Goal: Information Seeking & Learning: Learn about a topic

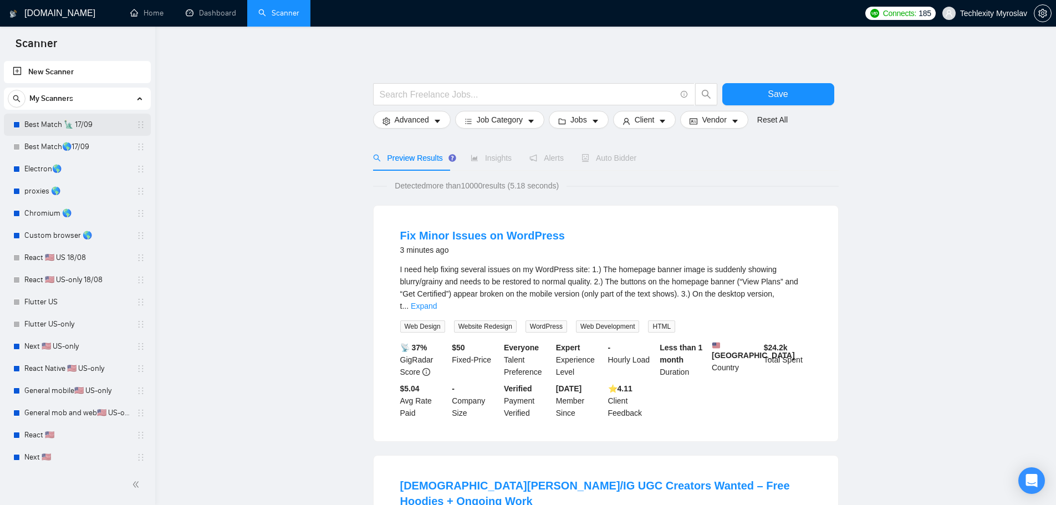
click at [74, 125] on link "Best Match 🗽 17/09" at bounding box center [76, 125] width 105 height 22
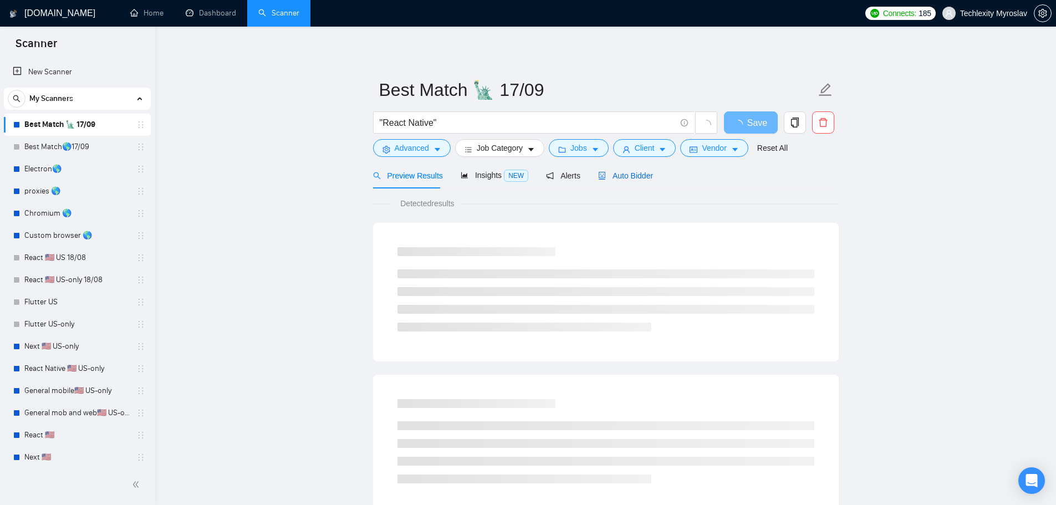
click at [623, 174] on span "Auto Bidder" at bounding box center [625, 175] width 55 height 9
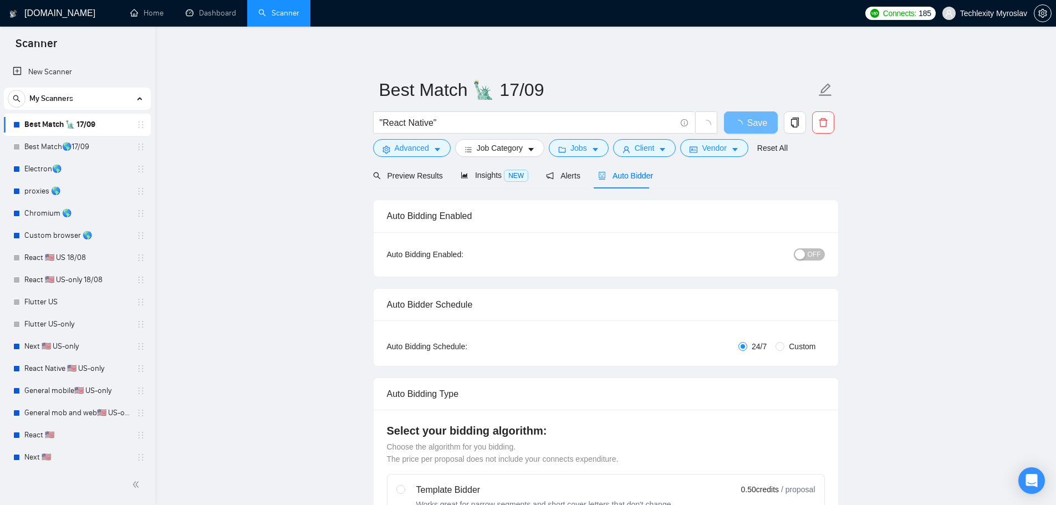
radio input "false"
radio input "true"
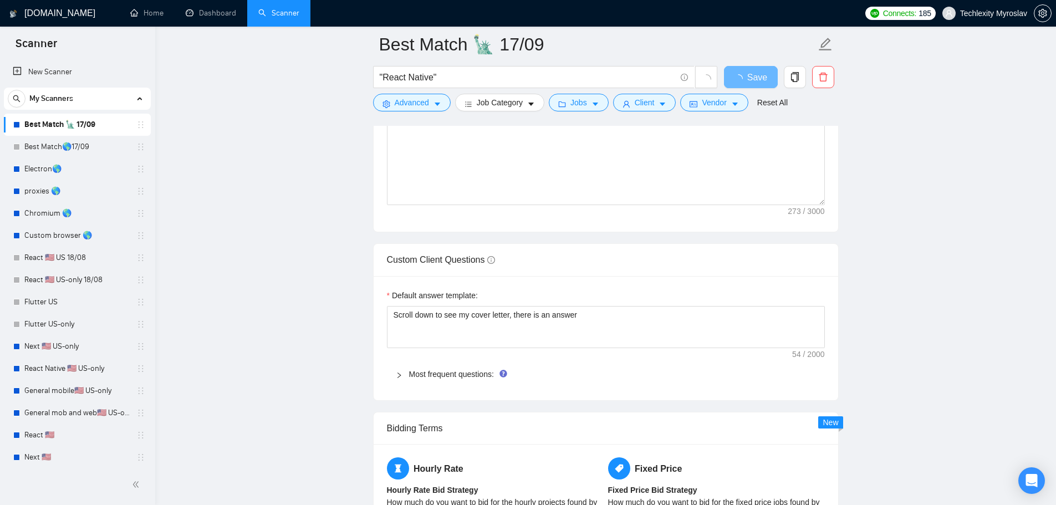
scroll to position [1553, 0]
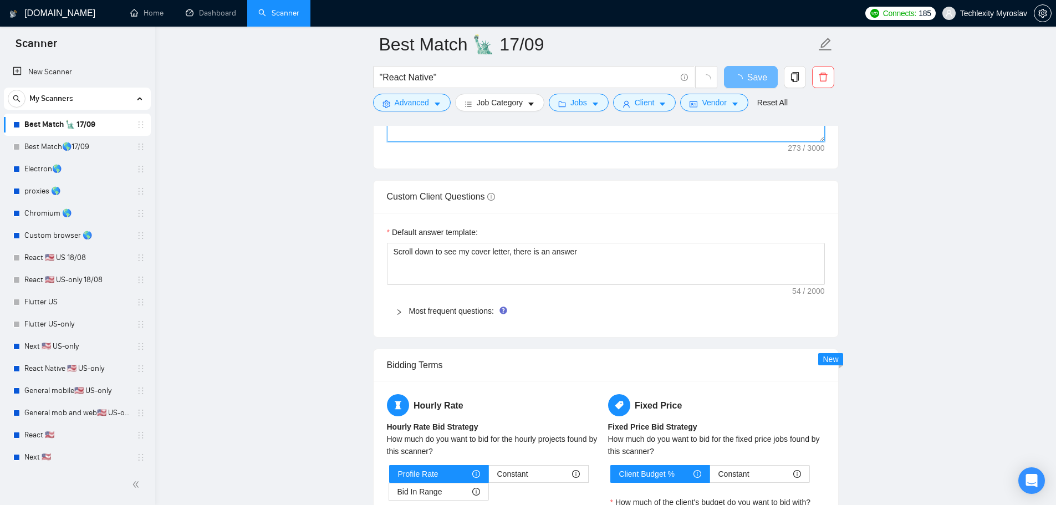
click at [591, 142] on textarea "🦅Hey hey! I’ve recently built a very similar project, so I know how to make you…" at bounding box center [606, 17] width 438 height 250
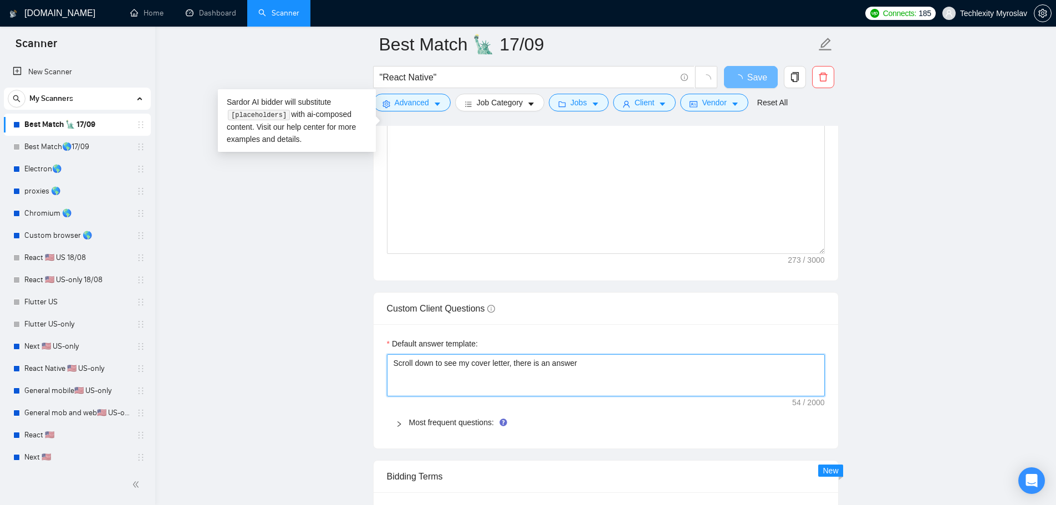
click at [592, 374] on textarea "Scroll down to see my cover letter, there is an answer" at bounding box center [606, 375] width 438 height 42
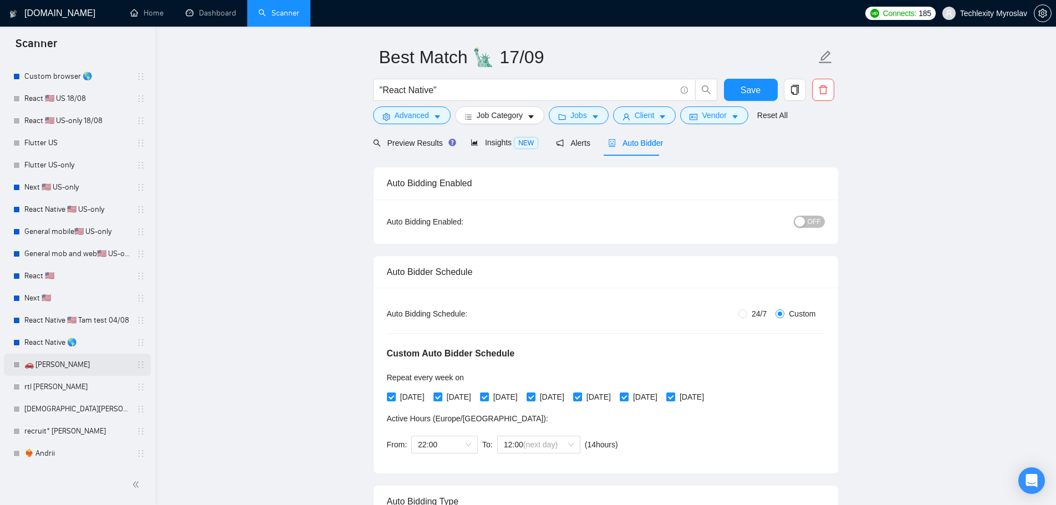
scroll to position [333, 0]
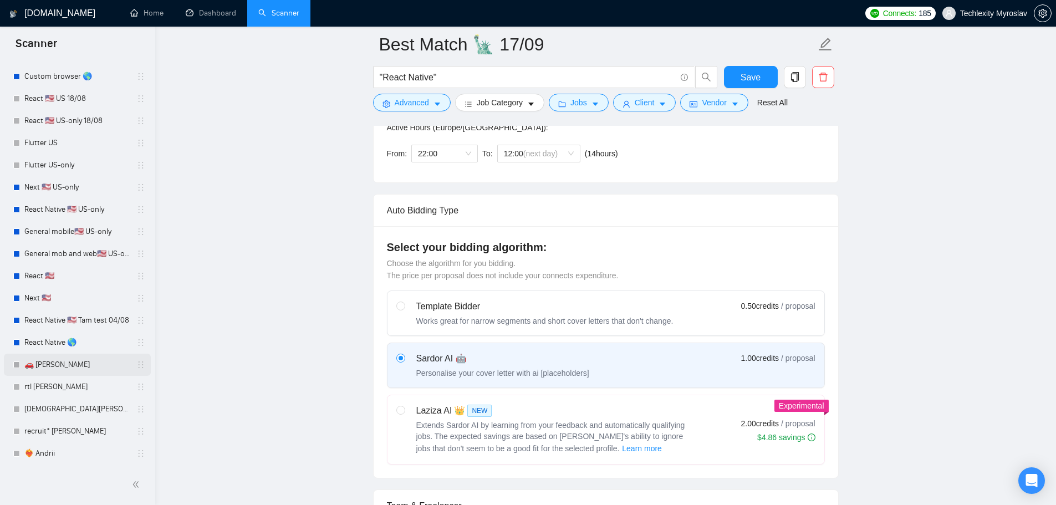
click at [70, 360] on link "🚗 [PERSON_NAME]" at bounding box center [76, 365] width 105 height 22
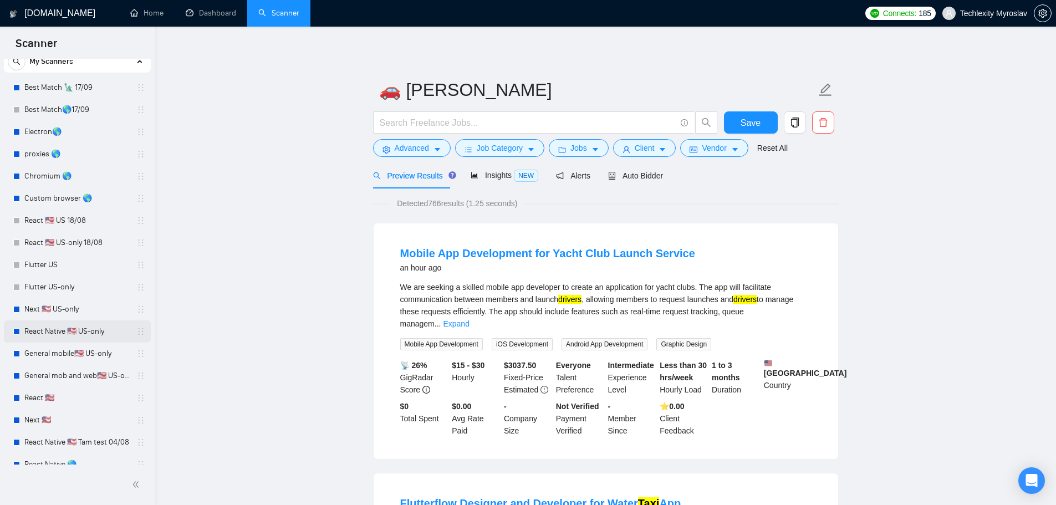
scroll to position [159, 0]
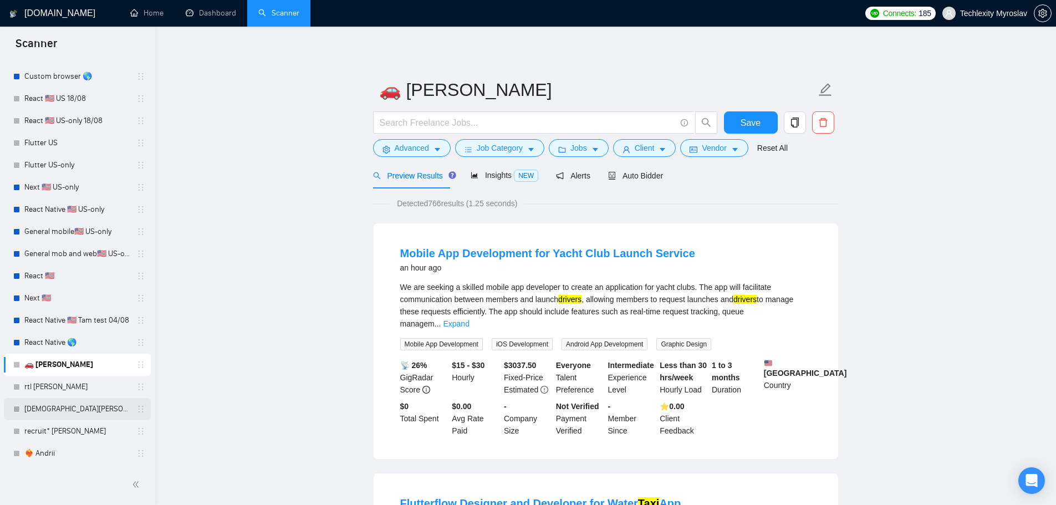
click at [69, 408] on link "[DEMOGRAPHIC_DATA][PERSON_NAME]" at bounding box center [76, 409] width 105 height 22
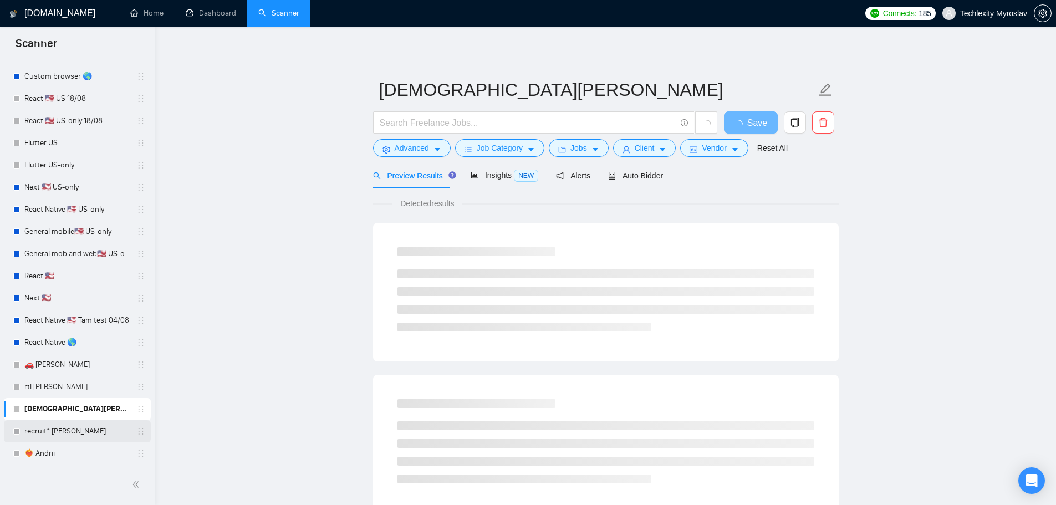
click at [68, 430] on link "recruit* [PERSON_NAME]" at bounding box center [76, 431] width 105 height 22
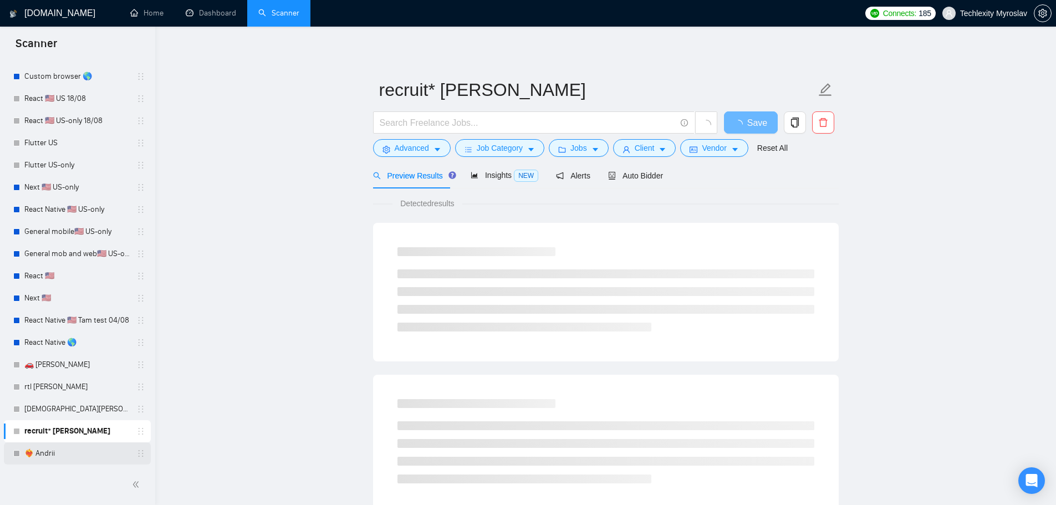
click at [64, 453] on link "❤️‍🔥 Andrii" at bounding box center [76, 453] width 105 height 22
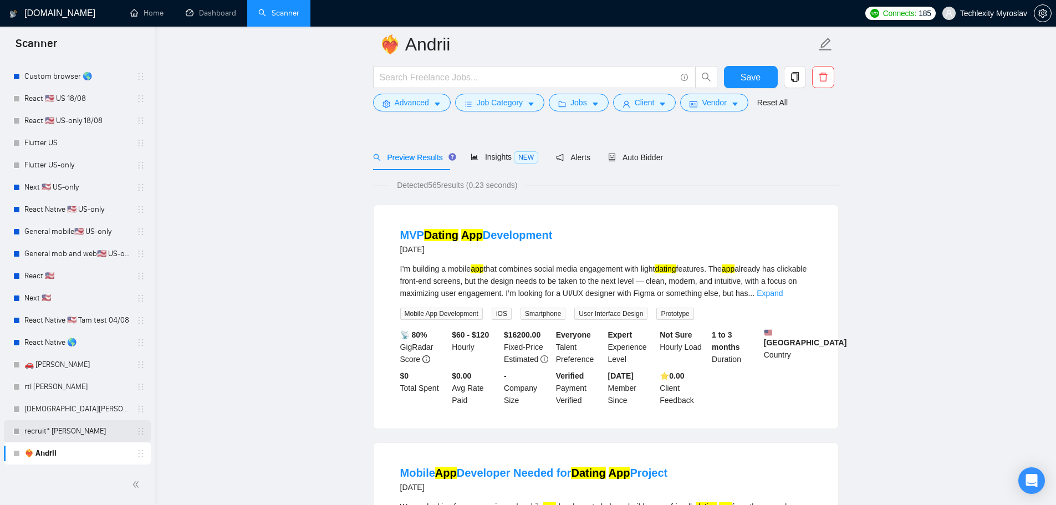
scroll to position [111, 0]
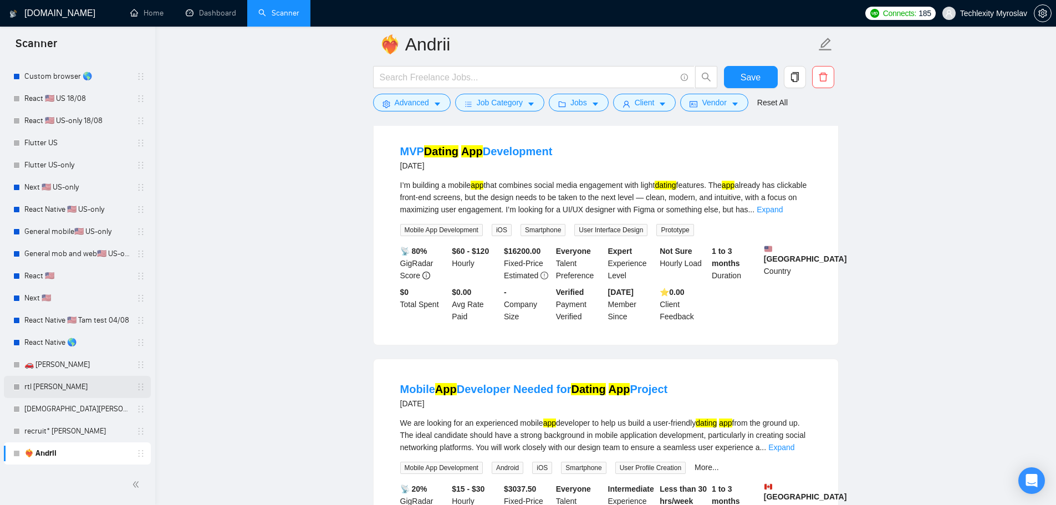
click at [61, 394] on link "rtl [PERSON_NAME]" at bounding box center [76, 387] width 105 height 22
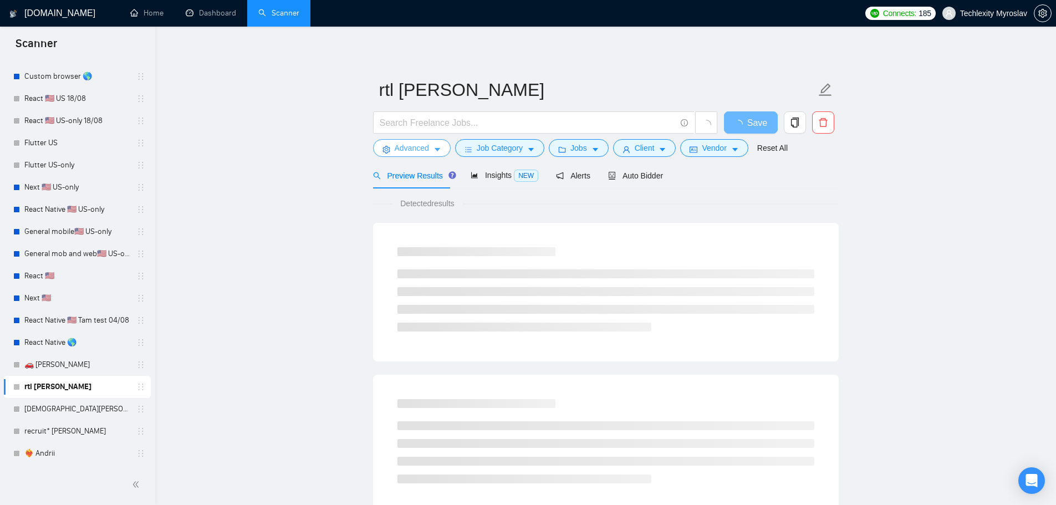
click at [404, 150] on span "Advanced" at bounding box center [412, 148] width 34 height 12
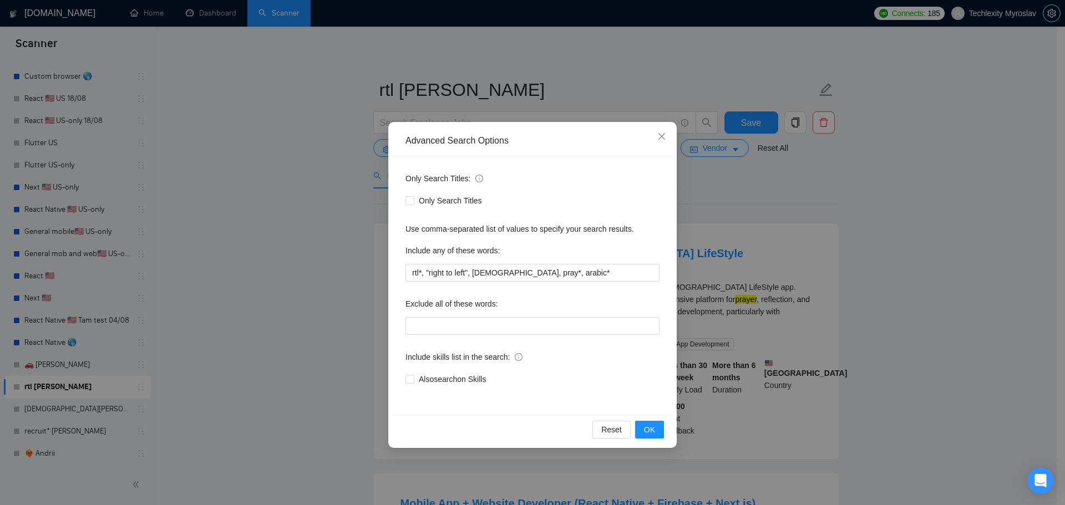
click at [80, 372] on div "Advanced Search Options Only Search Titles: Only Search Titles Use comma-separa…" at bounding box center [532, 252] width 1065 height 505
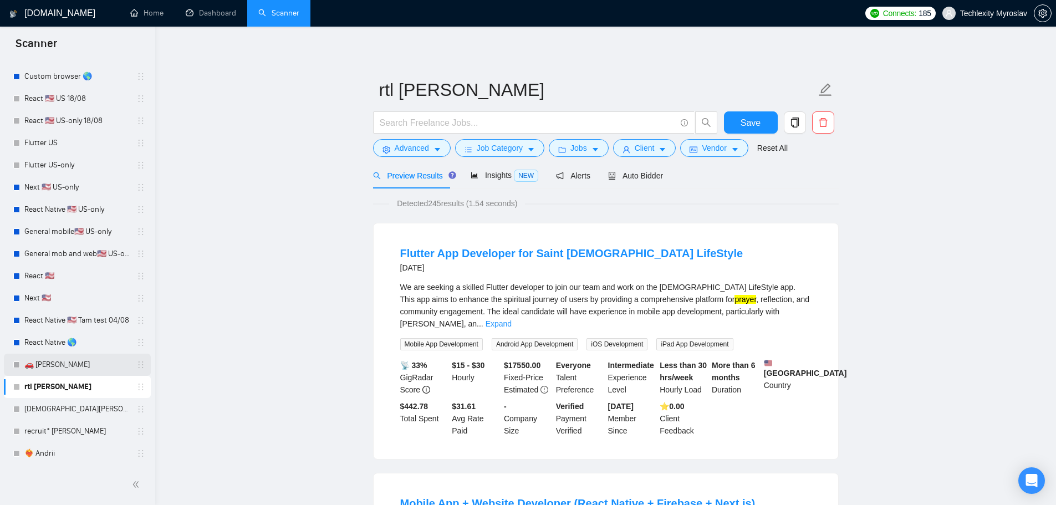
click at [48, 365] on link "🚗 [PERSON_NAME]" at bounding box center [76, 365] width 105 height 22
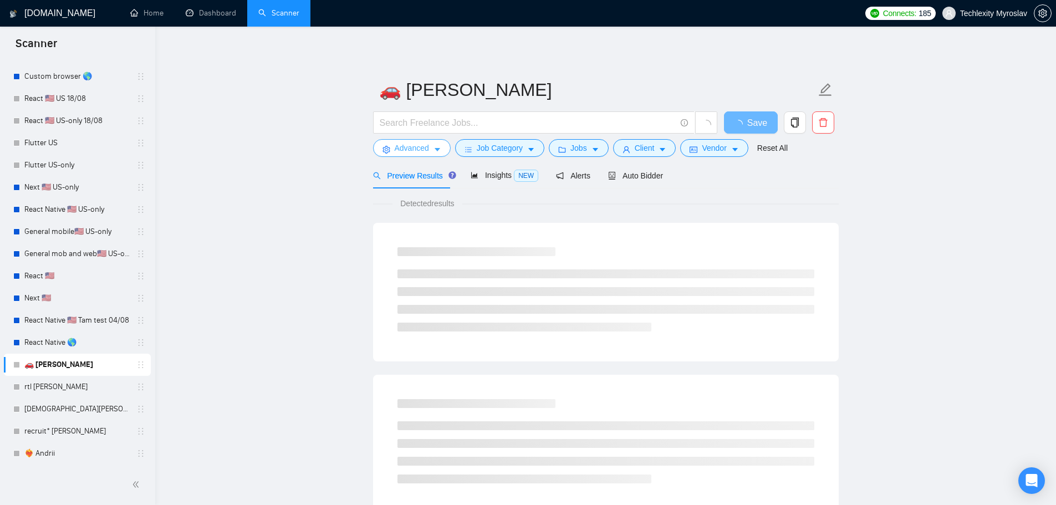
click at [406, 145] on span "Advanced" at bounding box center [412, 148] width 34 height 12
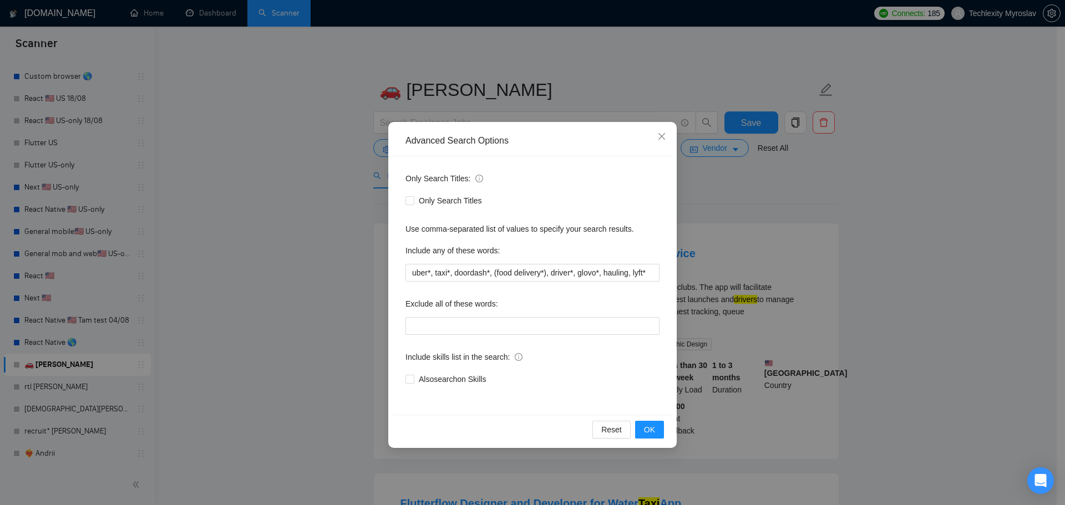
click at [783, 328] on div "Advanced Search Options Only Search Titles: Only Search Titles Use comma-separa…" at bounding box center [532, 252] width 1065 height 505
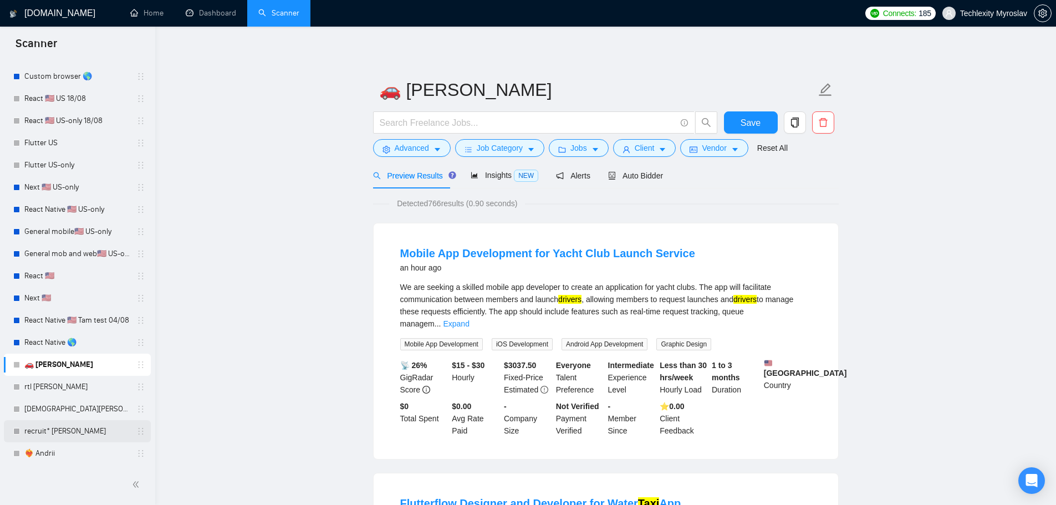
click at [54, 430] on link "recruit* [PERSON_NAME]" at bounding box center [76, 431] width 105 height 22
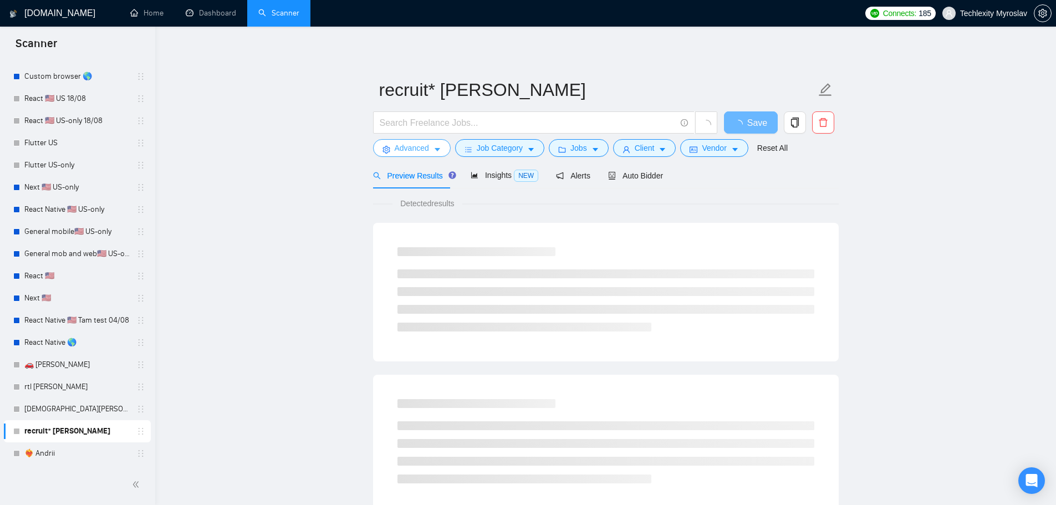
click at [392, 148] on button "Advanced" at bounding box center [412, 148] width 78 height 18
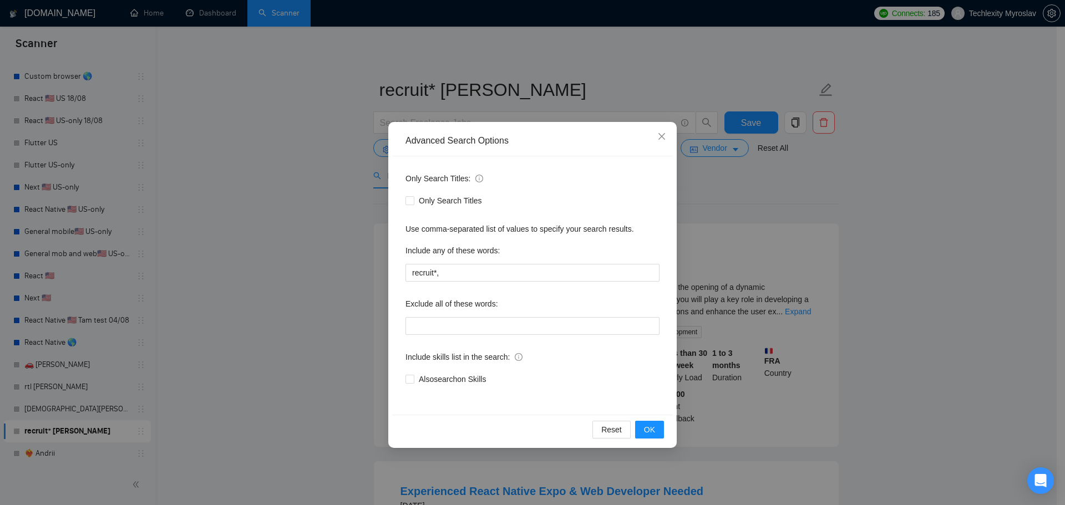
click at [327, 269] on div "Advanced Search Options Only Search Titles: Only Search Titles Use comma-separa…" at bounding box center [532, 252] width 1065 height 505
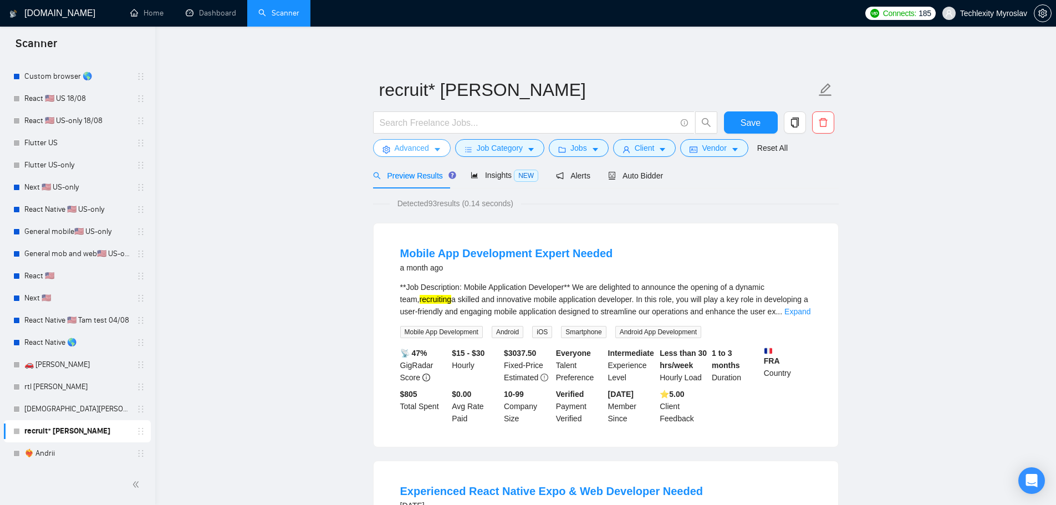
click at [425, 150] on span "Advanced" at bounding box center [412, 148] width 34 height 12
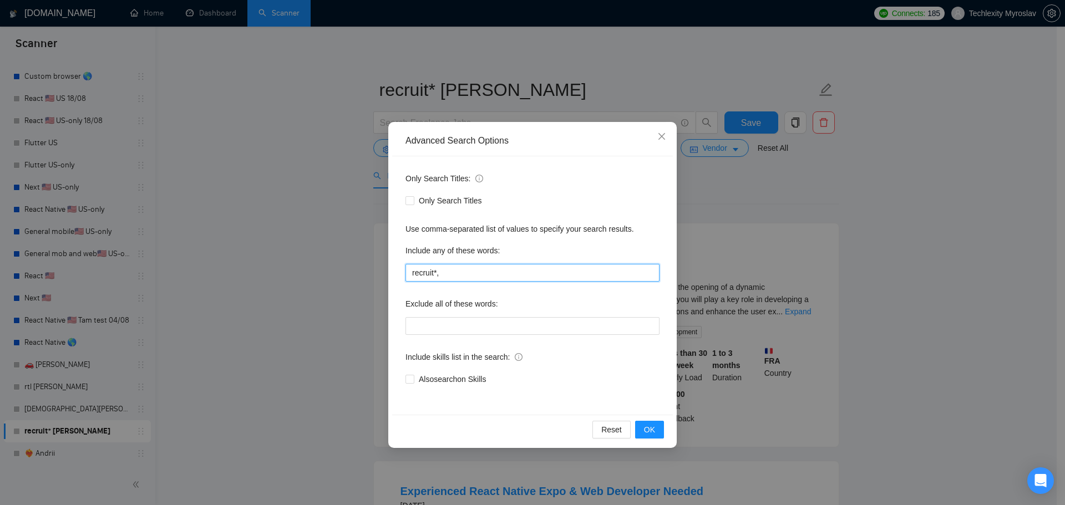
drag, startPoint x: 433, startPoint y: 272, endPoint x: 389, endPoint y: 268, distance: 43.9
click at [389, 268] on div "Advanced Search Options Only Search Titles: Only Search Titles Use comma-separa…" at bounding box center [532, 285] width 288 height 326
paste input "ment"
type input "recruitment*,"
click at [652, 423] on button "OK" at bounding box center [649, 430] width 29 height 18
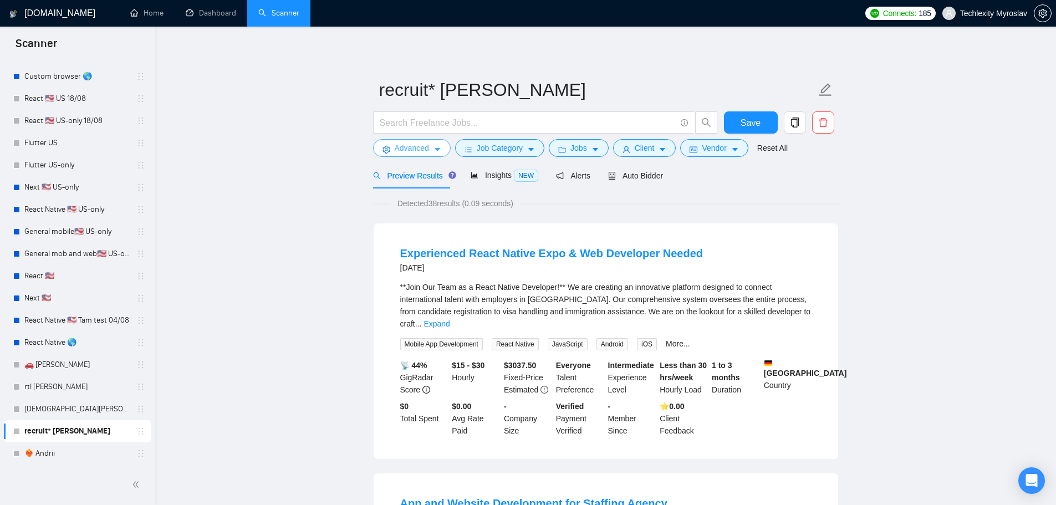
click at [401, 145] on span "Advanced" at bounding box center [412, 148] width 34 height 12
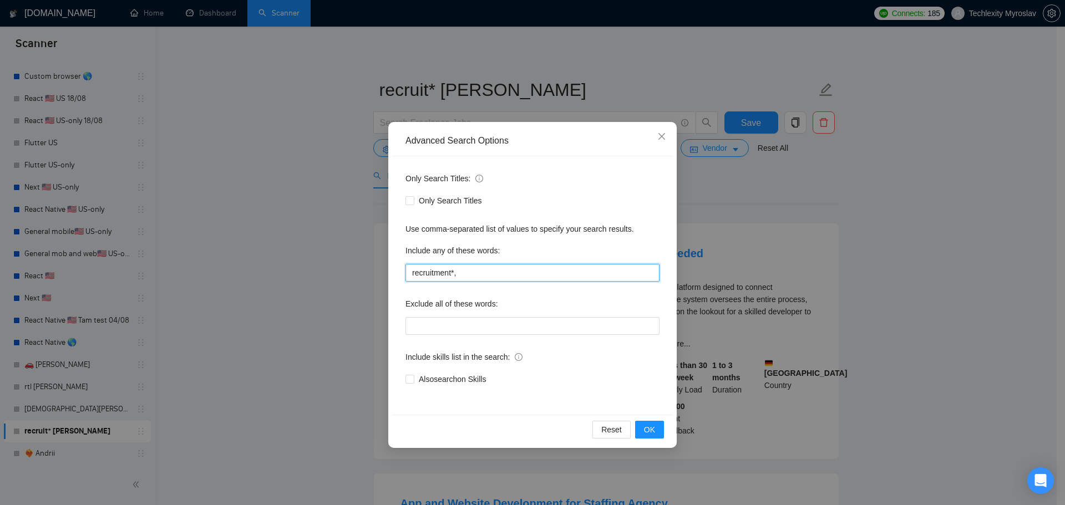
click at [511, 276] on input "recruitment*," at bounding box center [532, 273] width 254 height 18
paste input "job app"
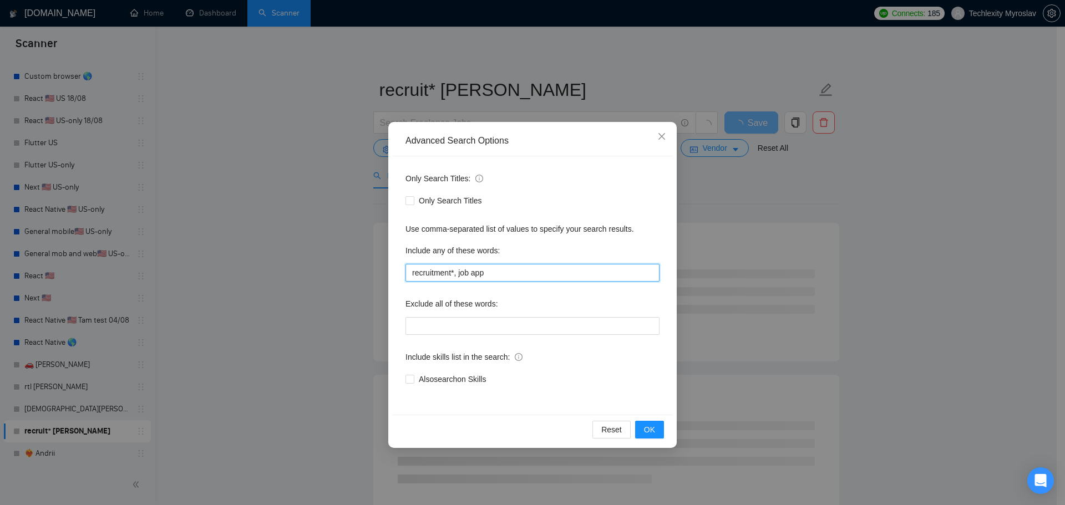
click at [460, 274] on input "recruitment*, job app" at bounding box center [532, 273] width 254 height 18
click at [505, 271] on input "recruitment*, "job app" at bounding box center [532, 273] width 254 height 18
click at [645, 428] on span "OK" at bounding box center [649, 430] width 11 height 12
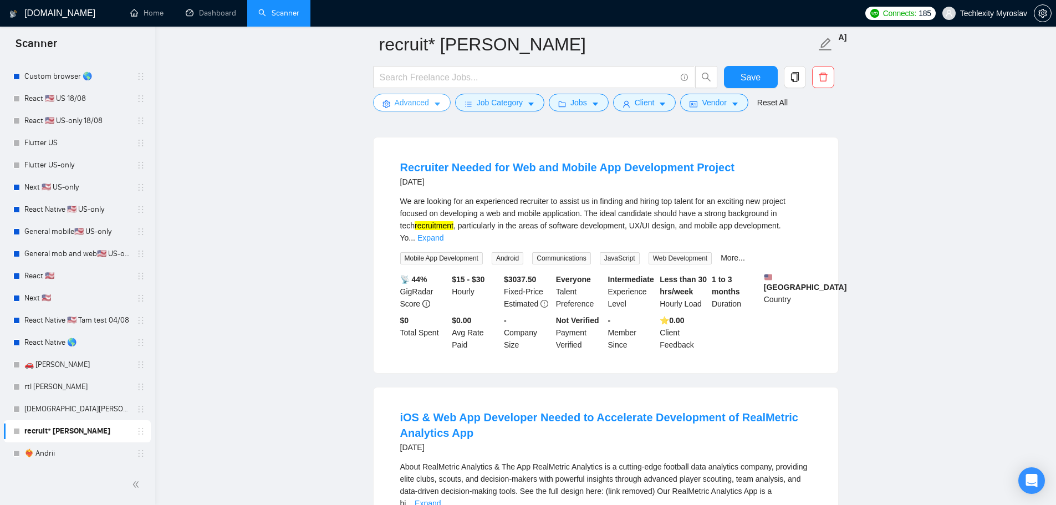
scroll to position [776, 0]
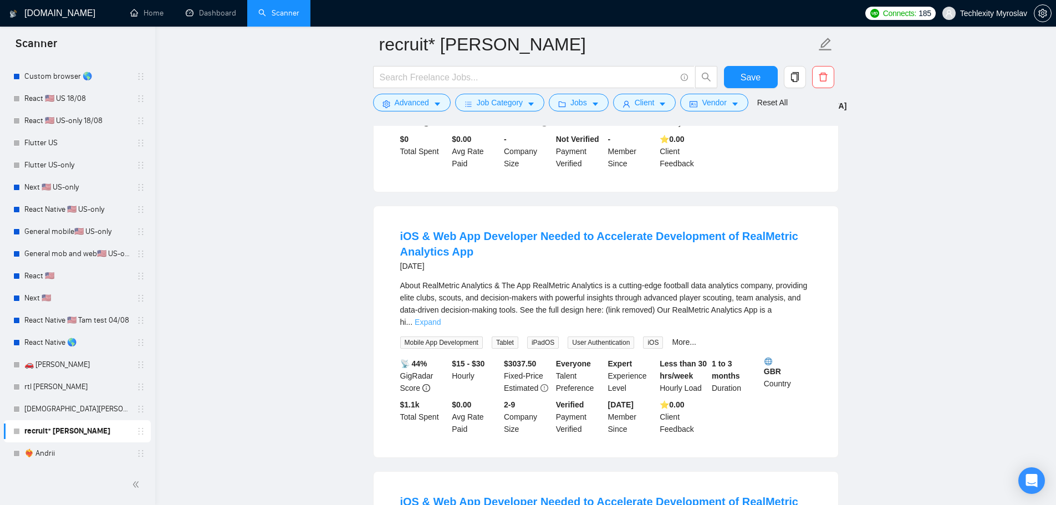
click at [441, 318] on link "Expand" at bounding box center [428, 322] width 26 height 9
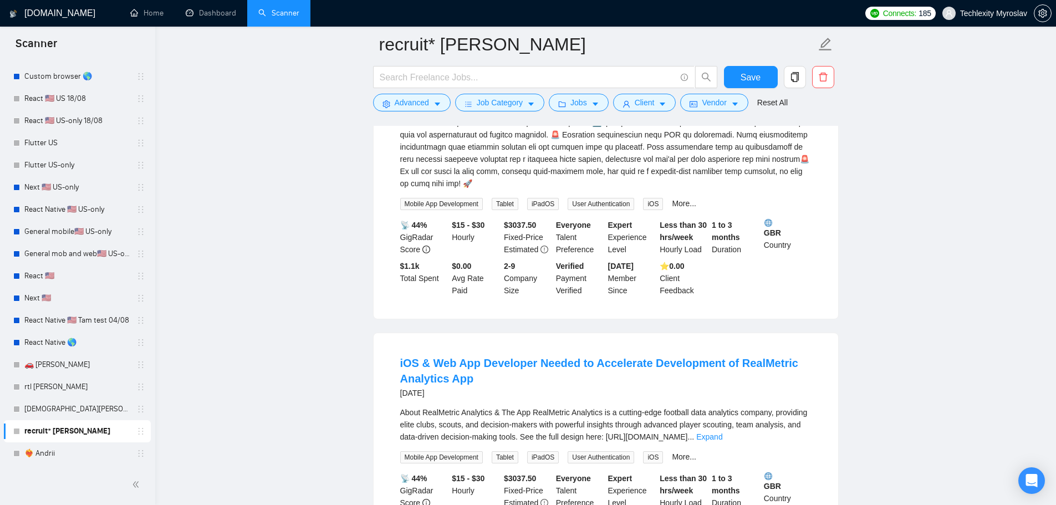
scroll to position [1442, 0]
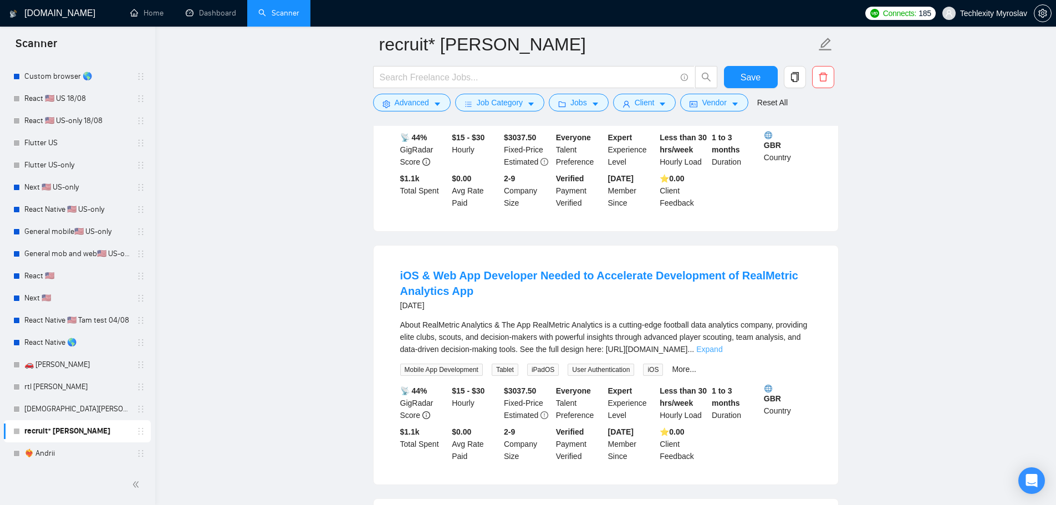
click at [723, 345] on link "Expand" at bounding box center [709, 349] width 26 height 9
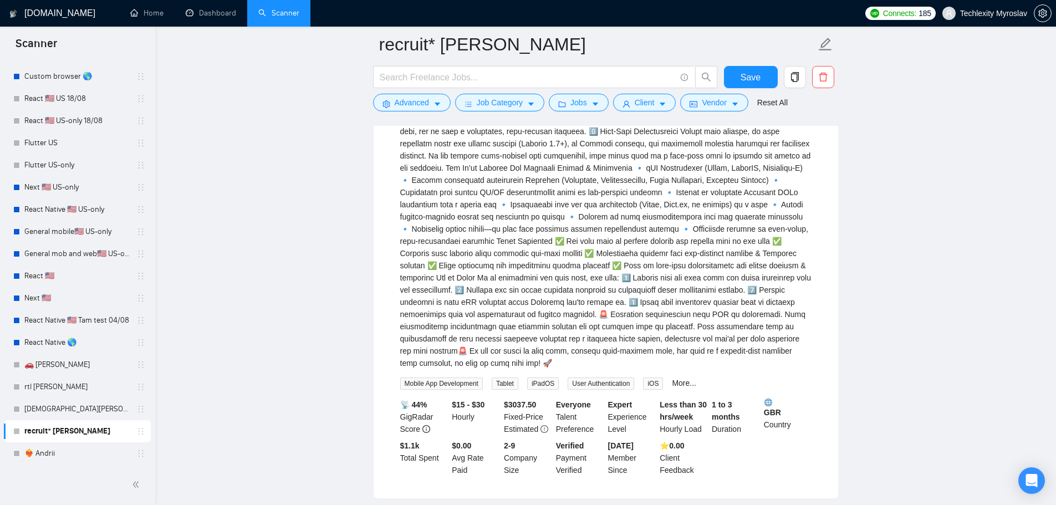
scroll to position [2107, 0]
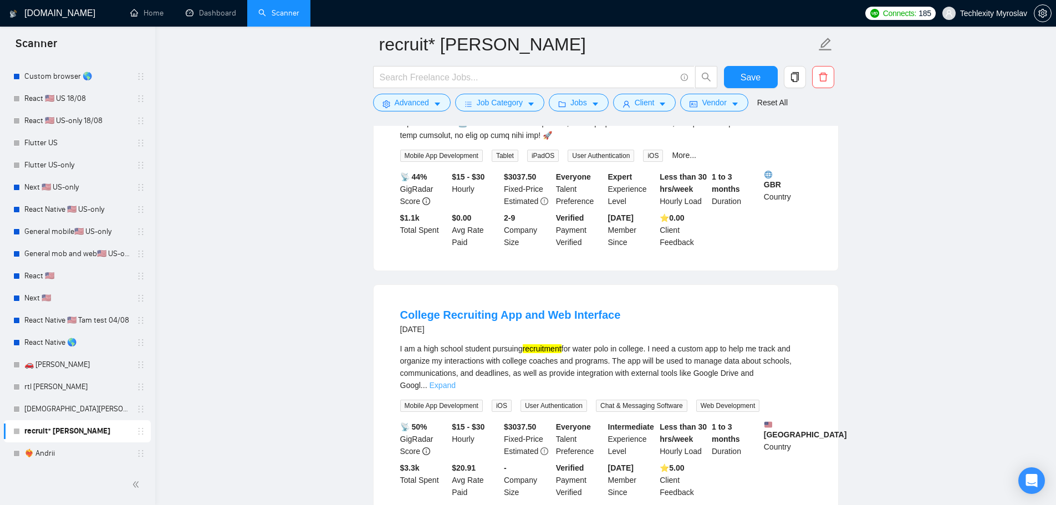
click at [456, 381] on link "Expand" at bounding box center [443, 385] width 26 height 9
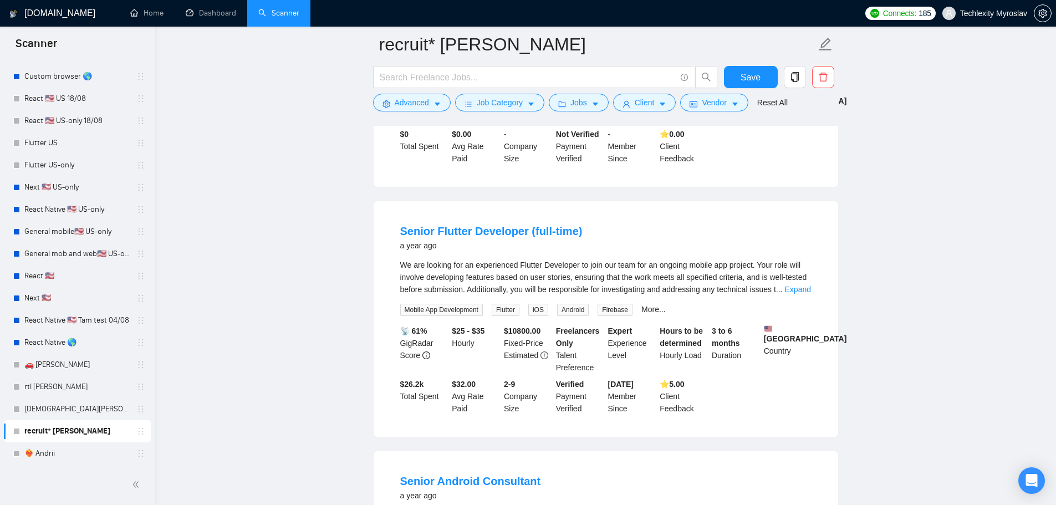
scroll to position [3161, 0]
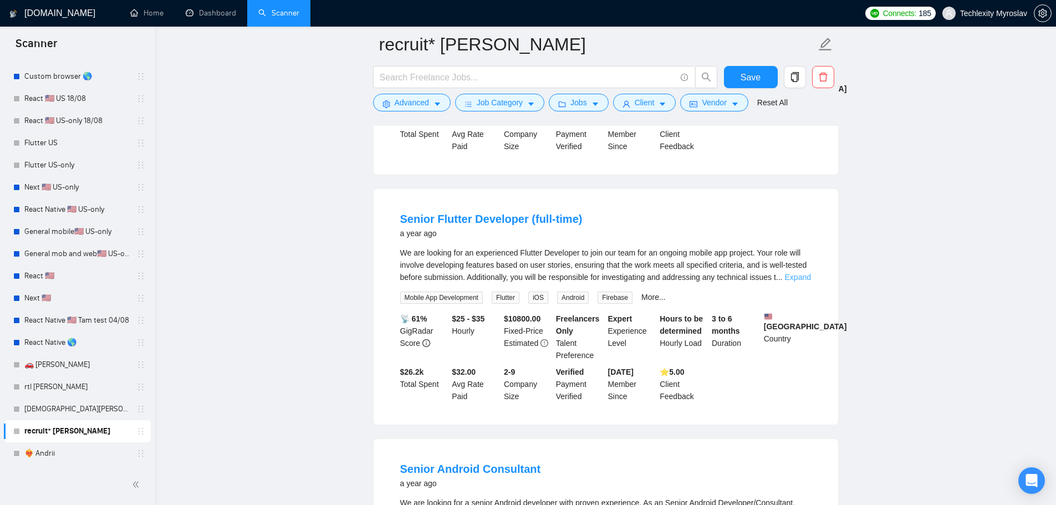
click at [806, 273] on link "Expand" at bounding box center [798, 277] width 26 height 9
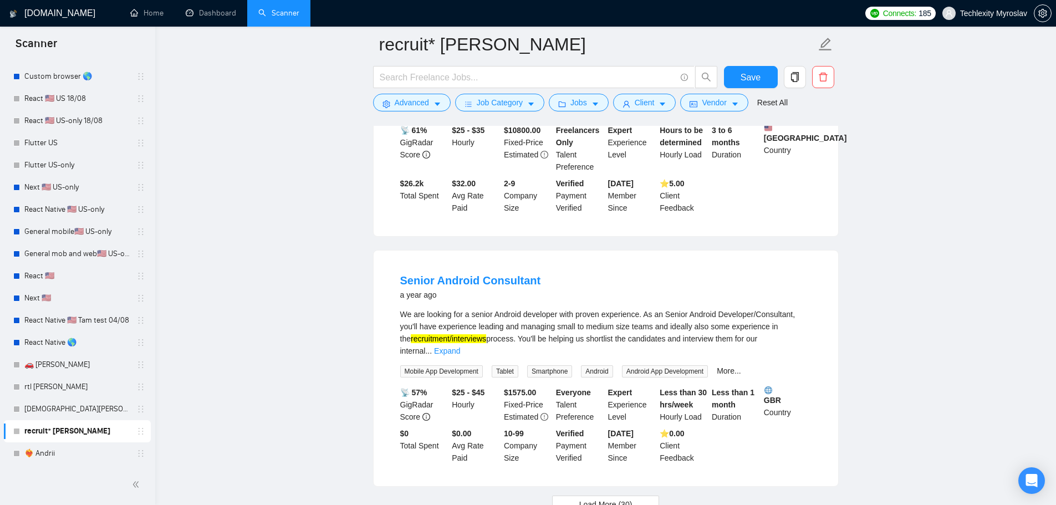
scroll to position [3635, 0]
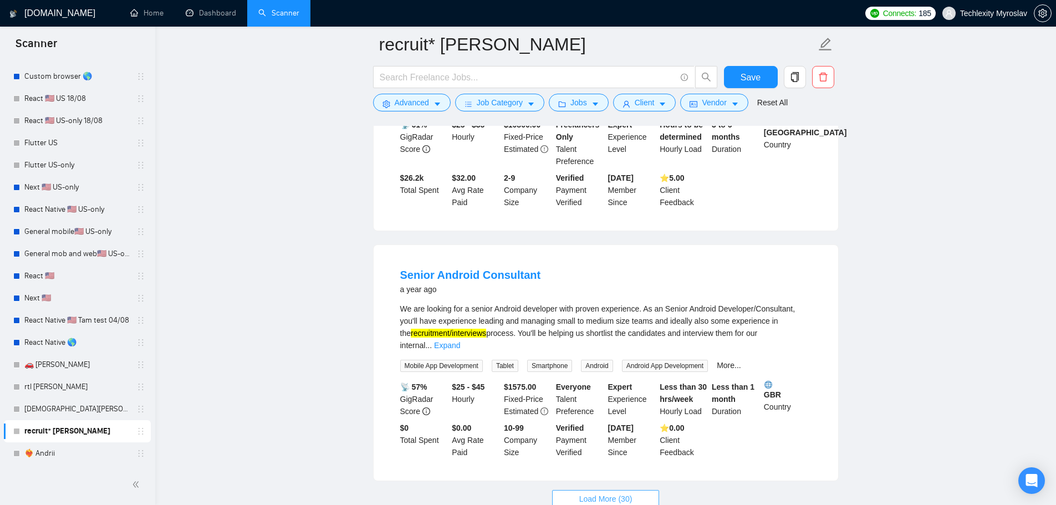
click at [633, 490] on button "Load More (30)" at bounding box center [606, 499] width 108 height 18
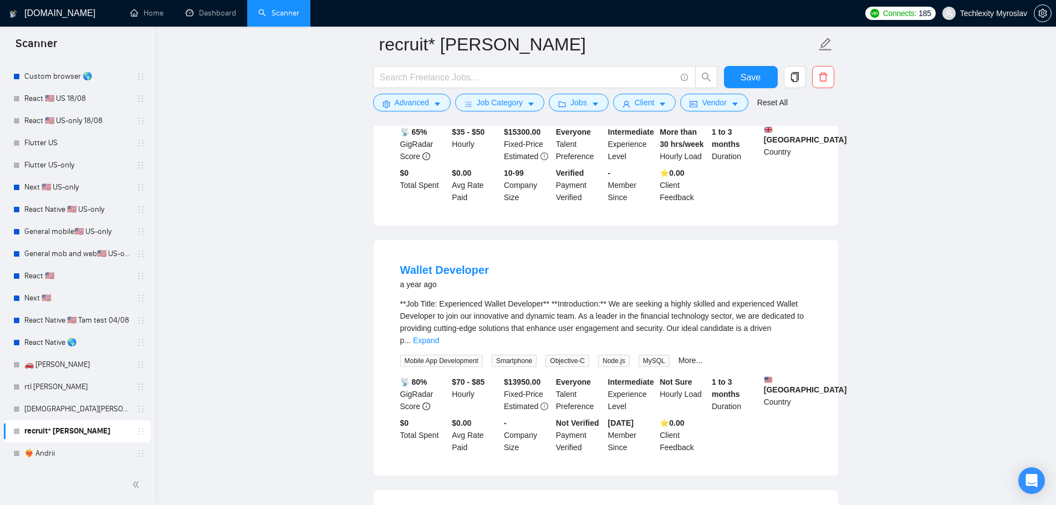
scroll to position [4079, 0]
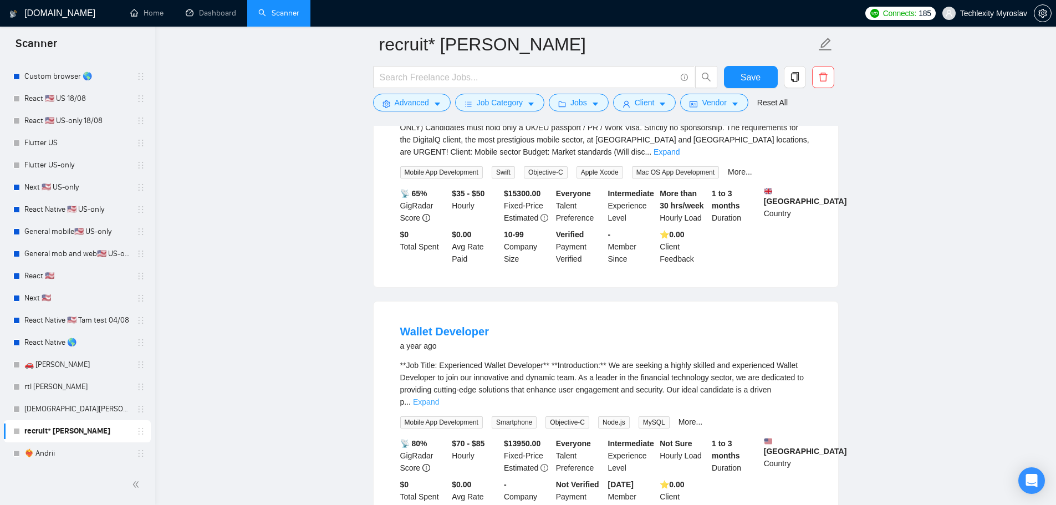
click at [439, 398] on link "Expand" at bounding box center [426, 402] width 26 height 9
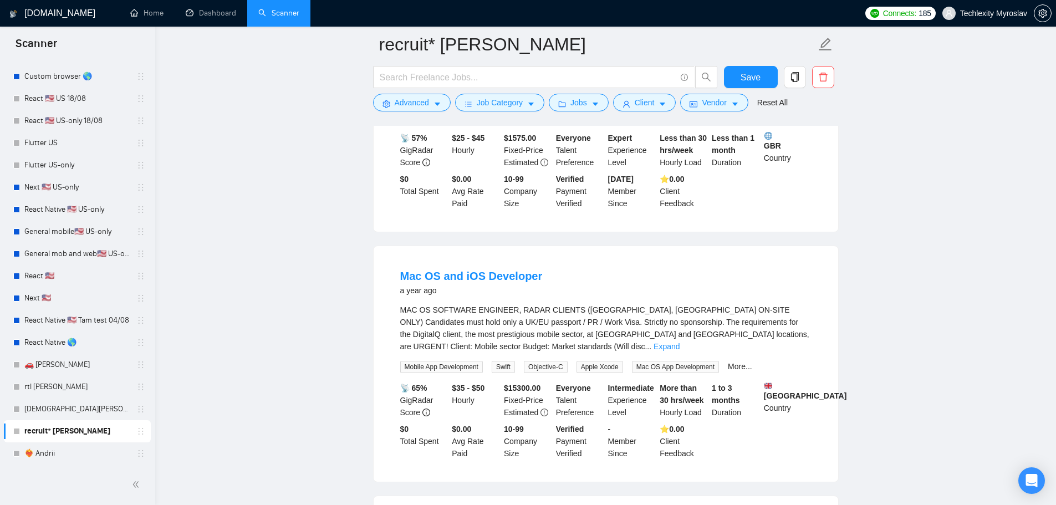
scroll to position [3802, 0]
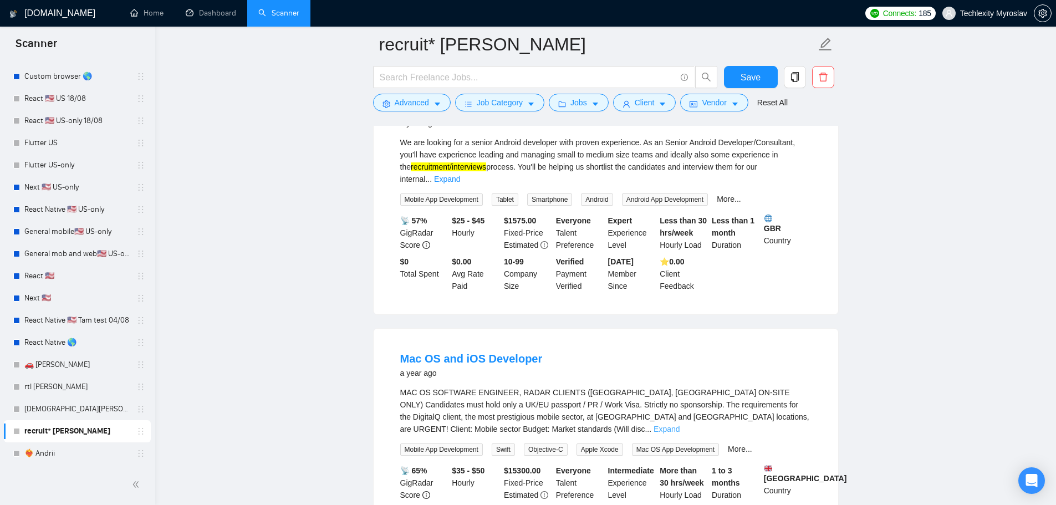
click at [680, 425] on link "Expand" at bounding box center [667, 429] width 26 height 9
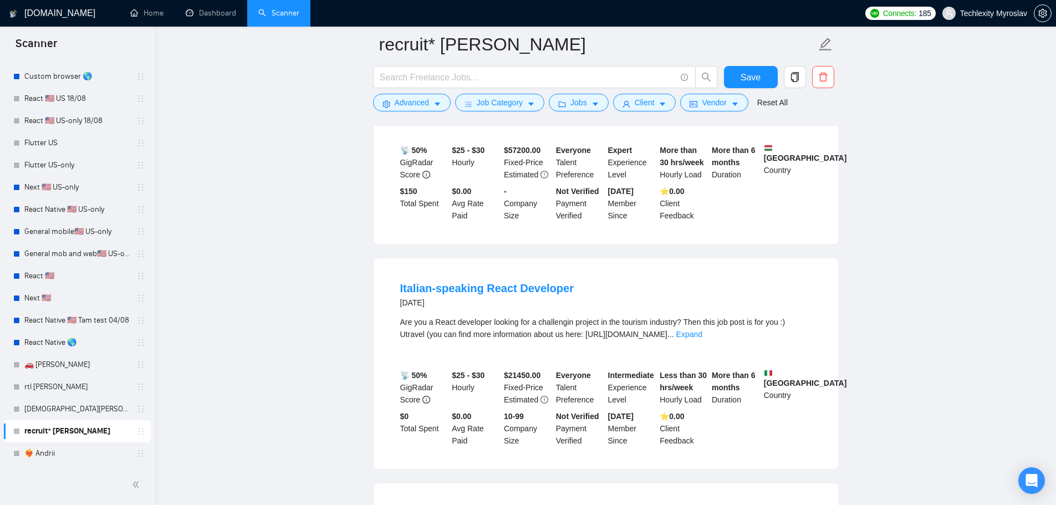
scroll to position [5465, 0]
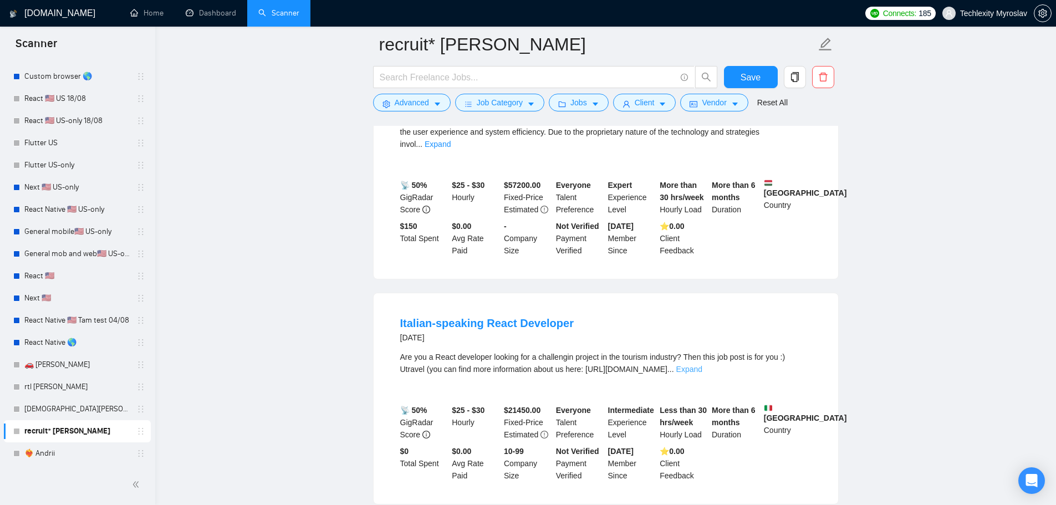
click at [703, 365] on link "Expand" at bounding box center [689, 369] width 26 height 9
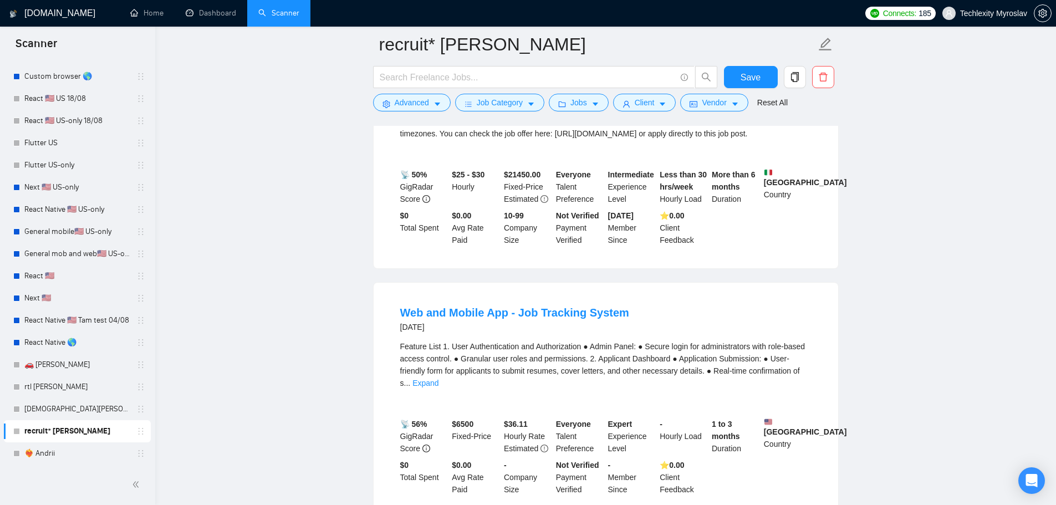
scroll to position [5853, 0]
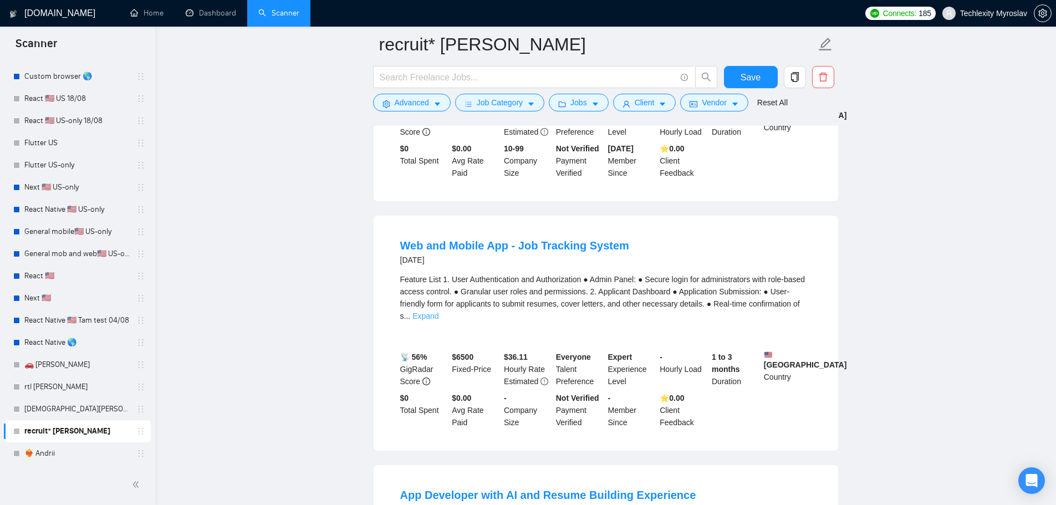
click at [439, 312] on link "Expand" at bounding box center [426, 316] width 26 height 9
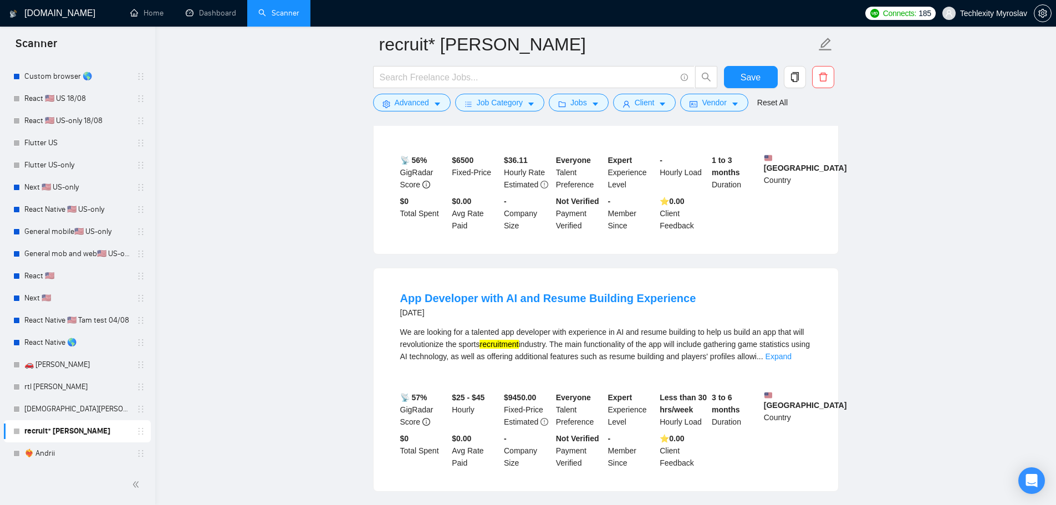
scroll to position [6297, 0]
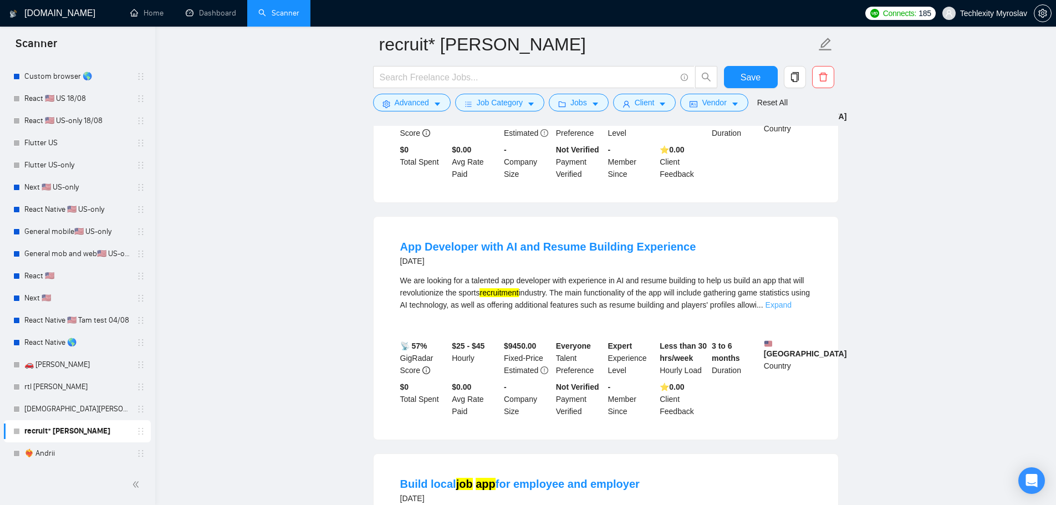
click at [791, 301] on link "Expand" at bounding box center [779, 305] width 26 height 9
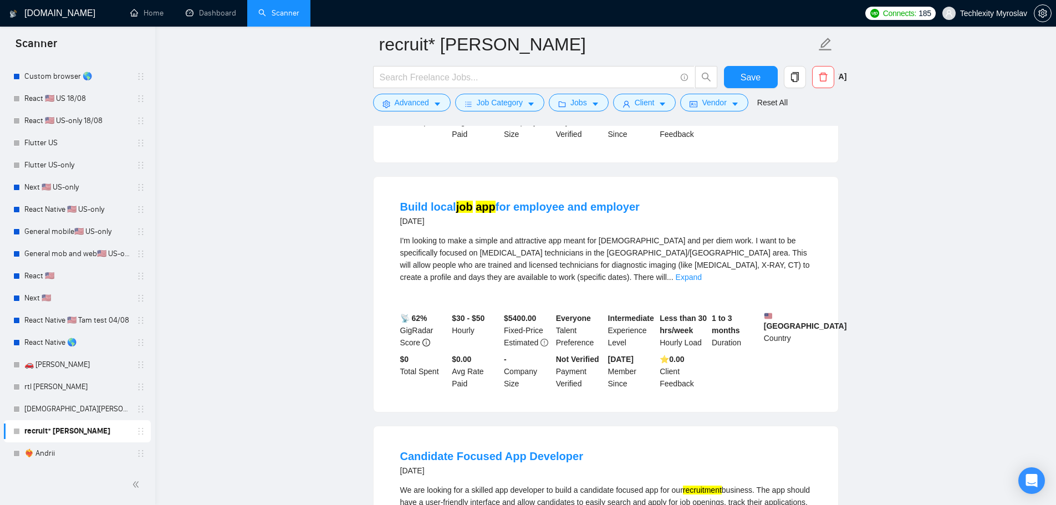
scroll to position [6574, 0]
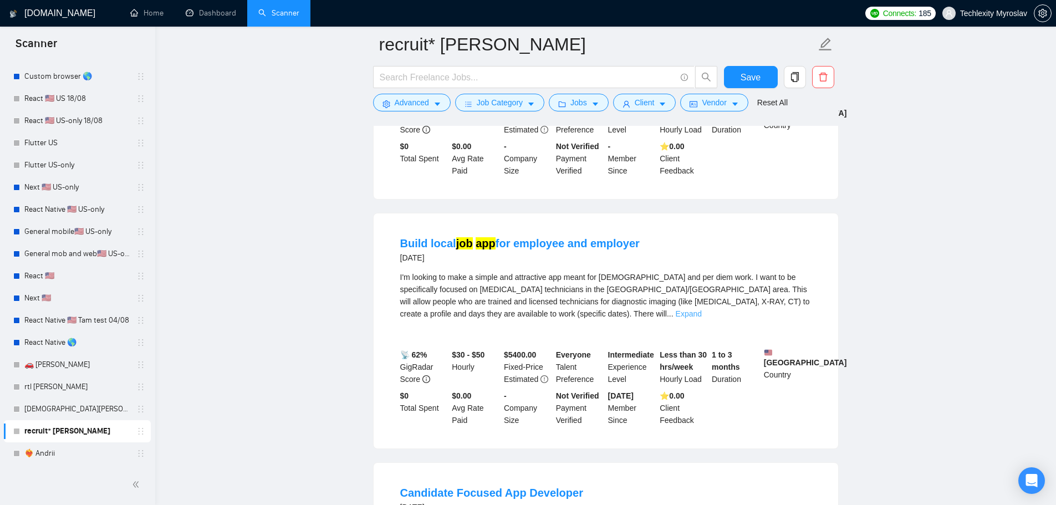
click at [702, 309] on link "Expand" at bounding box center [689, 313] width 26 height 9
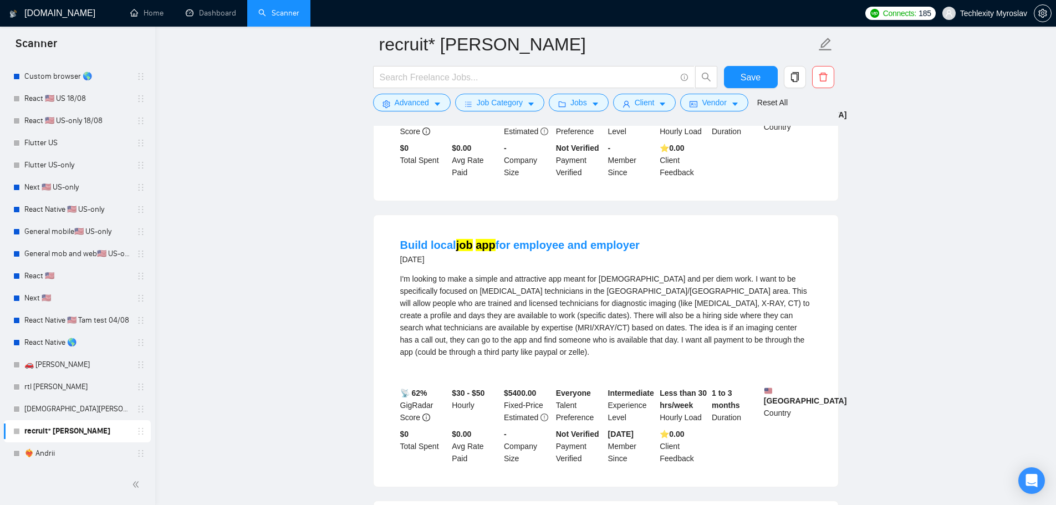
scroll to position [6560, 0]
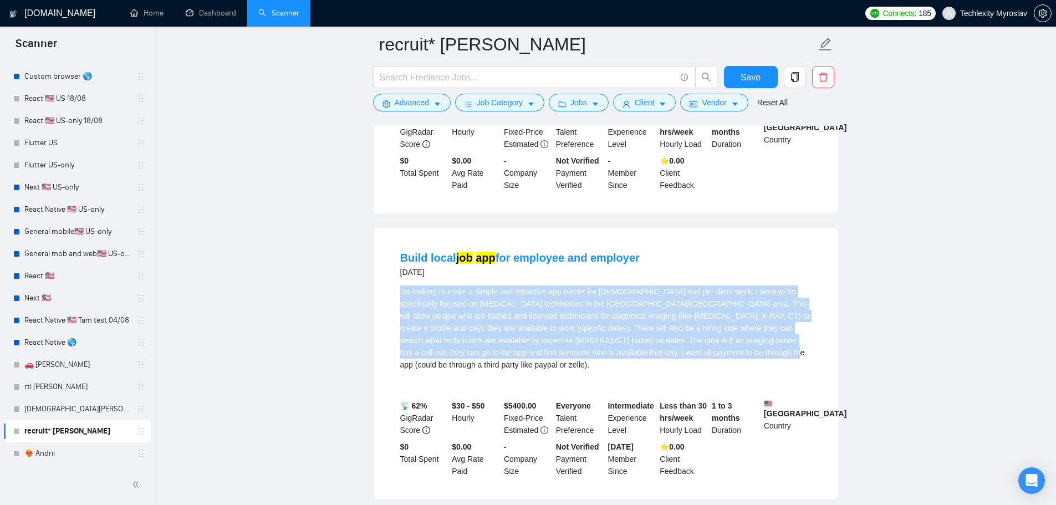
drag, startPoint x: 398, startPoint y: 276, endPoint x: 749, endPoint y: 339, distance: 356.7
click at [749, 339] on li "Build local job app for employee and employer [DATE] I'm looking to make a simp…" at bounding box center [606, 363] width 438 height 245
copy div "I'm looking to make a simple and attractive app meant for [DEMOGRAPHIC_DATA] an…"
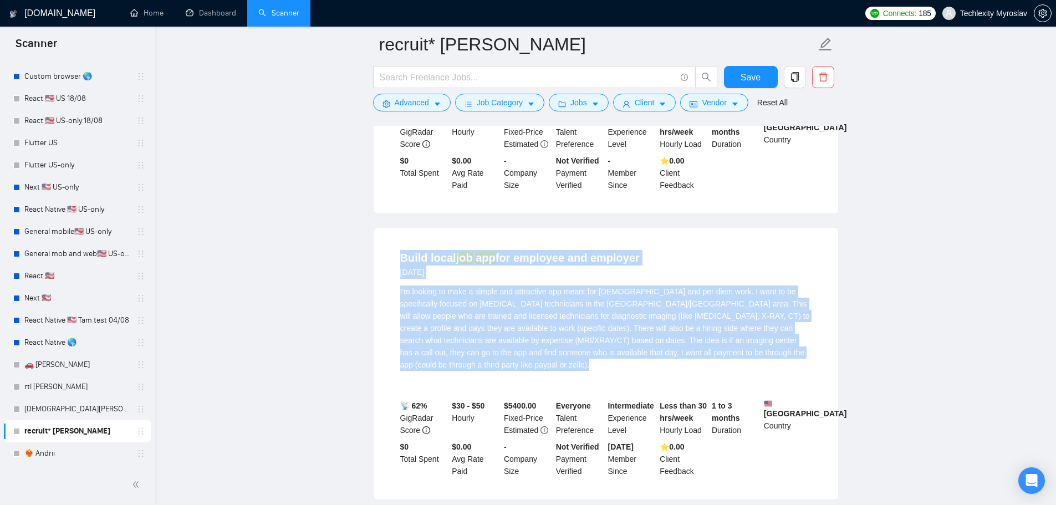
drag, startPoint x: 380, startPoint y: 246, endPoint x: 737, endPoint y: 344, distance: 370.3
click at [737, 344] on div "Build local job app for employee and employer [DATE] I'm looking to make a simp…" at bounding box center [606, 364] width 465 height 272
copy li "Build local job app for employee and employer [DATE] I'm looking to make a simp…"
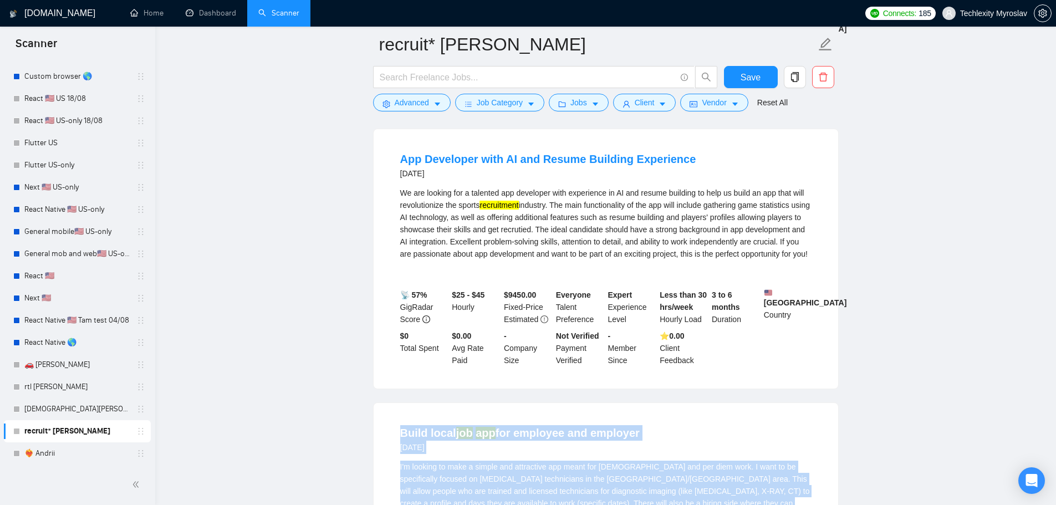
scroll to position [6338, 0]
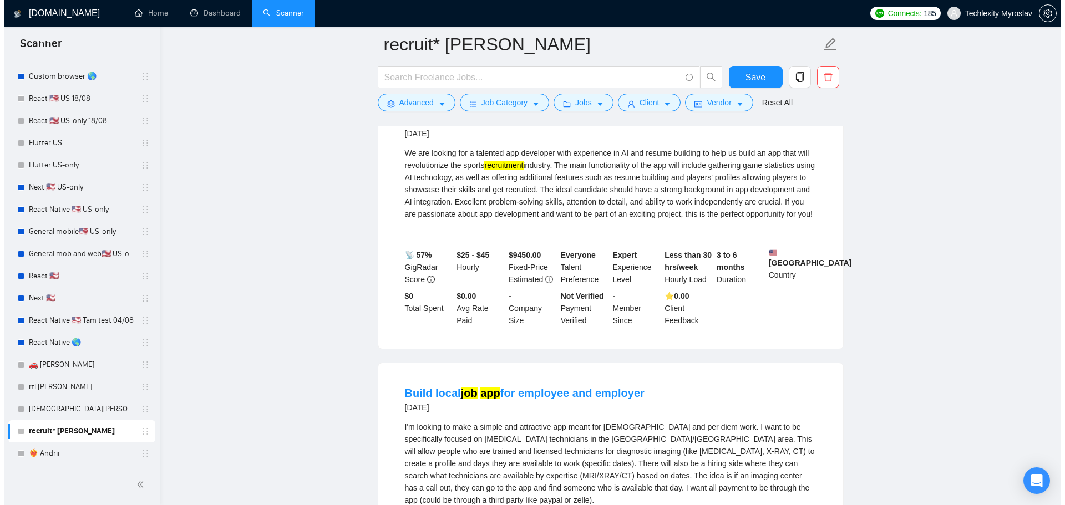
scroll to position [6504, 0]
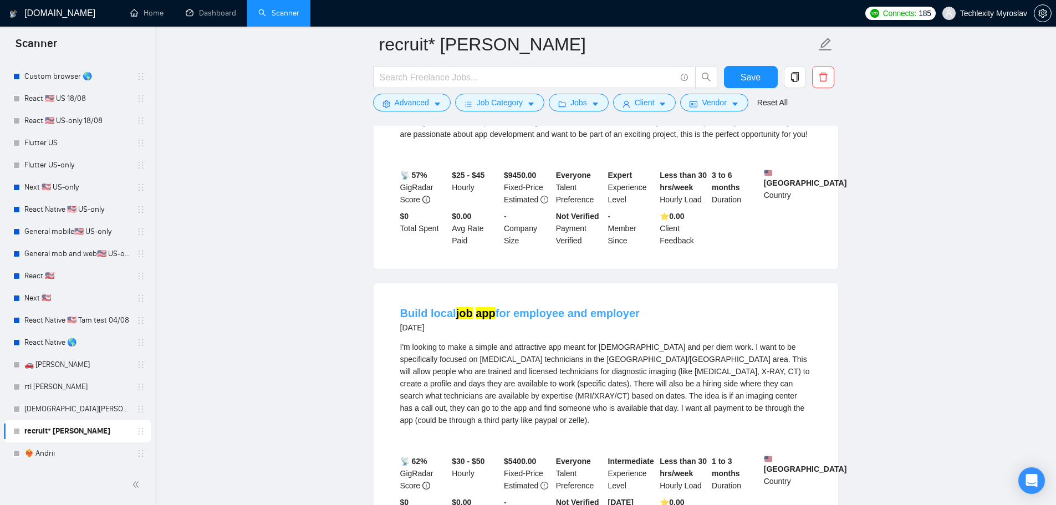
drag, startPoint x: 642, startPoint y: 298, endPoint x: 456, endPoint y: 301, distance: 186.3
click at [456, 306] on div "Build local job app for employee and employer [DATE]" at bounding box center [605, 320] width 411 height 29
copy link "job app for employee and employer"
click at [420, 99] on span "Advanced" at bounding box center [412, 102] width 34 height 12
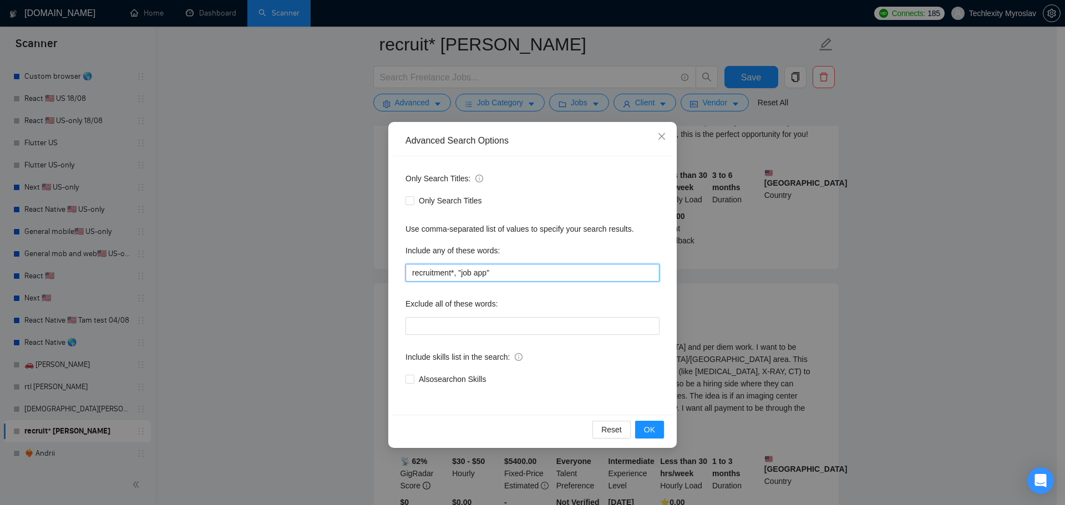
click at [514, 268] on input "recruitment*, "job app"" at bounding box center [532, 273] width 254 height 18
paste input "job app hiring app staffing app work marketplace job marketplace"
drag, startPoint x: 422, startPoint y: 272, endPoint x: 385, endPoint y: 268, distance: 37.3
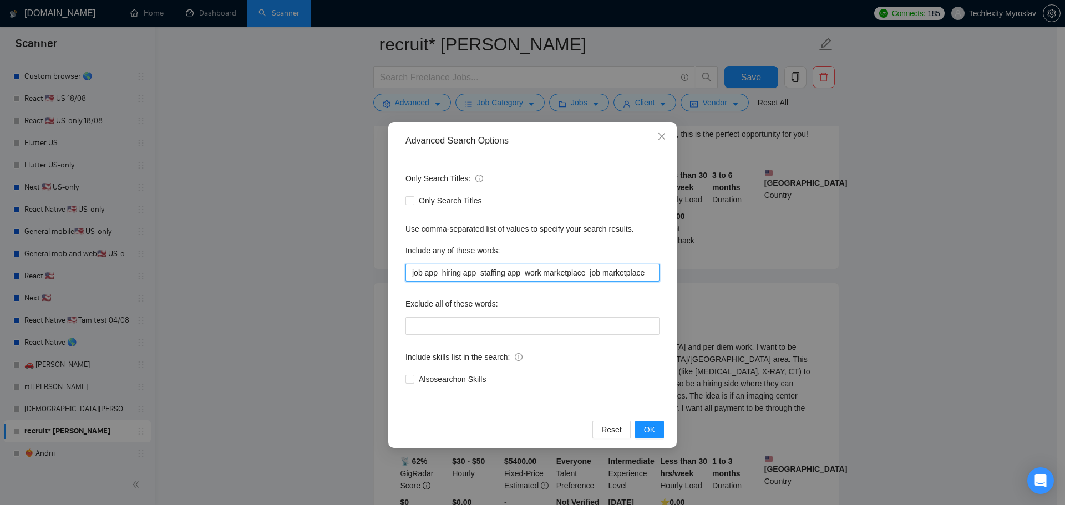
click at [384, 268] on div "Advanced Search Options Only Search Titles: Only Search Titles Use comma-separa…" at bounding box center [532, 252] width 1065 height 505
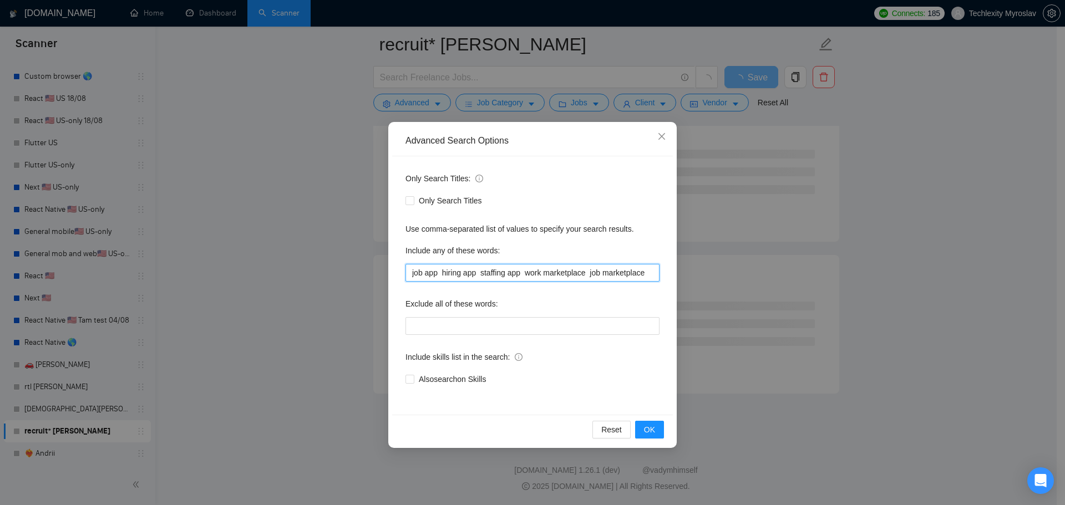
click at [416, 271] on input "job app hiring app staffing app work marketplace job marketplace" at bounding box center [532, 273] width 254 height 18
click at [403, 271] on div "Only Search Titles: Only Search Titles Use comma-separated list of values to sp…" at bounding box center [532, 285] width 281 height 258
click at [412, 272] on input "job app hiring app staffing app work marketplace job marketplace" at bounding box center [532, 273] width 254 height 18
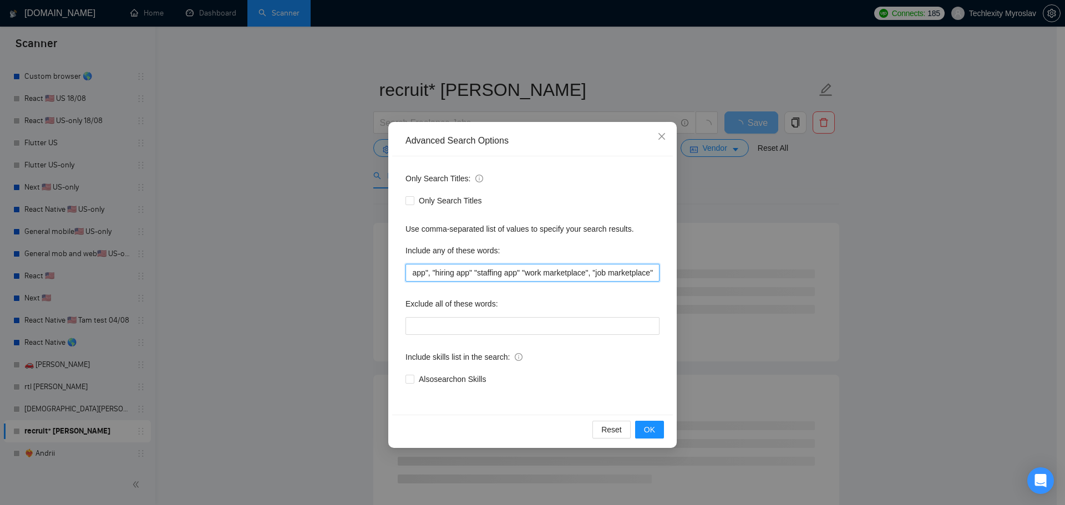
scroll to position [0, 19]
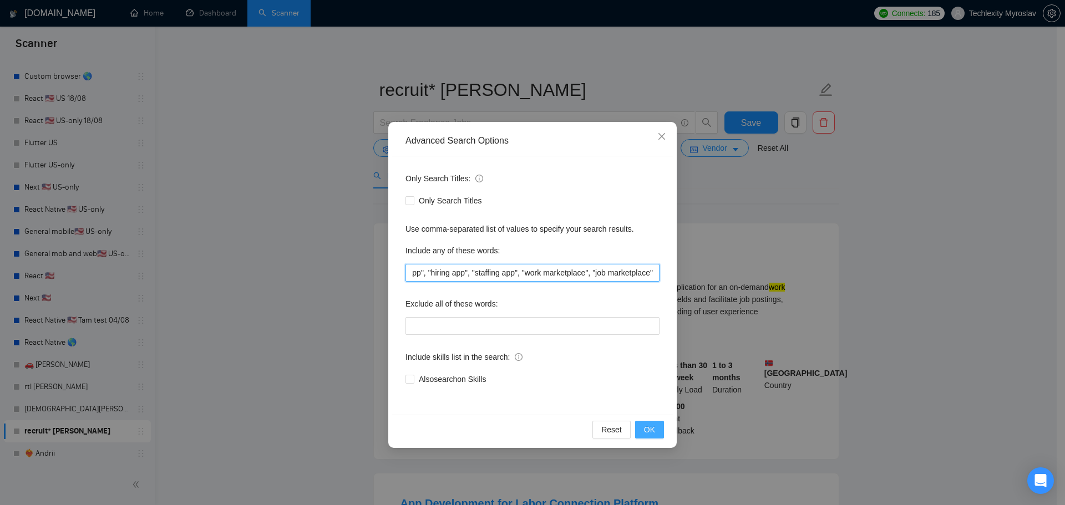
type input ""job app", "hiring app", "staffing app", "work marketplace", "job marketplace""
click at [649, 425] on span "OK" at bounding box center [649, 430] width 11 height 12
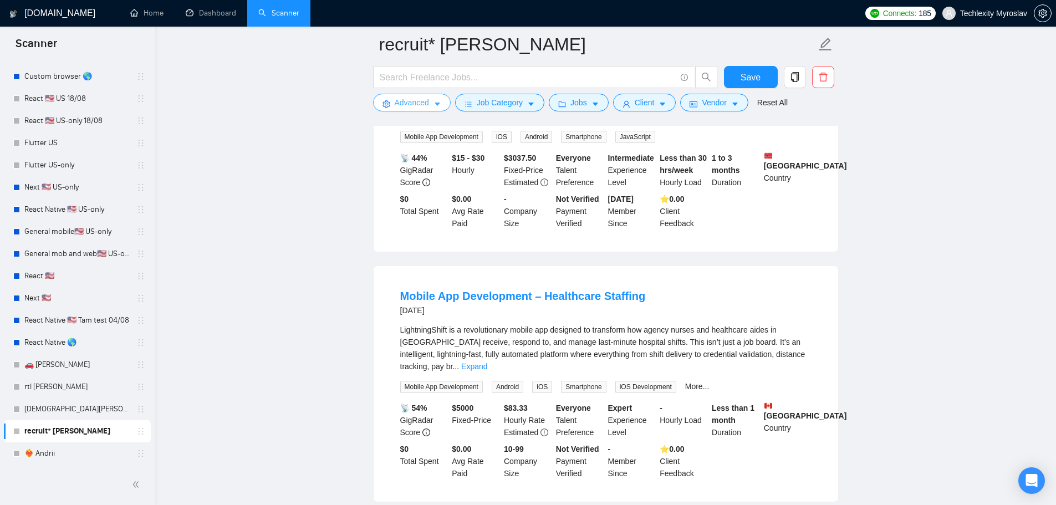
scroll to position [222, 0]
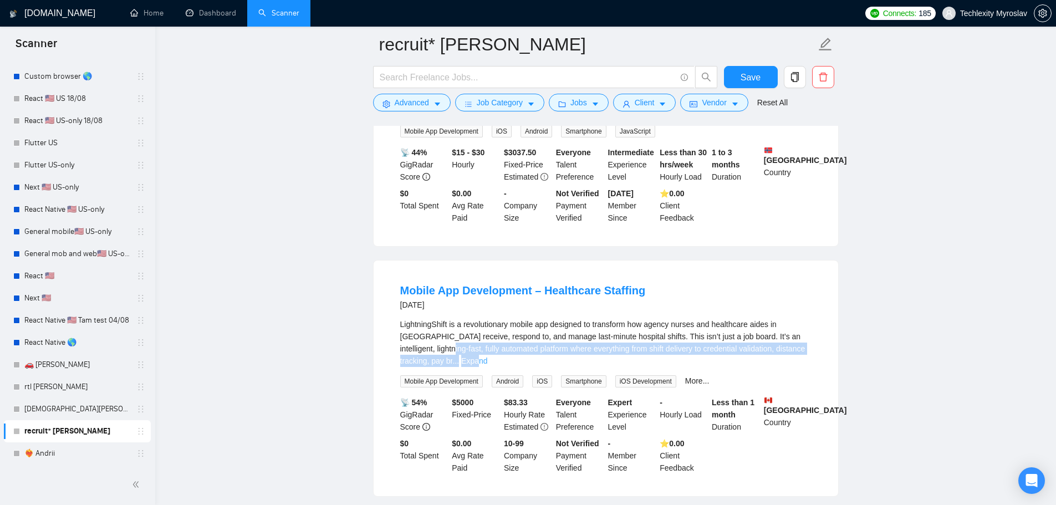
click at [802, 330] on div "LightningShift is a revolutionary mobile app designed to transform how agency n…" at bounding box center [605, 342] width 411 height 49
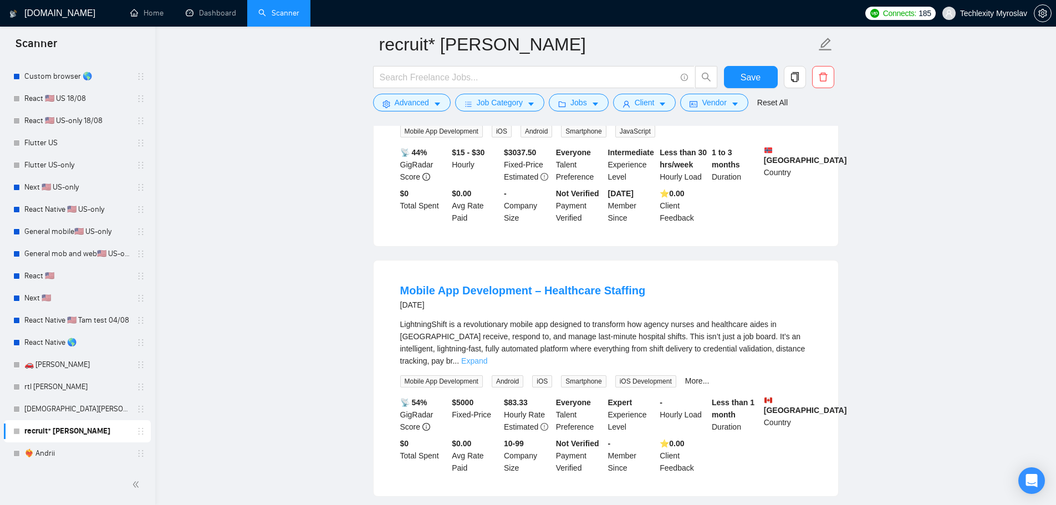
click at [487, 357] on link "Expand" at bounding box center [474, 361] width 26 height 9
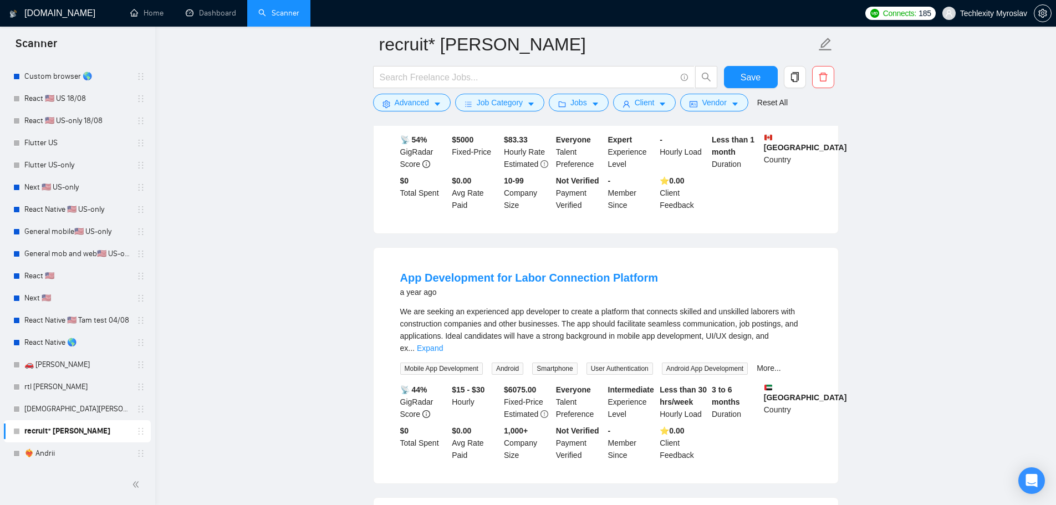
scroll to position [1553, 0]
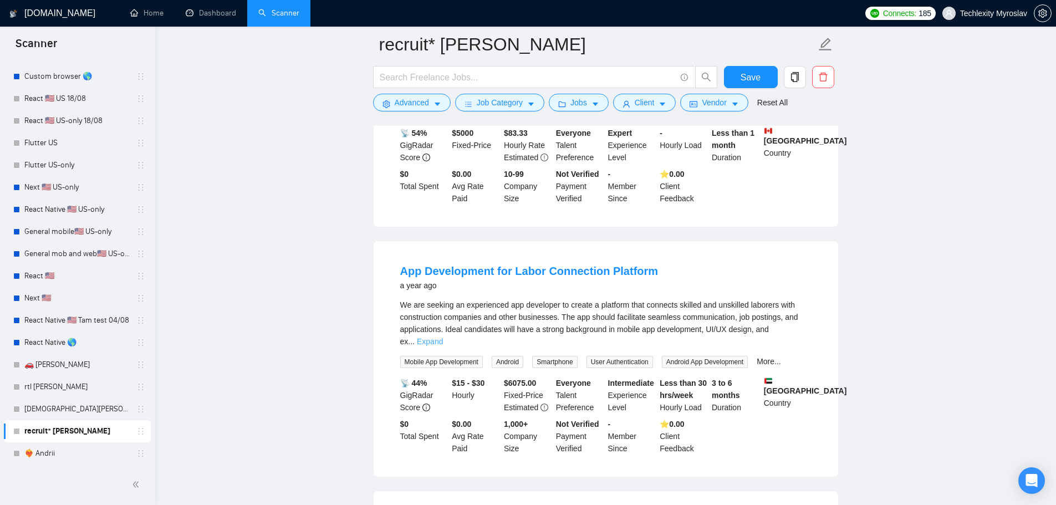
click at [443, 337] on link "Expand" at bounding box center [430, 341] width 26 height 9
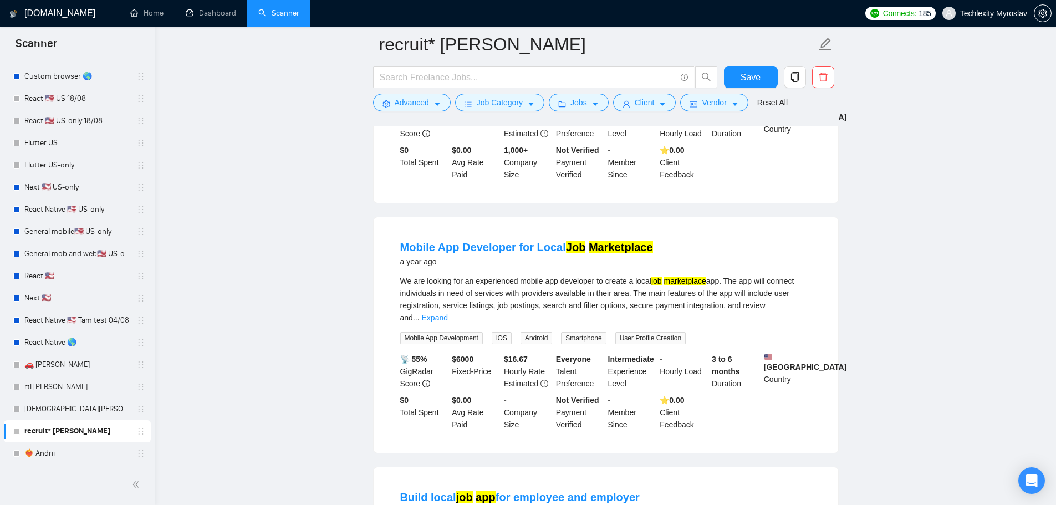
scroll to position [1830, 0]
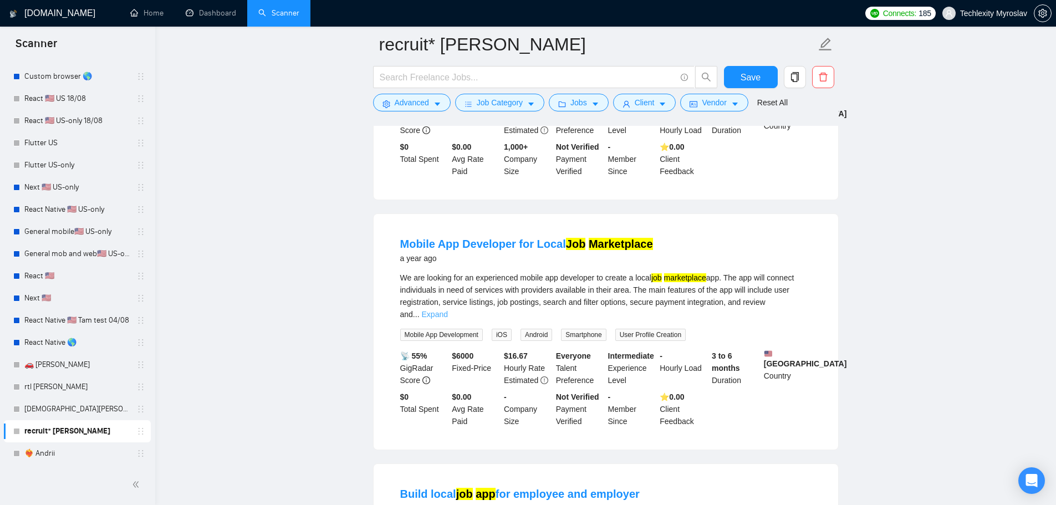
click at [448, 310] on link "Expand" at bounding box center [435, 314] width 26 height 9
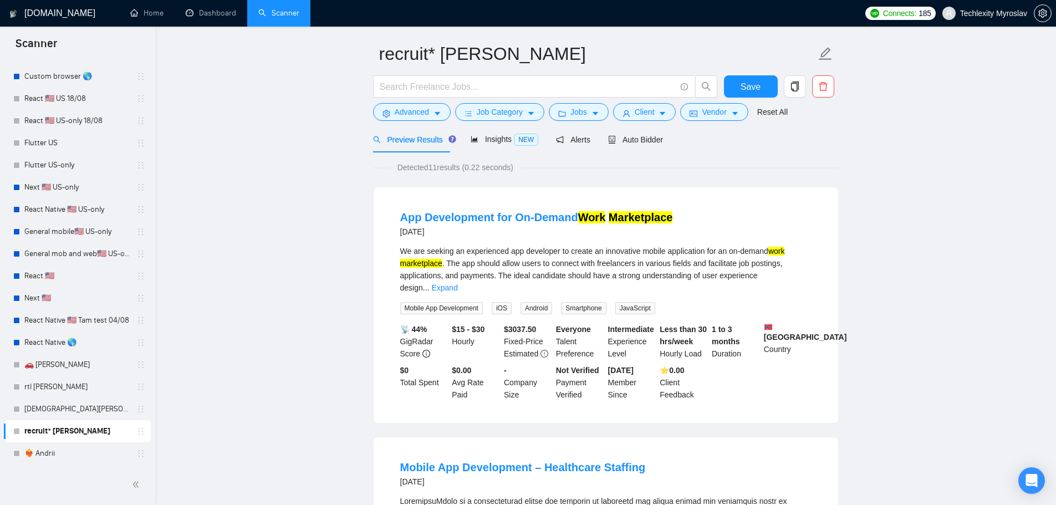
scroll to position [0, 0]
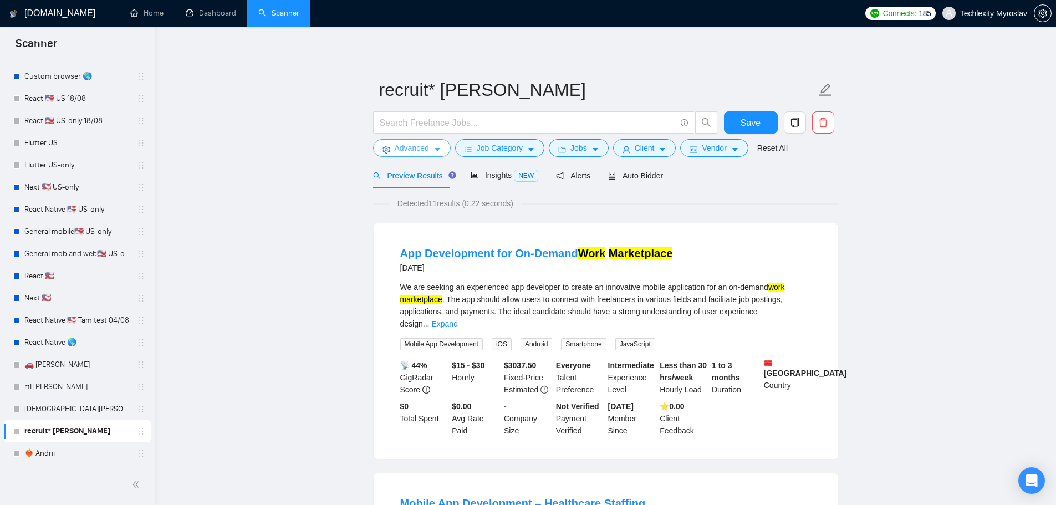
click at [406, 149] on span "Advanced" at bounding box center [412, 148] width 34 height 12
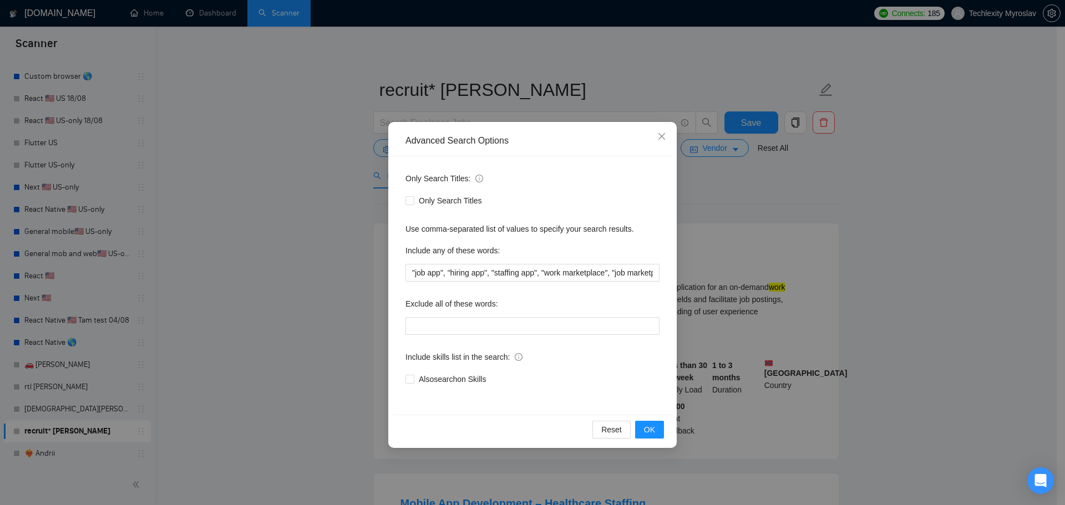
click at [324, 153] on div "Advanced Search Options Only Search Titles: Only Search Titles Use comma-separa…" at bounding box center [532, 252] width 1065 height 505
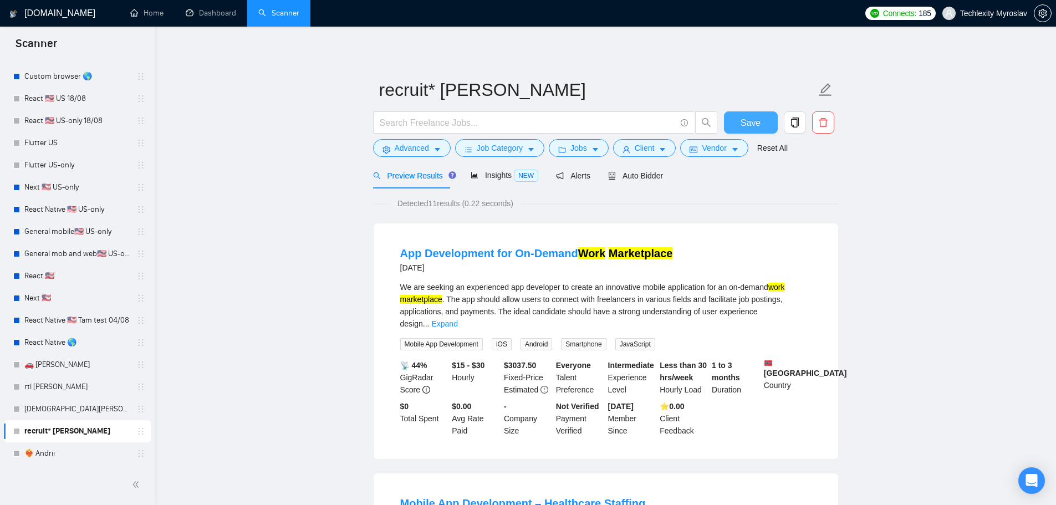
click at [745, 119] on span "Save" at bounding box center [751, 123] width 20 height 14
click at [747, 123] on span "Save" at bounding box center [751, 123] width 20 height 14
click at [420, 149] on span "Advanced" at bounding box center [412, 148] width 34 height 12
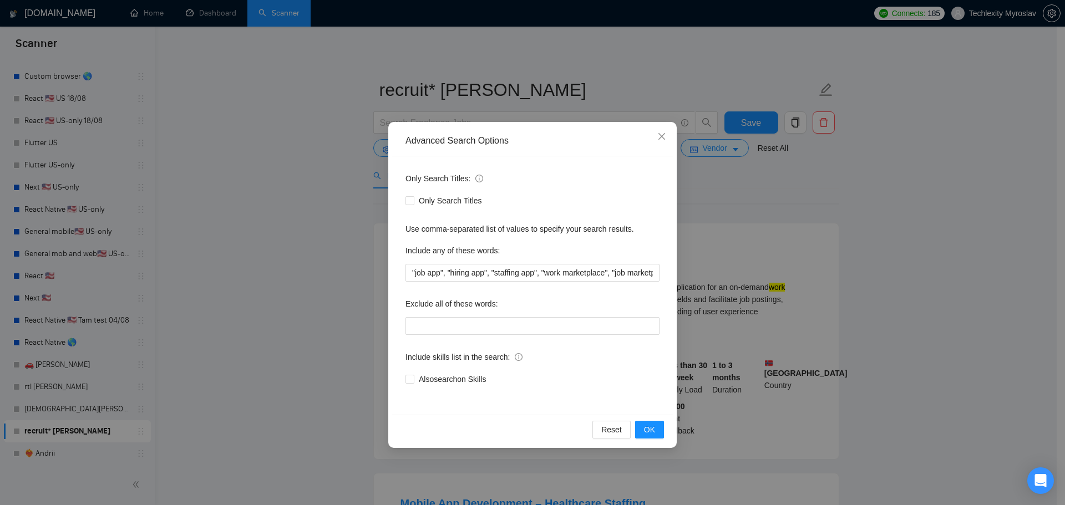
click at [303, 169] on div "Advanced Search Options Only Search Titles: Only Search Titles Use comma-separa…" at bounding box center [532, 252] width 1065 height 505
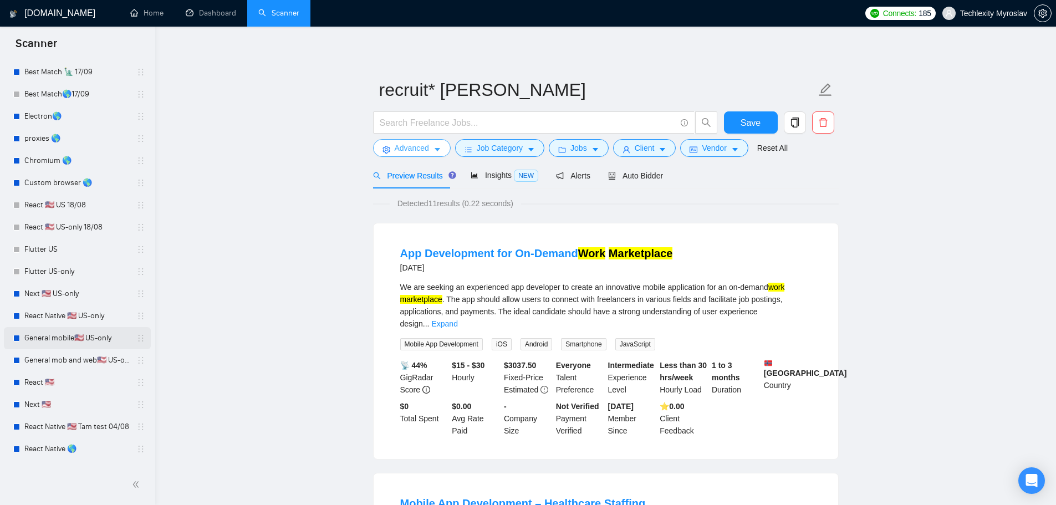
scroll to position [48, 0]
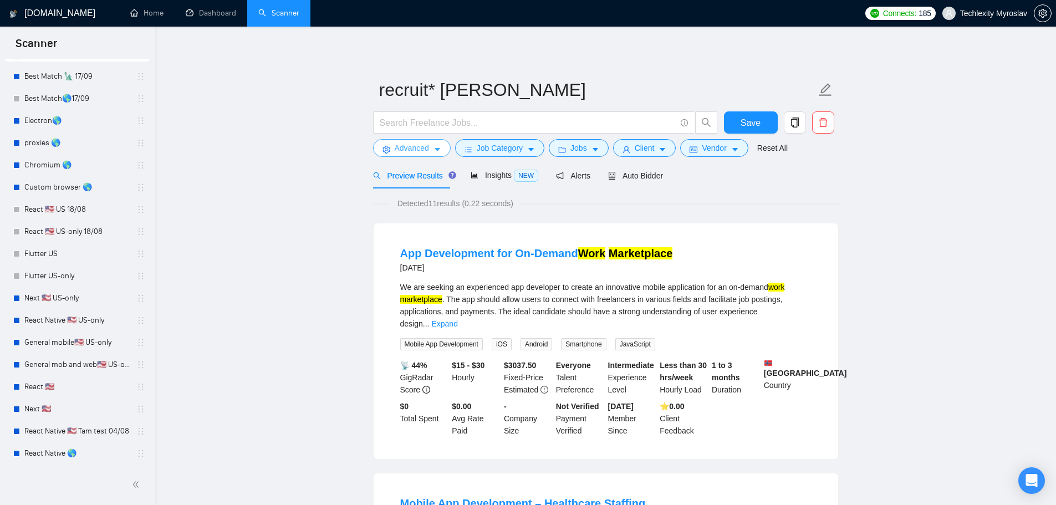
click at [411, 146] on span "Advanced" at bounding box center [412, 148] width 34 height 12
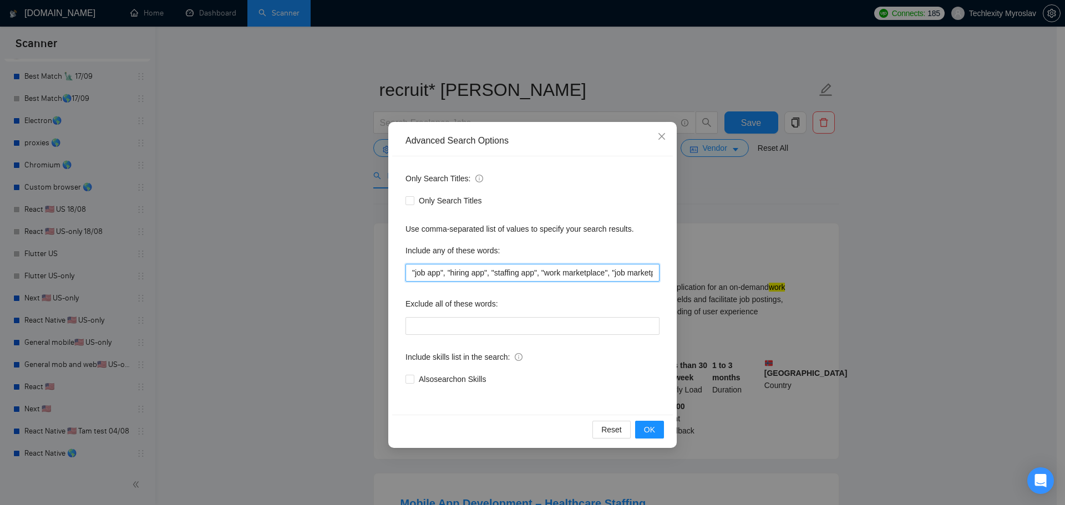
drag, startPoint x: 416, startPoint y: 274, endPoint x: 400, endPoint y: 272, distance: 16.2
click at [400, 272] on div "Only Search Titles: Only Search Titles Use comma-separated list of values to sp…" at bounding box center [532, 285] width 281 height 258
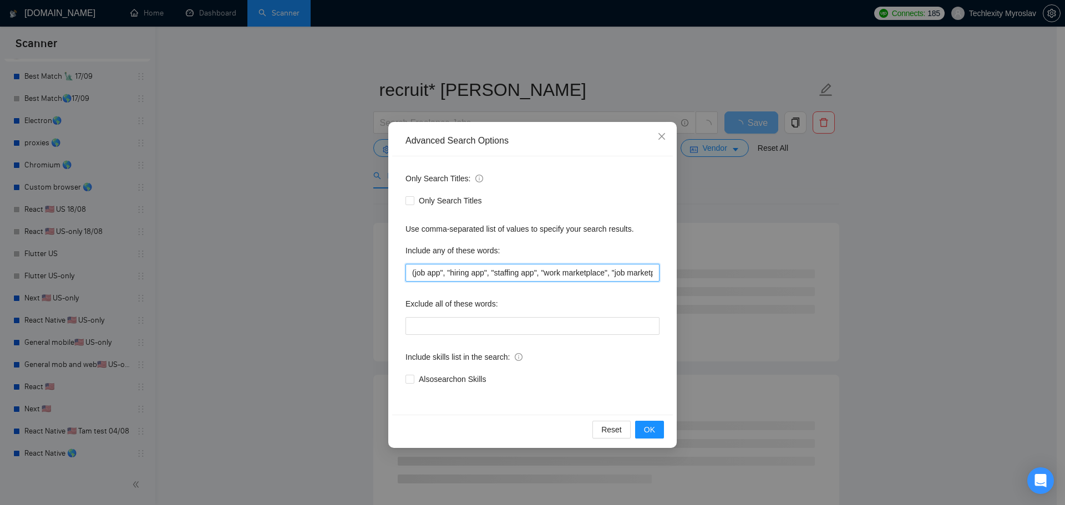
click at [443, 273] on input "(job app", "hiring app", "staffing app", "work marketplace", "job marketplace"" at bounding box center [532, 273] width 254 height 18
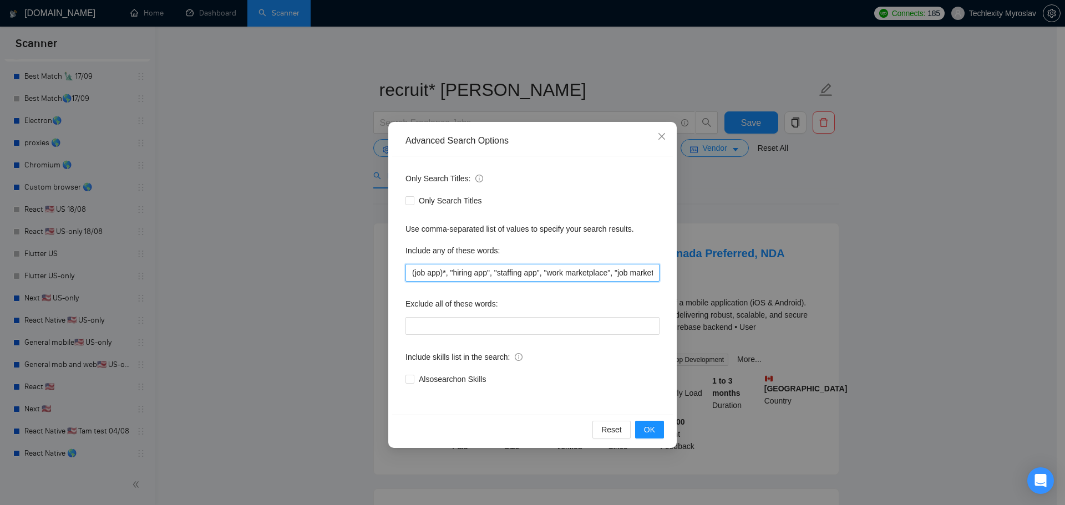
click at [457, 272] on input "(job app)*, "hiring app", "staffing app", "work marketplace", "job marketplace"" at bounding box center [532, 273] width 254 height 18
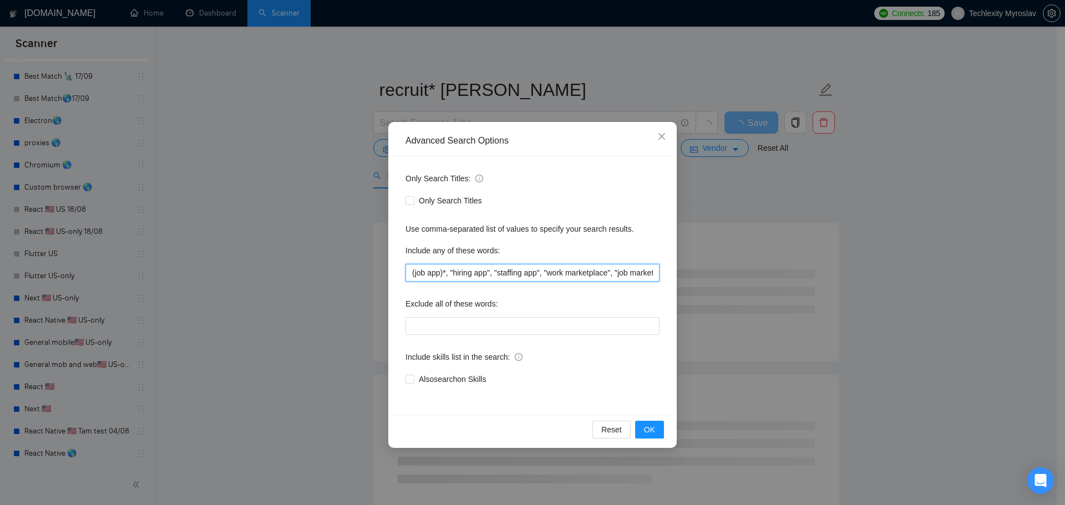
click at [423, 273] on input "(job app)*, "hiring app", "staffing app", "work marketplace", "job marketplace"" at bounding box center [532, 273] width 254 height 18
click at [425, 274] on input "(job app)*, "hiring app", "staffing app", "work marketplace", "job marketplace"" at bounding box center [532, 273] width 254 height 18
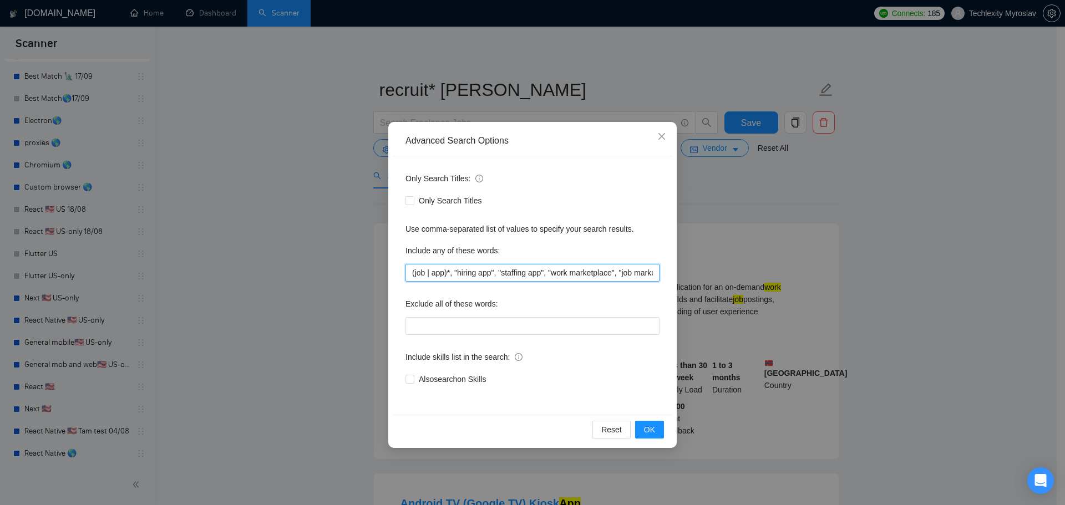
paste input "hiring"
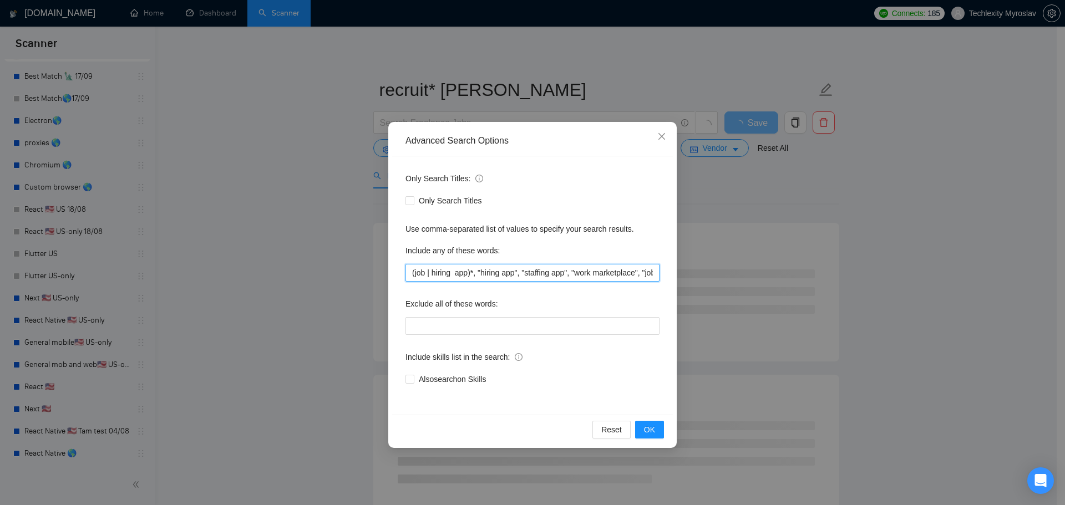
click at [535, 272] on input "(job | hiring app)*, "hiring app", "staffing app", "work marketplace", "job mar…" at bounding box center [532, 273] width 254 height 18
click at [451, 274] on input "(job | hiring app)*, "hiring app", "staffing app", "work marketplace", "job mar…" at bounding box center [532, 273] width 254 height 18
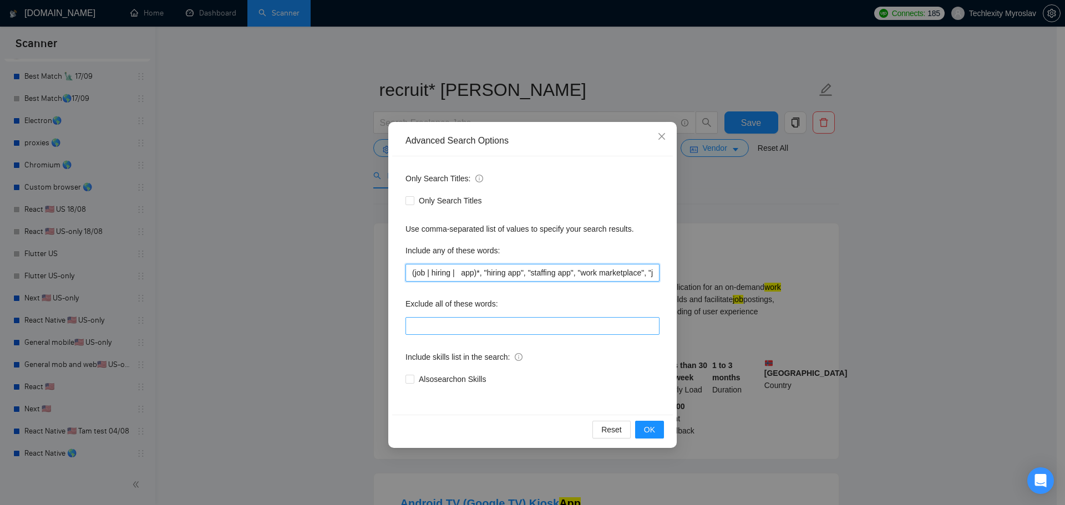
paste input "staffing"
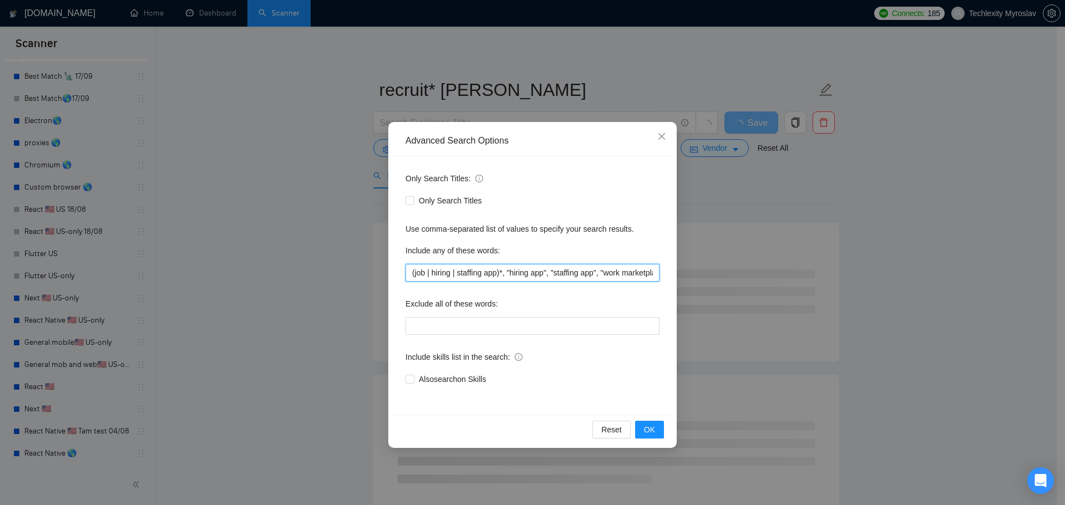
drag, startPoint x: 507, startPoint y: 276, endPoint x: 599, endPoint y: 277, distance: 92.1
click at [599, 277] on input "(job | hiring | staffing app)*, "hiring app", "staffing app", "work marketplace…" at bounding box center [532, 273] width 254 height 18
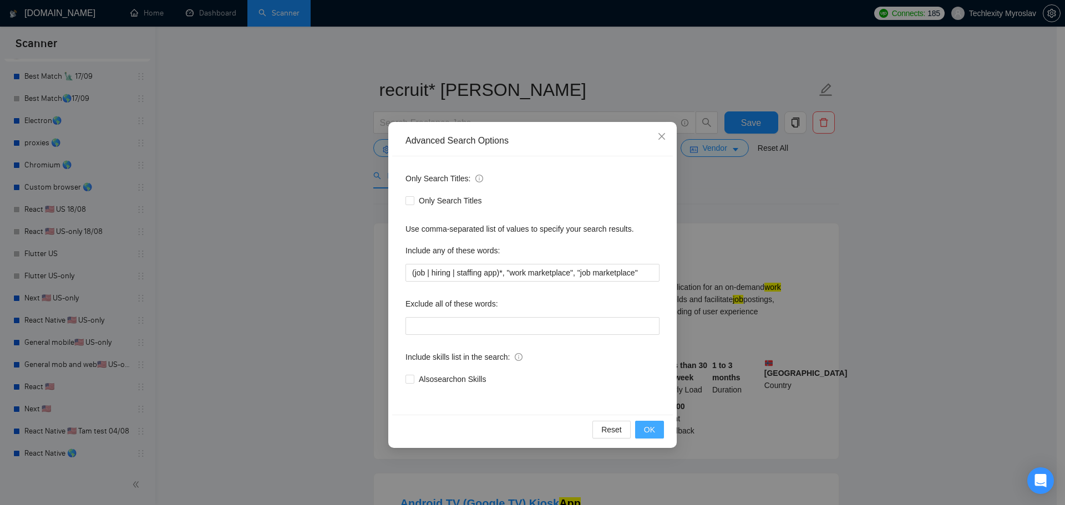
click at [647, 424] on span "OK" at bounding box center [649, 430] width 11 height 12
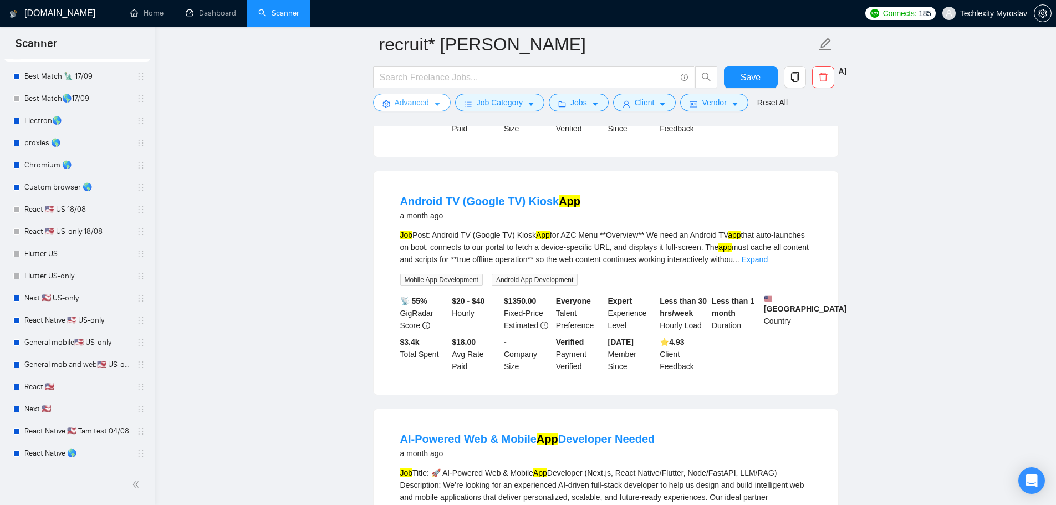
scroll to position [277, 0]
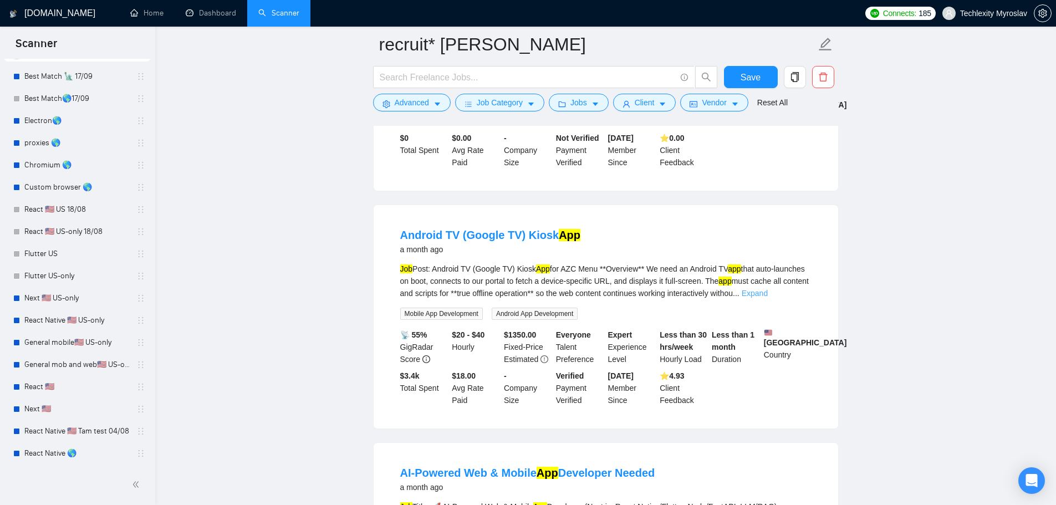
click at [768, 289] on link "Expand" at bounding box center [755, 293] width 26 height 9
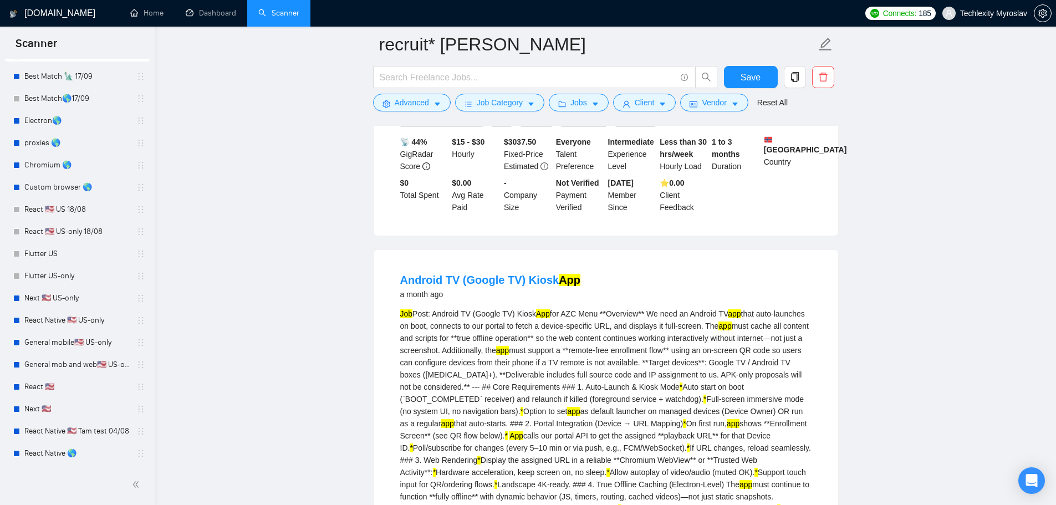
scroll to position [0, 0]
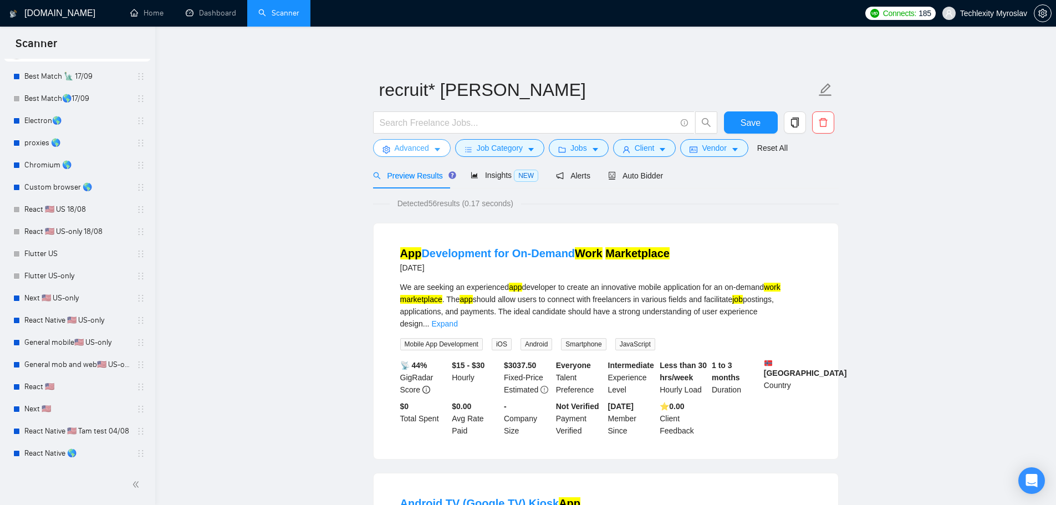
click at [405, 146] on span "Advanced" at bounding box center [412, 148] width 34 height 12
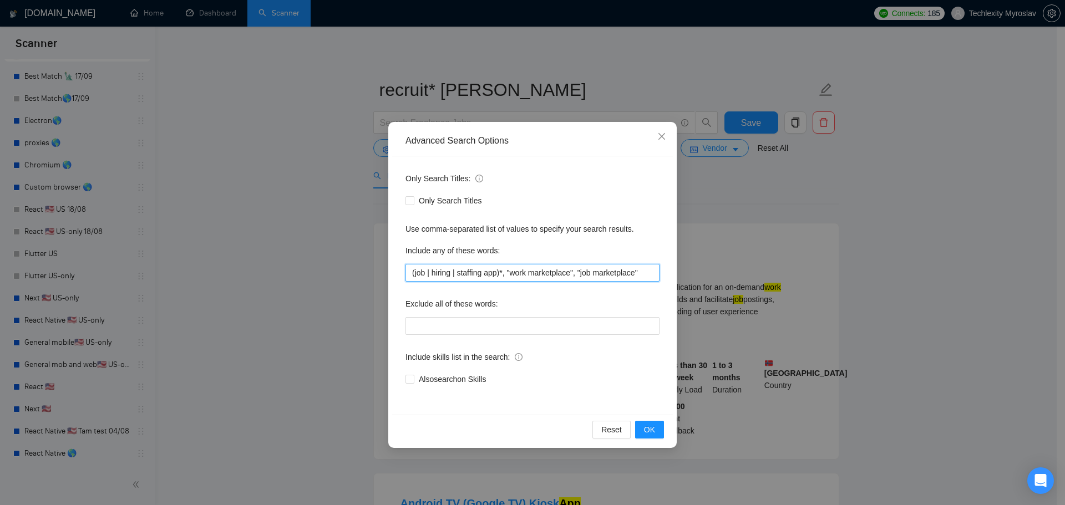
click at [502, 270] on input "(job | hiring | staffing app)*, "work marketplace", "job marketplace"" at bounding box center [532, 273] width 254 height 18
click at [641, 428] on button "OK" at bounding box center [649, 430] width 29 height 18
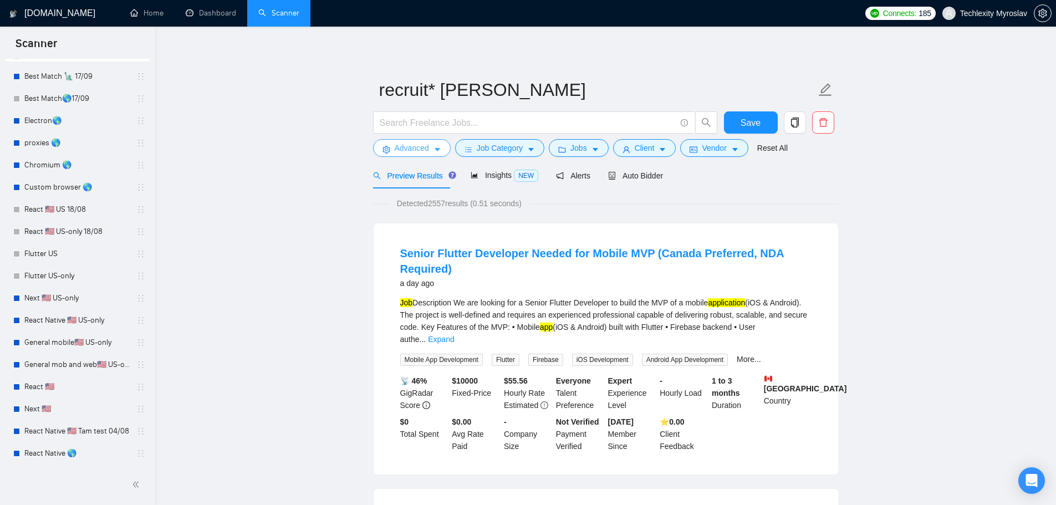
click at [406, 151] on span "Advanced" at bounding box center [412, 148] width 34 height 12
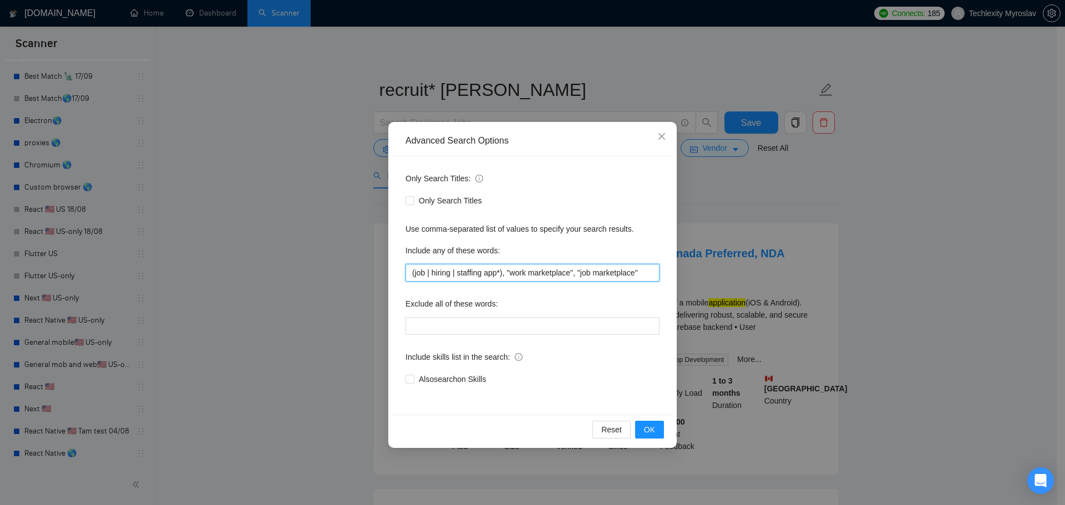
click at [414, 275] on input "(job | hiring | staffing app*), "work marketplace", "job marketplace"" at bounding box center [532, 273] width 254 height 18
click at [483, 273] on input "(job | hiring | staffing app*), "work marketplace", "job marketplace"" at bounding box center [532, 273] width 254 height 18
click at [484, 271] on input "(job | hiring | staffing app*), "work marketplace", "job marketplace"" at bounding box center [532, 273] width 254 height 18
click at [650, 426] on span "OK" at bounding box center [649, 430] width 11 height 12
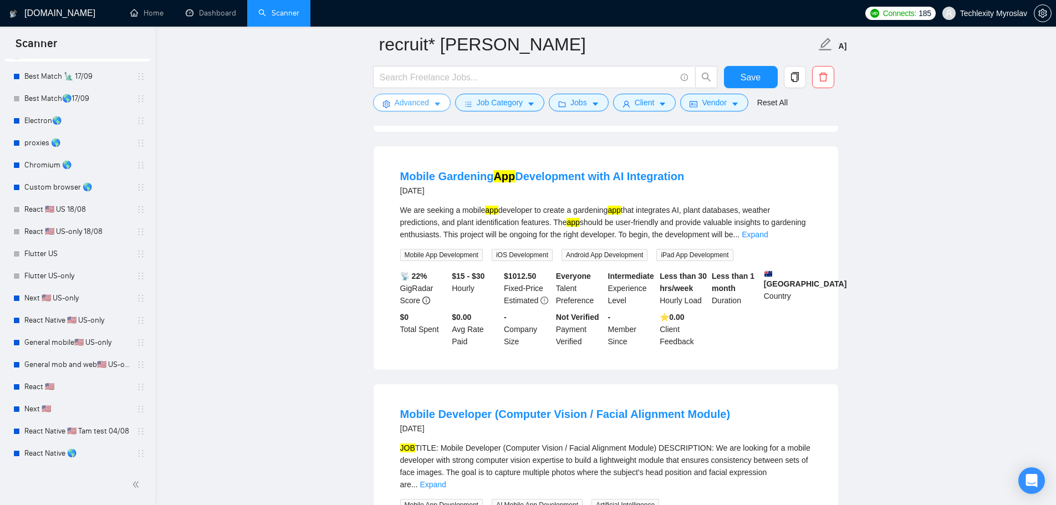
scroll to position [333, 0]
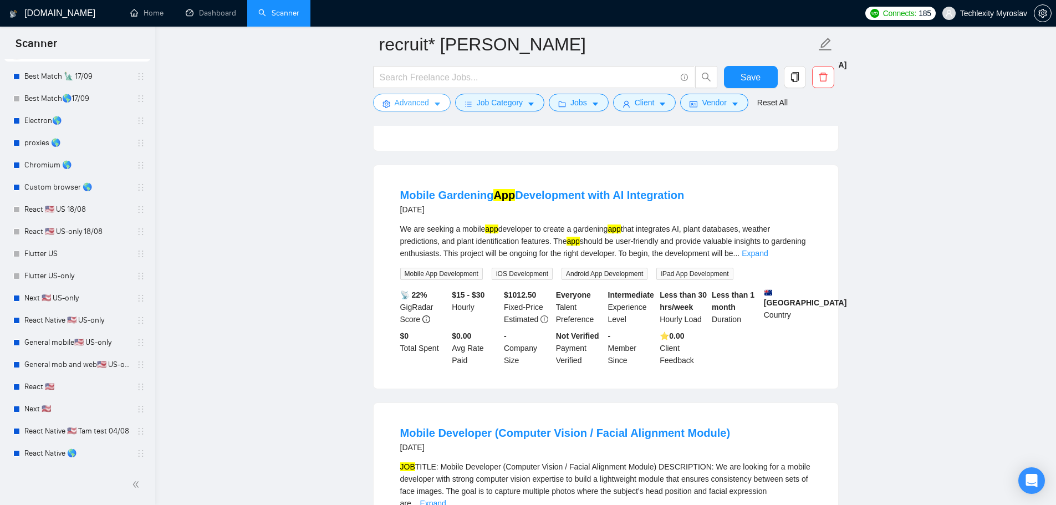
click at [397, 94] on button "Advanced" at bounding box center [412, 103] width 78 height 18
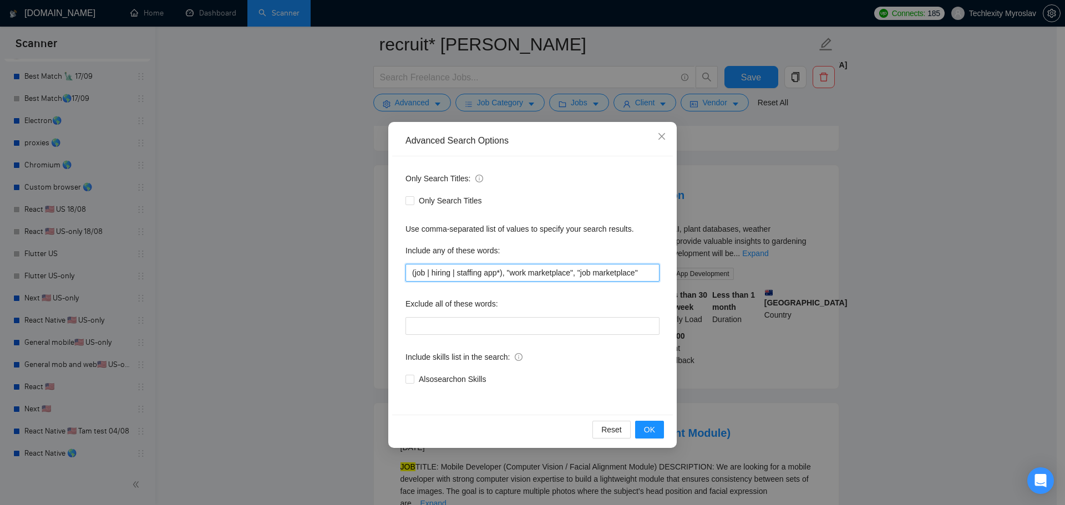
click at [642, 277] on input "(job | hiring | staffing app*), "work marketplace", "job marketplace"" at bounding box center [532, 273] width 254 height 18
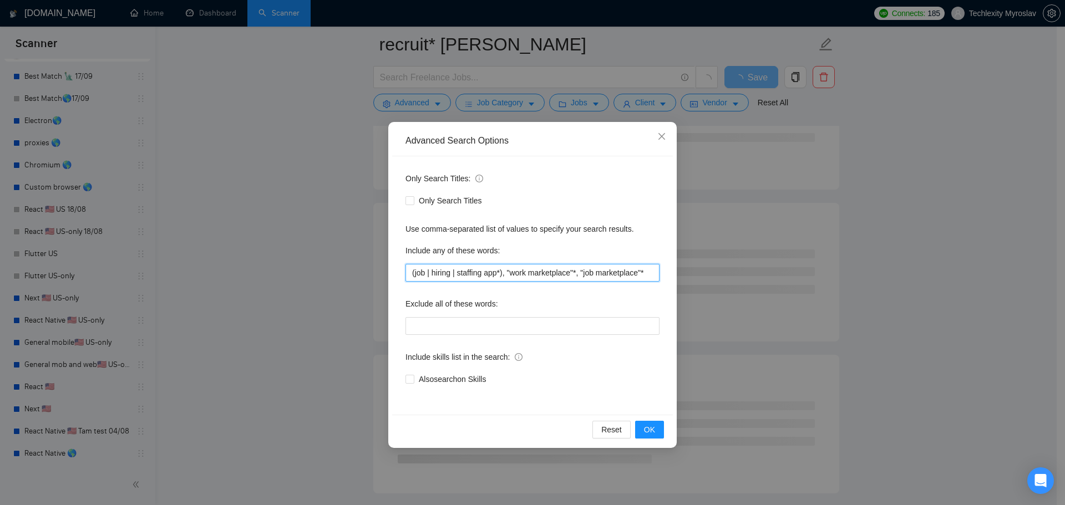
click at [652, 273] on input "(job | hiring | staffing app*), "work marketplace"*, "job marketplace"*" at bounding box center [532, 273] width 254 height 18
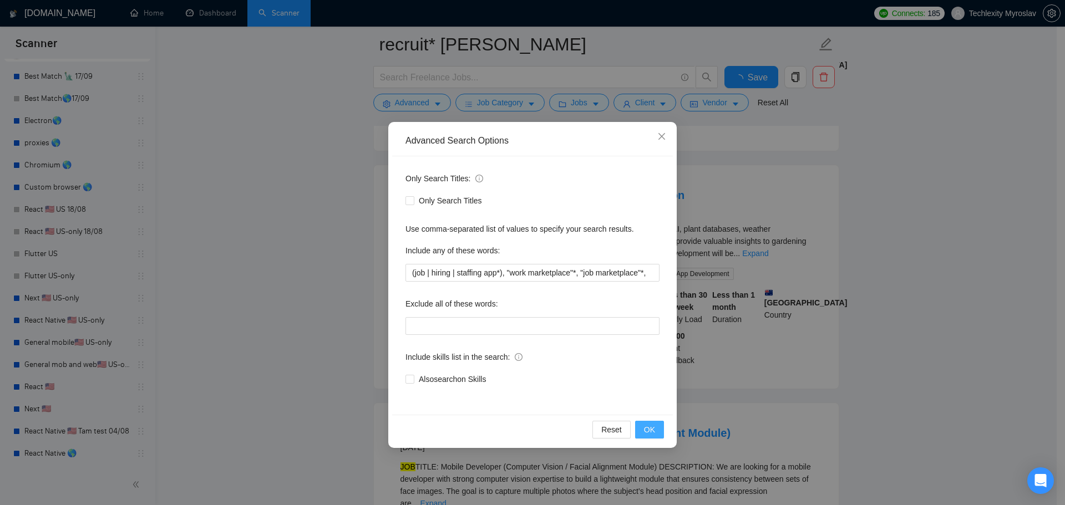
click at [649, 423] on button "OK" at bounding box center [649, 430] width 29 height 18
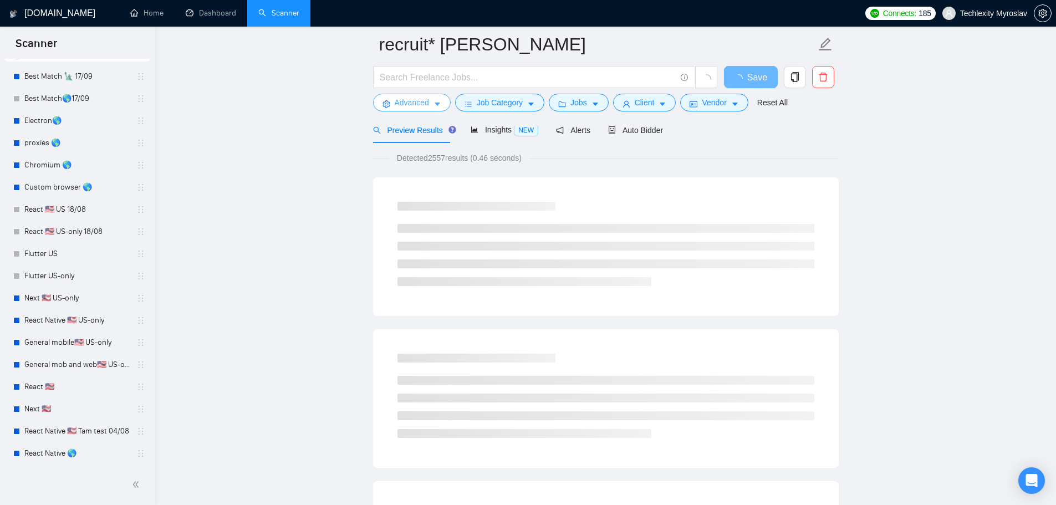
scroll to position [0, 0]
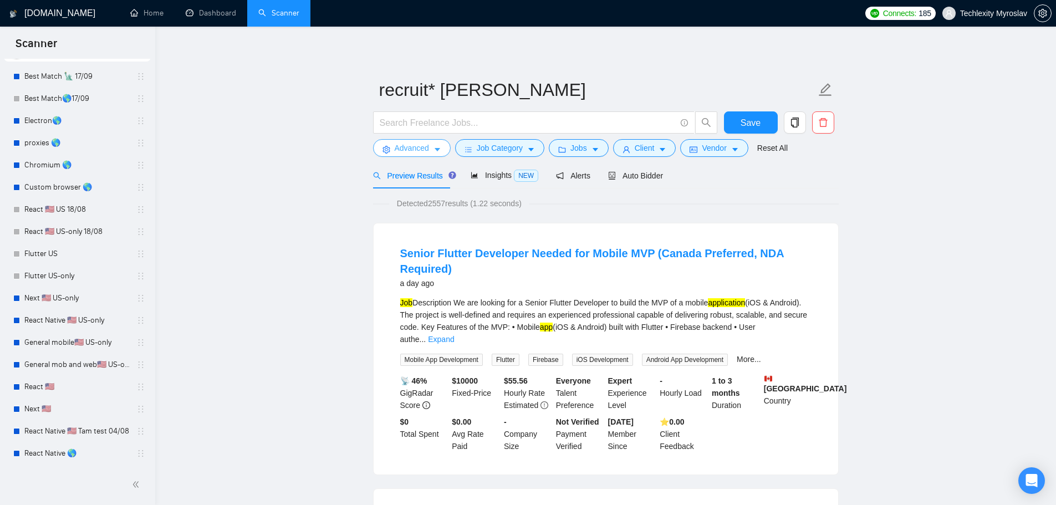
click at [423, 142] on span "Advanced" at bounding box center [412, 148] width 34 height 12
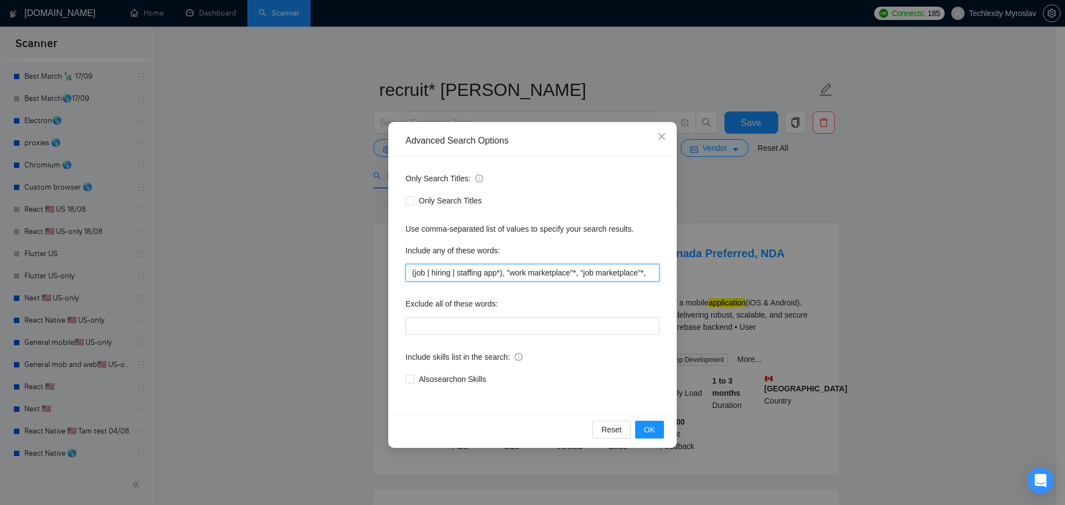
click at [512, 272] on input "(job | hiring | staffing app*), "work marketplace"*, "job marketplace"*," at bounding box center [532, 273] width 254 height 18
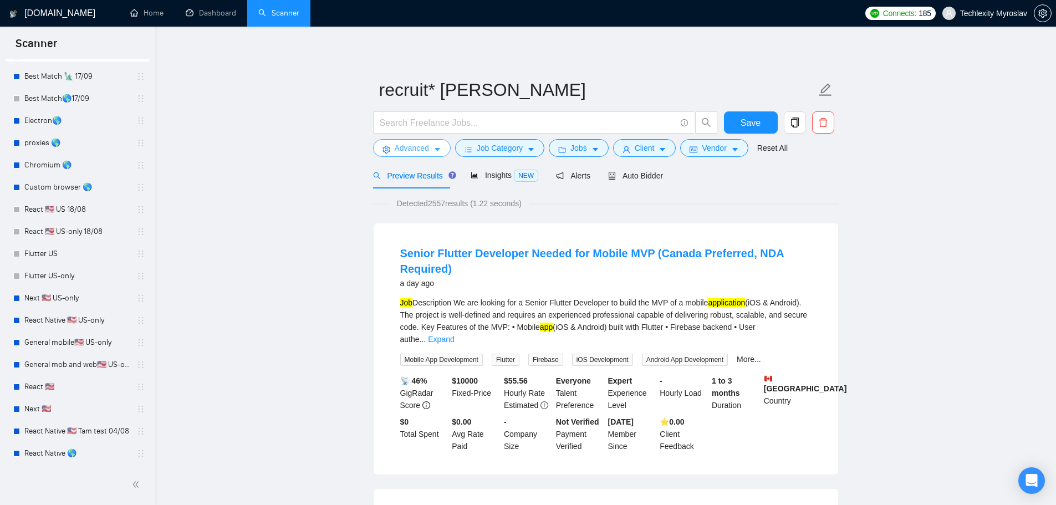
click at [398, 145] on span "Advanced" at bounding box center [412, 148] width 34 height 12
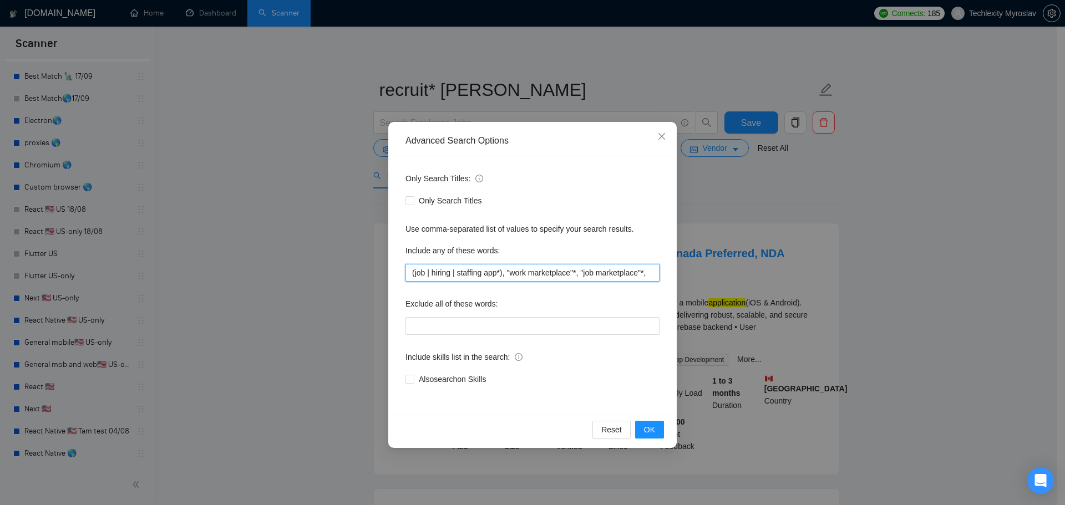
click at [509, 273] on input "(job | hiring | staffing app*), "work marketplace"*, "job marketplace"*," at bounding box center [532, 273] width 254 height 18
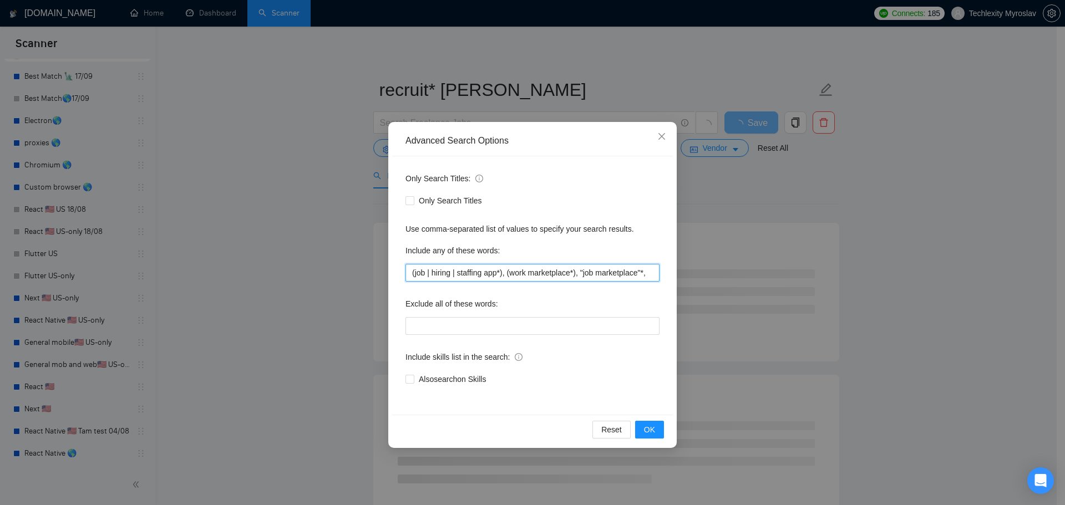
click at [583, 271] on input "(job | hiring | staffing app*), (work marketplace*), "job marketplace"*," at bounding box center [532, 273] width 254 height 18
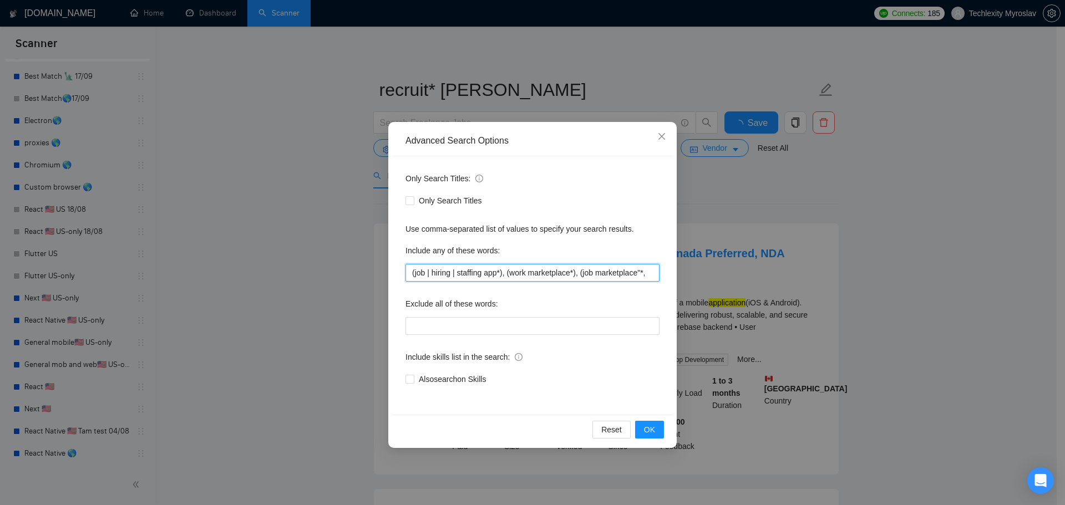
click at [639, 274] on input "(job | hiring | staffing app*), (work marketplace*), (job marketplace"*," at bounding box center [532, 273] width 254 height 18
click at [649, 433] on span "OK" at bounding box center [649, 430] width 11 height 12
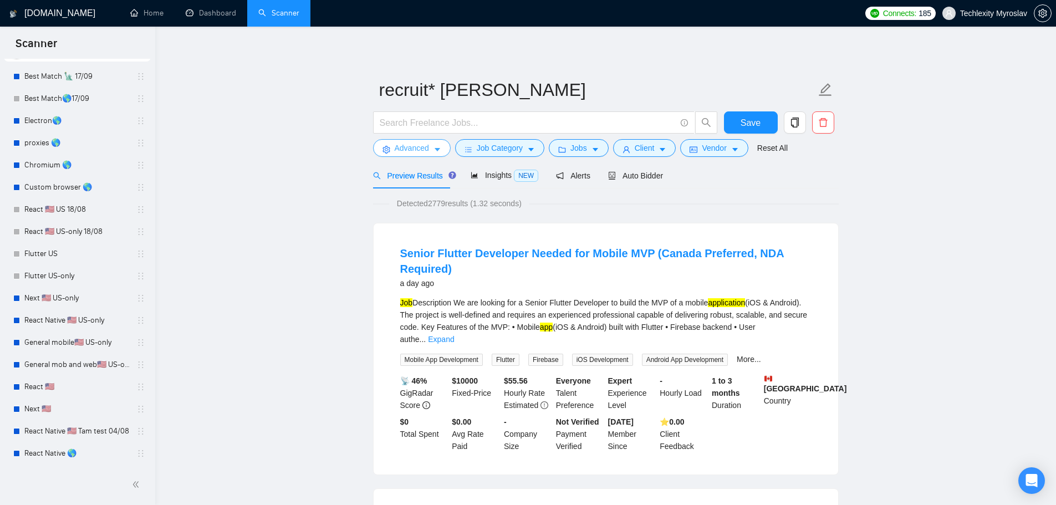
click at [410, 142] on span "Advanced" at bounding box center [412, 148] width 34 height 12
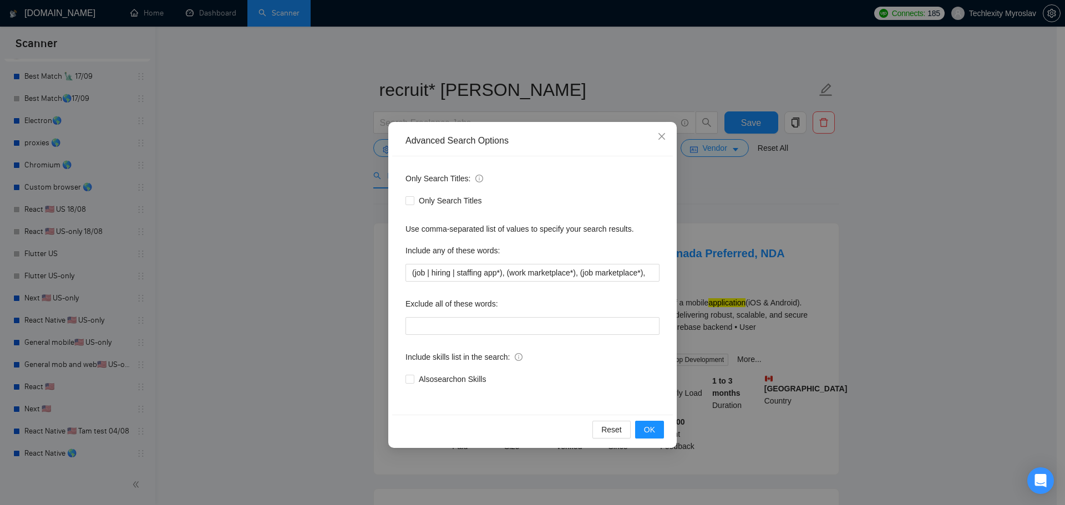
click at [893, 273] on div "Advanced Search Options Only Search Titles: Only Search Titles Use comma-separa…" at bounding box center [532, 252] width 1065 height 505
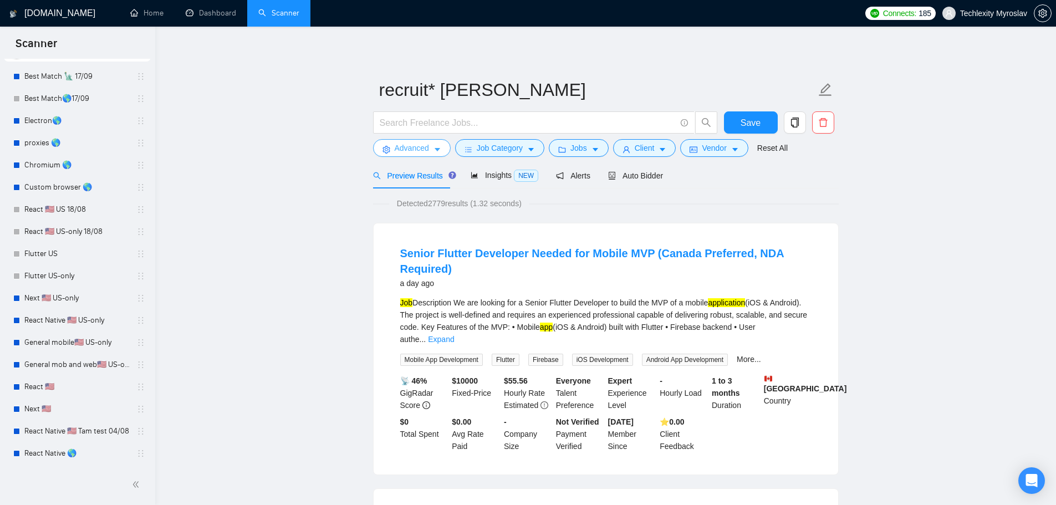
click at [405, 146] on span "Advanced" at bounding box center [412, 148] width 34 height 12
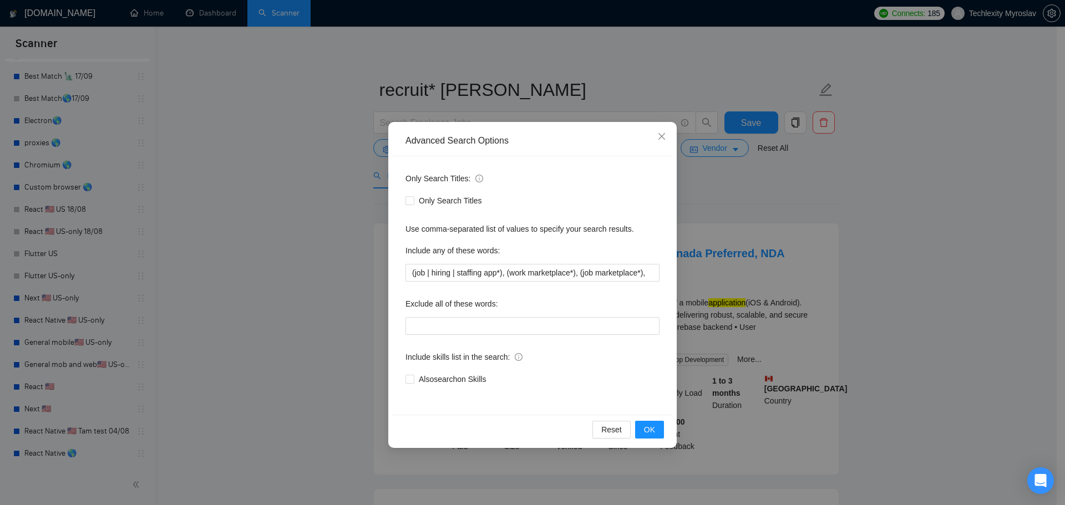
drag, startPoint x: 228, startPoint y: 157, endPoint x: 227, endPoint y: 174, distance: 16.2
click at [230, 157] on div "Advanced Search Options Only Search Titles: Only Search Titles Use comma-separa…" at bounding box center [532, 252] width 1065 height 505
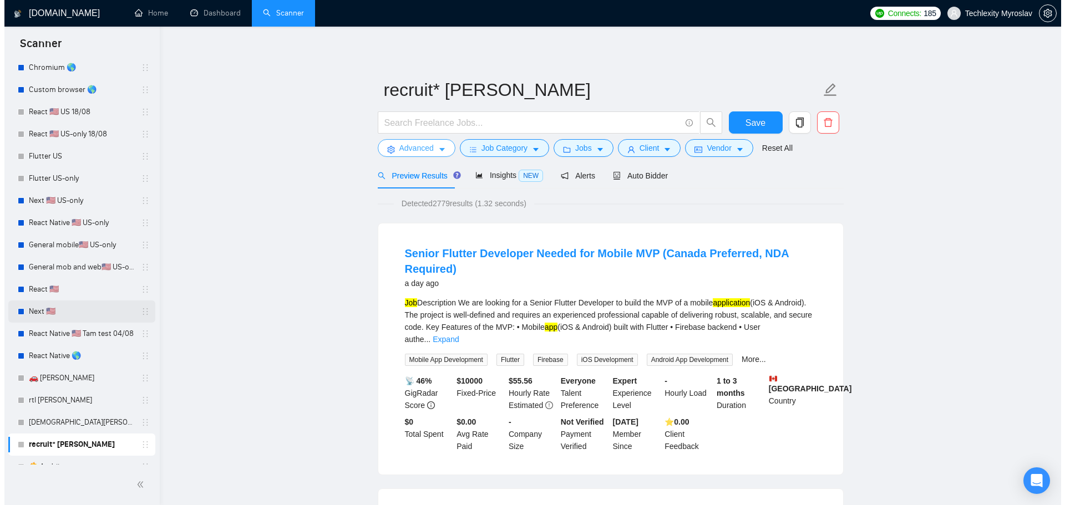
scroll to position [159, 0]
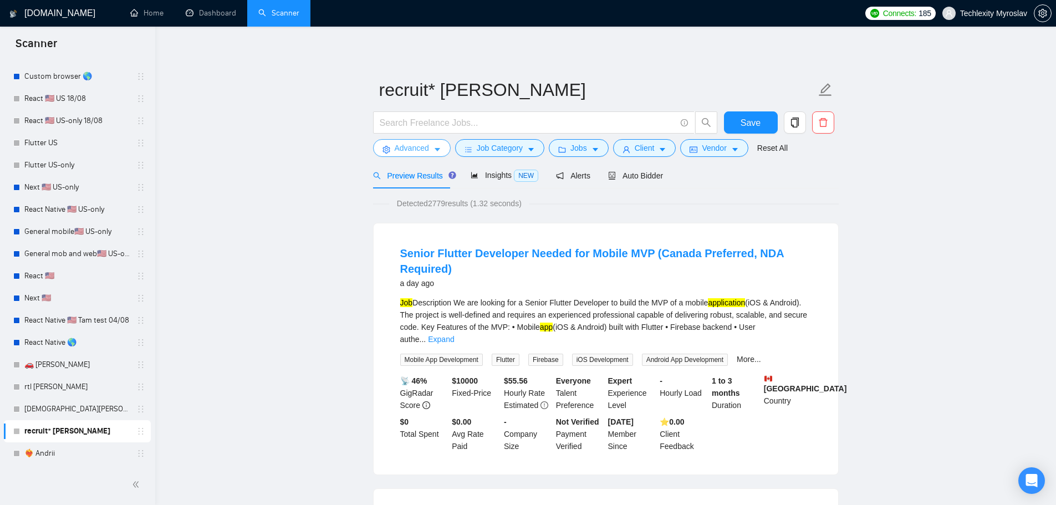
click at [402, 144] on span "Advanced" at bounding box center [412, 148] width 34 height 12
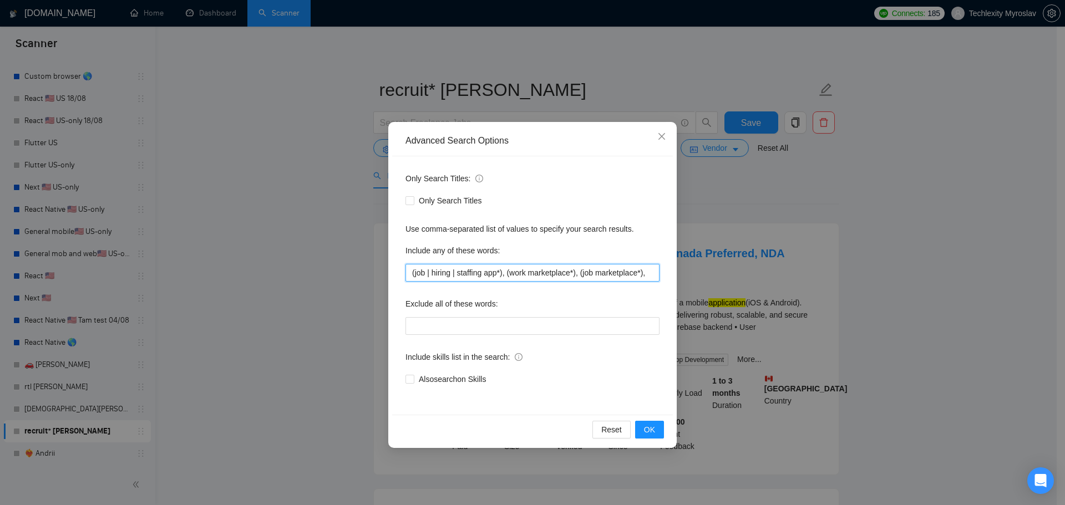
click at [527, 272] on input "(job | hiring | staffing app*), (work marketplace*), (job marketplace*)," at bounding box center [532, 273] width 254 height 18
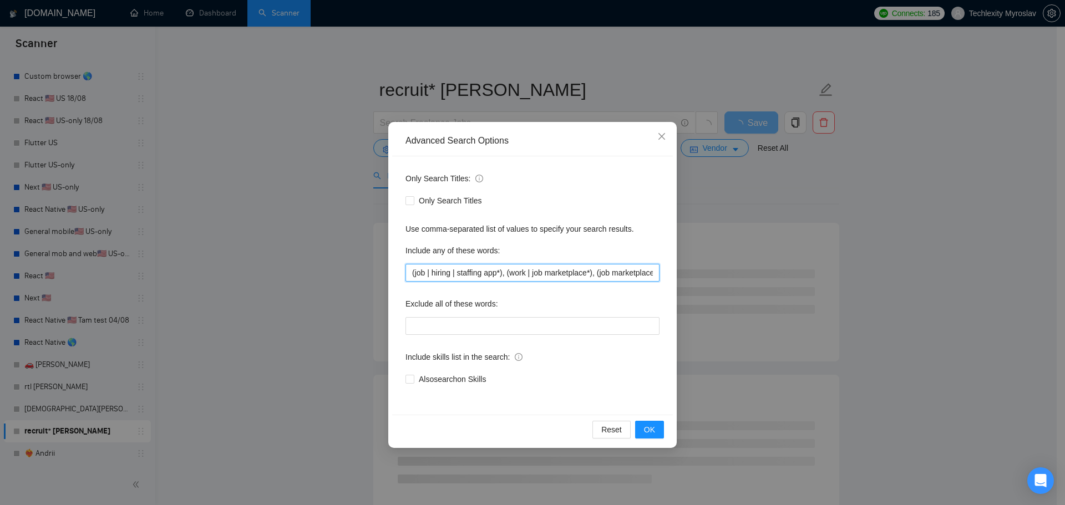
scroll to position [0, 9]
drag, startPoint x: 597, startPoint y: 273, endPoint x: 707, endPoint y: 277, distance: 110.4
click at [707, 277] on div "Advanced Search Options Only Search Titles: Only Search Titles Use comma-separa…" at bounding box center [532, 252] width 1065 height 505
click at [652, 425] on span "OK" at bounding box center [649, 430] width 11 height 12
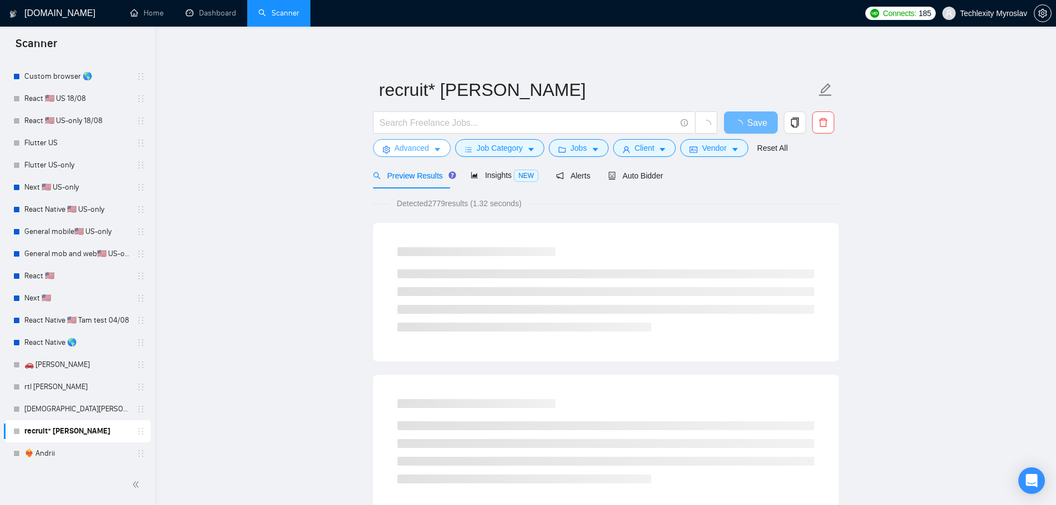
click at [409, 149] on span "Advanced" at bounding box center [412, 148] width 34 height 12
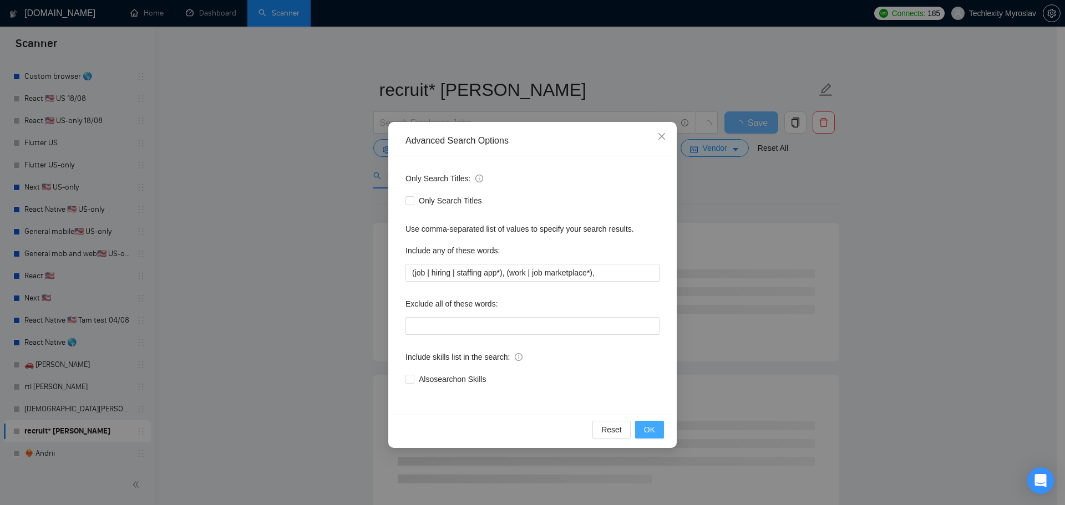
click at [651, 425] on span "OK" at bounding box center [649, 430] width 11 height 12
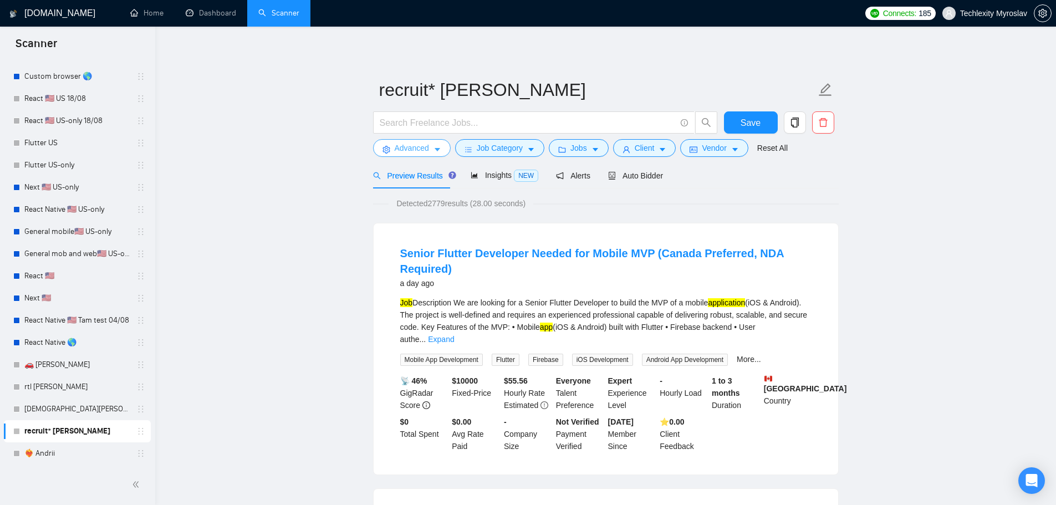
click at [409, 148] on span "Advanced" at bounding box center [412, 148] width 34 height 12
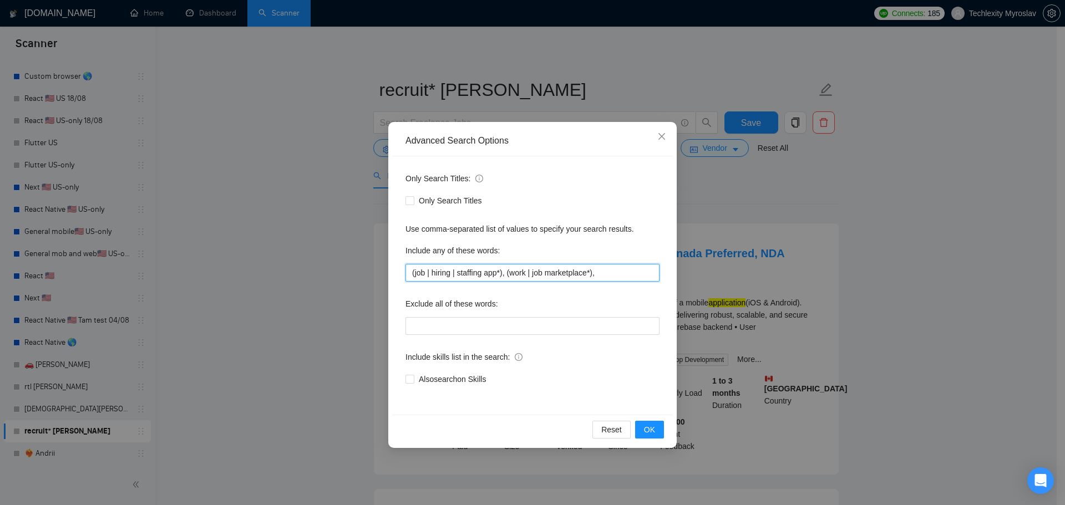
click at [538, 277] on input "(job | hiring | staffing app*), (work | job marketplace*)," at bounding box center [532, 273] width 254 height 18
click at [499, 269] on input "(job | hiring | staffing app*), (work | job marketplace*)," at bounding box center [532, 273] width 254 height 18
click at [500, 277] on input "(job | hiring | staffing app*), (work | job marketplace*)," at bounding box center [532, 273] width 254 height 18
paste input ""job app" "hiring app" "staffing app" "work marketplace" "job marketplace" "emp…"
click at [653, 428] on span "OK" at bounding box center [649, 430] width 11 height 12
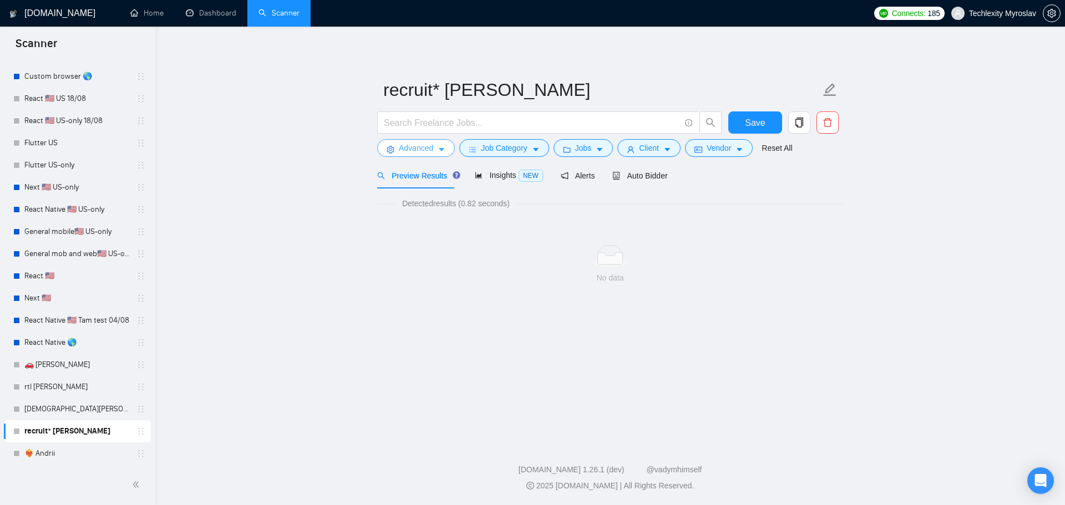
click at [411, 154] on span "Advanced" at bounding box center [416, 148] width 34 height 12
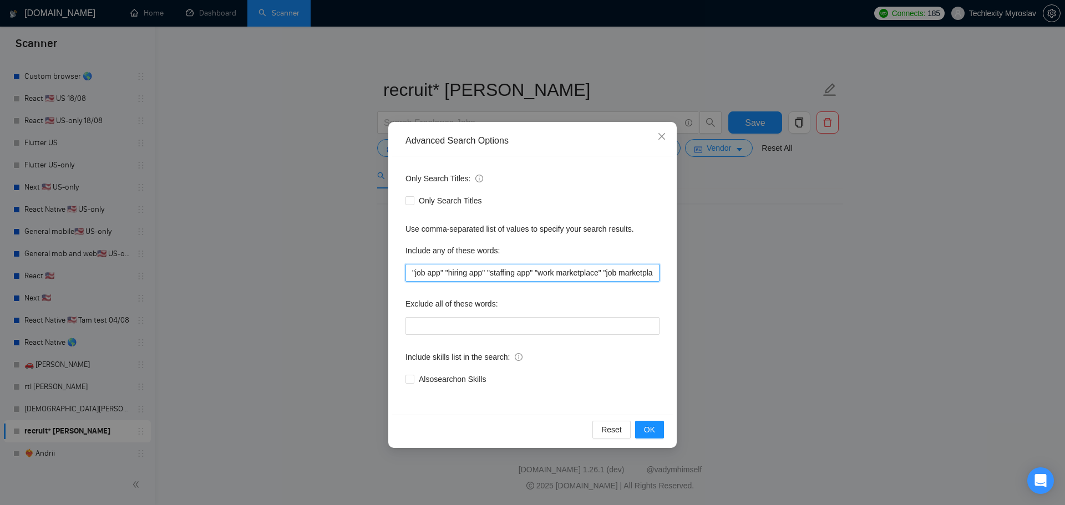
click at [483, 268] on input ""job app" "hiring app" "staffing app" "work marketplace" "job marketplace" "emp…" at bounding box center [532, 273] width 254 height 18
paste input "("job app" OR "hiring app" OR "staffing app" OR "recruitment app" OR "work mark…"
click at [661, 430] on button "OK" at bounding box center [649, 430] width 29 height 18
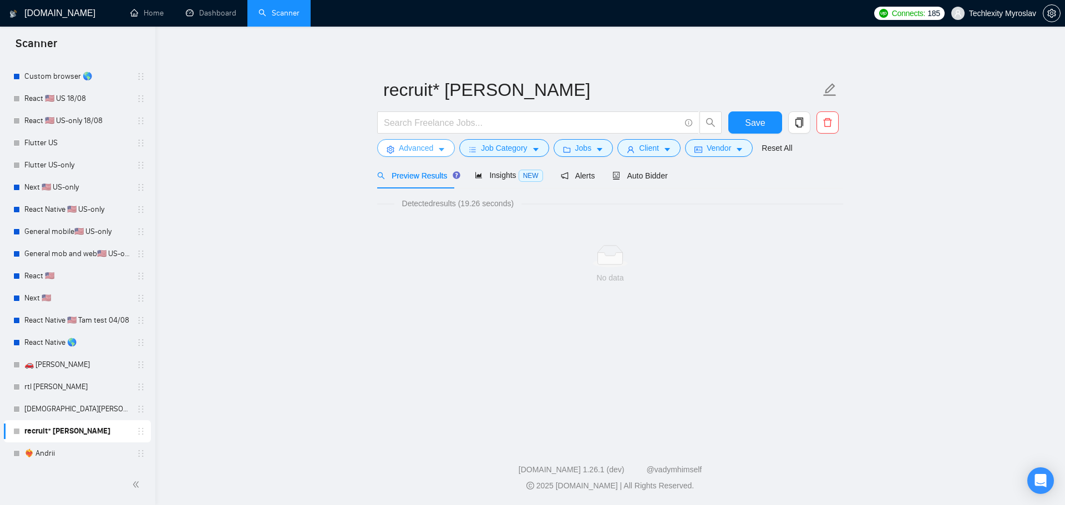
click at [399, 140] on button "Advanced" at bounding box center [416, 148] width 78 height 18
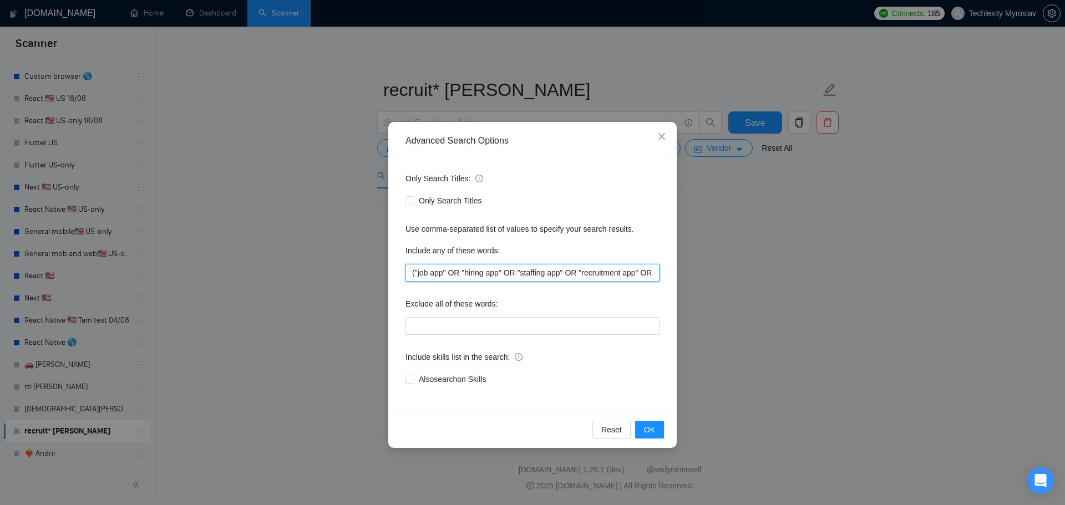
click at [495, 273] on input "("job app" OR "hiring app" OR "staffing app" OR "recruitment app" OR "work mark…" at bounding box center [532, 273] width 254 height 18
paste input "job app* hiring app* staffing app* recruit* work marketplace* job marketplace* …"
drag, startPoint x: 485, startPoint y: 271, endPoint x: 318, endPoint y: 256, distance: 168.2
click at [318, 256] on div "Advanced Search Options Only Search Titles: Only Search Titles Use comma-separa…" at bounding box center [532, 252] width 1065 height 505
click at [471, 278] on input "job app* hiring app* staffing app* recruit* work marketplace* job marketplace* …" at bounding box center [532, 273] width 254 height 18
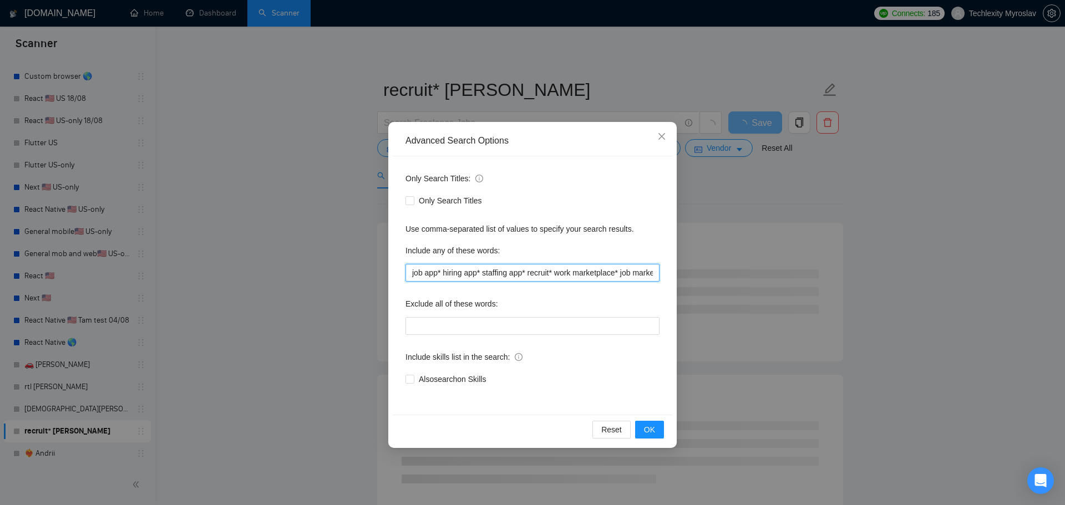
click at [442, 274] on input "job app* hiring app* staffing app* recruit* work marketplace* job marketplace* …" at bounding box center [532, 273] width 254 height 18
drag, startPoint x: 488, startPoint y: 276, endPoint x: 896, endPoint y: 307, distance: 408.8
click at [896, 307] on div "Advanced Search Options Only Search Titles: Only Search Titles Use comma-separa…" at bounding box center [532, 252] width 1065 height 505
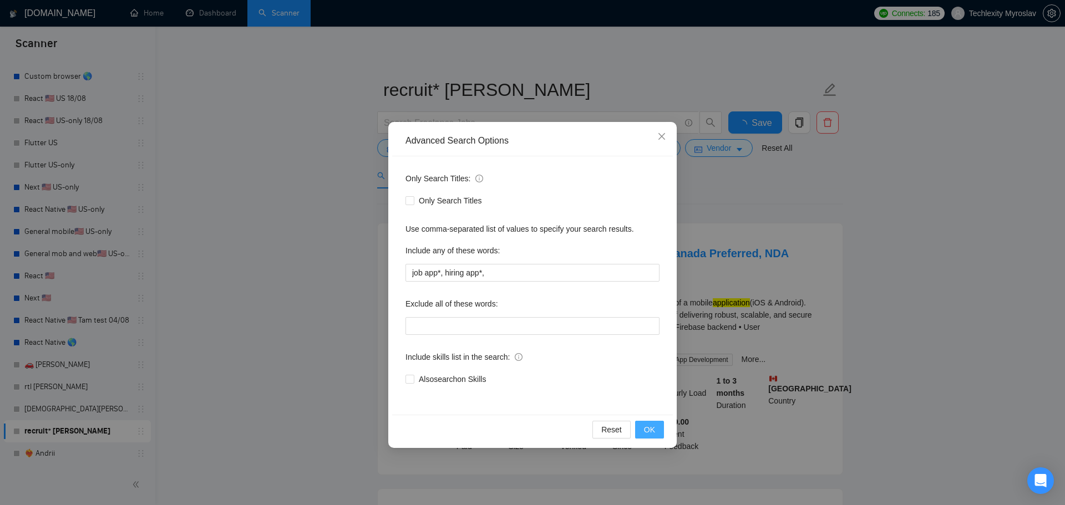
click at [655, 429] on button "OK" at bounding box center [649, 430] width 29 height 18
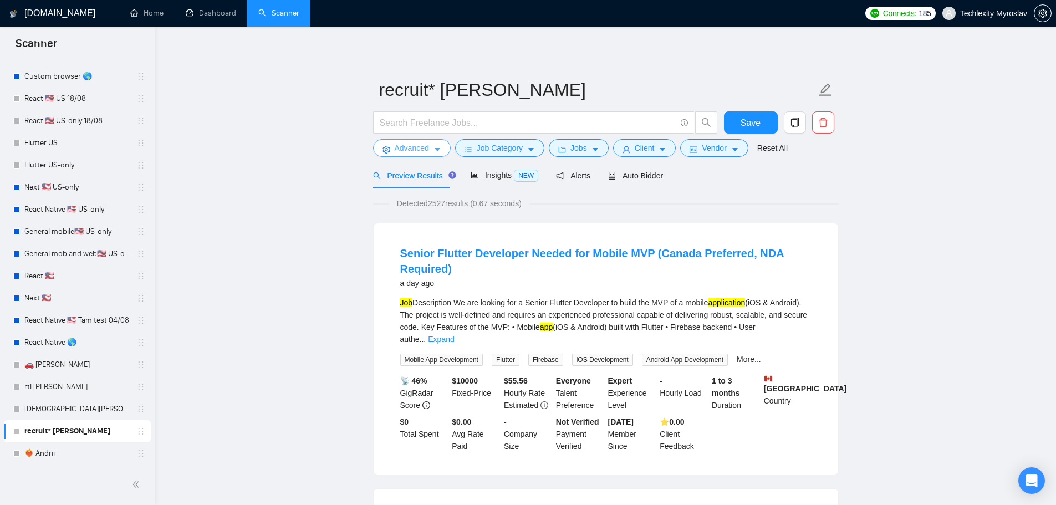
click at [406, 149] on span "Advanced" at bounding box center [412, 148] width 34 height 12
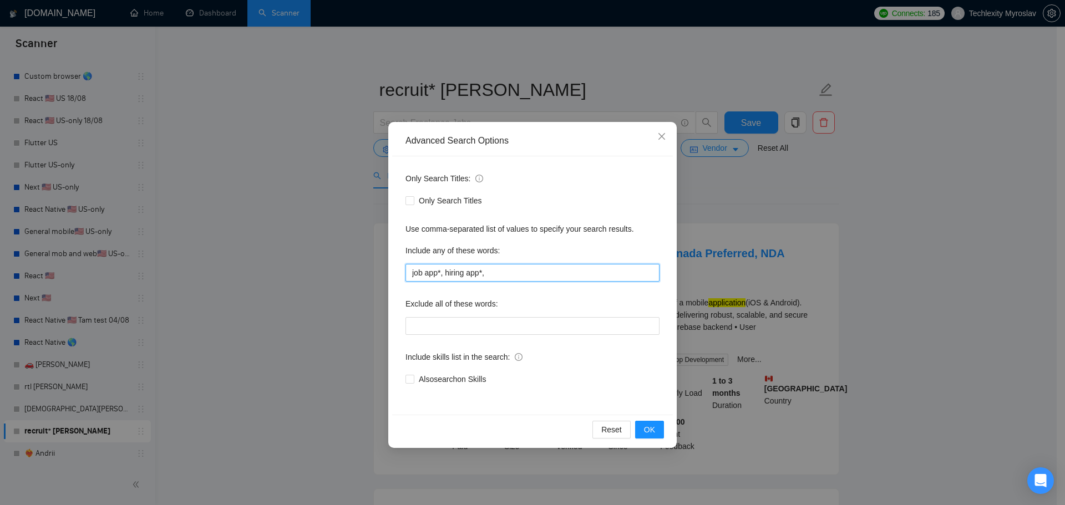
click at [531, 278] on input "job app*, hiring app*," at bounding box center [532, 273] width 254 height 18
paste input "staffing app* recruit* work marketplace* job marketplace* video cv short video …"
click at [653, 430] on span "OK" at bounding box center [649, 430] width 11 height 12
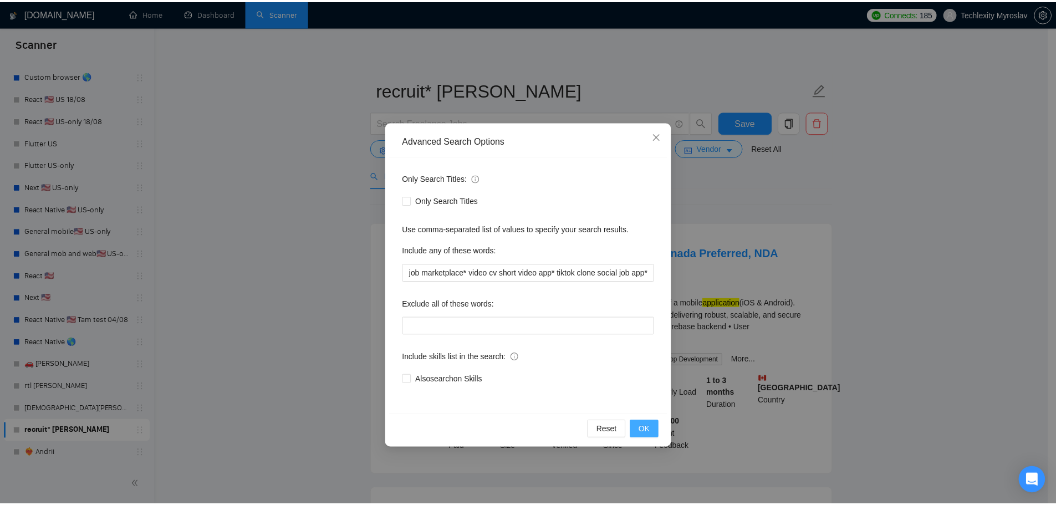
scroll to position [0, 0]
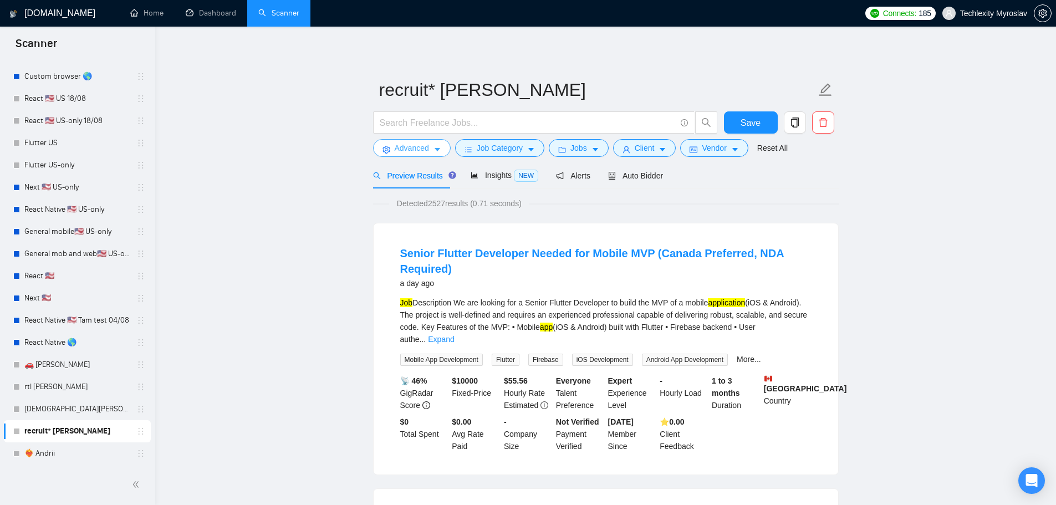
click at [400, 147] on span "Advanced" at bounding box center [412, 148] width 34 height 12
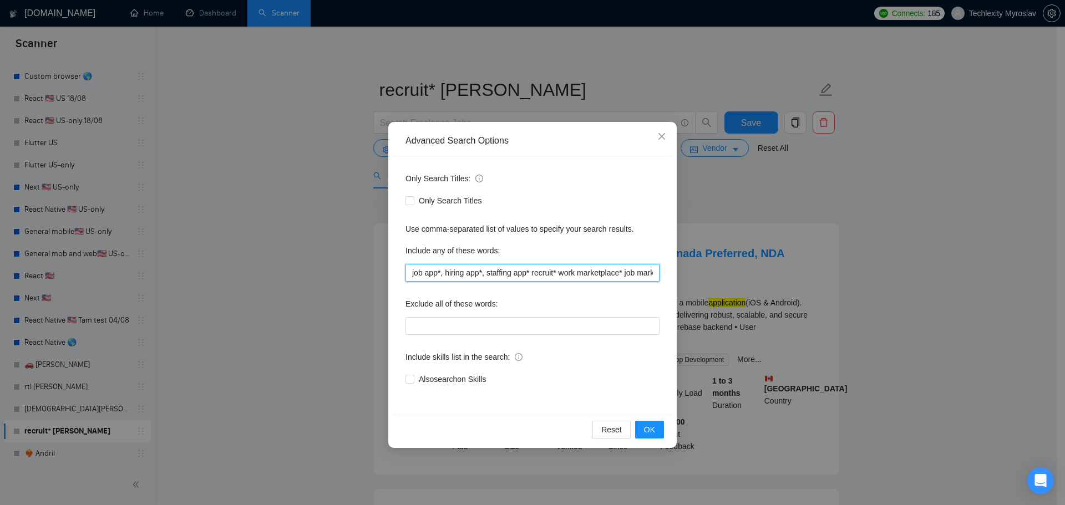
click at [509, 266] on input "job app*, hiring app*, staffing app* recruit* work marketplace* job marketplace…" at bounding box center [532, 273] width 254 height 18
paste input "recruitment app"
click at [410, 276] on input "recruitment app"" at bounding box center [532, 273] width 254 height 18
click at [641, 434] on button "OK" at bounding box center [649, 430] width 29 height 18
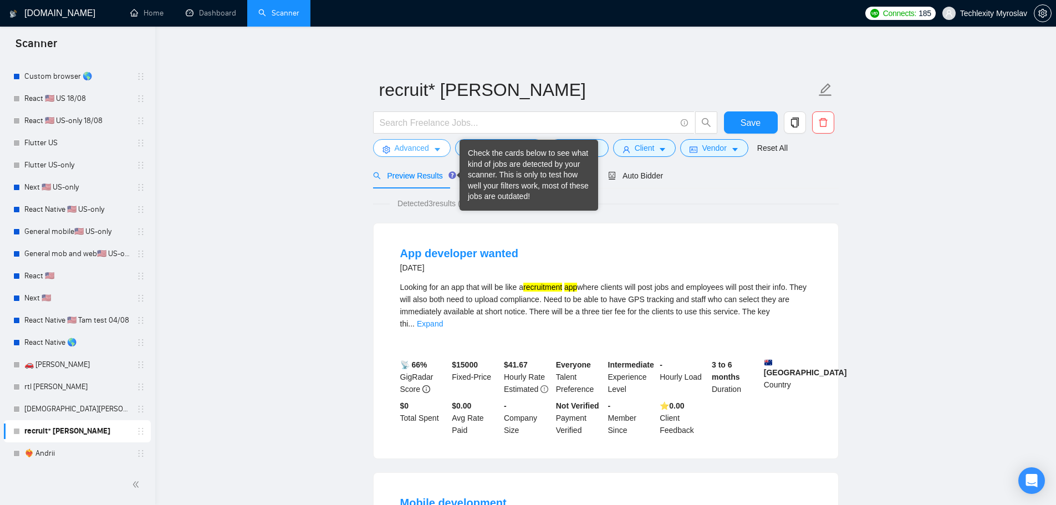
click at [419, 150] on span "Advanced" at bounding box center [412, 148] width 34 height 12
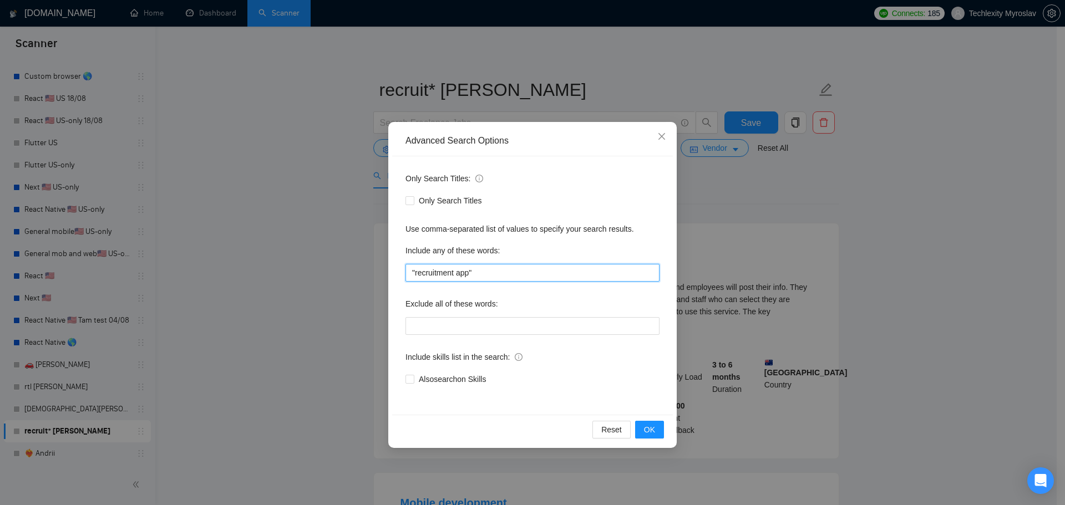
click at [501, 276] on input ""recruitment app"" at bounding box center [532, 273] width 254 height 18
paste input "job app"
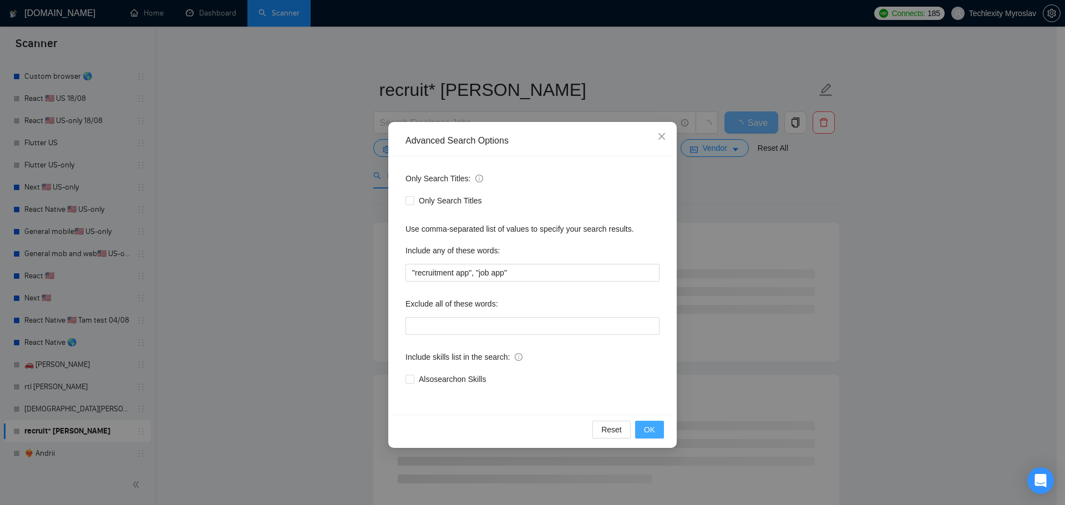
click at [652, 423] on button "OK" at bounding box center [649, 430] width 29 height 18
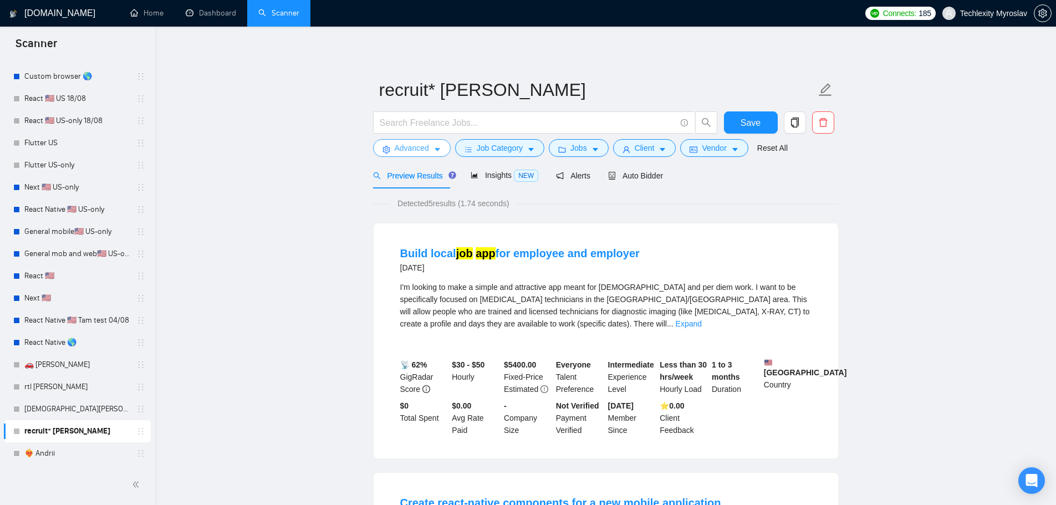
click at [413, 157] on button "Advanced" at bounding box center [412, 148] width 78 height 18
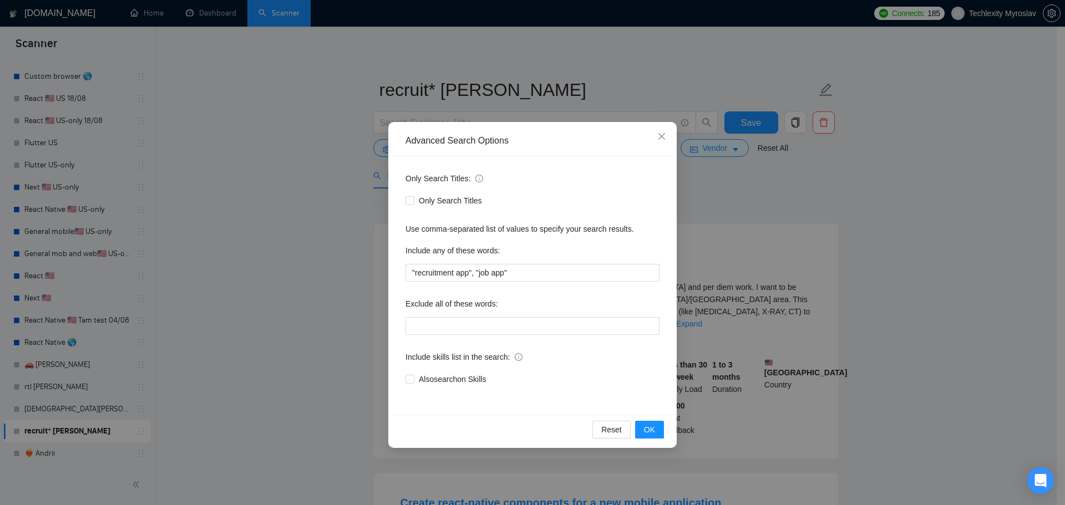
click at [413, 145] on div "Advanced Search Options" at bounding box center [532, 141] width 254 height 12
click at [516, 267] on input ""recruitment app", "job app"" at bounding box center [532, 273] width 254 height 18
paste input "hiring app"
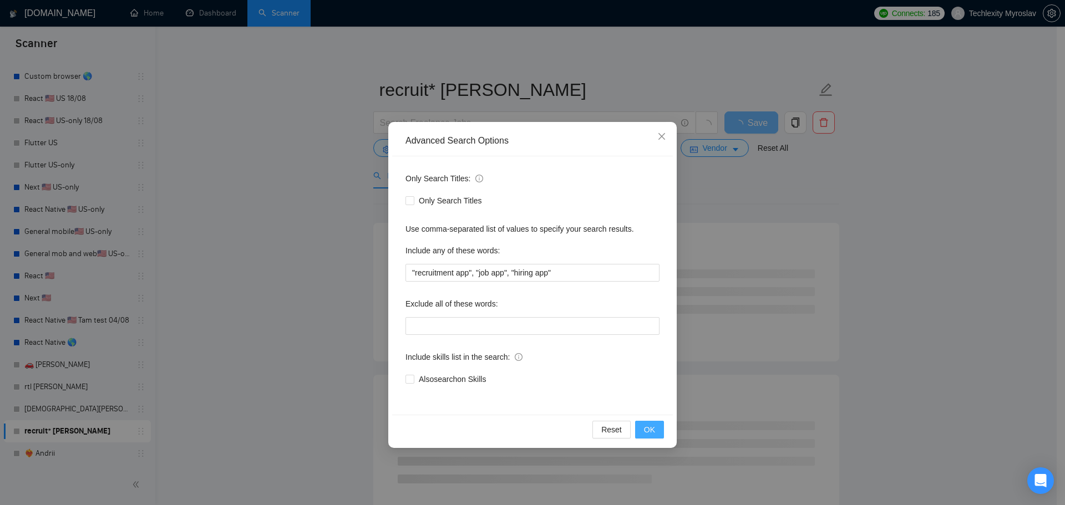
click at [657, 429] on button "OK" at bounding box center [649, 430] width 29 height 18
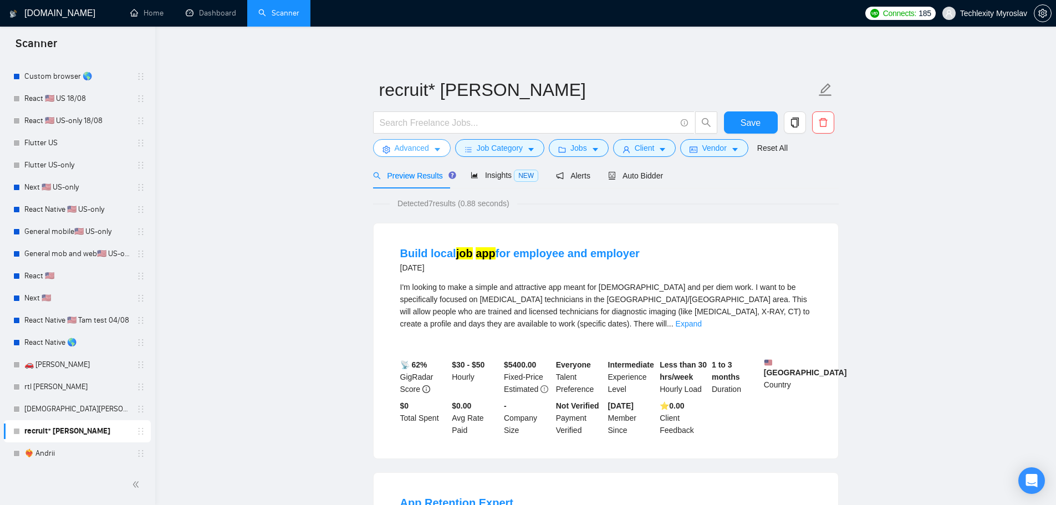
click at [397, 150] on span "Advanced" at bounding box center [412, 148] width 34 height 12
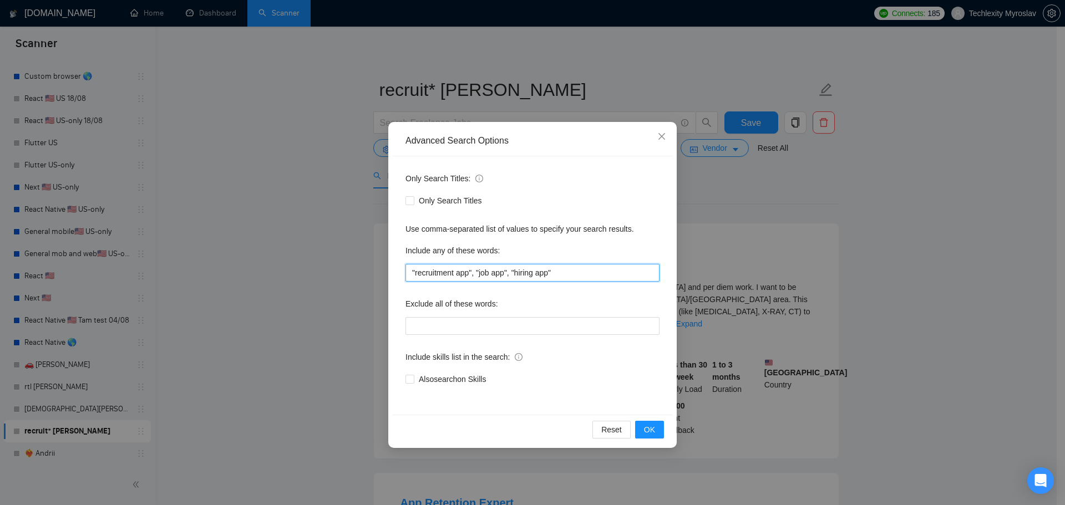
click at [606, 281] on input ""recruitment app", "job app", "hiring app"" at bounding box center [532, 273] width 254 height 18
paste input "staffing app"
click at [645, 428] on span "OK" at bounding box center [649, 430] width 11 height 12
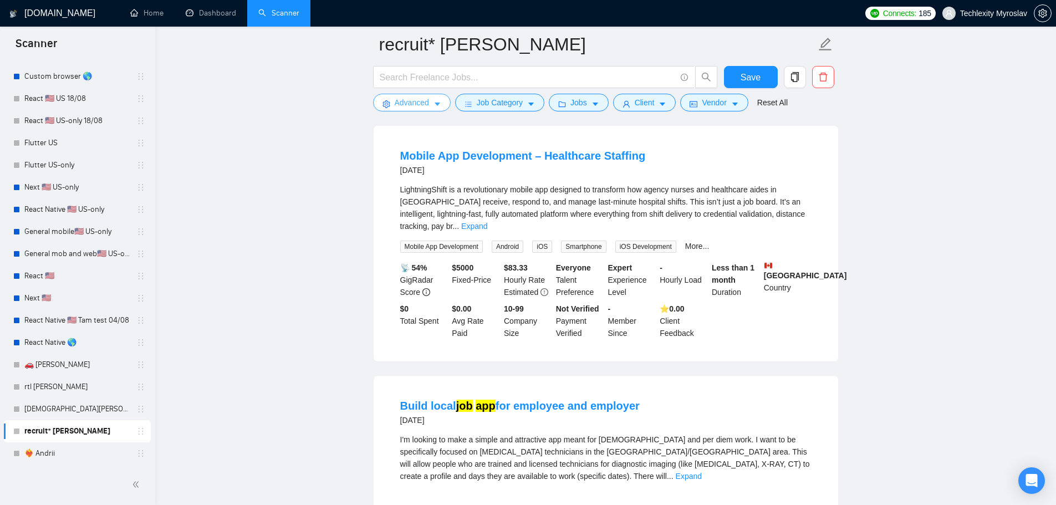
scroll to position [111, 0]
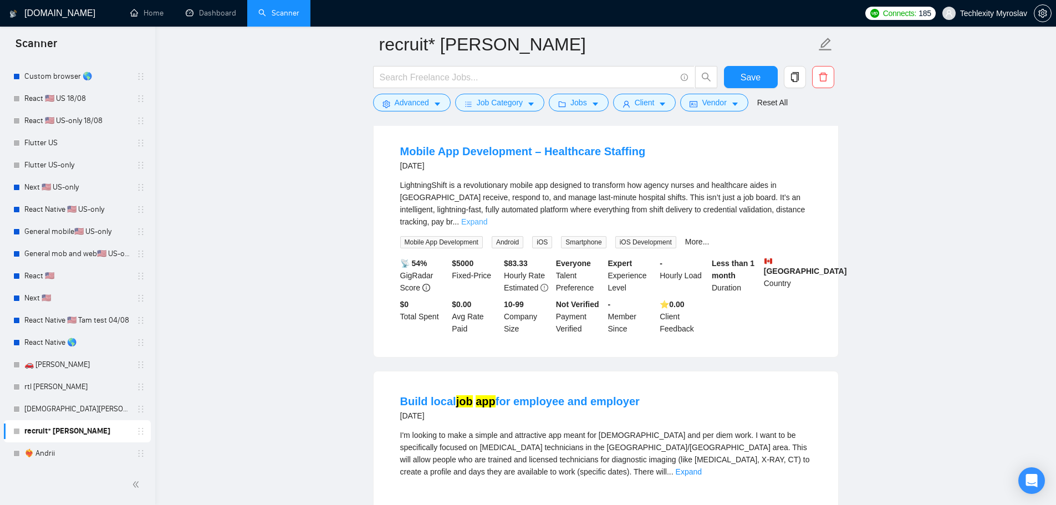
click at [487, 217] on link "Expand" at bounding box center [474, 221] width 26 height 9
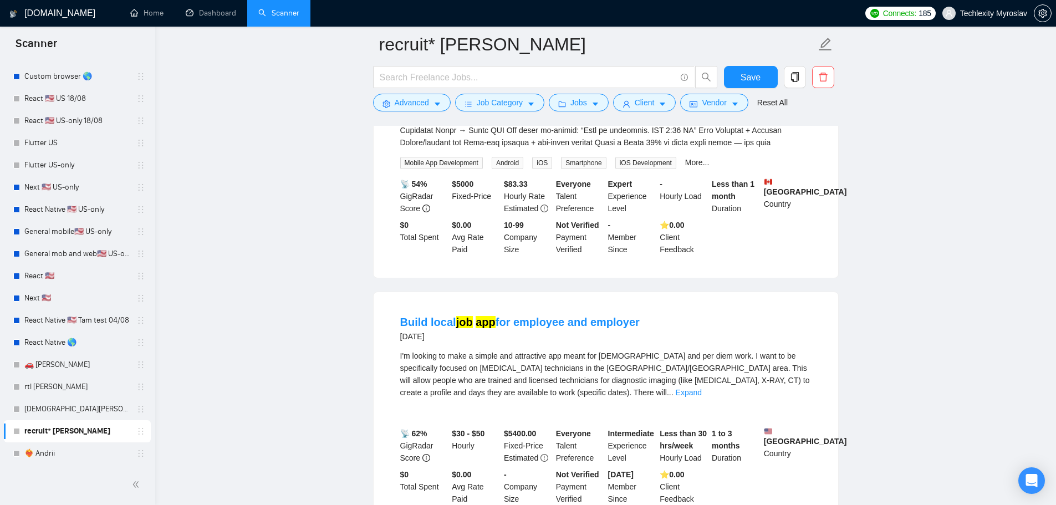
scroll to position [1220, 0]
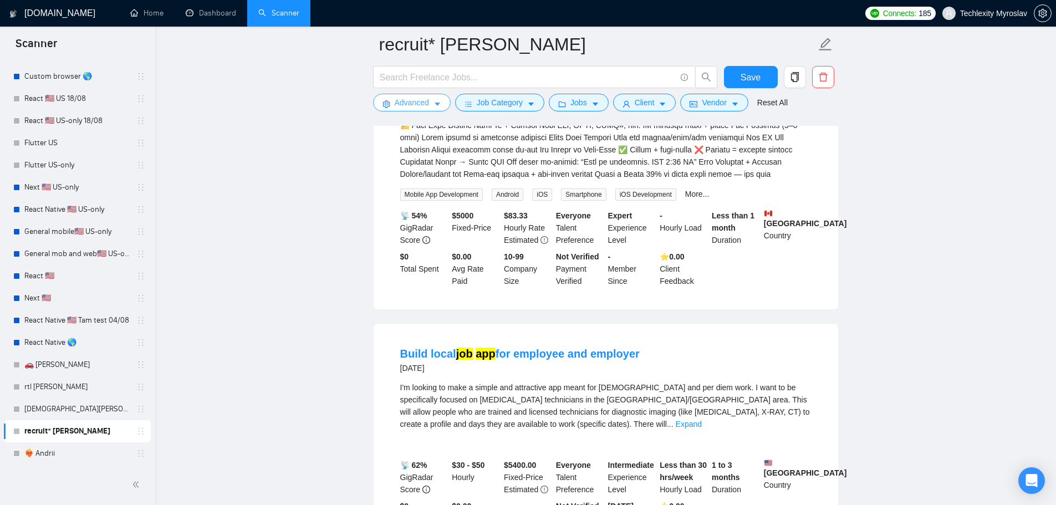
click at [409, 95] on button "Advanced" at bounding box center [412, 103] width 78 height 18
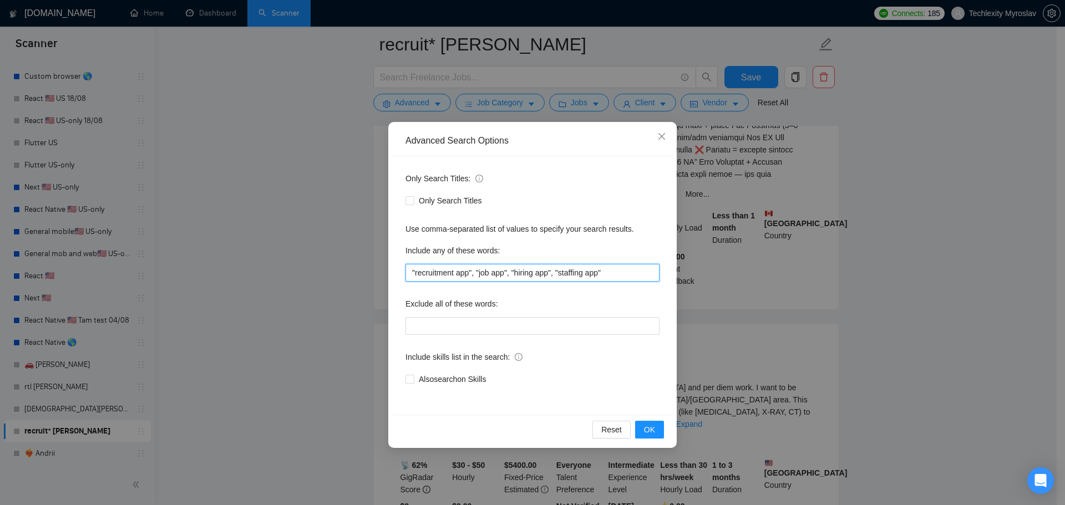
drag, startPoint x: 559, startPoint y: 273, endPoint x: 601, endPoint y: 272, distance: 41.0
click at [601, 272] on input ""recruitment app", "job app", "hiring app", "staffing app"" at bounding box center [532, 273] width 254 height 18
paste input "work marketplace"
click at [649, 428] on span "OK" at bounding box center [649, 430] width 11 height 12
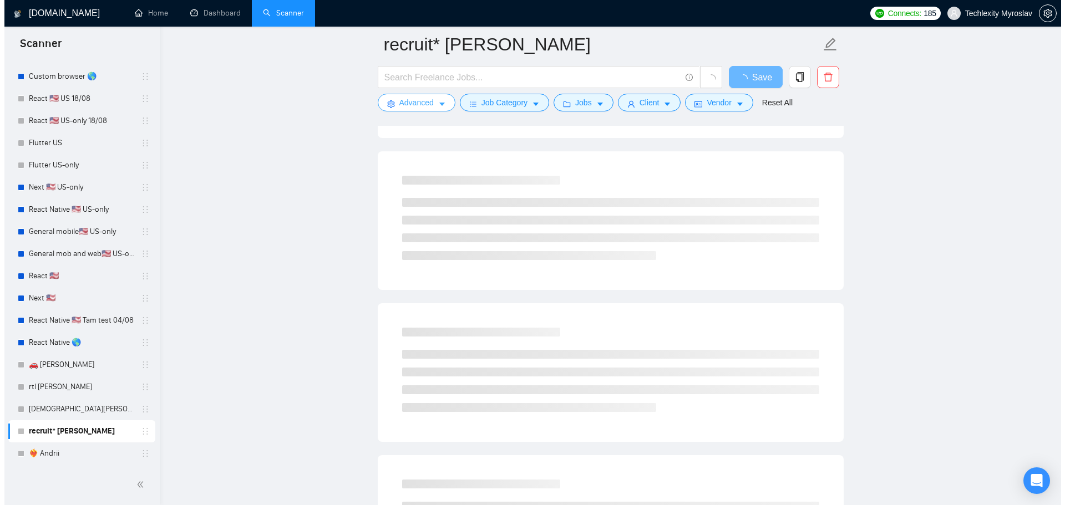
scroll to position [0, 0]
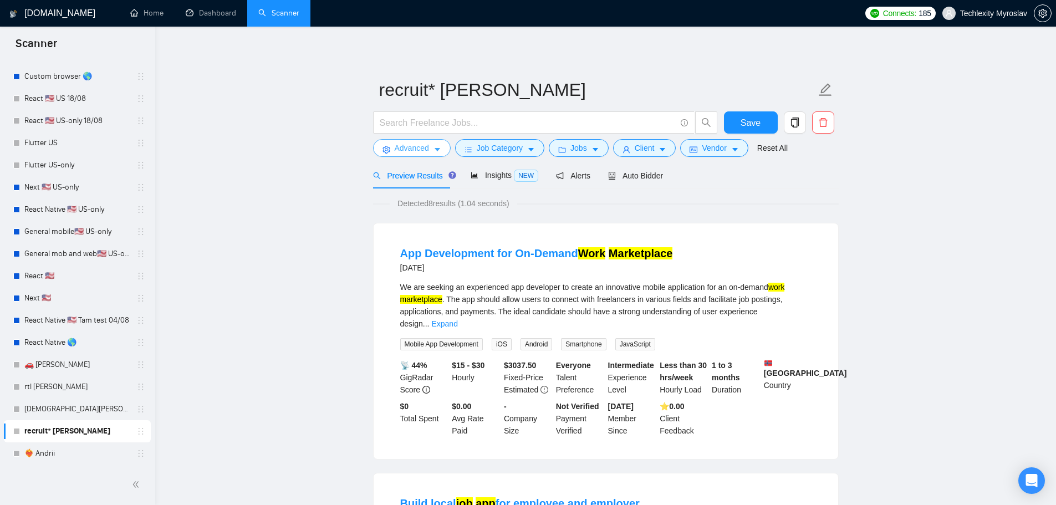
click at [403, 146] on span "Advanced" at bounding box center [412, 148] width 34 height 12
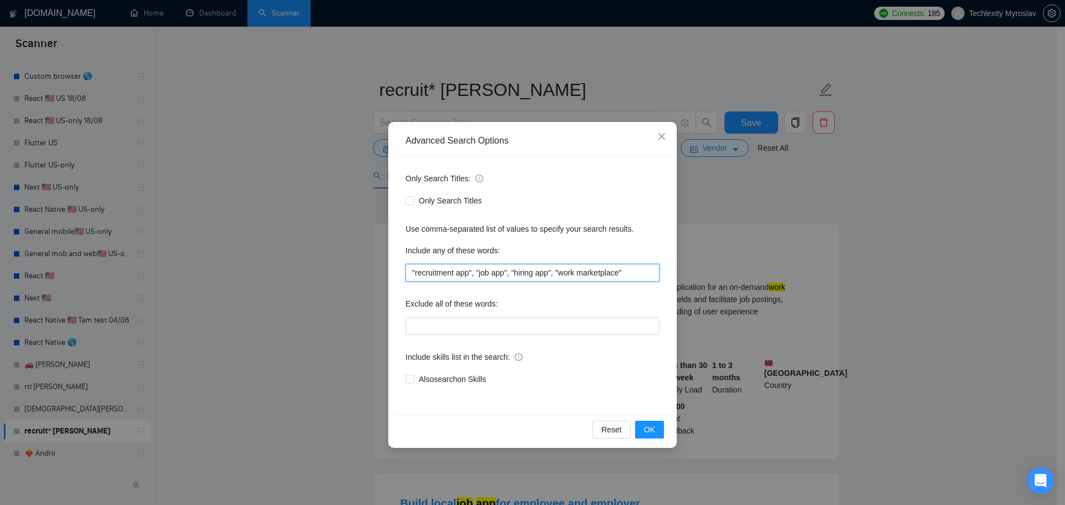
click at [633, 278] on input ""recruitment app", "job app", "hiring app", "work marketplace"" at bounding box center [532, 273] width 254 height 18
paste input "job marketplace"
click at [655, 426] on button "OK" at bounding box center [649, 430] width 29 height 18
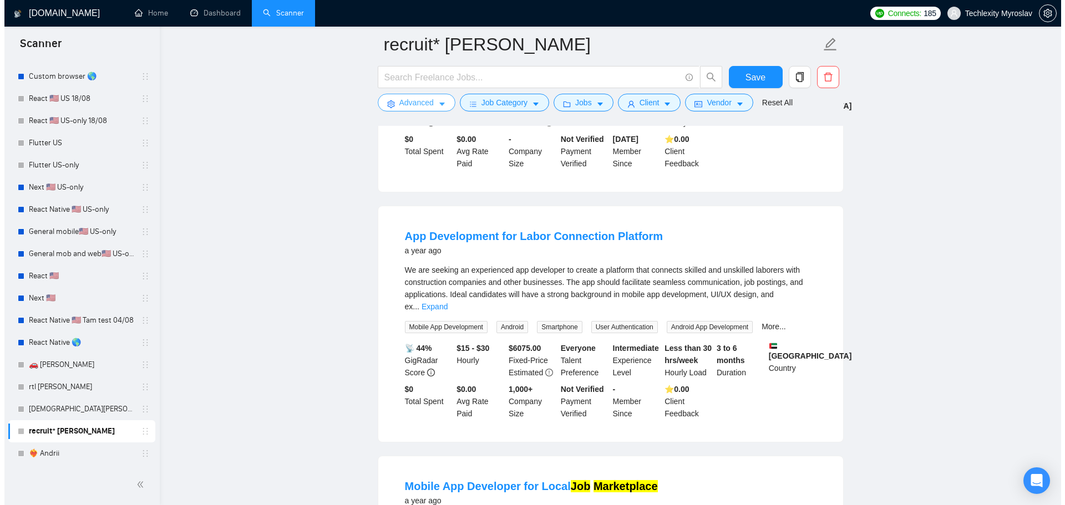
scroll to position [277, 0]
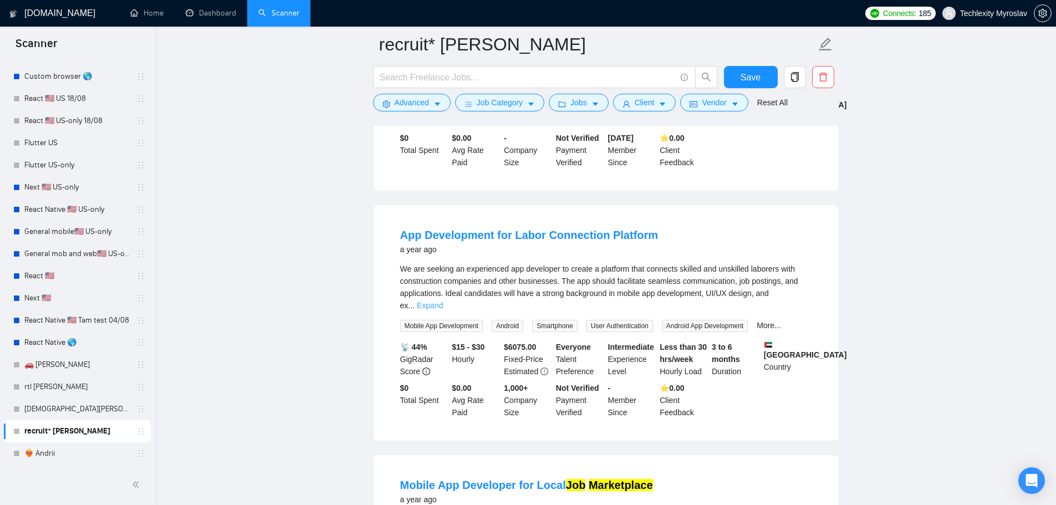
click at [443, 301] on link "Expand" at bounding box center [430, 305] width 26 height 9
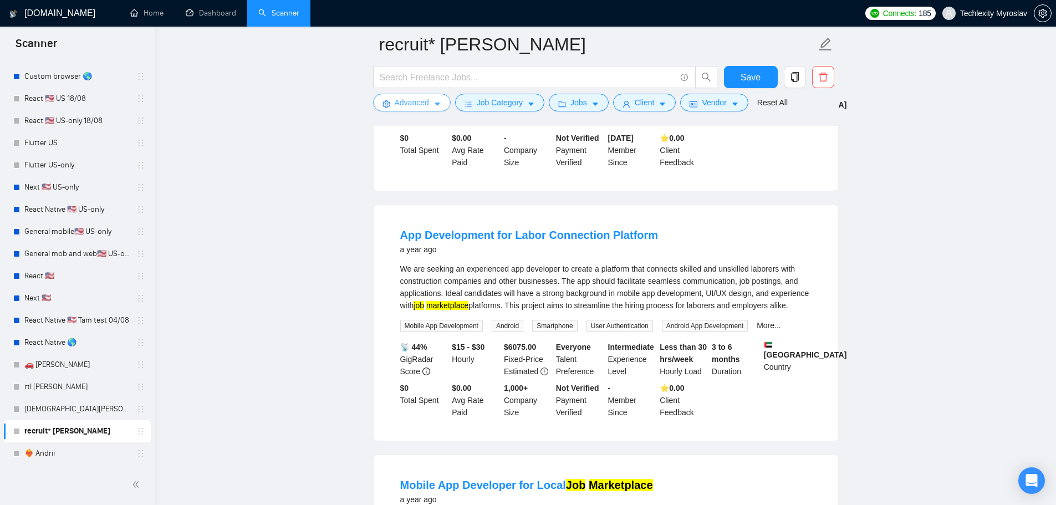
click at [377, 103] on button "Advanced" at bounding box center [412, 103] width 78 height 18
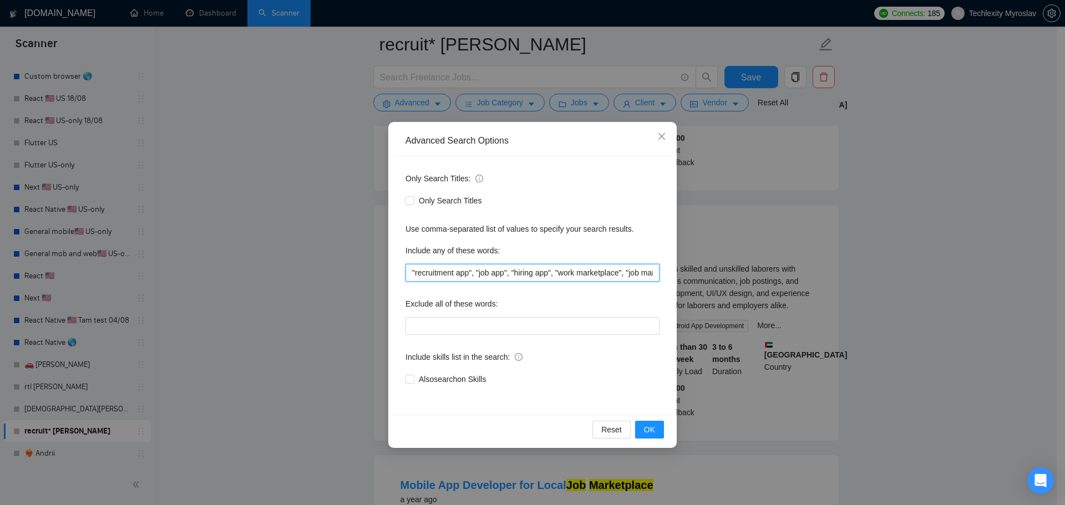
scroll to position [0, 37]
drag, startPoint x: 635, startPoint y: 273, endPoint x: 716, endPoint y: 277, distance: 81.1
click at [716, 277] on div "Advanced Search Options Only Search Titles: Only Search Titles Use comma-separa…" at bounding box center [532, 252] width 1065 height 505
click at [657, 273] on input ""recruitment app", "job app", "hiring app", "work marketplace", "job marketplac…" at bounding box center [532, 273] width 254 height 18
click at [653, 275] on input ""recruitment app", "job app", "hiring app", "work marketplace", "job marketplac…" at bounding box center [532, 273] width 254 height 18
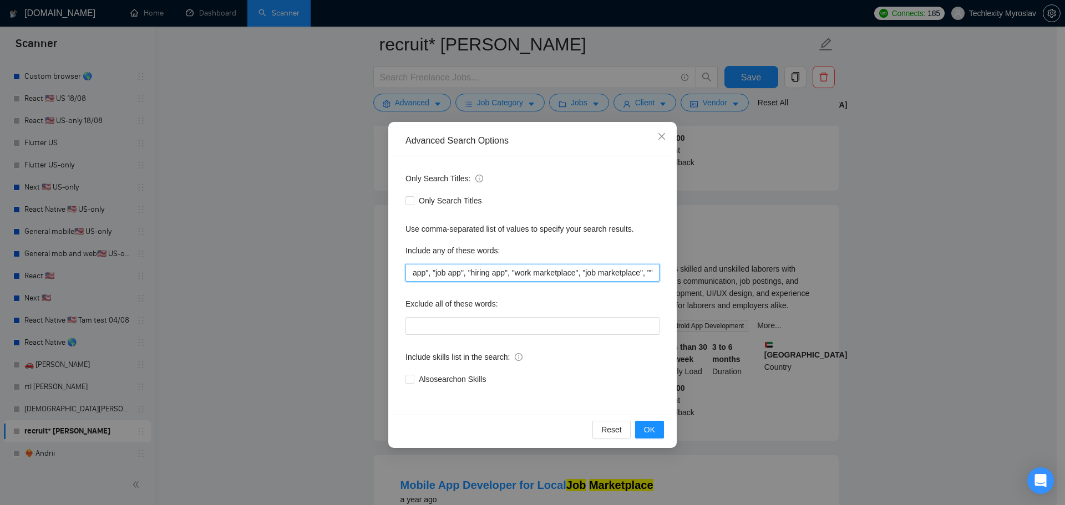
paste input "video cv"
click at [657, 429] on button "OK" at bounding box center [649, 430] width 29 height 18
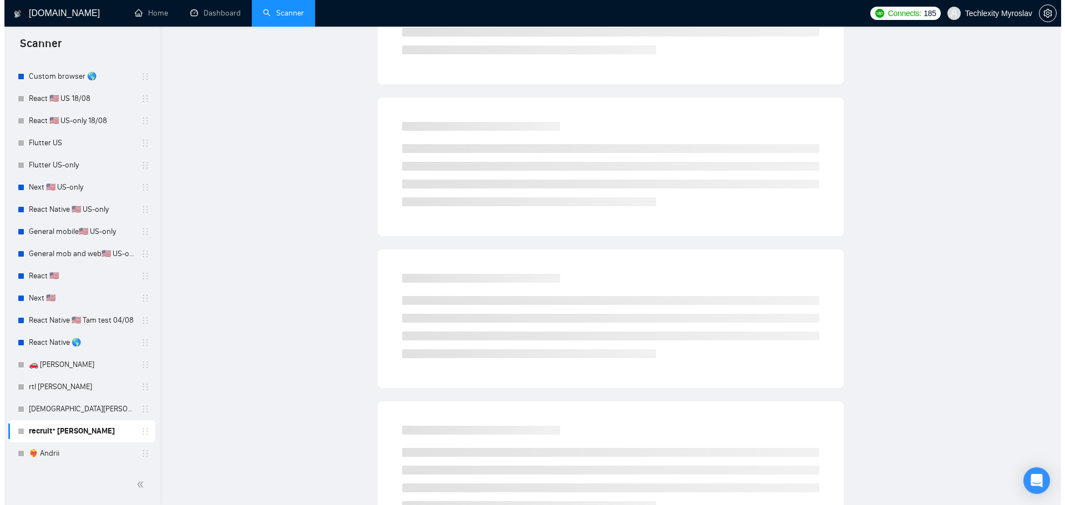
scroll to position [0, 0]
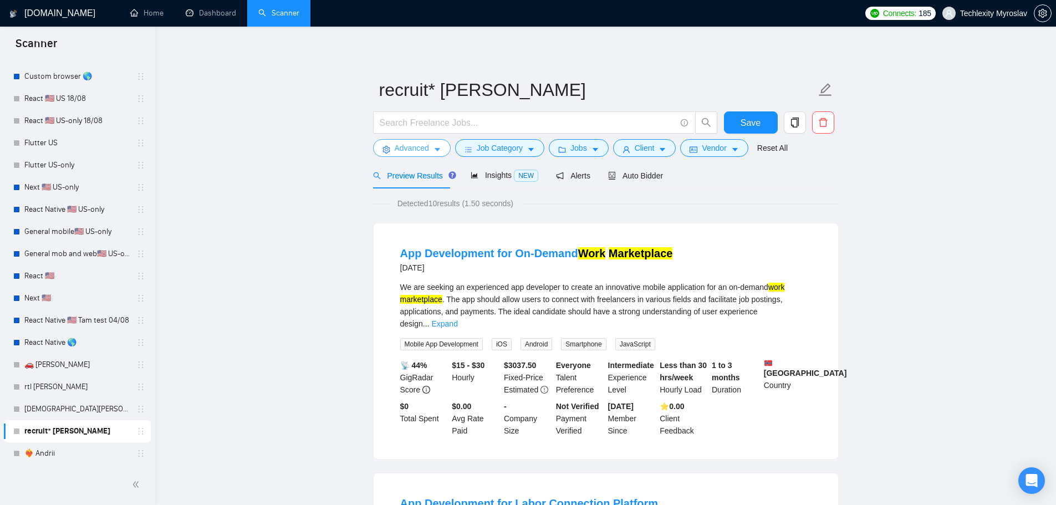
click at [419, 147] on span "Advanced" at bounding box center [412, 148] width 34 height 12
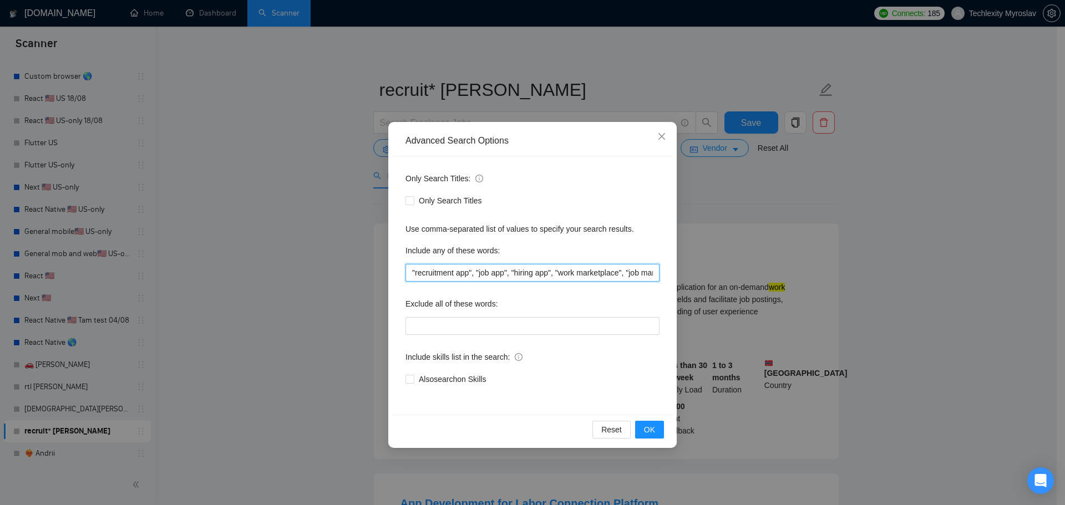
scroll to position [0, 75]
drag, startPoint x: 618, startPoint y: 271, endPoint x: 704, endPoint y: 275, distance: 86.6
click at [707, 275] on div "Advanced Search Options Only Search Titles: Only Search Titles Use comma-separa…" at bounding box center [532, 252] width 1065 height 505
click at [637, 274] on input ""recruitment app", "job app", "hiring app", "work marketplace", "job marketplac…" at bounding box center [532, 273] width 254 height 18
drag, startPoint x: 620, startPoint y: 276, endPoint x: 642, endPoint y: 276, distance: 21.6
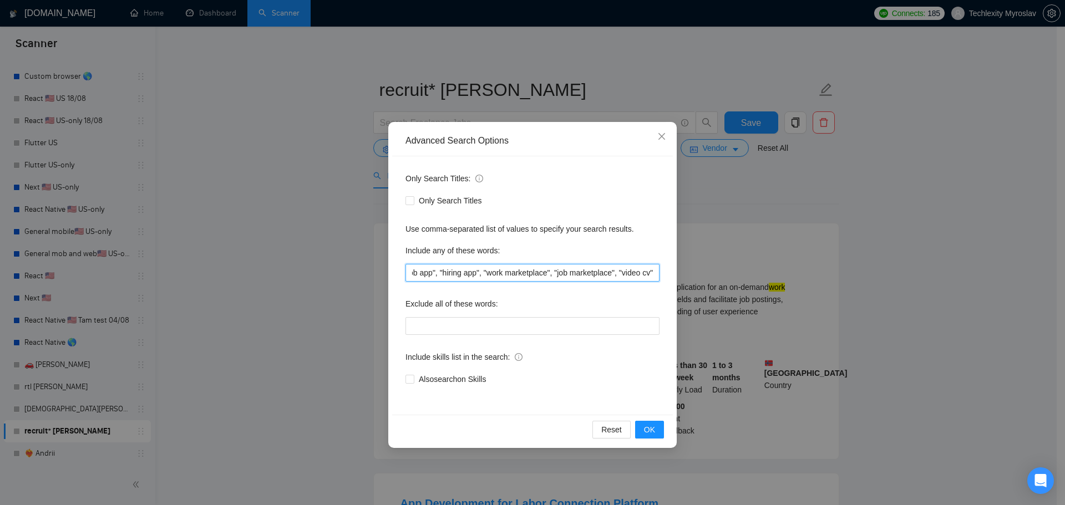
click at [642, 276] on input ""recruitment app", "job app", "hiring app", "work marketplace", "job marketplac…" at bounding box center [532, 273] width 254 height 18
drag, startPoint x: 622, startPoint y: 274, endPoint x: 649, endPoint y: 276, distance: 27.3
click at [649, 276] on input ""recruitment app", "job app", "hiring app", "work marketplace", "job marketplac…" at bounding box center [532, 273] width 254 height 18
paste input "tiktok clone"
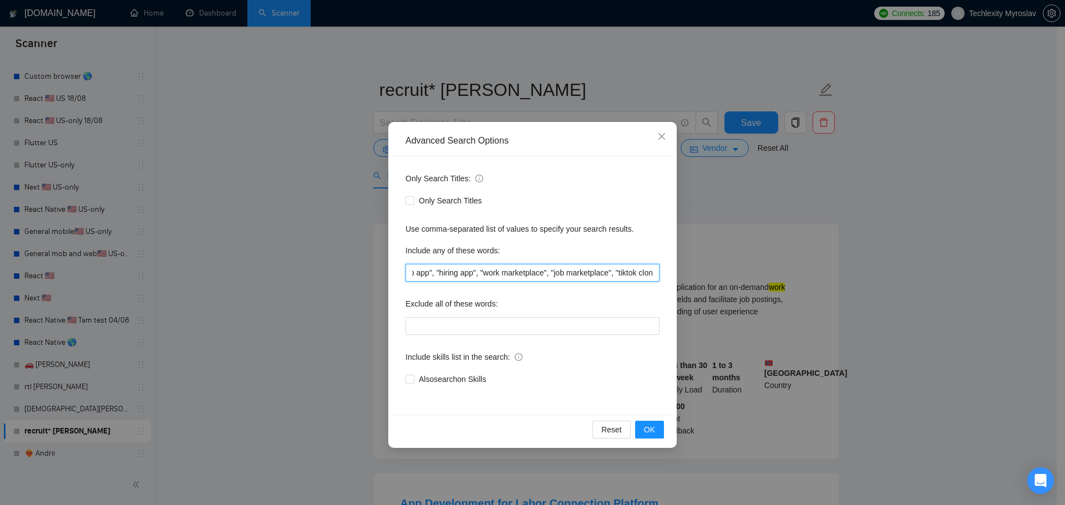
scroll to position [0, 84]
type input ""recruitment app", "job app", "hiring app", "work marketplace", "job marketplac…"
click at [649, 427] on span "OK" at bounding box center [649, 430] width 11 height 12
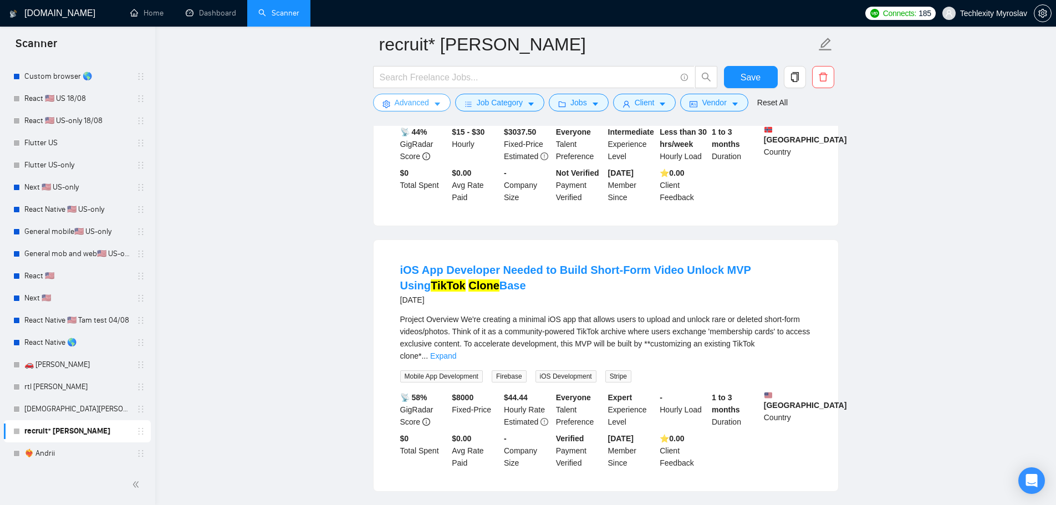
scroll to position [277, 0]
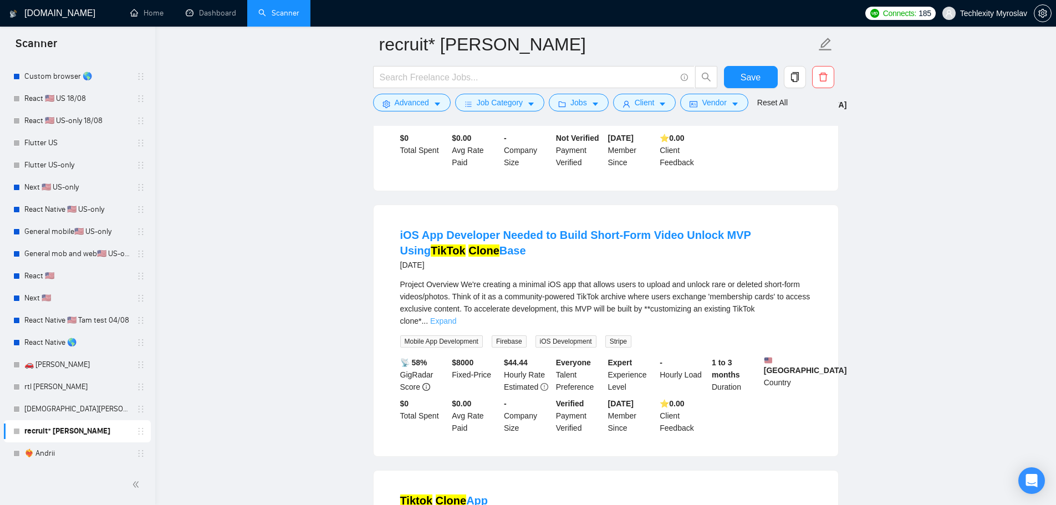
click at [456, 317] on link "Expand" at bounding box center [443, 321] width 26 height 9
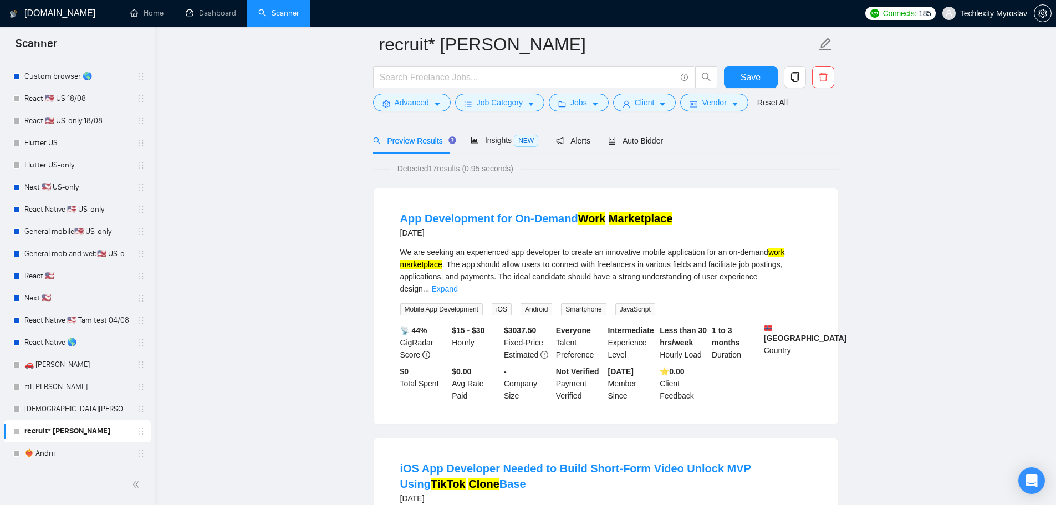
scroll to position [0, 0]
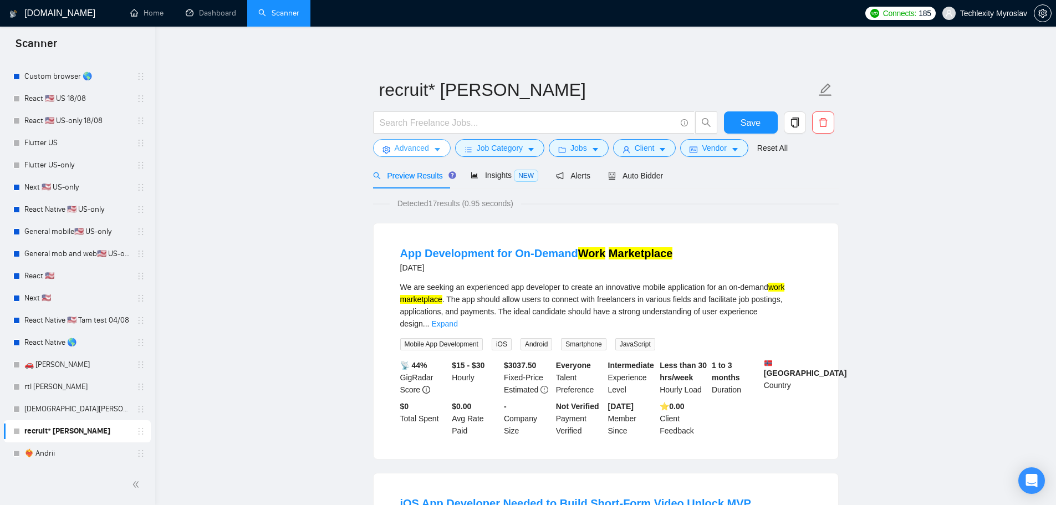
click at [414, 154] on span "Advanced" at bounding box center [412, 148] width 34 height 12
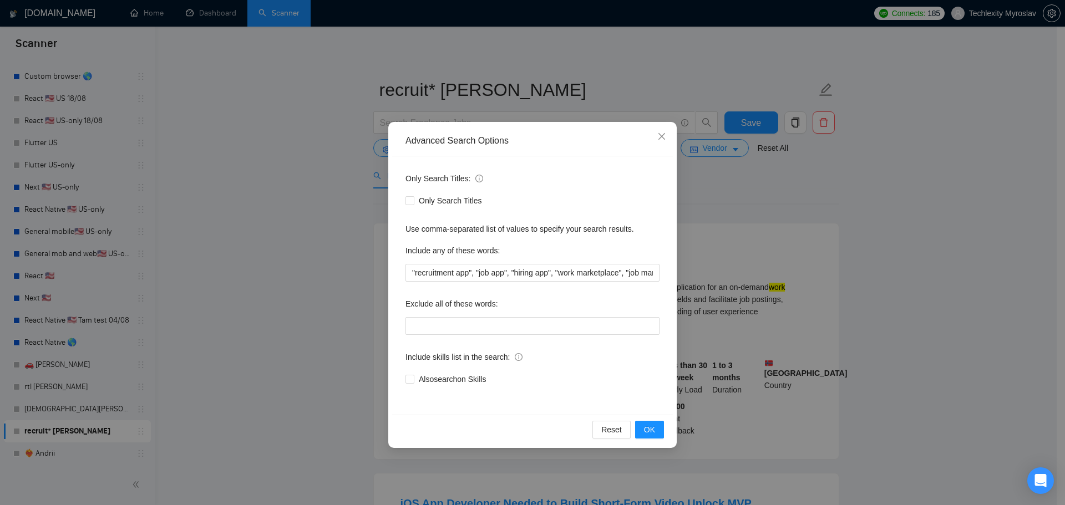
click at [310, 151] on div "Advanced Search Options Only Search Titles: Only Search Titles Use comma-separa…" at bounding box center [532, 252] width 1065 height 505
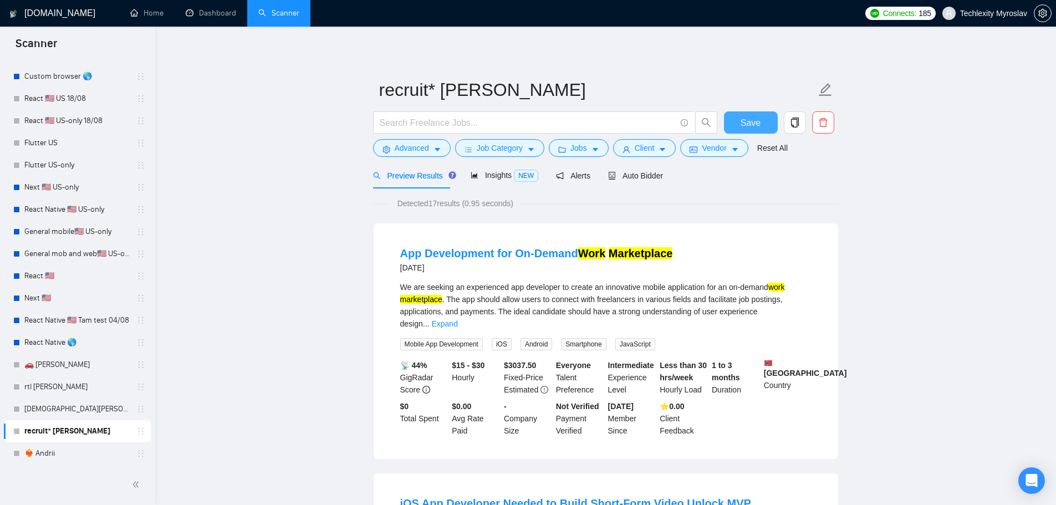
click at [745, 123] on span "Save" at bounding box center [751, 123] width 20 height 14
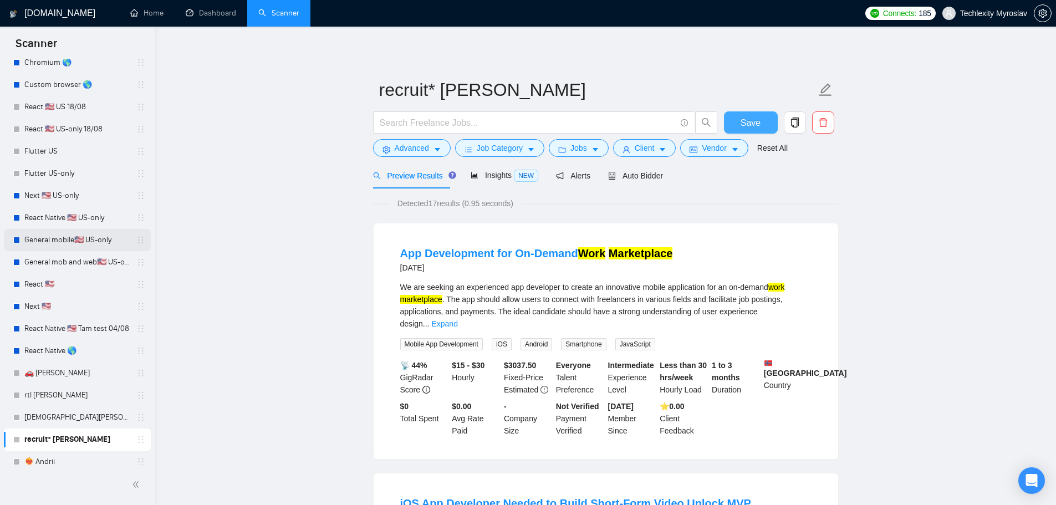
scroll to position [159, 0]
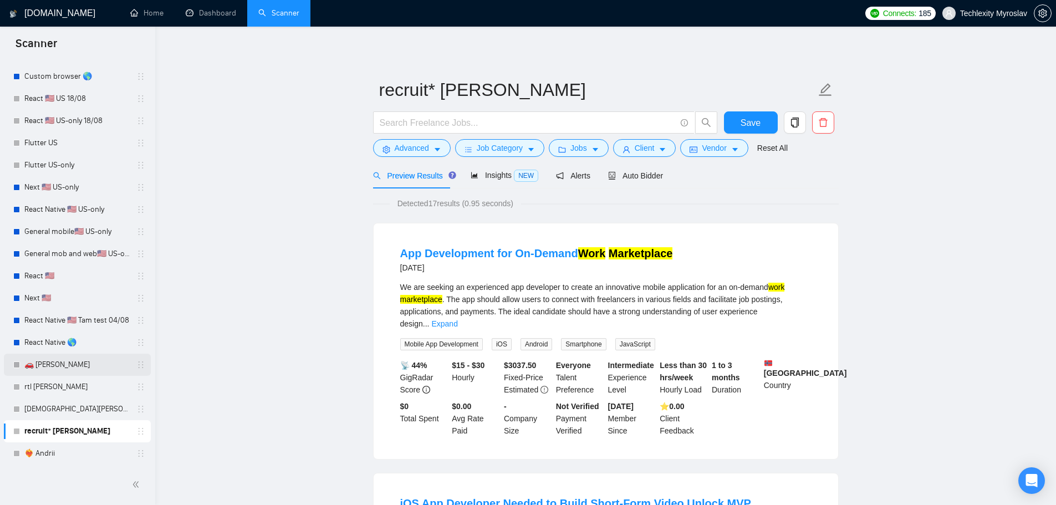
click at [88, 364] on link "🚗 [PERSON_NAME]" at bounding box center [76, 365] width 105 height 22
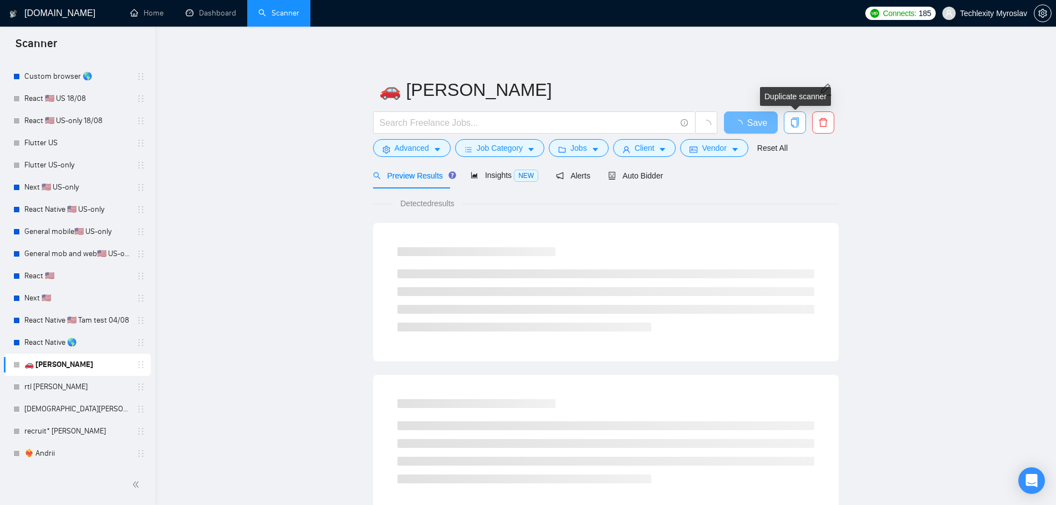
click at [795, 123] on icon "copy" at bounding box center [795, 123] width 10 height 10
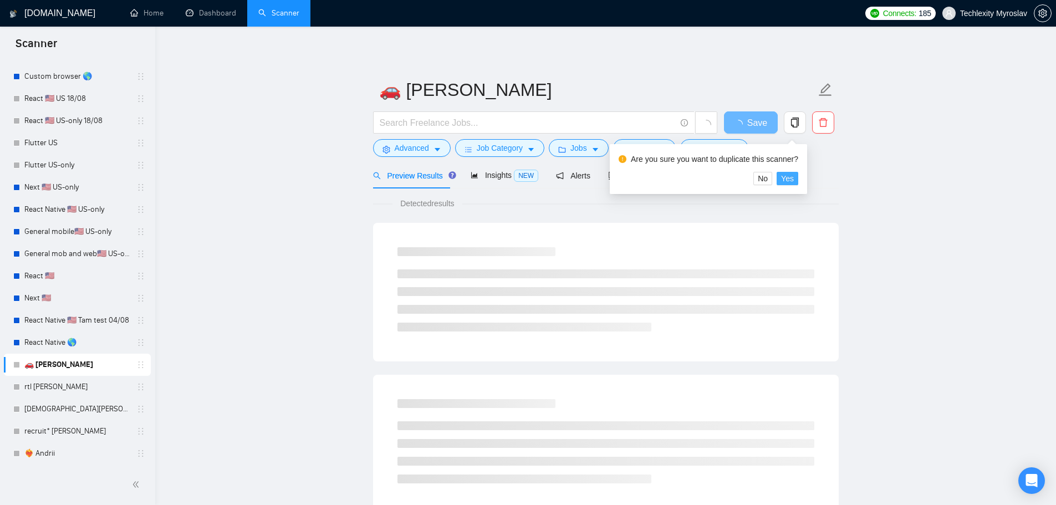
click at [791, 176] on span "Yes" at bounding box center [787, 178] width 13 height 12
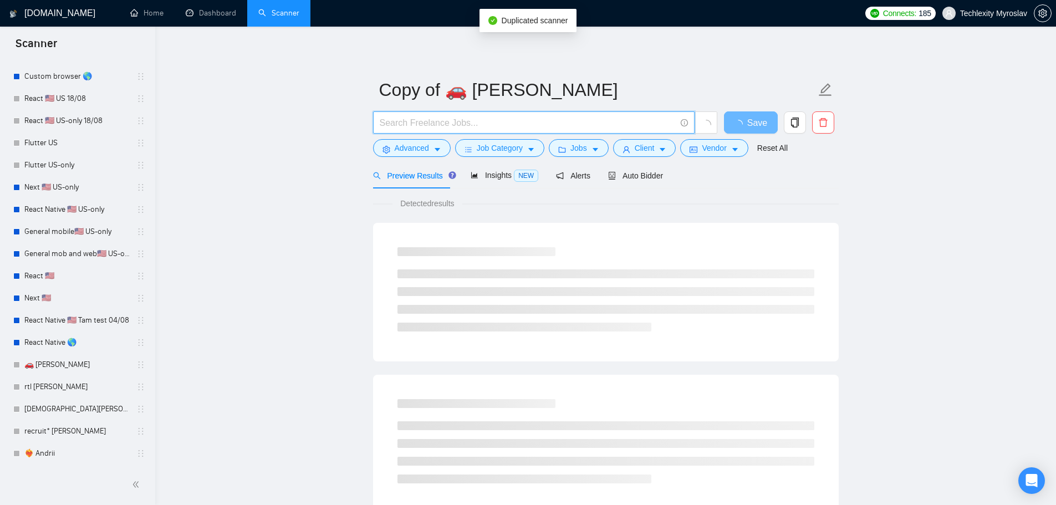
click at [438, 119] on input "text" at bounding box center [528, 123] width 296 height 14
click at [403, 141] on button "Advanced" at bounding box center [412, 148] width 78 height 18
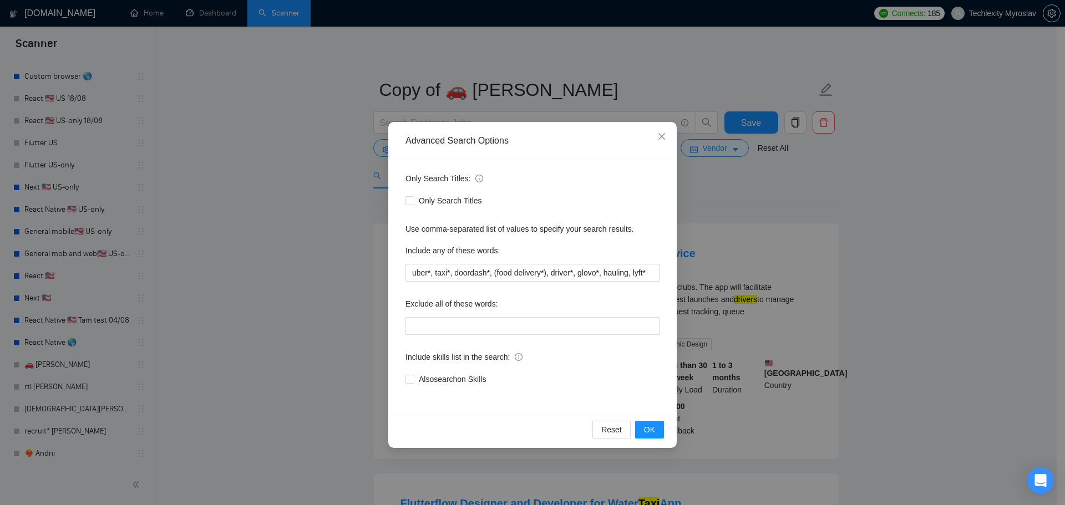
click at [487, 282] on div "Only Search Titles: Only Search Titles Use comma-separated list of values to sp…" at bounding box center [532, 285] width 281 height 258
click at [486, 276] on input "uber*, taxi*, doordash*, (food delivery*), driver*, glovo*, hauling, lyft*" at bounding box center [532, 273] width 254 height 18
click at [659, 428] on button "OK" at bounding box center [649, 430] width 29 height 18
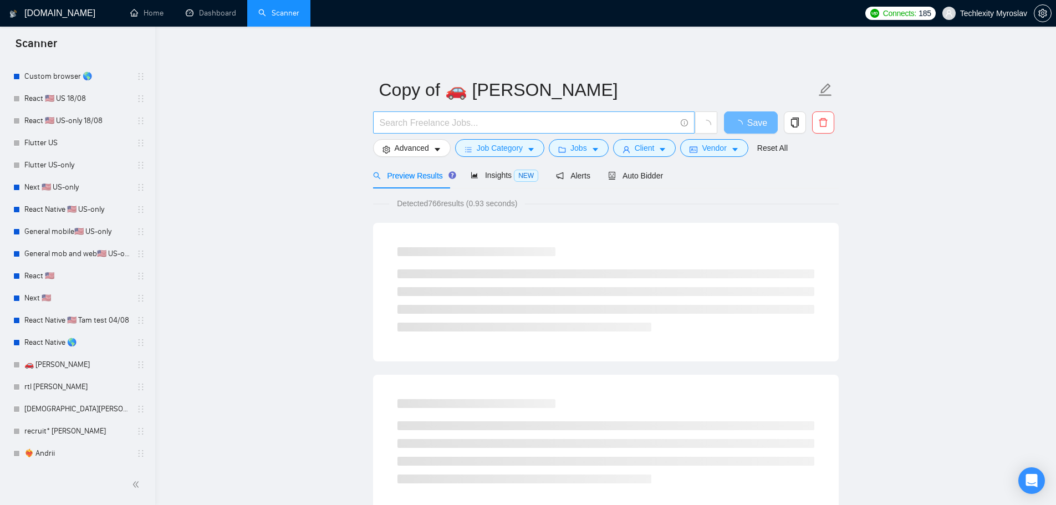
click at [415, 124] on input "text" at bounding box center [528, 123] width 296 height 14
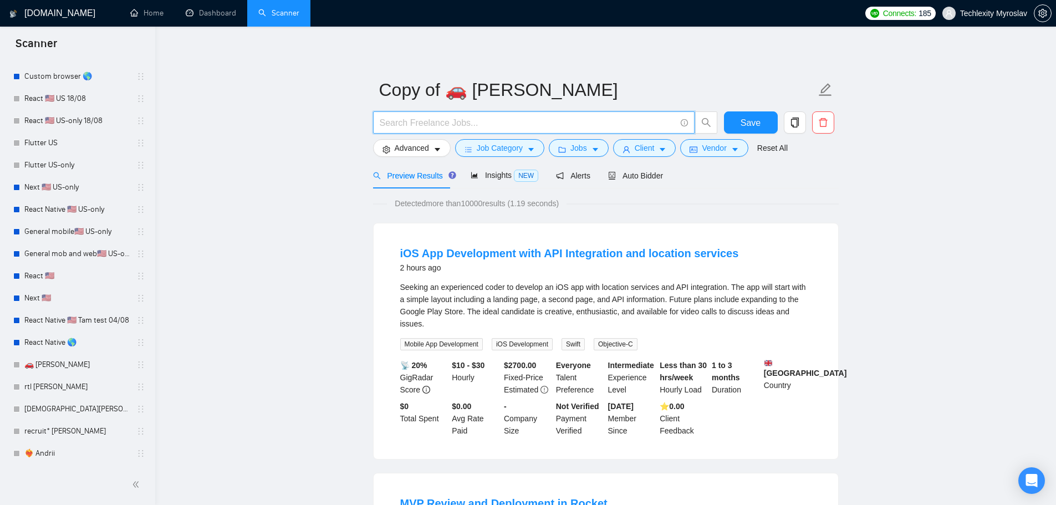
paste input "EdTech"
click at [745, 124] on span "Save" at bounding box center [751, 123] width 20 height 14
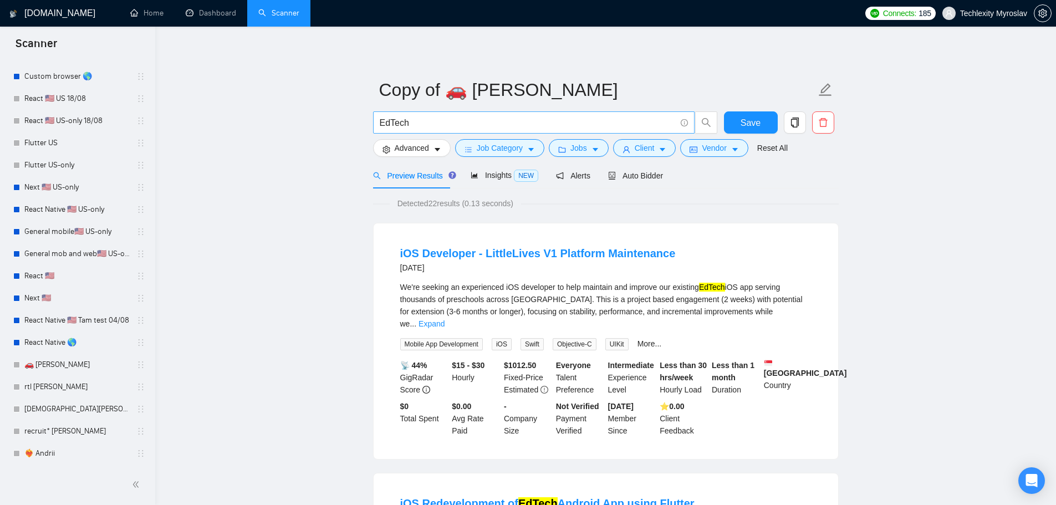
click at [437, 123] on input "EdTech" at bounding box center [528, 123] width 296 height 14
paste input "E-learning"
click at [410, 124] on input "EdTech, E-learning"" at bounding box center [528, 123] width 296 height 14
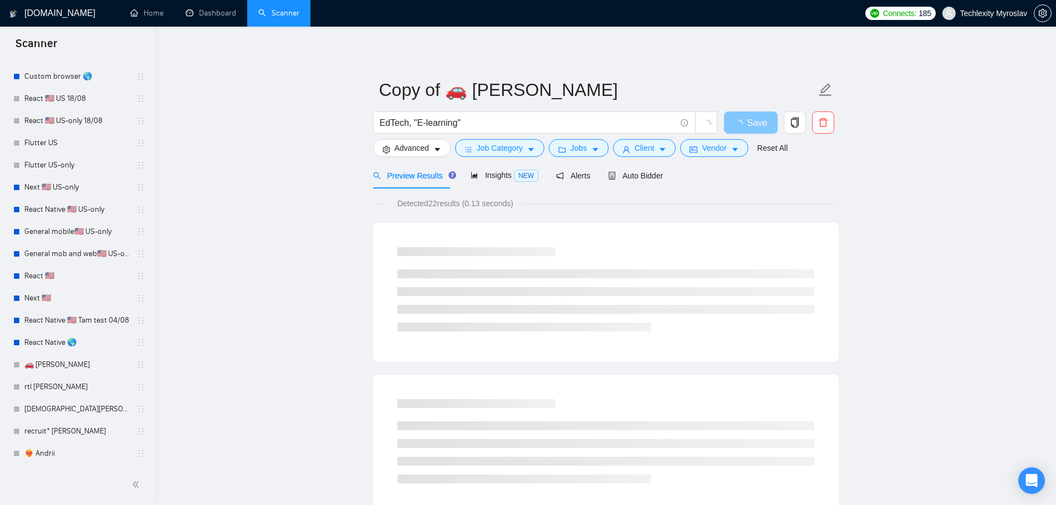
click at [733, 123] on button "Save" at bounding box center [751, 122] width 54 height 22
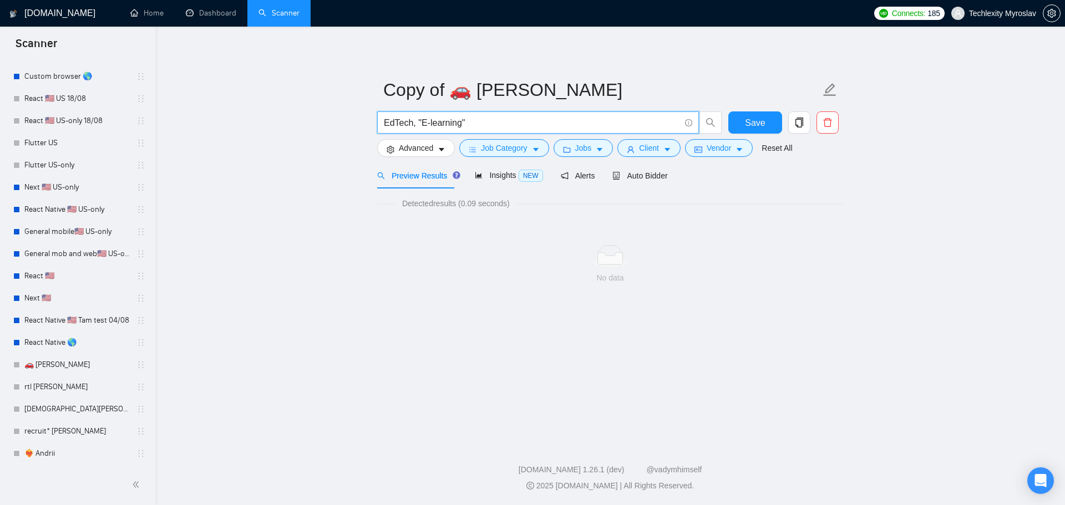
drag, startPoint x: 469, startPoint y: 122, endPoint x: 417, endPoint y: 130, distance: 52.2
click at [417, 130] on span "EdTech, "E-learning"" at bounding box center [538, 122] width 322 height 22
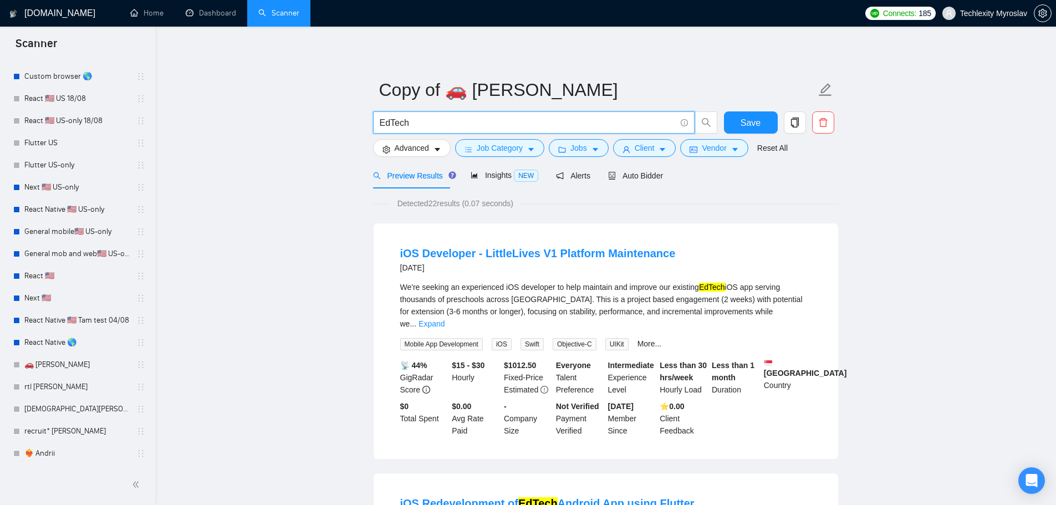
click at [428, 124] on input "EdTech" at bounding box center [528, 123] width 296 height 14
paste input "ucation"
type input "Education"
click at [736, 120] on button "Save" at bounding box center [751, 122] width 54 height 22
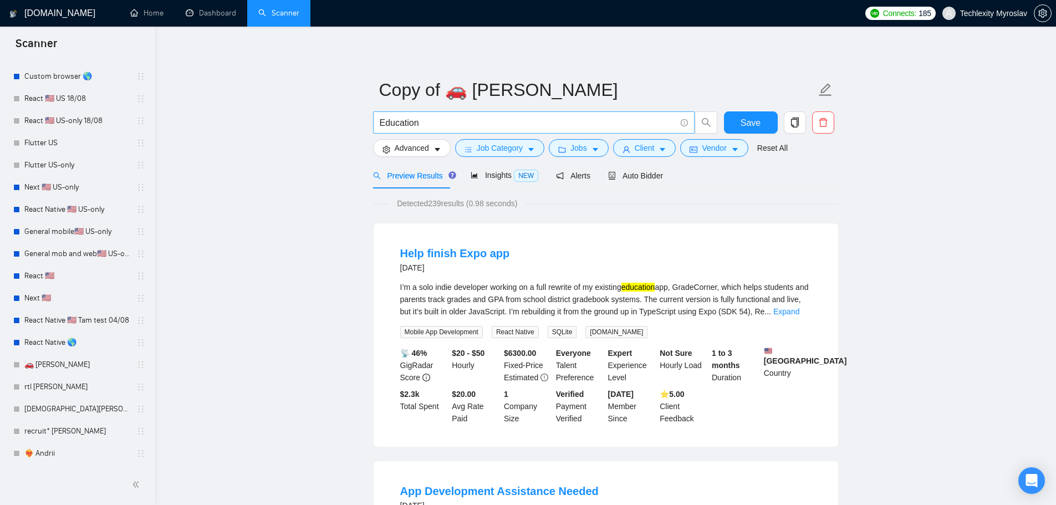
click at [434, 123] on input "Education" at bounding box center [528, 123] width 296 height 14
click at [411, 155] on button "Advanced" at bounding box center [412, 148] width 78 height 18
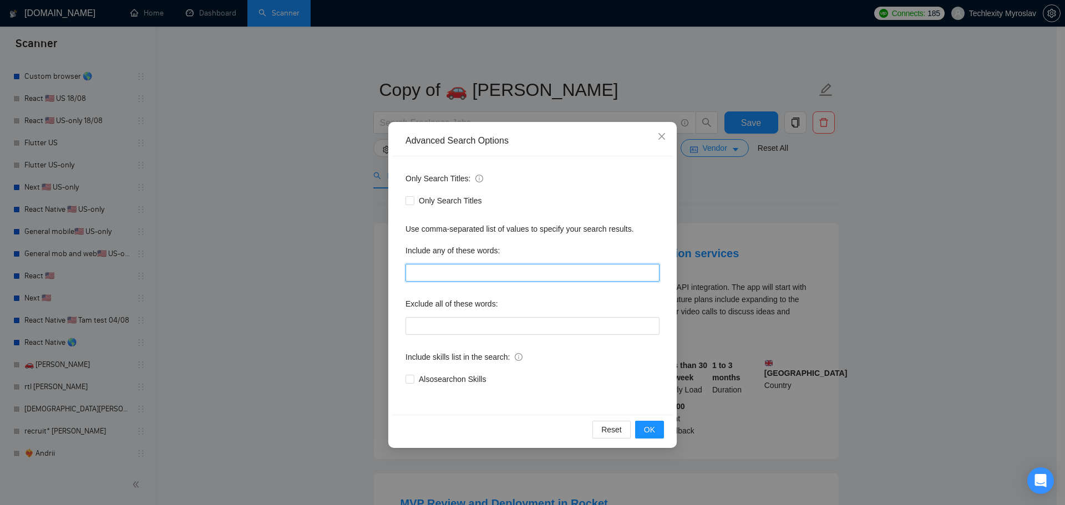
click at [462, 272] on input "text" at bounding box center [532, 273] width 254 height 18
paste input "EdTech"
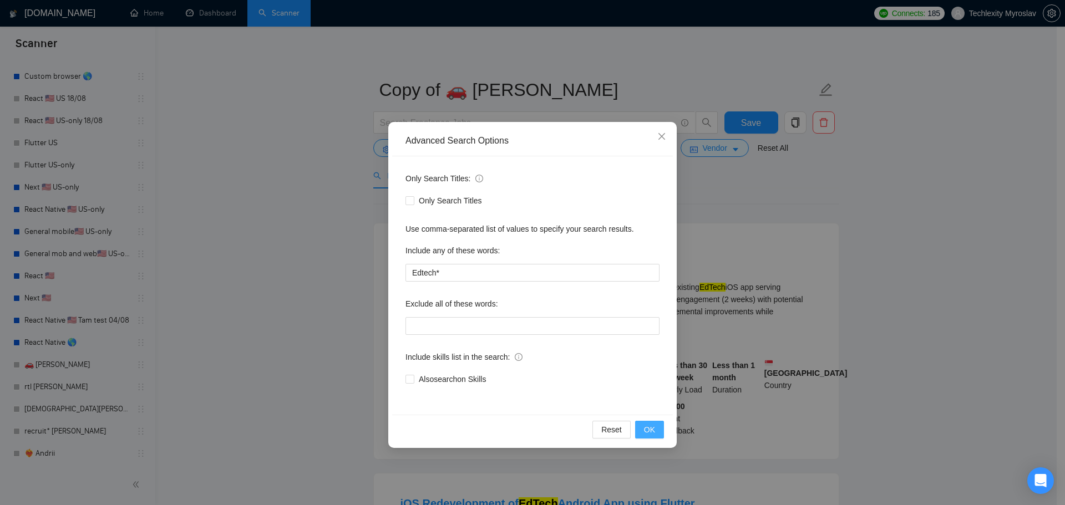
click at [647, 431] on span "OK" at bounding box center [649, 430] width 11 height 12
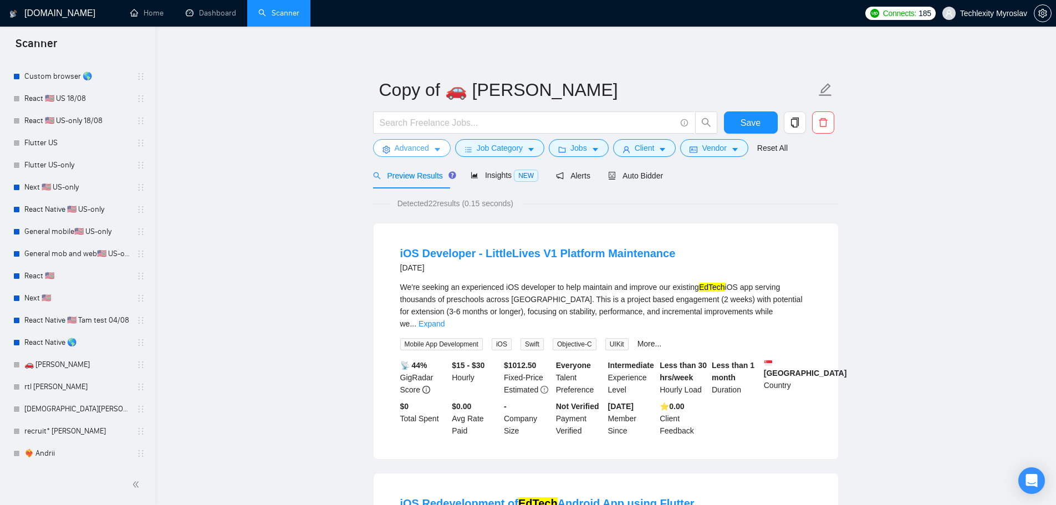
click at [429, 148] on button "Advanced" at bounding box center [412, 148] width 78 height 18
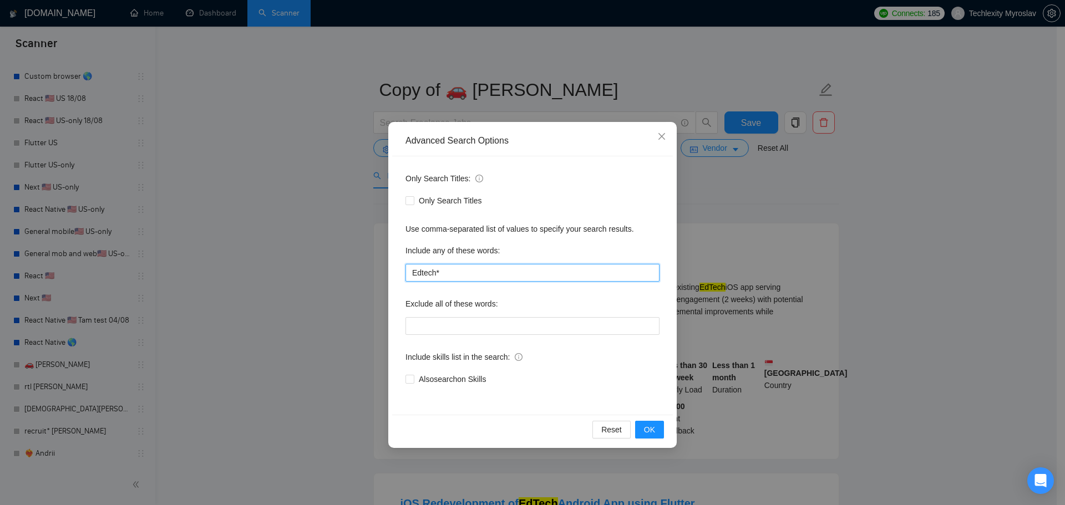
click at [474, 274] on input "Edtech*" at bounding box center [532, 273] width 254 height 18
paste input "E-learning, Student app, Teacher app, School platform"
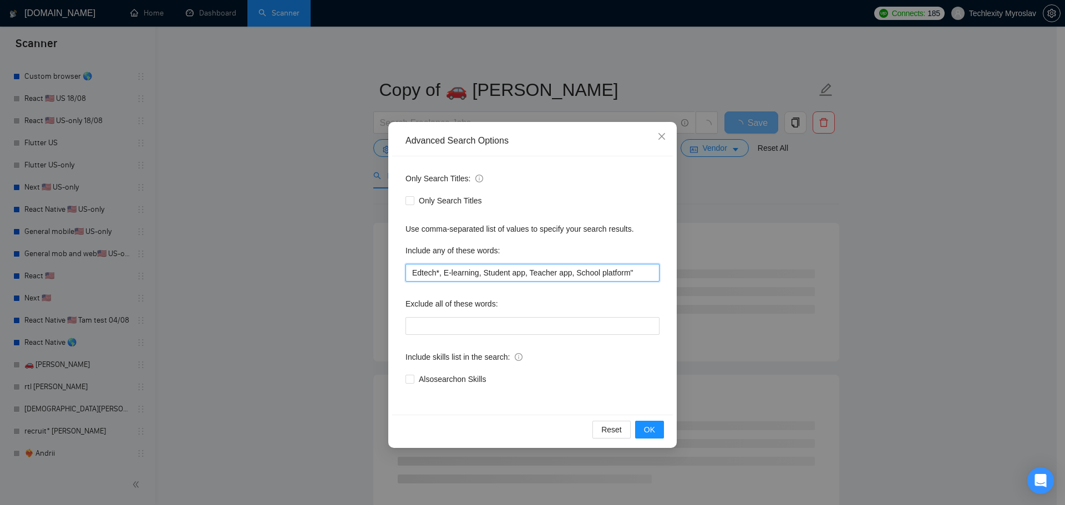
click at [572, 272] on input "Edtech*, E-learning, Student app, Teacher app, School platform"" at bounding box center [532, 273] width 254 height 18
click at [567, 274] on input "Edtech*, E-learning, Student app, Teacher app, "School platform"" at bounding box center [532, 273] width 254 height 18
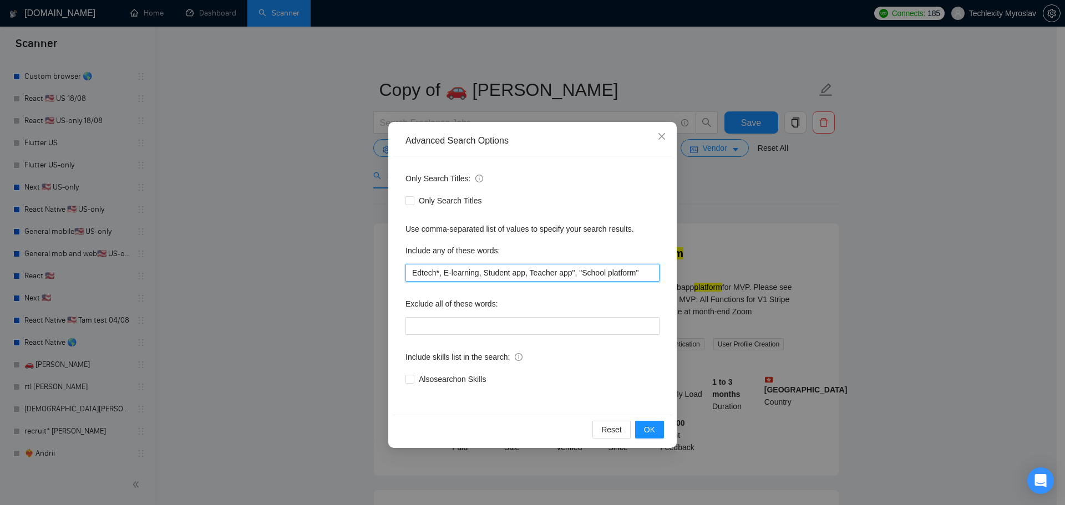
click at [526, 274] on input "Edtech*, E-learning, Student app, Teacher app", "School platform"" at bounding box center [532, 273] width 254 height 18
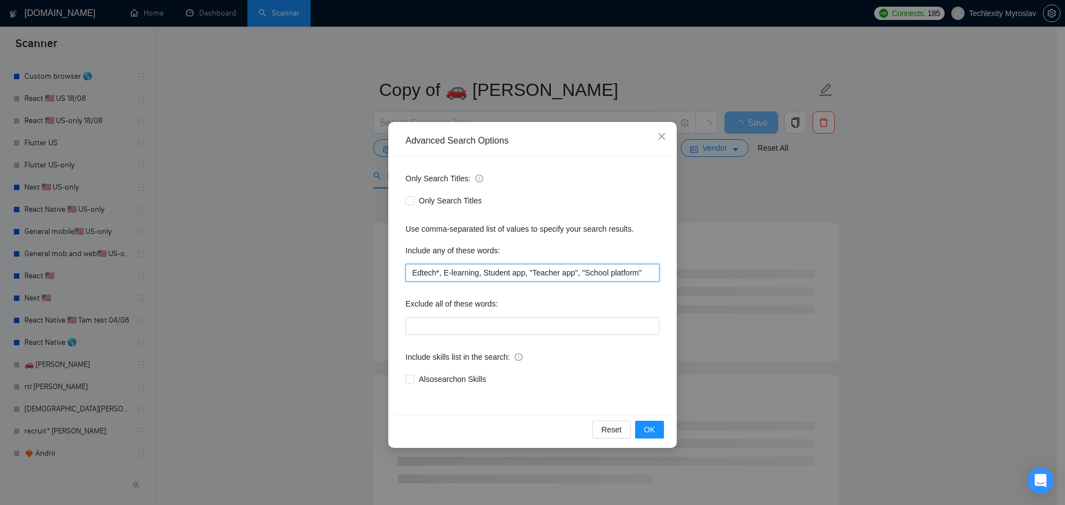
click at [522, 272] on input "Edtech*, E-learning, Student app, "Teacher app", "School platform"" at bounding box center [532, 273] width 254 height 18
click at [482, 274] on input "Edtech*, E-learning, Student app", "Teacher app", "School platform"" at bounding box center [532, 273] width 254 height 18
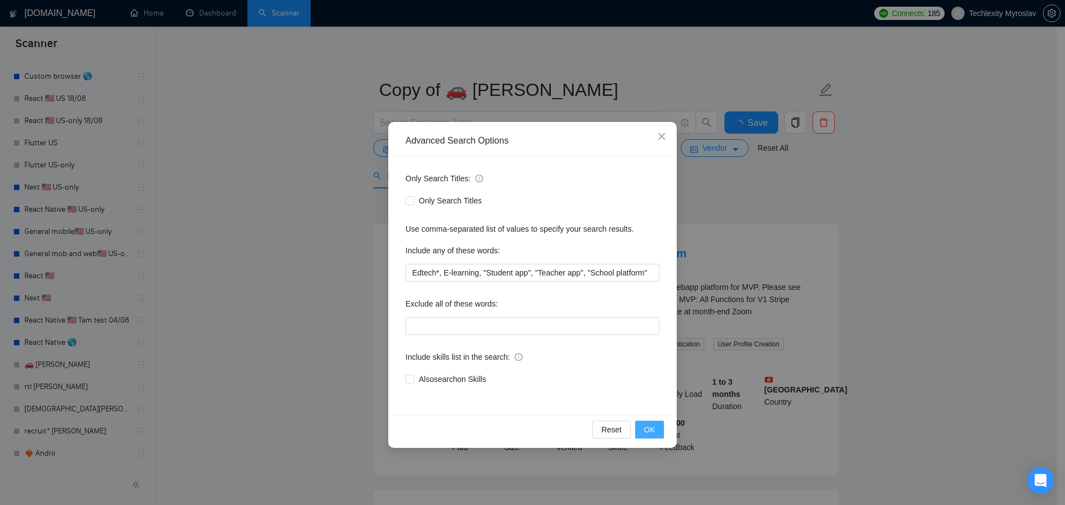
click at [653, 427] on span "OK" at bounding box center [649, 430] width 11 height 12
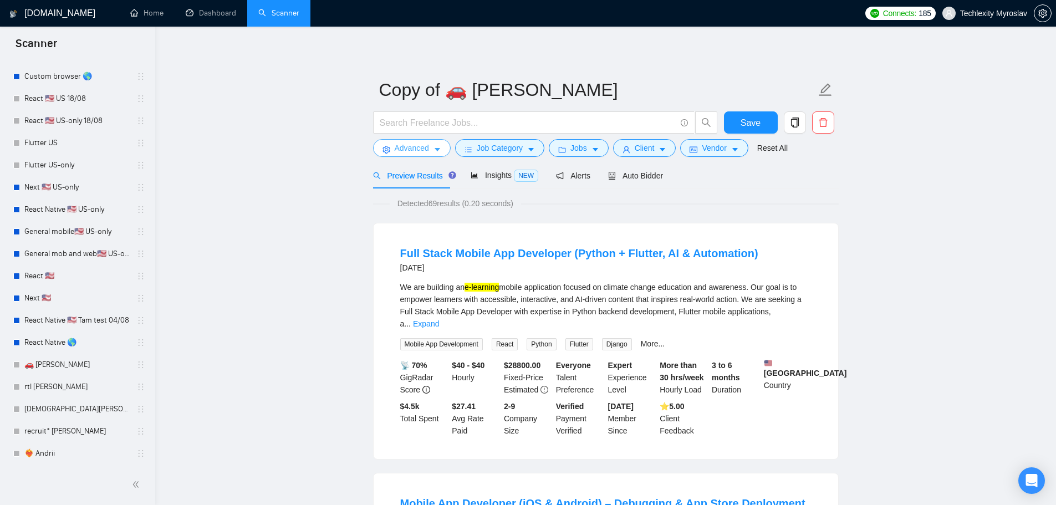
click at [403, 147] on span "Advanced" at bounding box center [412, 148] width 34 height 12
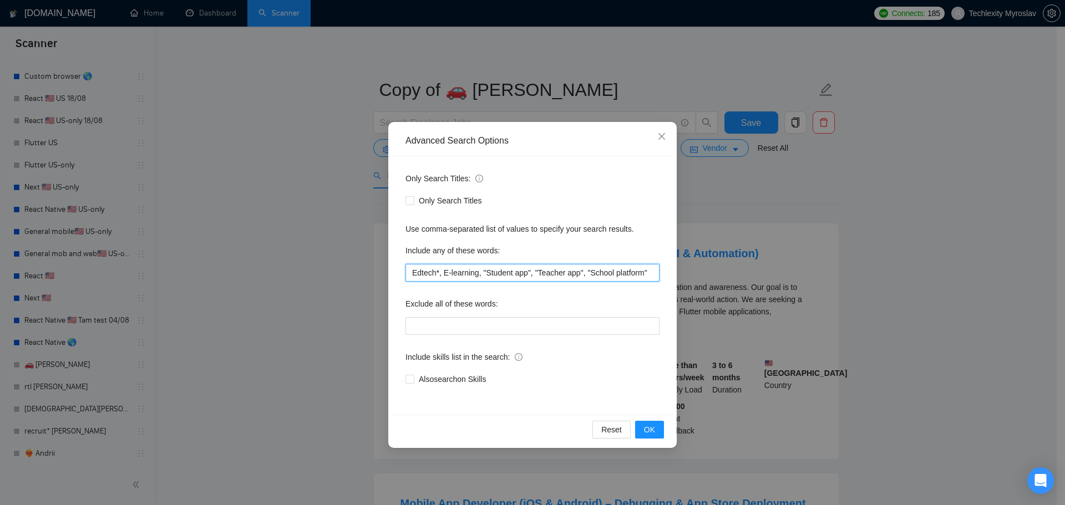
click at [461, 272] on input "Edtech*, E-learning, "Student app", "Teacher app", "School platform"" at bounding box center [532, 273] width 254 height 18
click at [455, 271] on input "Edtech*, E-learning, "Student app", "Teacher app", "School platform"" at bounding box center [532, 273] width 254 height 18
click at [650, 425] on span "OK" at bounding box center [649, 430] width 11 height 12
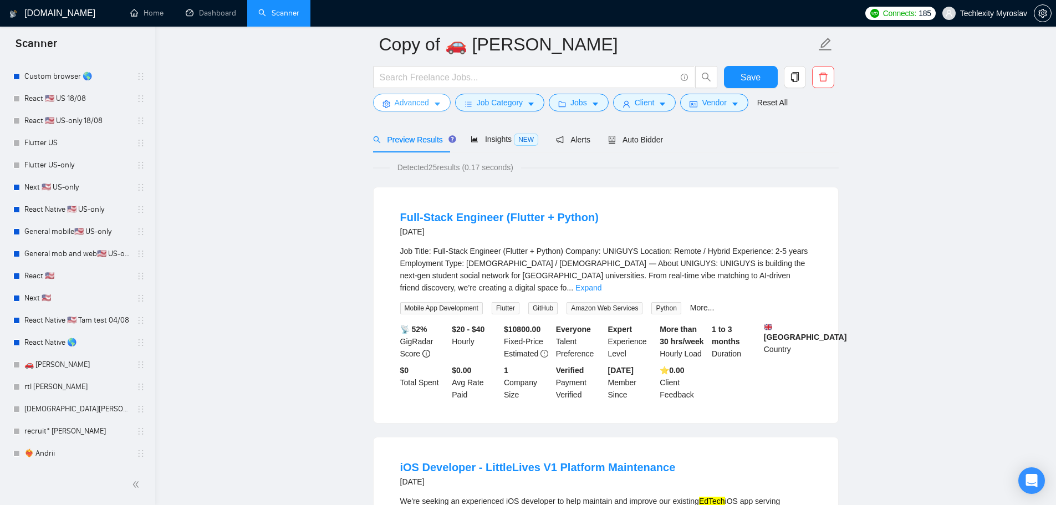
scroll to position [333, 0]
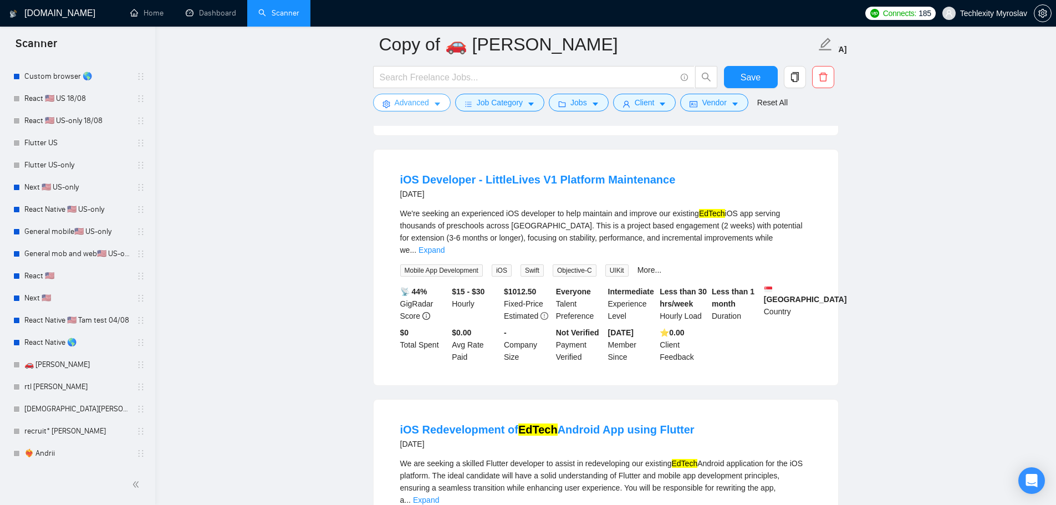
click at [414, 105] on span "Advanced" at bounding box center [412, 102] width 34 height 12
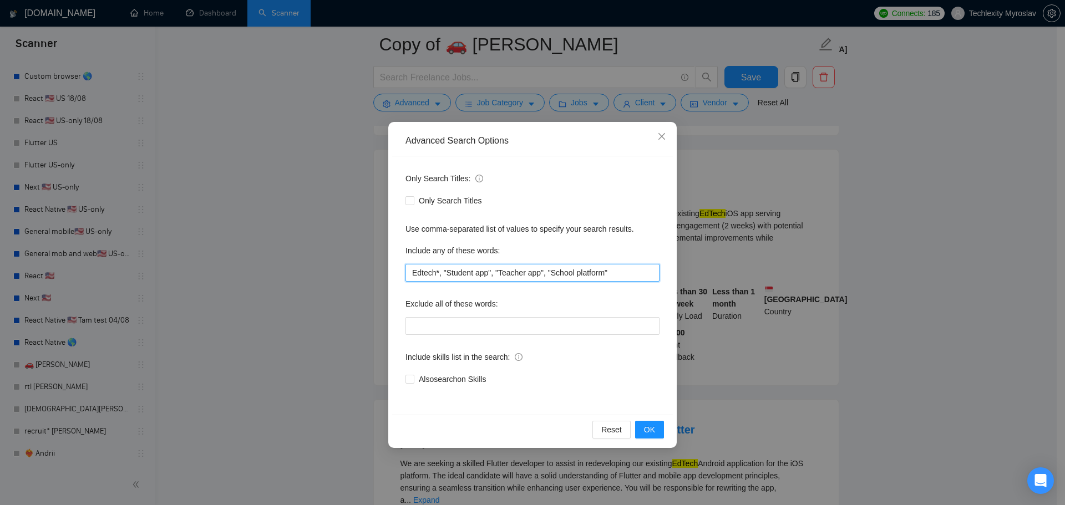
click at [623, 275] on input "Edtech*, "Student app", "Teacher app", "School platform"" at bounding box center [532, 273] width 254 height 18
paste input "edtech education app"
click at [435, 275] on input "edtech education app" at bounding box center [532, 273] width 254 height 18
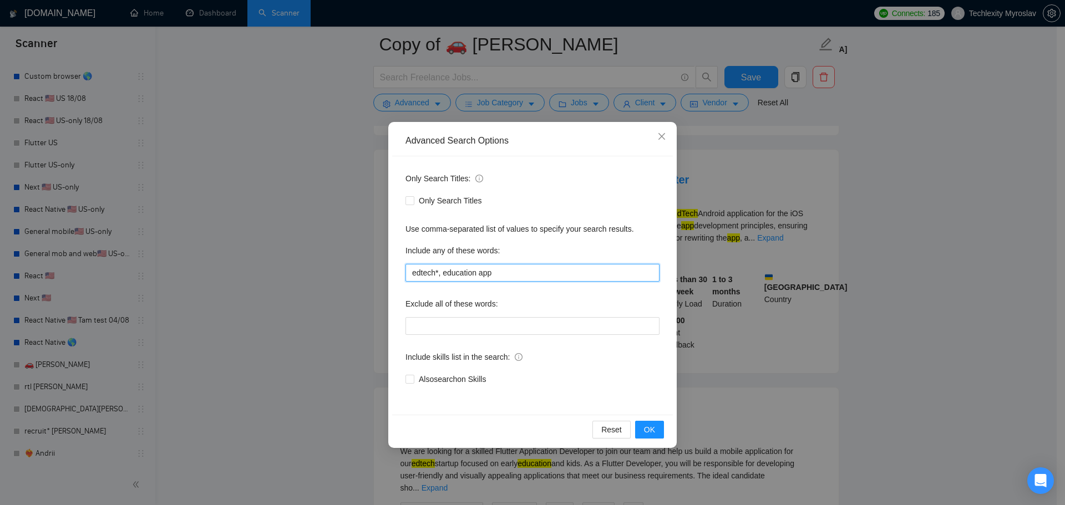
click at [436, 274] on input "edtech*, education app" at bounding box center [532, 273] width 254 height 18
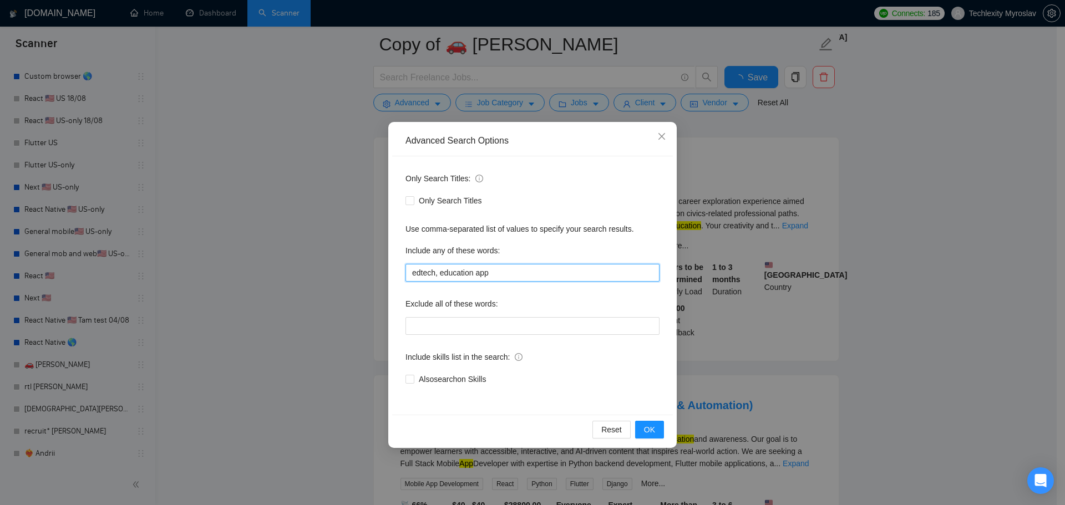
click at [492, 273] on input "edtech, education app" at bounding box center [532, 273] width 254 height 18
click at [441, 274] on input "edtech, education app"" at bounding box center [532, 273] width 254 height 18
click at [652, 428] on span "OK" at bounding box center [649, 430] width 11 height 12
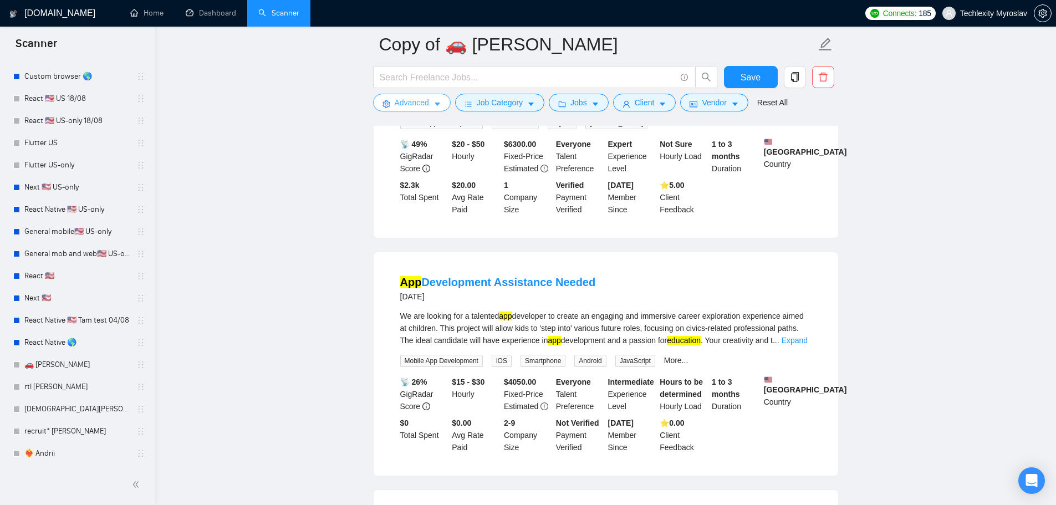
scroll to position [0, 0]
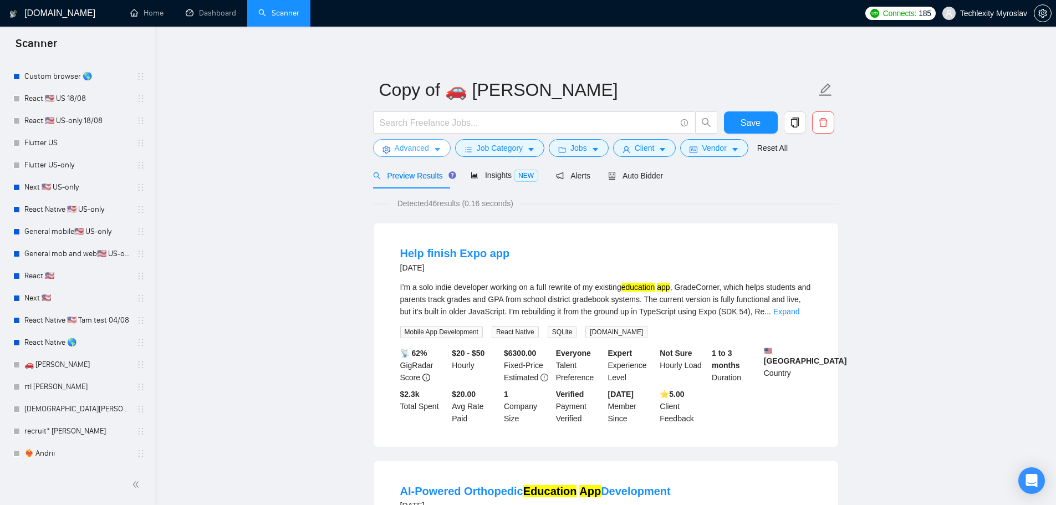
click at [415, 146] on span "Advanced" at bounding box center [412, 148] width 34 height 12
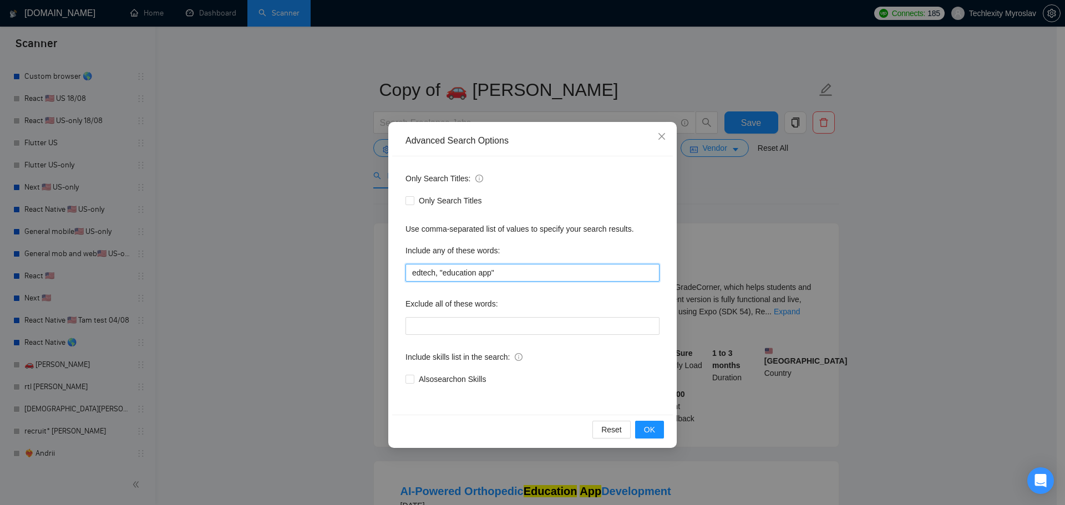
click at [508, 277] on input "edtech, "education app"" at bounding box center [532, 273] width 254 height 18
paste input "elearning"
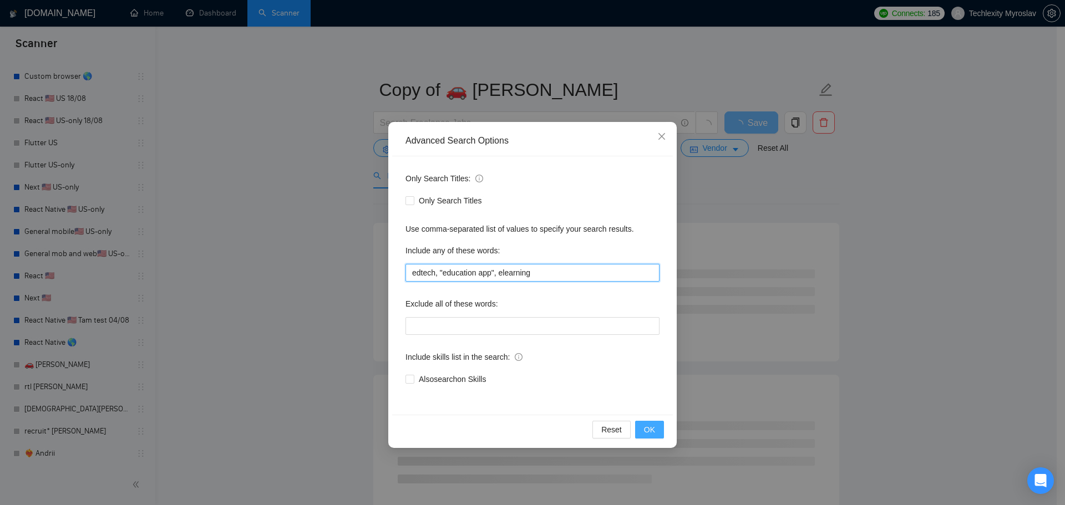
type input "edtech, "education app", elearning"
click at [644, 421] on button "OK" at bounding box center [649, 430] width 29 height 18
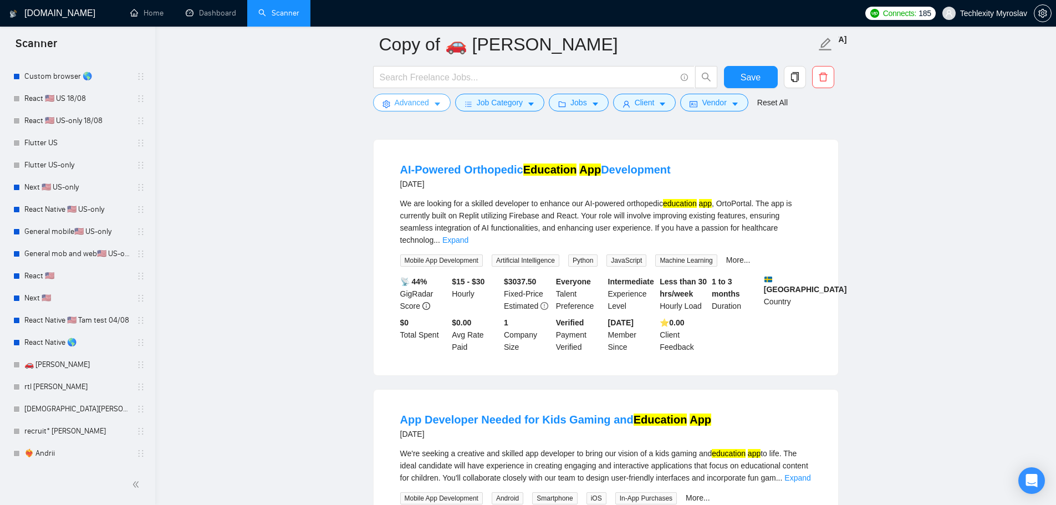
scroll to position [333, 0]
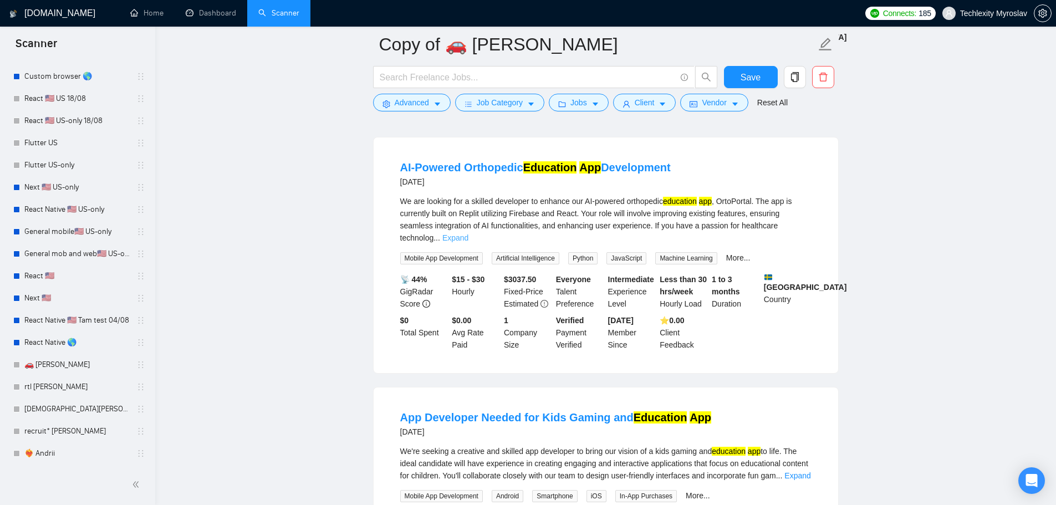
click at [469, 233] on link "Expand" at bounding box center [455, 237] width 26 height 9
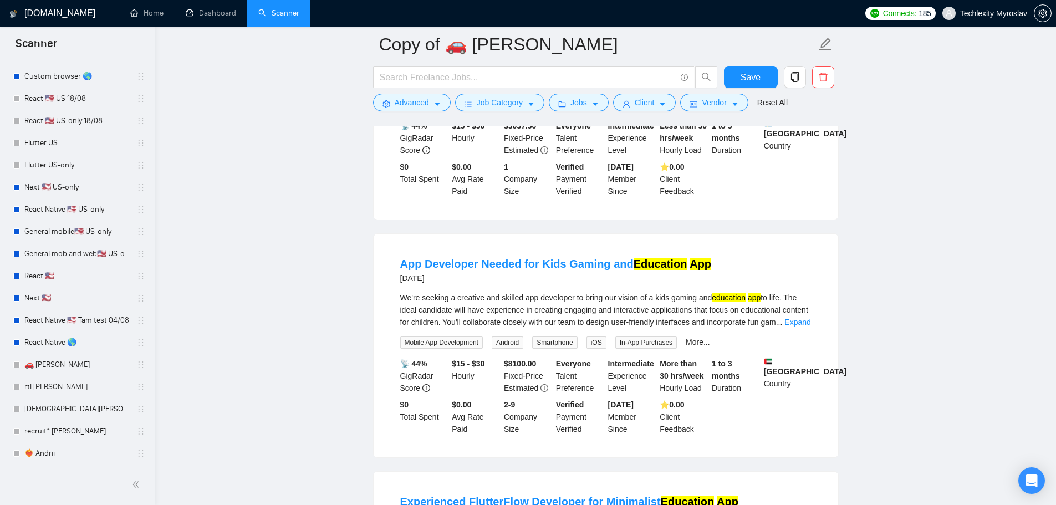
scroll to position [499, 0]
drag, startPoint x: 685, startPoint y: 258, endPoint x: 628, endPoint y: 263, distance: 57.3
click at [628, 263] on div "App Developer Needed for Kids Gaming and Education App [DATE]" at bounding box center [605, 270] width 411 height 29
copy link "Education App"
click at [389, 103] on icon "setting" at bounding box center [387, 104] width 8 height 8
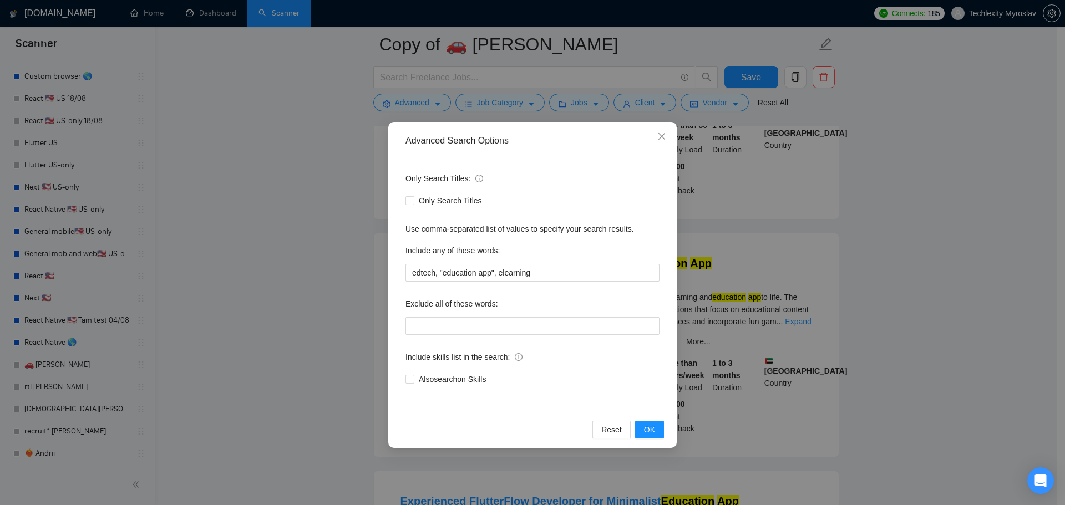
click at [491, 263] on div "Include any of these words:" at bounding box center [532, 253] width 254 height 22
click at [490, 267] on input "edtech, "education app", elearning" at bounding box center [532, 273] width 254 height 18
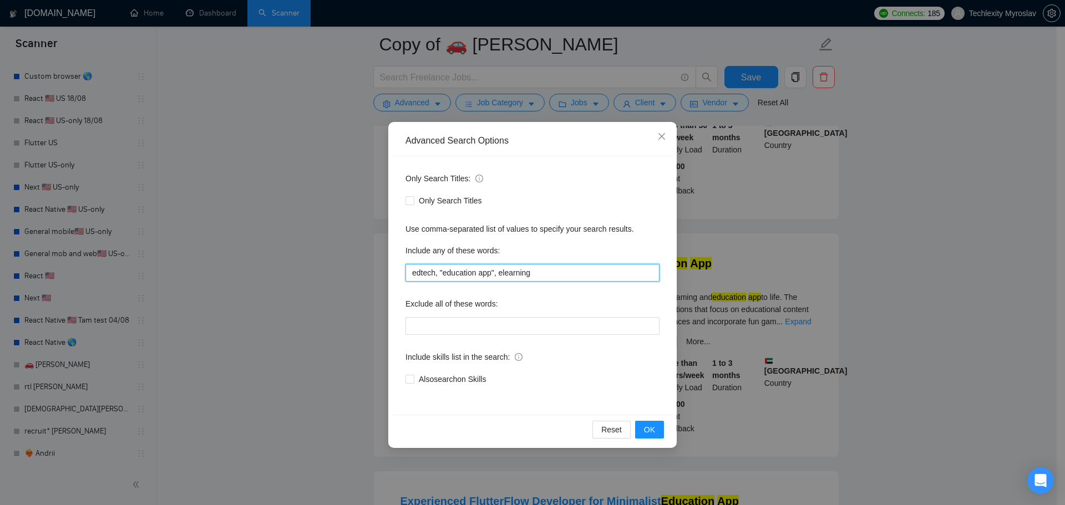
click at [555, 275] on input "edtech, "education app", elearning" at bounding box center [532, 273] width 254 height 18
paste input "edtech, "education app", elearning"
drag, startPoint x: 537, startPoint y: 270, endPoint x: 492, endPoint y: 277, distance: 45.5
click at [492, 277] on input "edtech, "education app", elearning" at bounding box center [532, 273] width 254 height 18
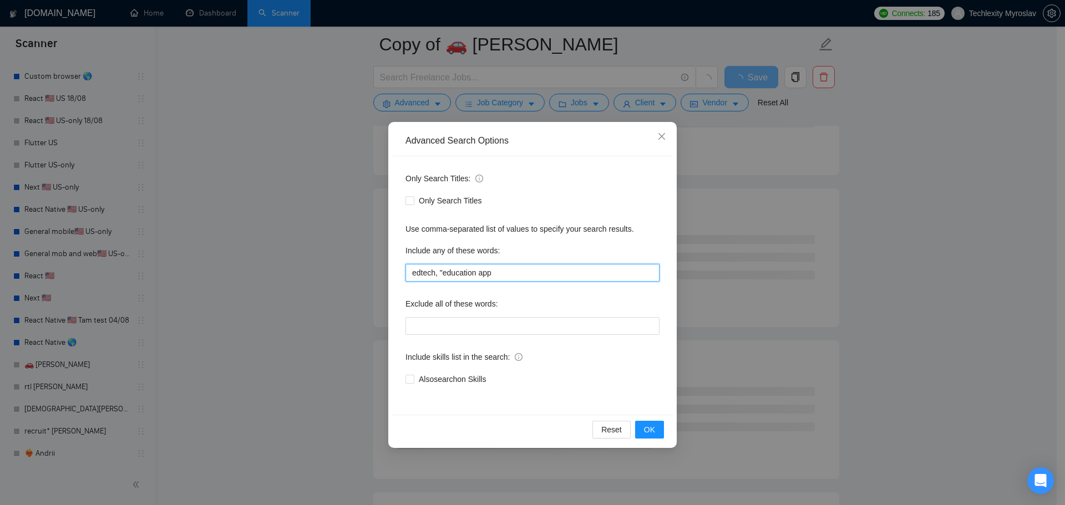
drag, startPoint x: 440, startPoint y: 273, endPoint x: 406, endPoint y: 257, distance: 37.2
click at [380, 273] on div "Advanced Search Options Only Search Titles: Only Search Titles Use comma-separa…" at bounding box center [532, 252] width 1065 height 505
type input "education app"
click at [415, 199] on span "Only Search Titles" at bounding box center [450, 201] width 72 height 12
click at [413, 199] on input "Only Search Titles" at bounding box center [409, 200] width 8 height 8
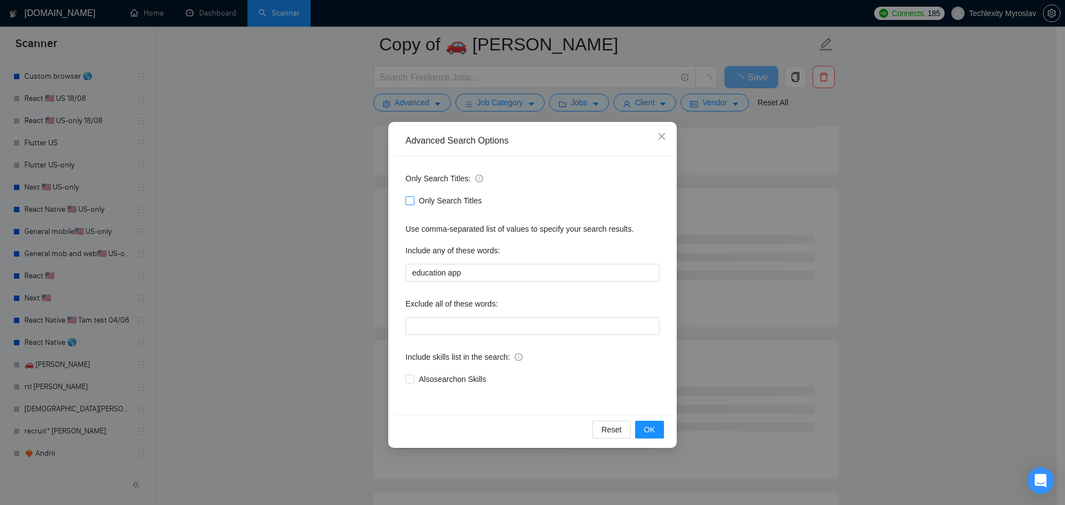
checkbox input "true"
drag, startPoint x: 653, startPoint y: 429, endPoint x: 583, endPoint y: 271, distance: 173.0
click at [653, 428] on span "OK" at bounding box center [649, 430] width 11 height 12
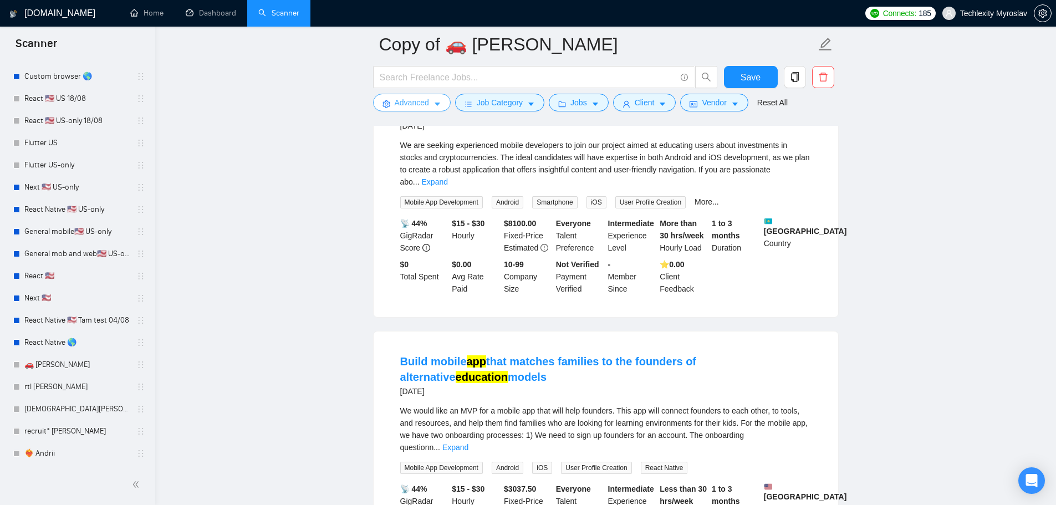
scroll to position [1164, 0]
click at [415, 99] on span "Advanced" at bounding box center [412, 102] width 34 height 12
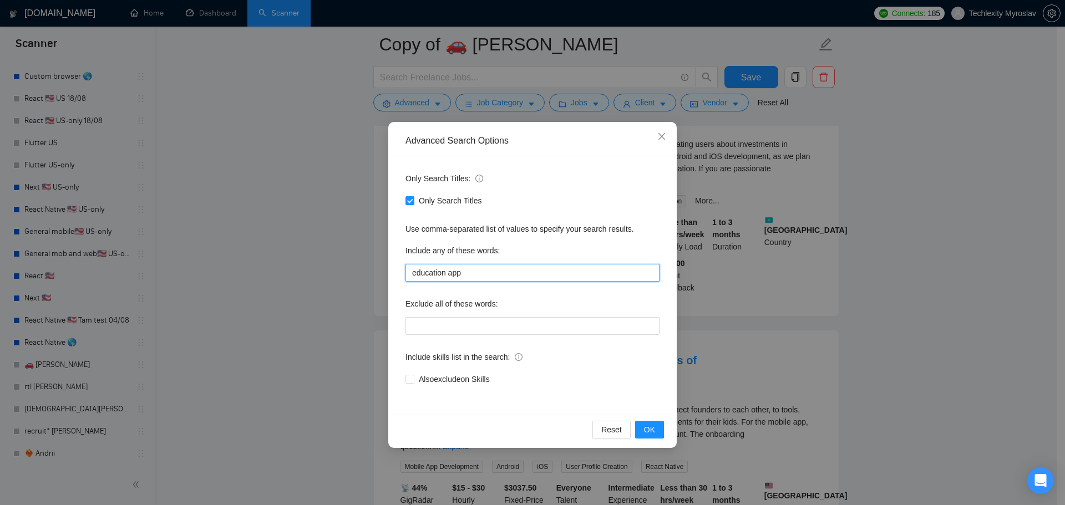
click at [484, 272] on input "education app" at bounding box center [532, 273] width 254 height 18
paste input "tech, "education app", elearning"
click at [653, 429] on span "OK" at bounding box center [649, 430] width 11 height 12
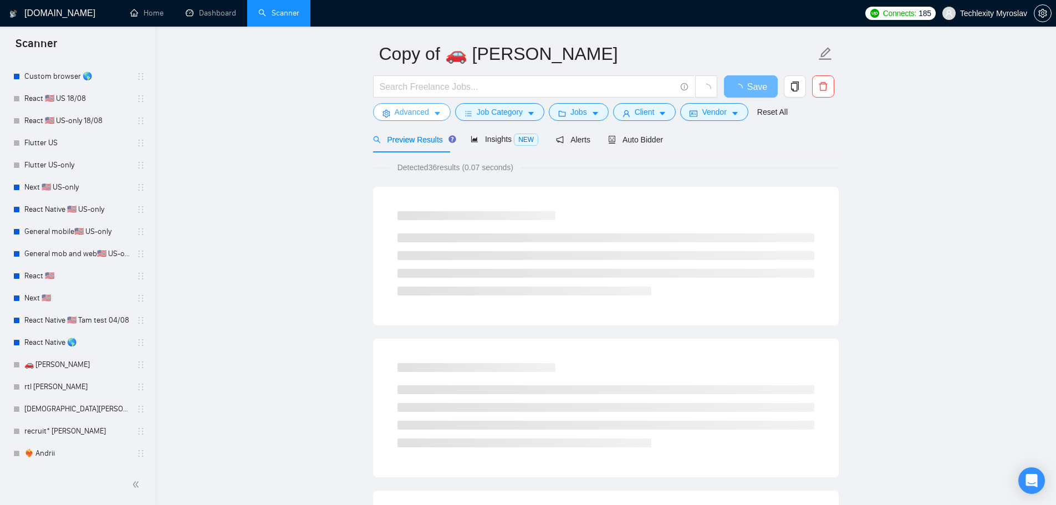
scroll to position [0, 0]
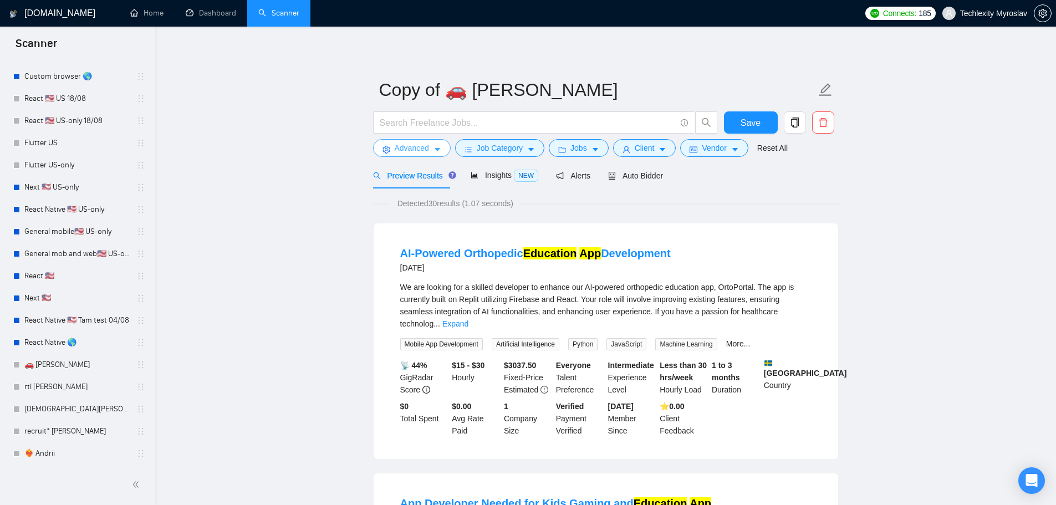
click at [419, 150] on span "Advanced" at bounding box center [412, 148] width 34 height 12
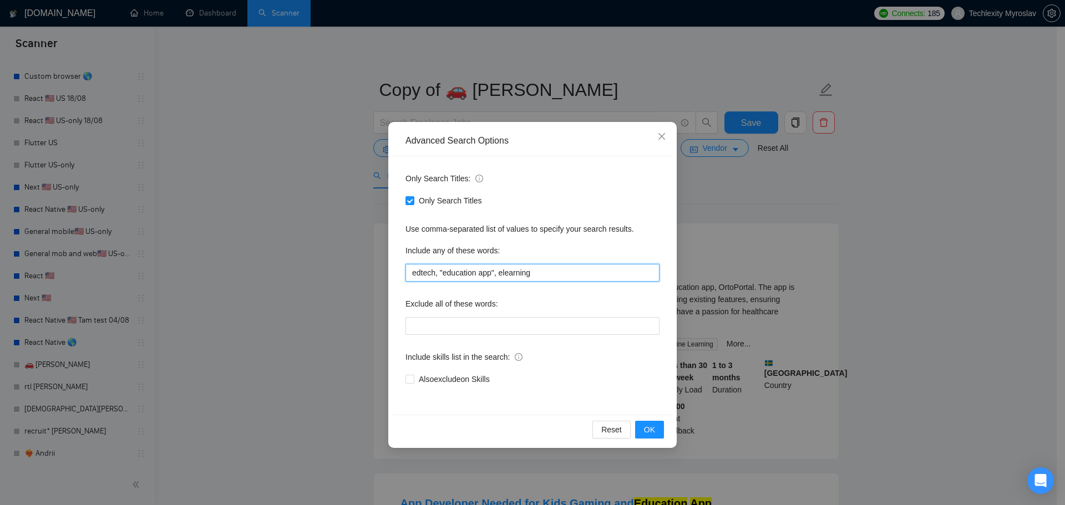
click at [525, 274] on input "edtech, "education app", elearning" at bounding box center [532, 273] width 254 height 18
paste input "Education App"
type input "Education App"
click at [422, 204] on span "Only Search Titles" at bounding box center [450, 201] width 72 height 12
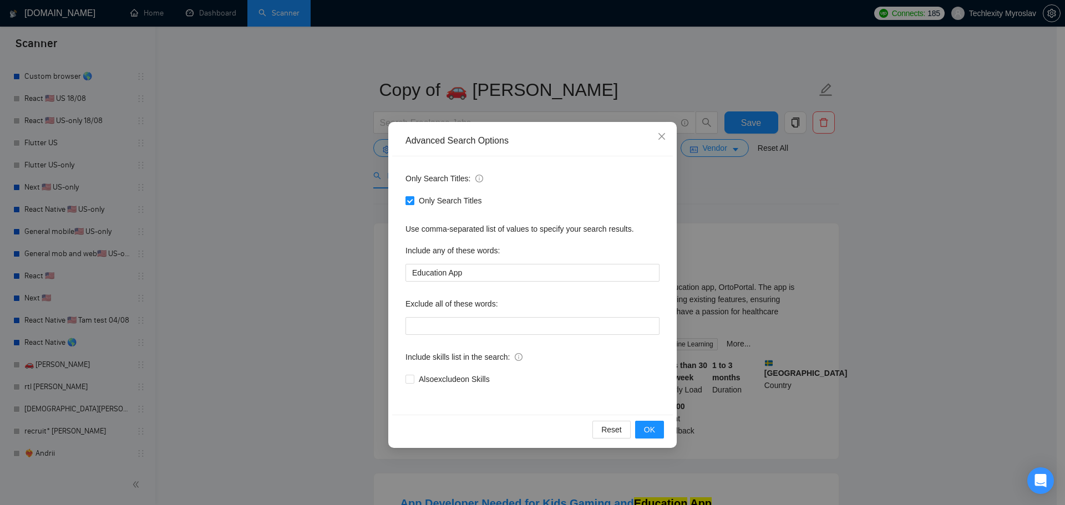
click at [413, 204] on input "Only Search Titles" at bounding box center [409, 200] width 8 height 8
checkbox input "false"
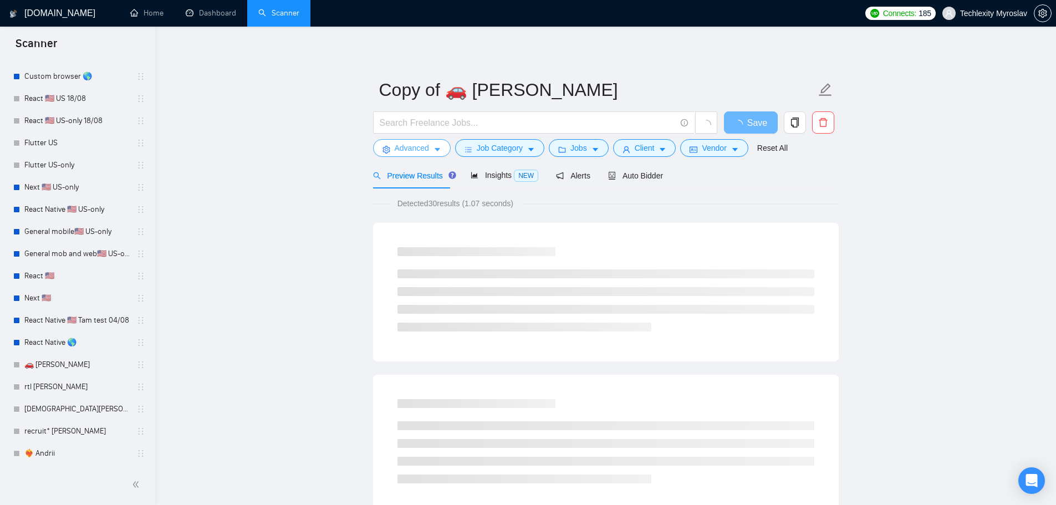
click at [411, 149] on span "Advanced" at bounding box center [412, 148] width 34 height 12
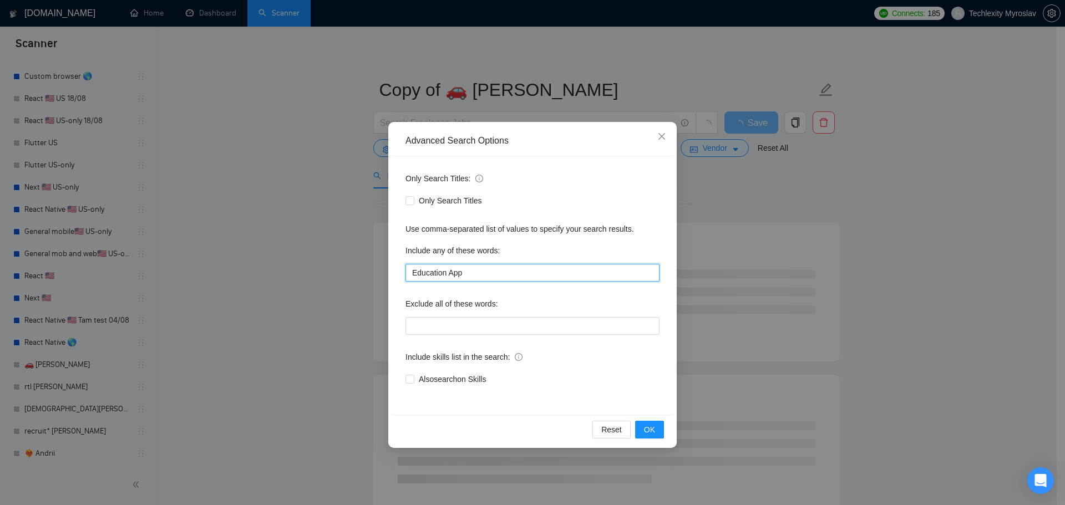
click at [508, 274] on input "Education App" at bounding box center [532, 273] width 254 height 18
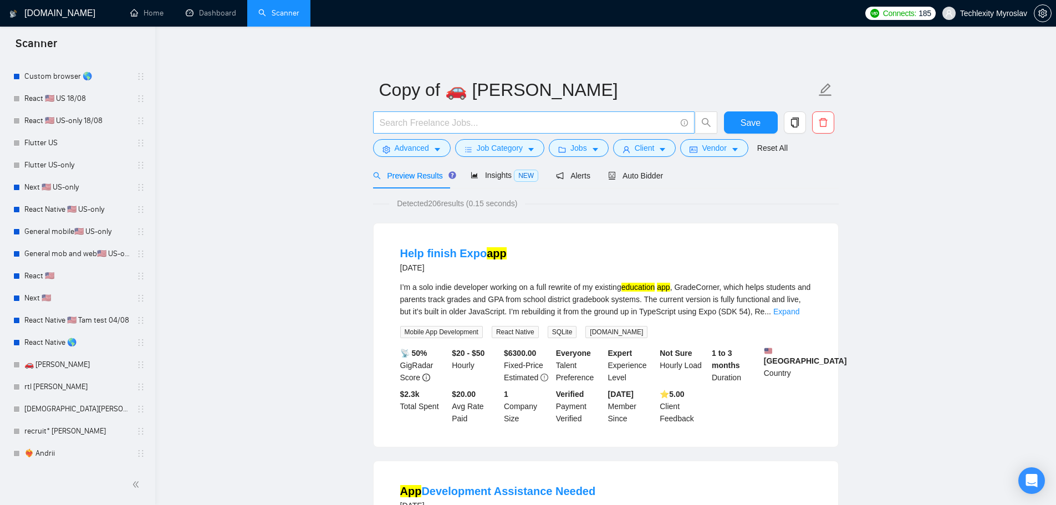
click at [399, 113] on form "Copy of 🚗 [PERSON_NAME] Save Advanced Job Category Jobs Client Vendor Reset All" at bounding box center [606, 117] width 466 height 90
click at [404, 144] on span "Advanced" at bounding box center [412, 148] width 34 height 12
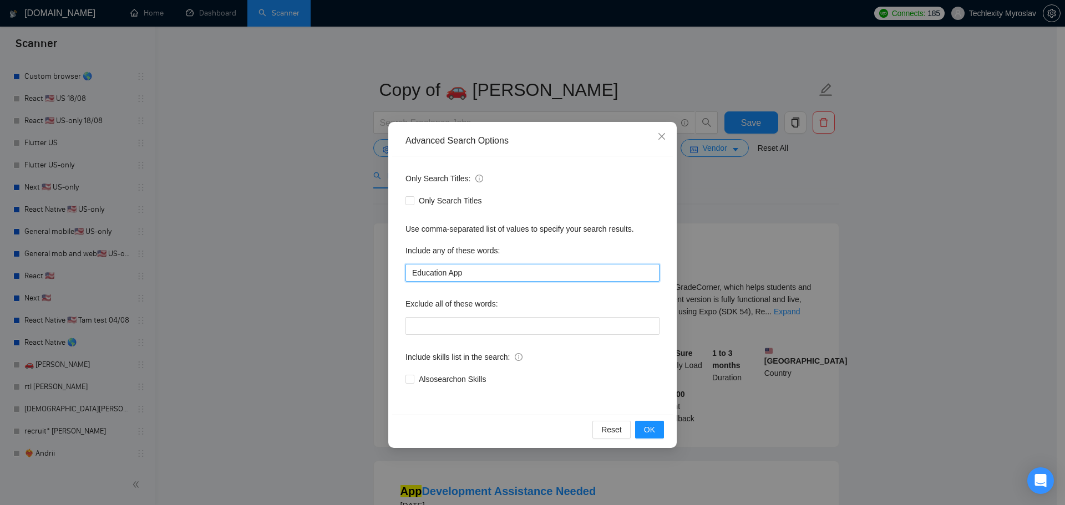
click at [477, 279] on input "Education App" at bounding box center [532, 273] width 254 height 18
click at [411, 273] on input "Education App"" at bounding box center [532, 273] width 254 height 18
type input ""Education App""
click at [652, 429] on span "OK" at bounding box center [649, 430] width 11 height 12
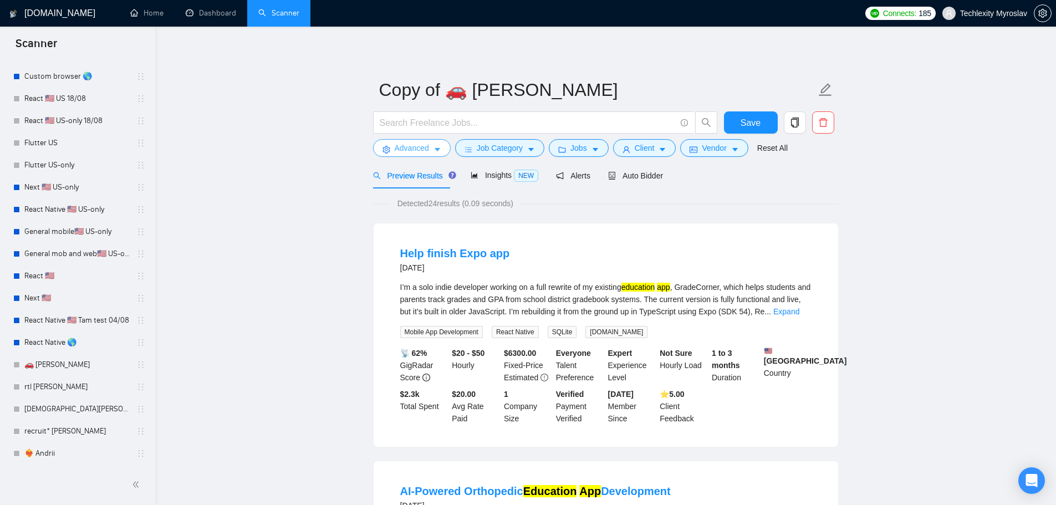
click at [420, 146] on span "Advanced" at bounding box center [412, 148] width 34 height 12
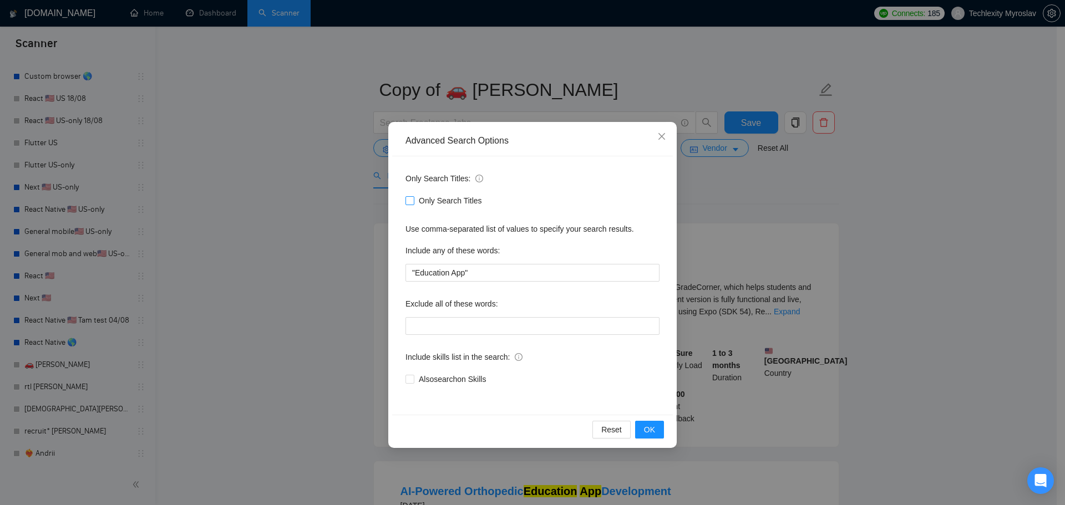
click at [434, 202] on span "Only Search Titles" at bounding box center [450, 201] width 72 height 12
click at [413, 202] on input "Only Search Titles" at bounding box center [409, 200] width 8 height 8
checkbox input "true"
click at [478, 274] on input ""Education App"" at bounding box center [532, 273] width 254 height 18
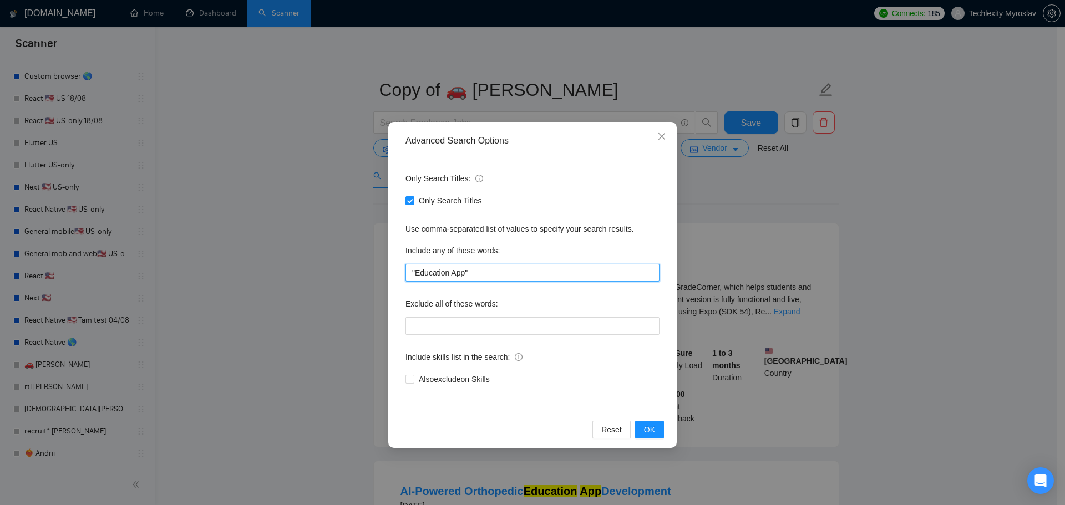
click at [478, 274] on input ""Education App"" at bounding box center [532, 273] width 254 height 18
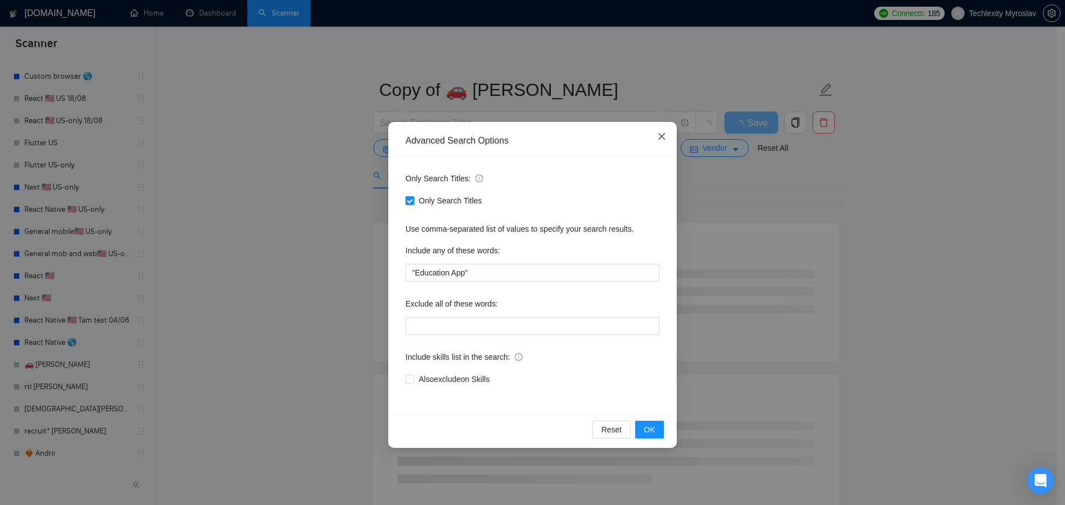
click at [663, 136] on icon "close" at bounding box center [661, 136] width 7 height 7
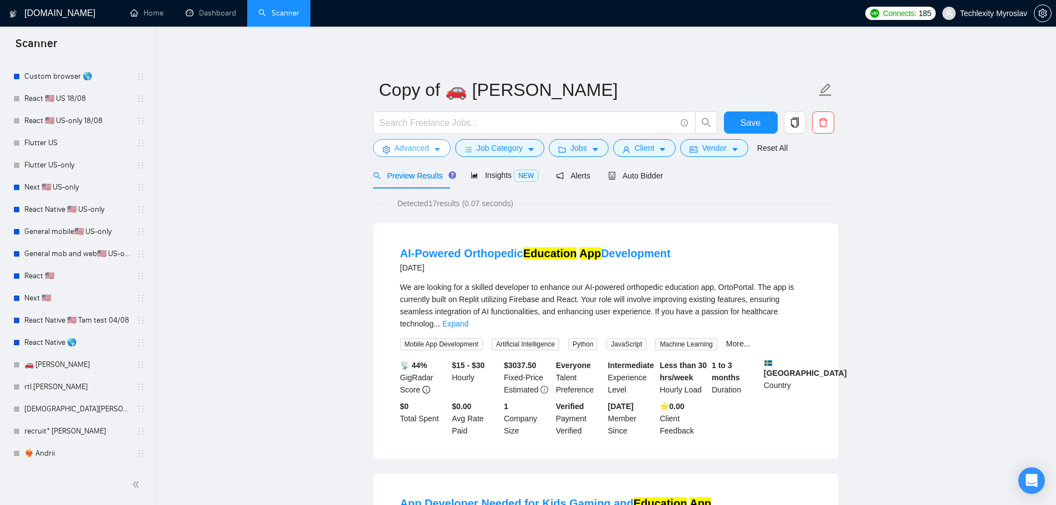
click at [405, 145] on span "Advanced" at bounding box center [412, 148] width 34 height 12
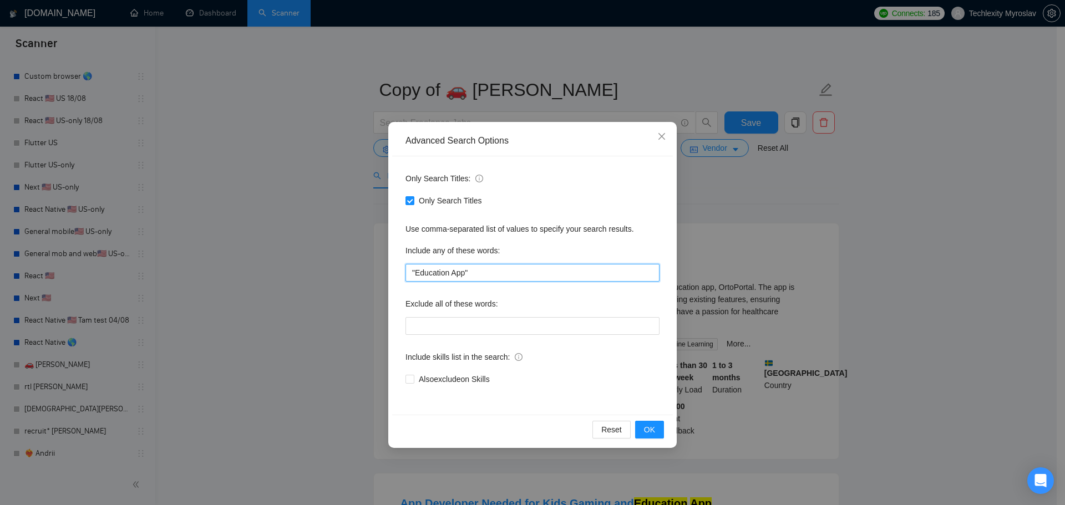
click at [506, 273] on input ""Education App"" at bounding box center [532, 273] width 254 height 18
click at [508, 274] on input ""Education App"" at bounding box center [532, 273] width 254 height 18
drag, startPoint x: 464, startPoint y: 274, endPoint x: 414, endPoint y: 274, distance: 50.5
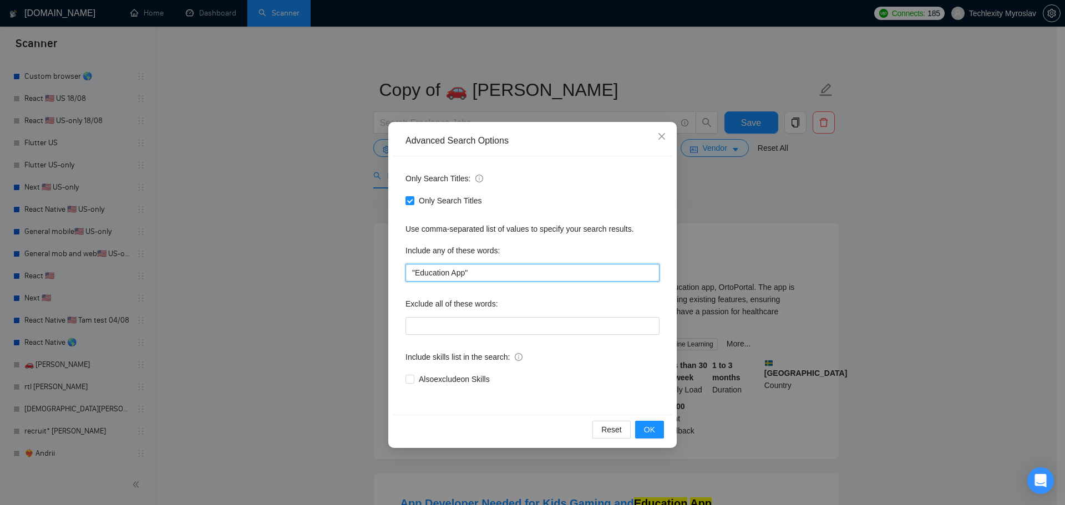
click at [414, 274] on input ""Education App"" at bounding box center [532, 273] width 254 height 18
paste input "School platform"
click at [651, 426] on span "OK" at bounding box center [649, 430] width 11 height 12
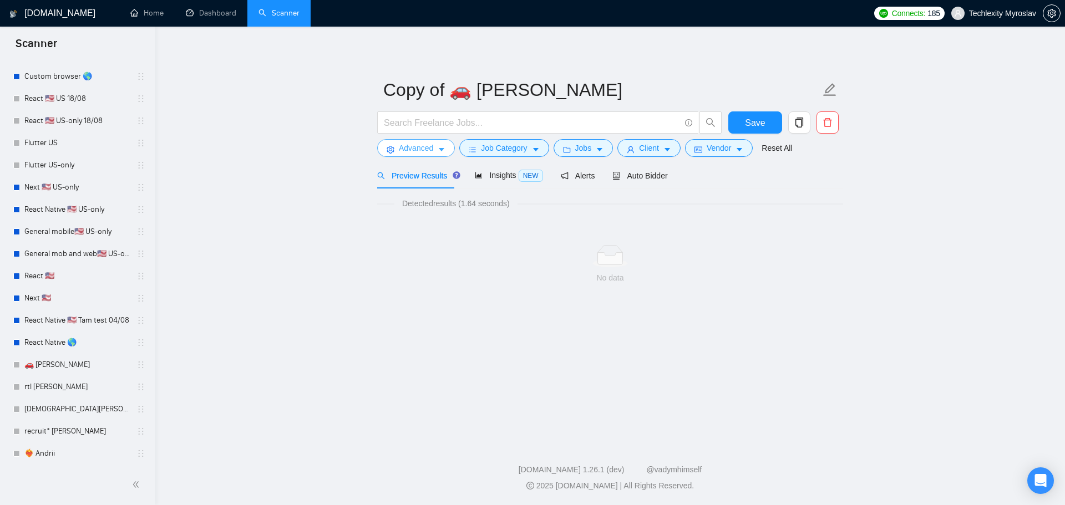
click at [419, 151] on span "Advanced" at bounding box center [416, 148] width 34 height 12
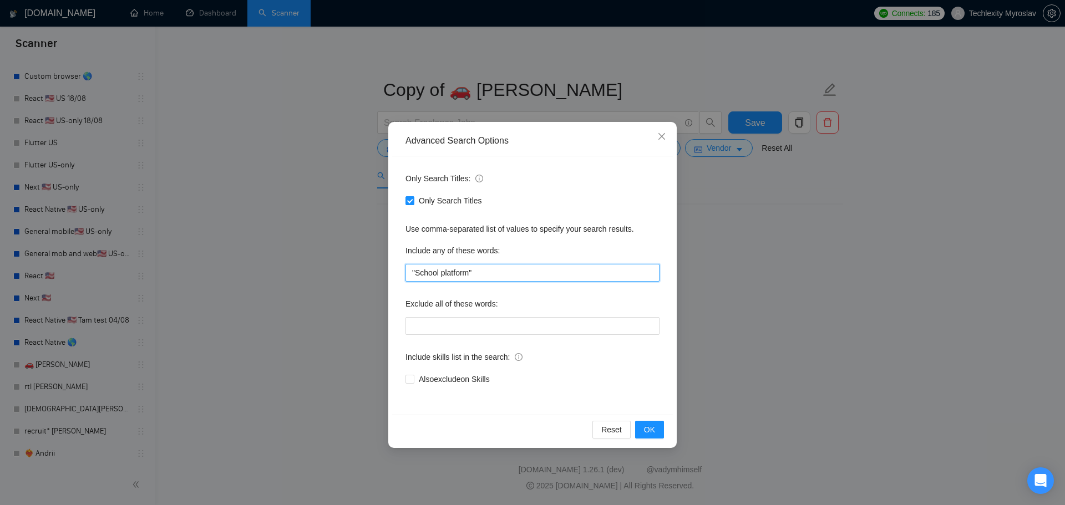
click at [453, 273] on input ""School platform"" at bounding box center [532, 273] width 254 height 18
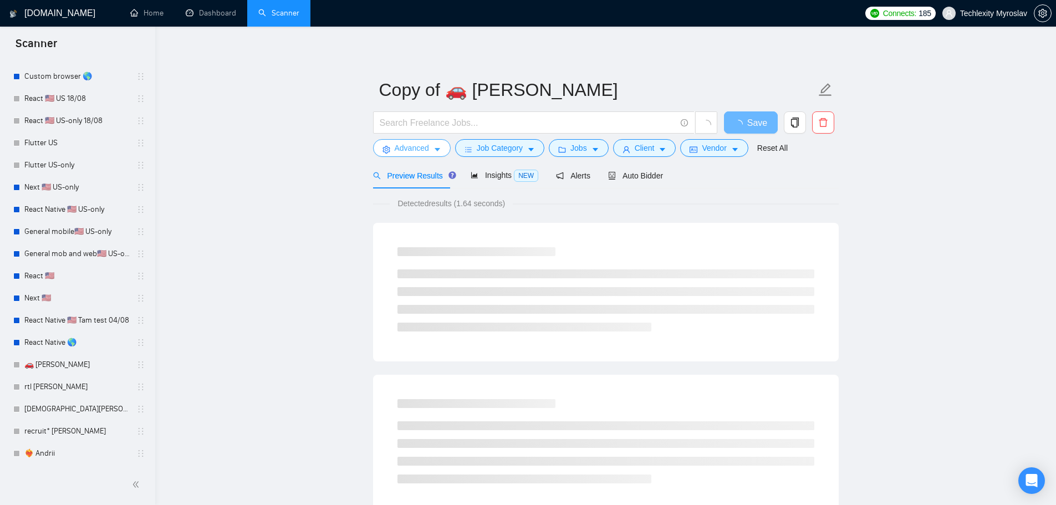
click at [394, 149] on button "Advanced" at bounding box center [412, 148] width 78 height 18
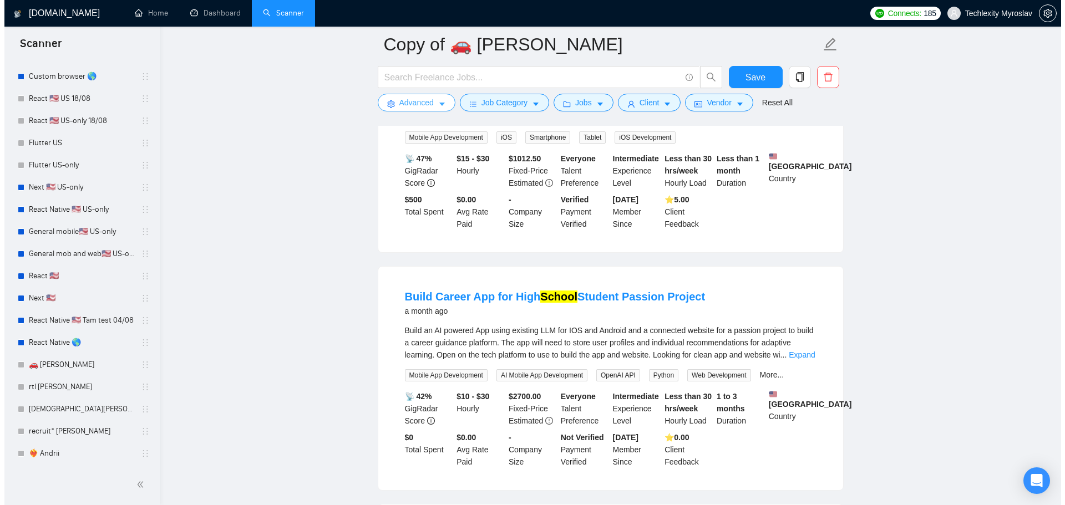
scroll to position [222, 0]
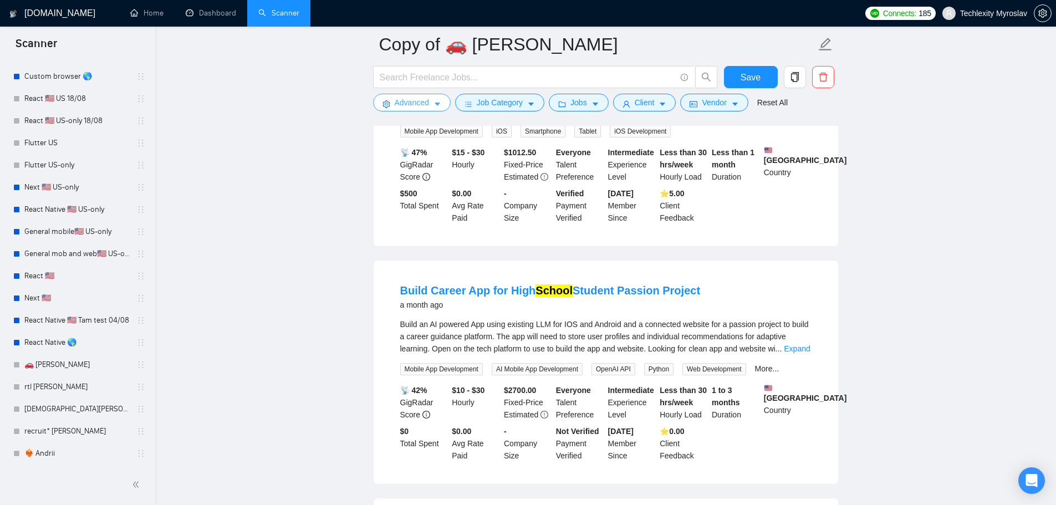
click at [420, 100] on span "Advanced" at bounding box center [412, 102] width 34 height 12
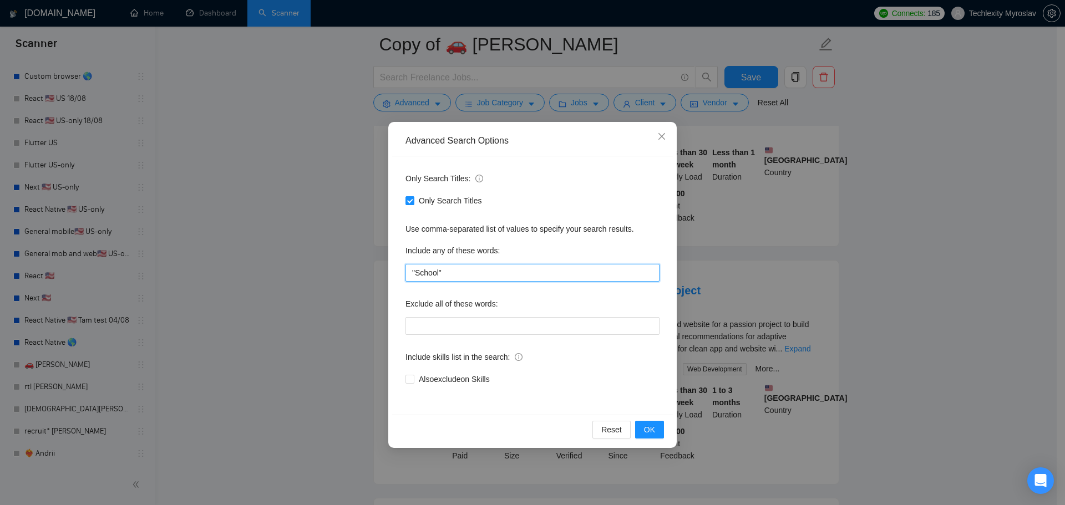
click at [456, 276] on input ""School"" at bounding box center [532, 273] width 254 height 18
paste input "student app teacher app"
click at [454, 275] on input "student app teacher app" at bounding box center [532, 273] width 254 height 18
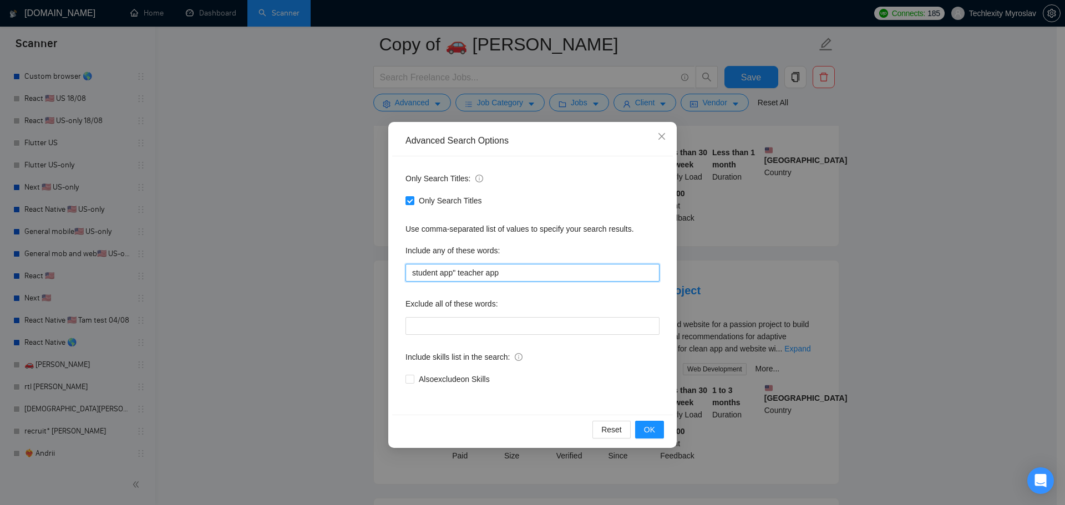
click at [409, 273] on input "student app" teacher app" at bounding box center [532, 273] width 254 height 18
click at [459, 277] on input ""student app" teacher app" at bounding box center [532, 273] width 254 height 18
type input ""student app", "teacher app""
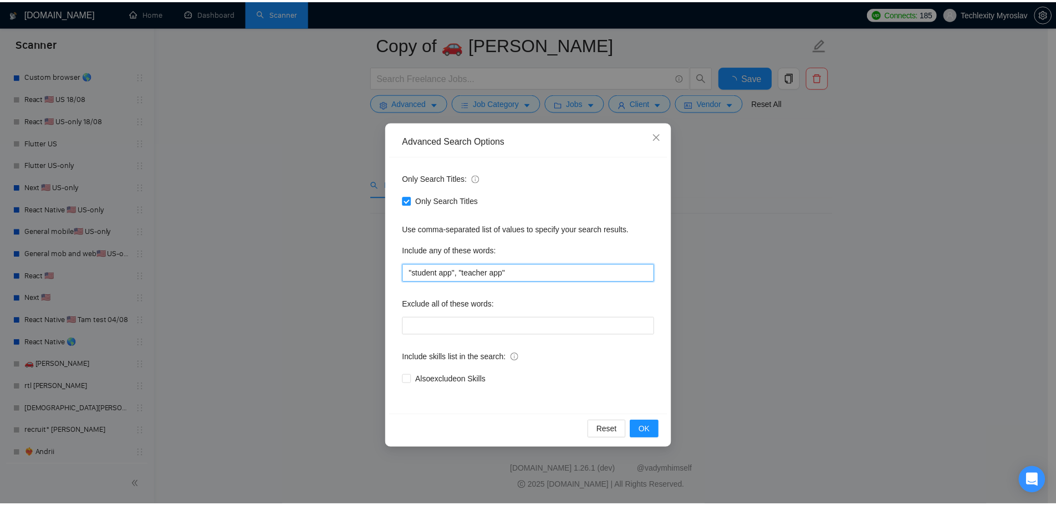
scroll to position [0, 0]
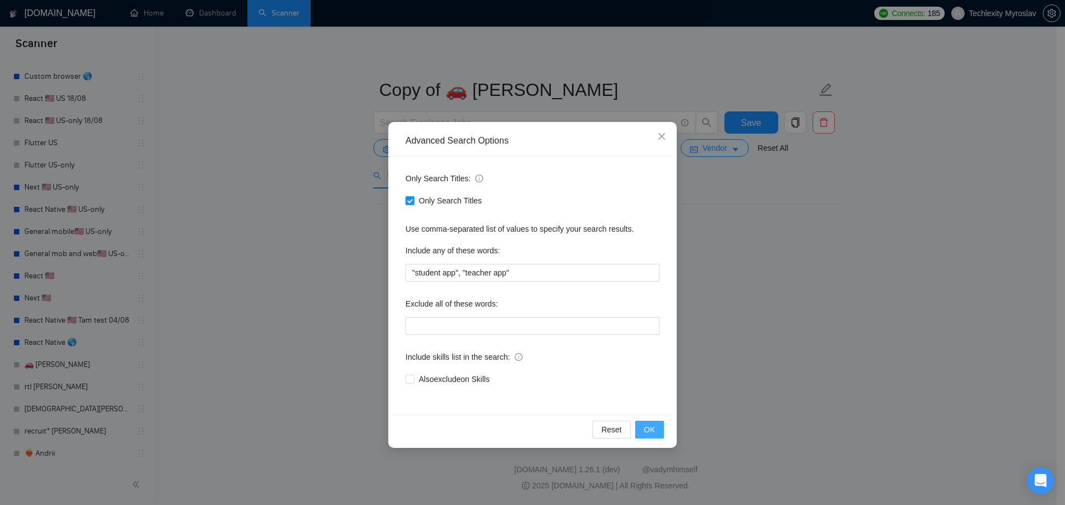
click at [645, 427] on span "OK" at bounding box center [649, 430] width 11 height 12
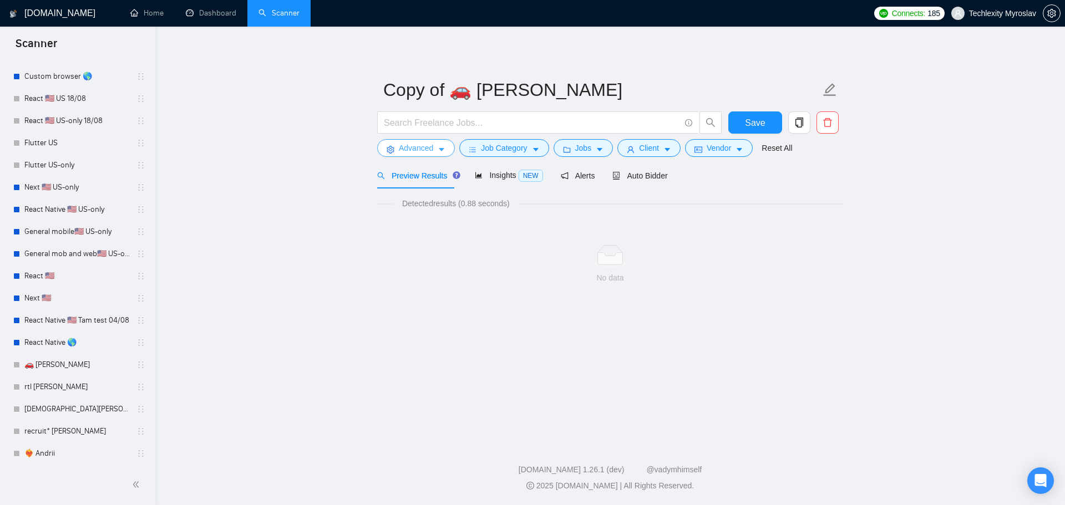
click at [410, 147] on span "Advanced" at bounding box center [416, 148] width 34 height 12
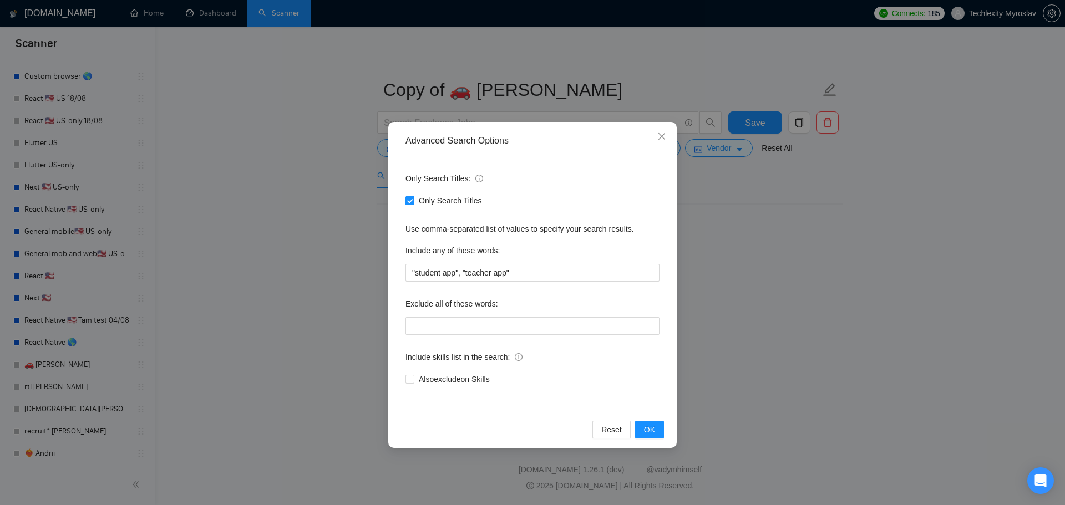
click at [420, 200] on span "Only Search Titles" at bounding box center [450, 201] width 72 height 12
click at [413, 200] on input "Only Search Titles" at bounding box center [409, 200] width 8 height 8
checkbox input "false"
click at [657, 424] on button "OK" at bounding box center [649, 430] width 29 height 18
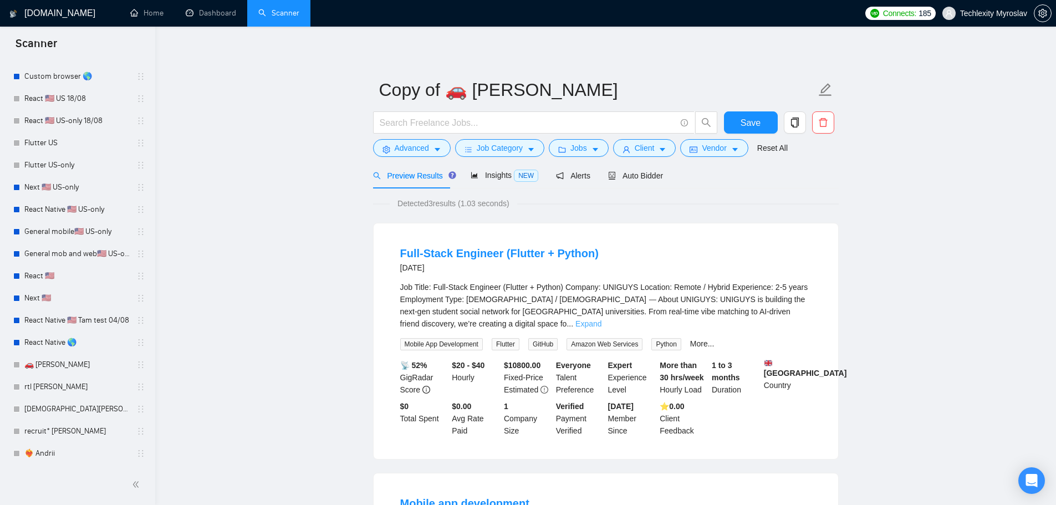
click at [602, 319] on link "Expand" at bounding box center [589, 323] width 26 height 9
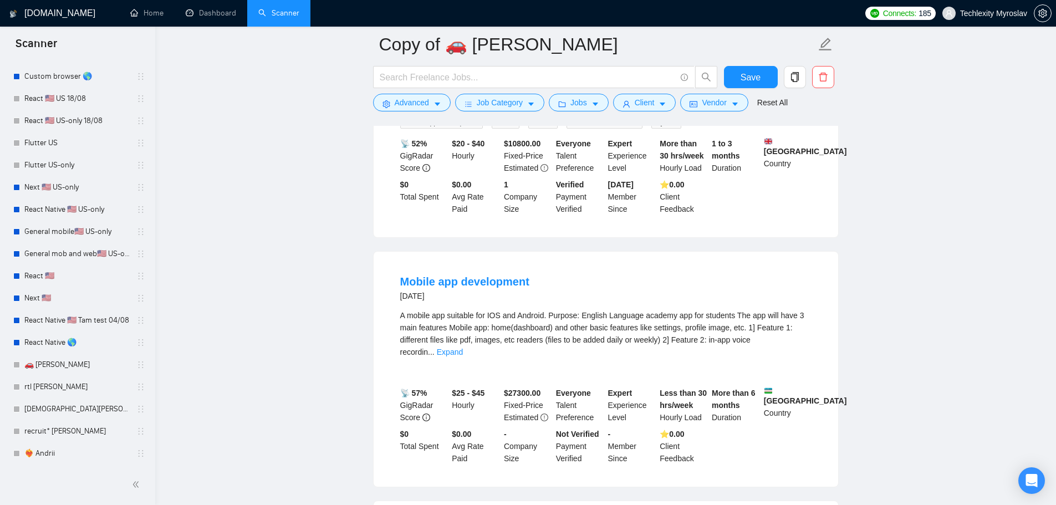
scroll to position [499, 0]
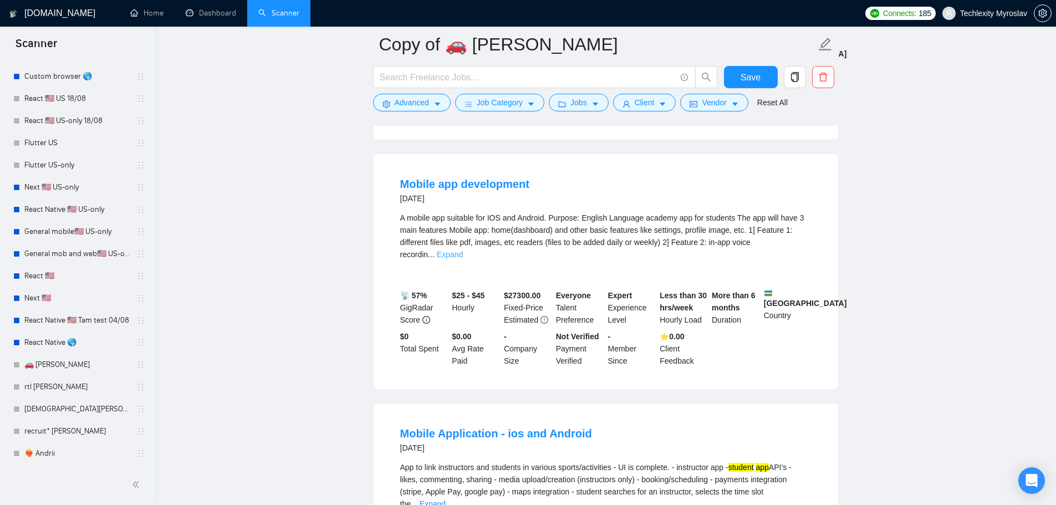
click at [463, 250] on link "Expand" at bounding box center [450, 254] width 26 height 9
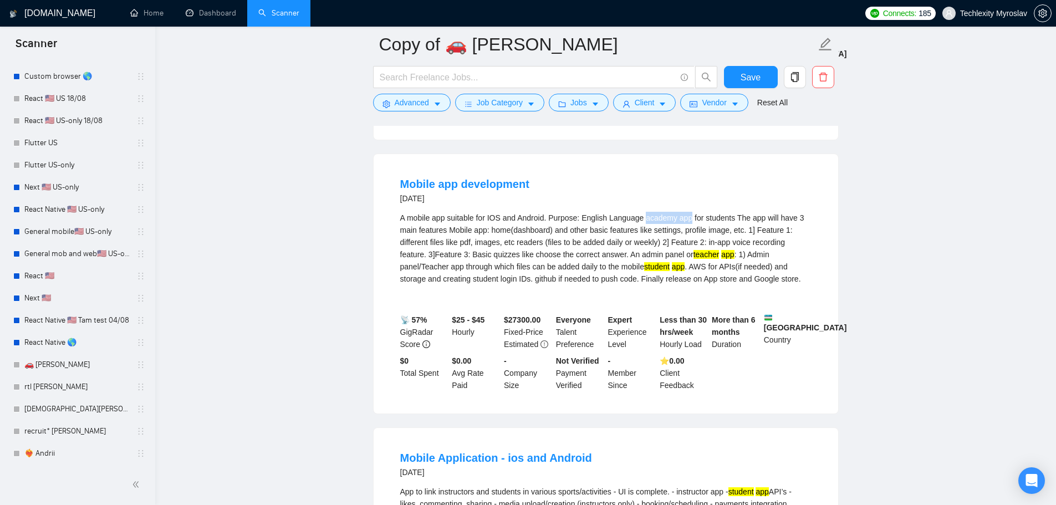
drag, startPoint x: 644, startPoint y: 224, endPoint x: 688, endPoint y: 230, distance: 44.8
click at [688, 230] on div "A mobile app suitable for IOS and Android. Purpose: English Language academy ap…" at bounding box center [605, 248] width 411 height 73
copy div "academy app"
click at [421, 102] on span "Advanced" at bounding box center [412, 102] width 34 height 12
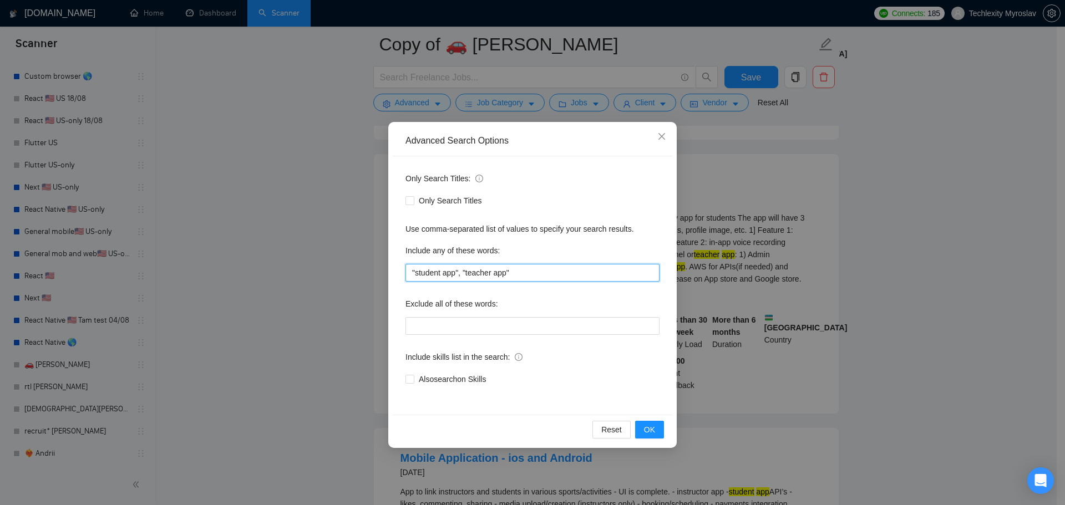
click at [517, 273] on input ""student app", "teacher app"" at bounding box center [532, 273] width 254 height 18
paste input "academy app"
click at [411, 269] on input "academy app"" at bounding box center [532, 273] width 254 height 18
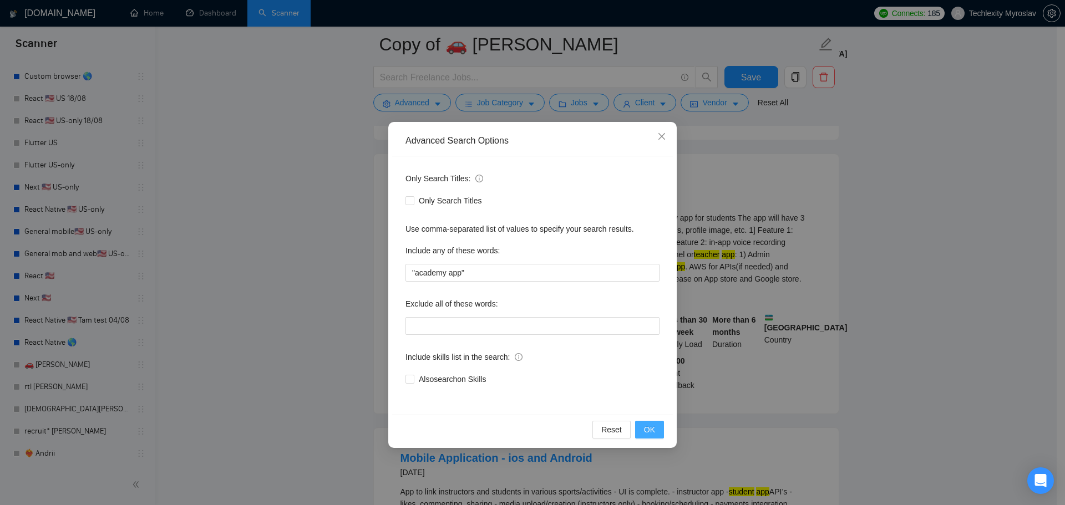
click at [655, 424] on button "OK" at bounding box center [649, 430] width 29 height 18
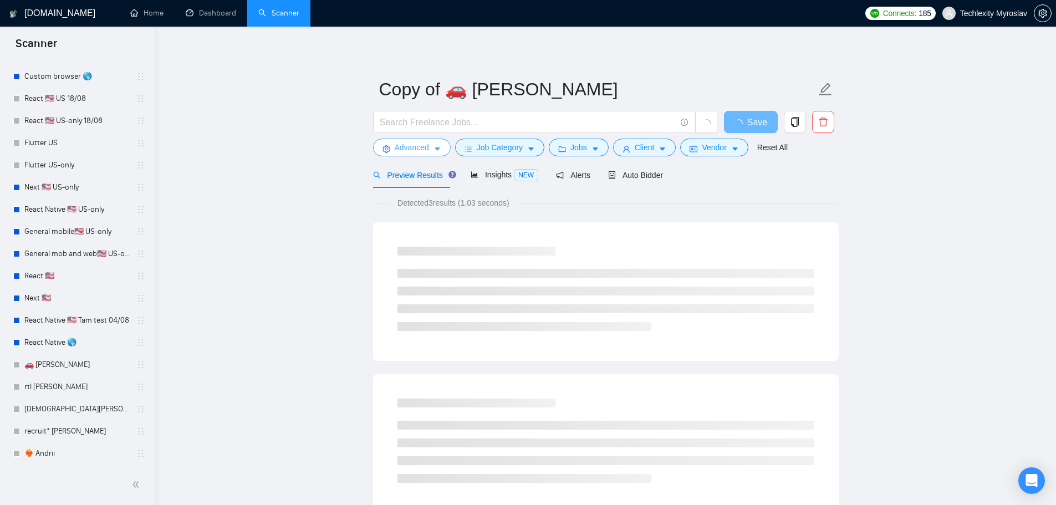
scroll to position [0, 0]
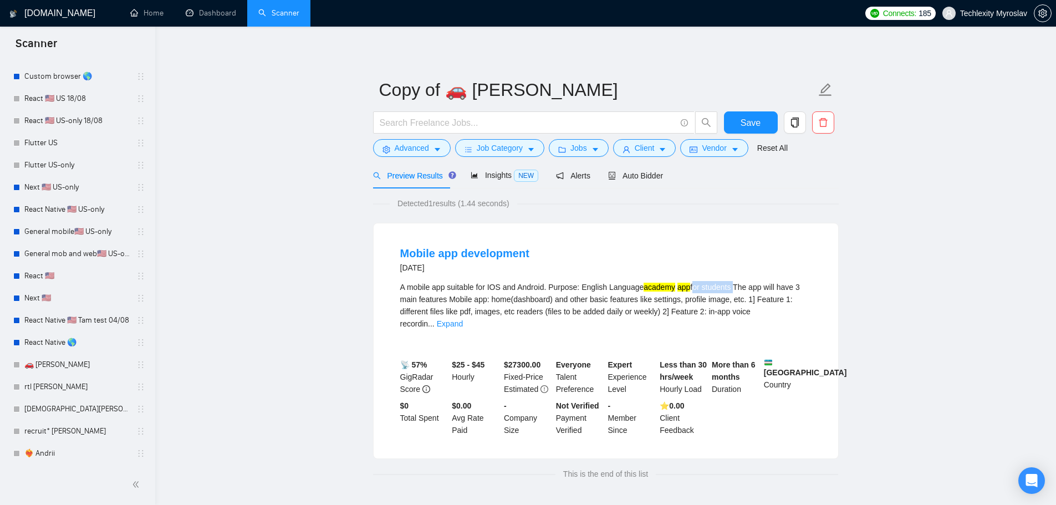
drag, startPoint x: 690, startPoint y: 286, endPoint x: 731, endPoint y: 289, distance: 41.2
click at [731, 289] on div "A mobile app suitable for IOS and Android. Purpose: English Language academy ap…" at bounding box center [605, 305] width 411 height 49
copy div "for students"
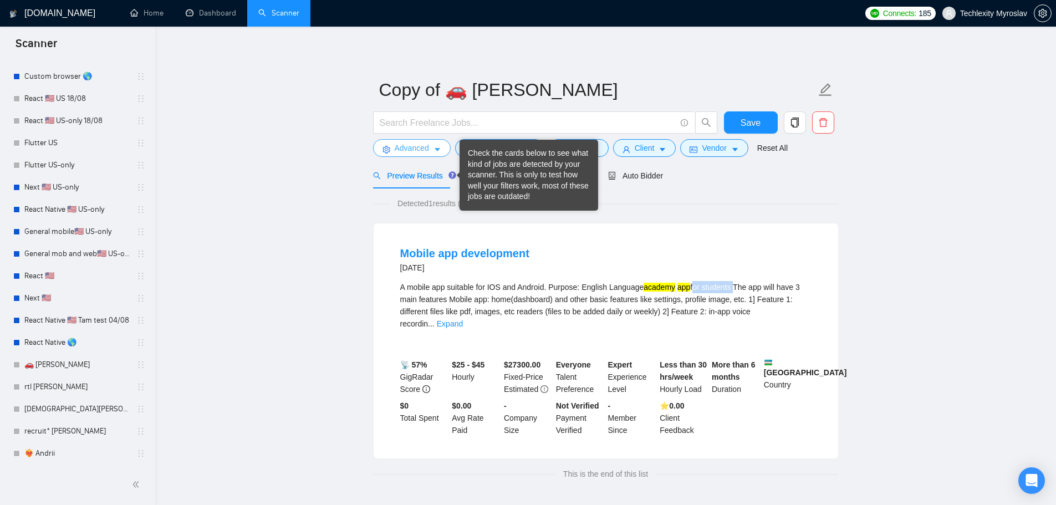
click at [415, 147] on span "Advanced" at bounding box center [412, 148] width 34 height 12
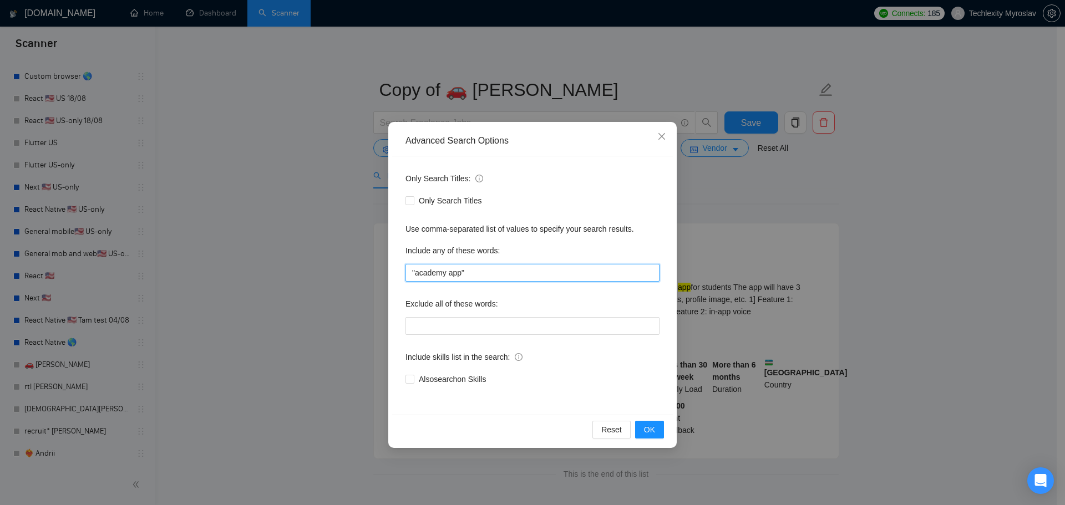
click at [518, 271] on input ""academy app"" at bounding box center [532, 273] width 254 height 18
drag, startPoint x: 460, startPoint y: 273, endPoint x: 413, endPoint y: 277, distance: 47.3
click at [414, 277] on input ""academy app"" at bounding box center [532, 273] width 254 height 18
paste input "for students"
click at [652, 426] on span "OK" at bounding box center [649, 430] width 11 height 12
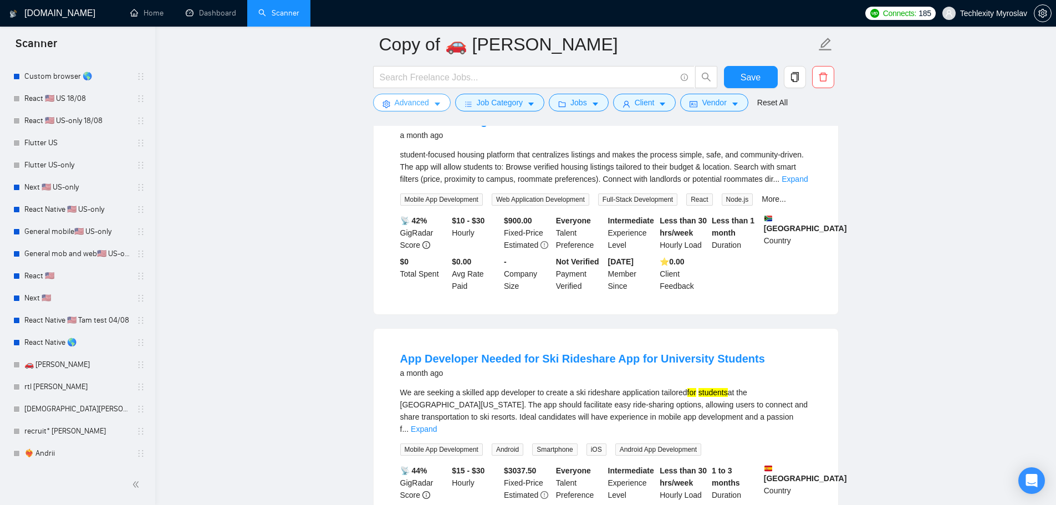
scroll to position [222, 0]
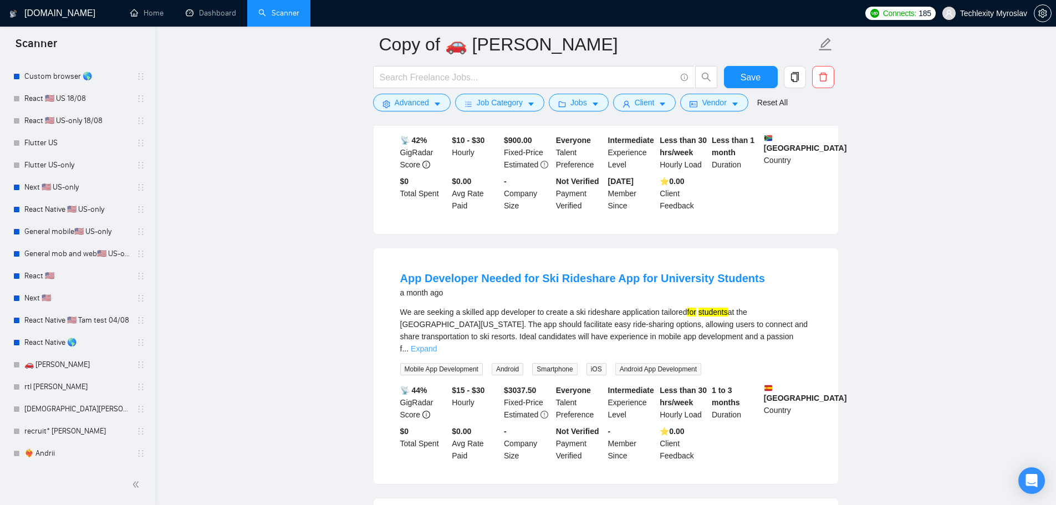
click at [437, 344] on link "Expand" at bounding box center [424, 348] width 26 height 9
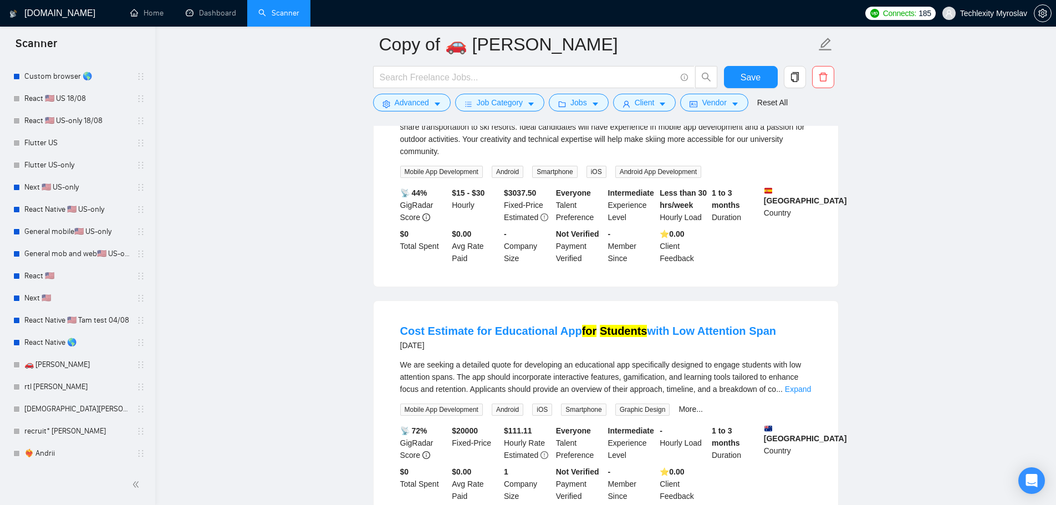
scroll to position [444, 0]
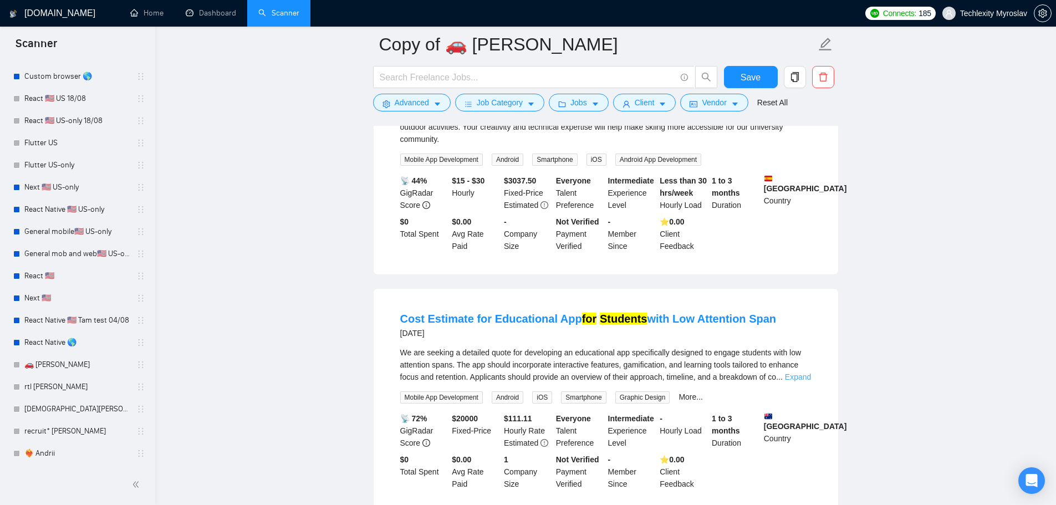
click at [793, 376] on link "Expand" at bounding box center [798, 377] width 26 height 9
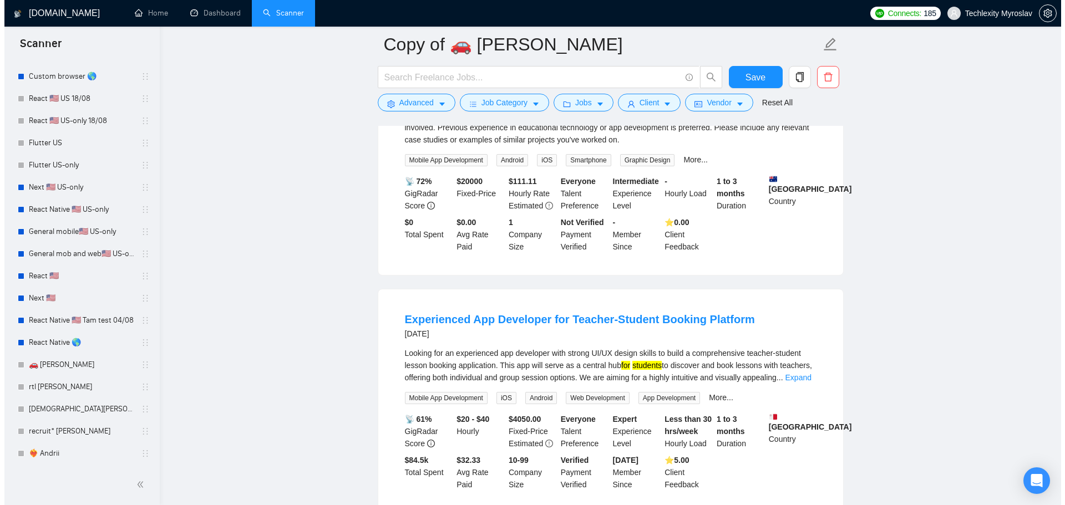
scroll to position [721, 0]
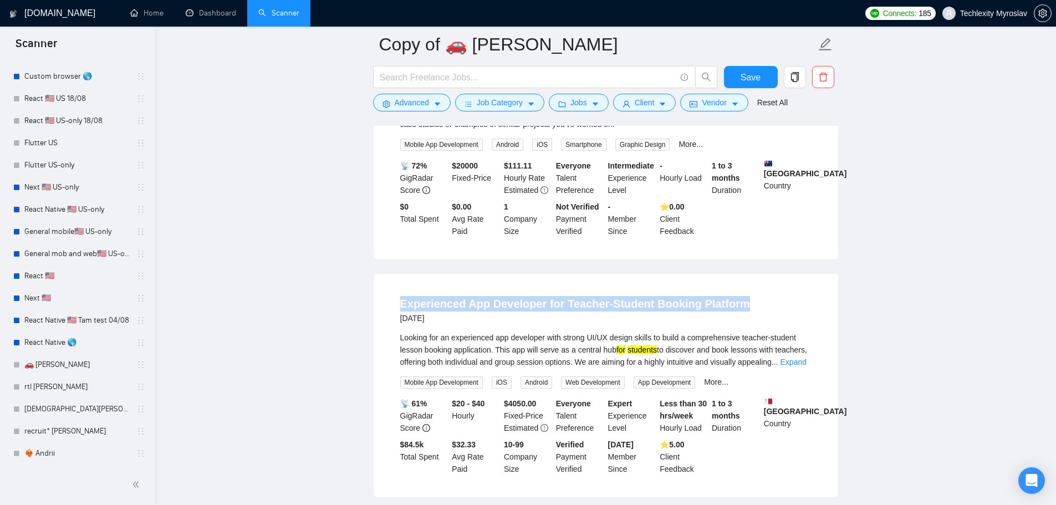
drag, startPoint x: 366, startPoint y: 296, endPoint x: 750, endPoint y: 301, distance: 383.7
copy link "Experienced App Developer for Teacher-Student Booking Platform"
click at [421, 104] on span "Advanced" at bounding box center [412, 102] width 34 height 12
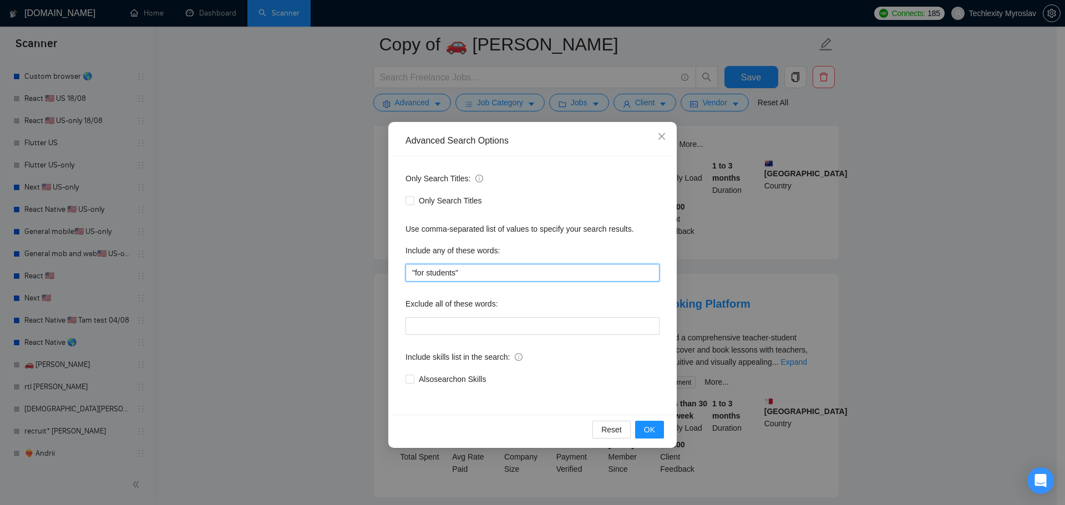
click at [491, 279] on input ""for students"" at bounding box center [532, 273] width 254 height 18
paste input "Experienced App Developer for Teacher-Student Booking Platform"
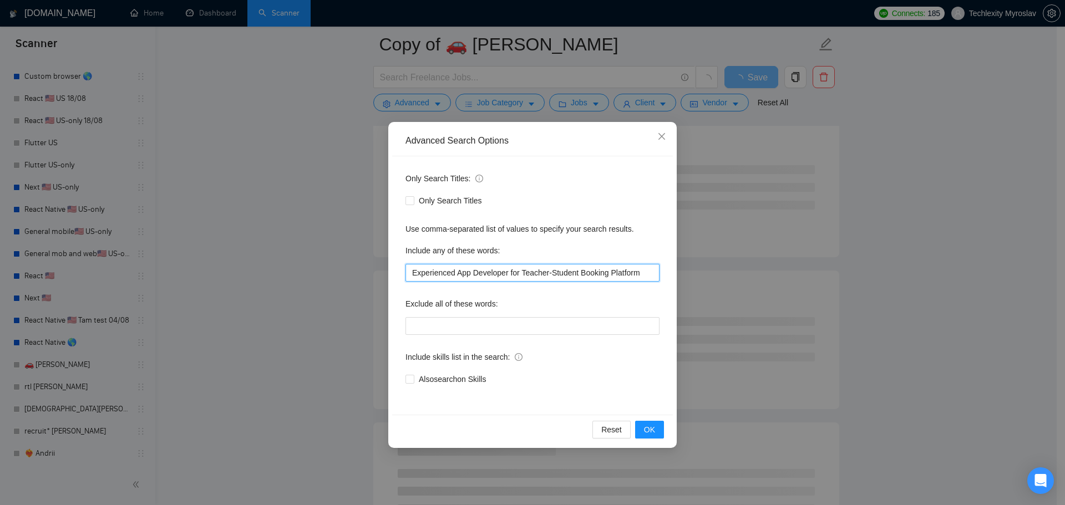
drag, startPoint x: 522, startPoint y: 275, endPoint x: 350, endPoint y: 266, distance: 171.6
click at [352, 266] on div "Advanced Search Options Only Search Titles: Only Search Titles Use comma-separa…" at bounding box center [532, 252] width 1065 height 505
drag, startPoint x: 539, startPoint y: 273, endPoint x: 467, endPoint y: 279, distance: 72.4
click at [467, 279] on input "Teacher-Student Booking Platform" at bounding box center [532, 273] width 254 height 18
click at [406, 273] on input "Teacher-Student"" at bounding box center [532, 273] width 254 height 18
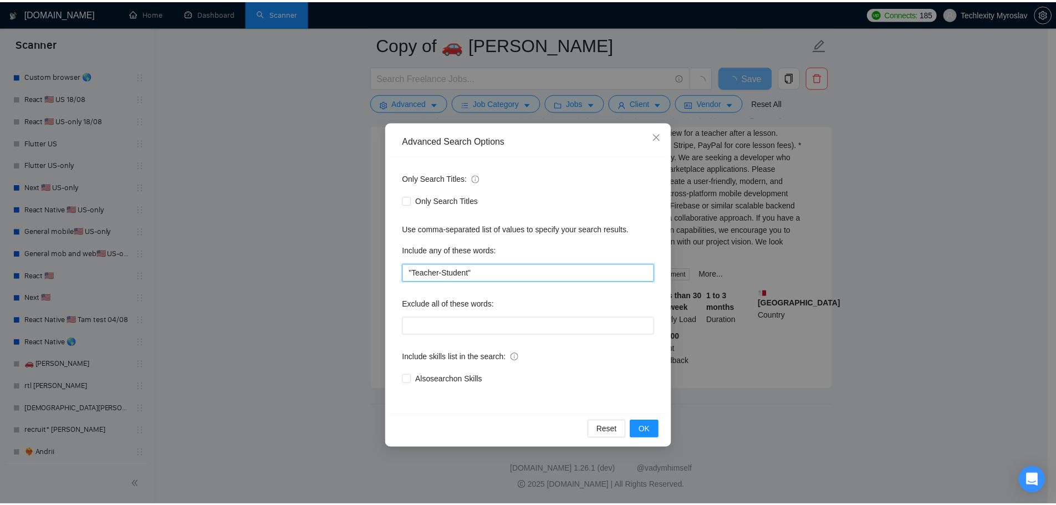
scroll to position [303, 0]
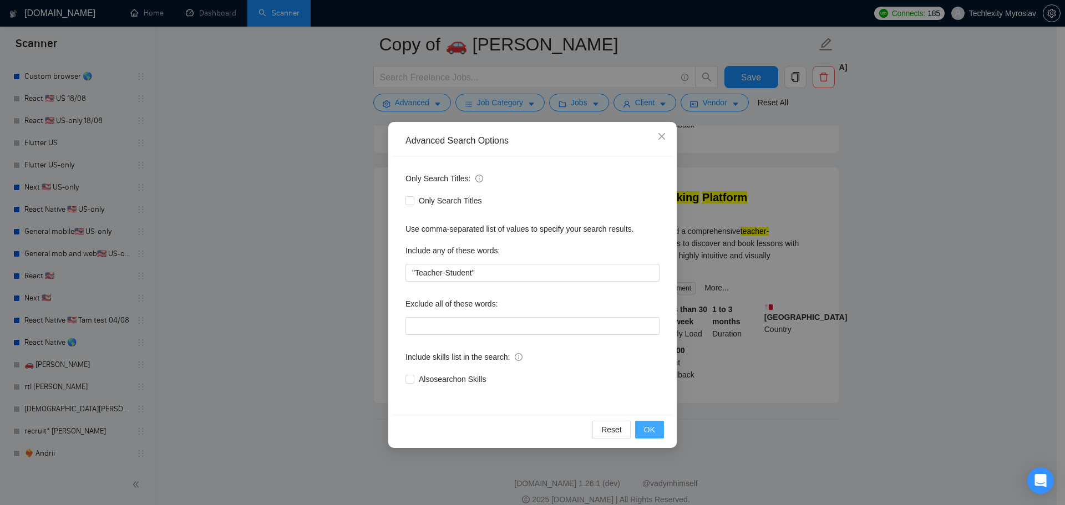
click at [653, 426] on span "OK" at bounding box center [649, 430] width 11 height 12
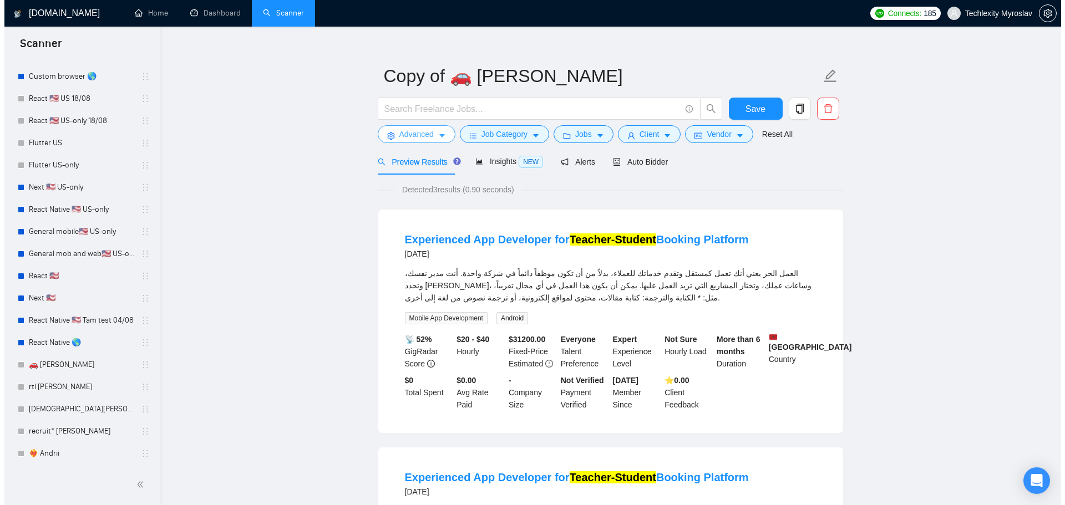
scroll to position [0, 0]
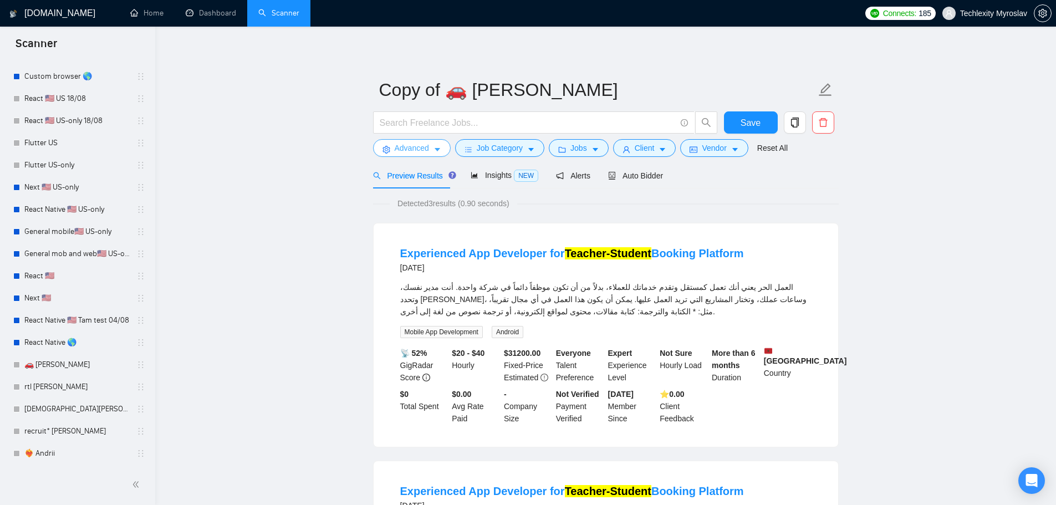
click at [402, 153] on span "Advanced" at bounding box center [412, 148] width 34 height 12
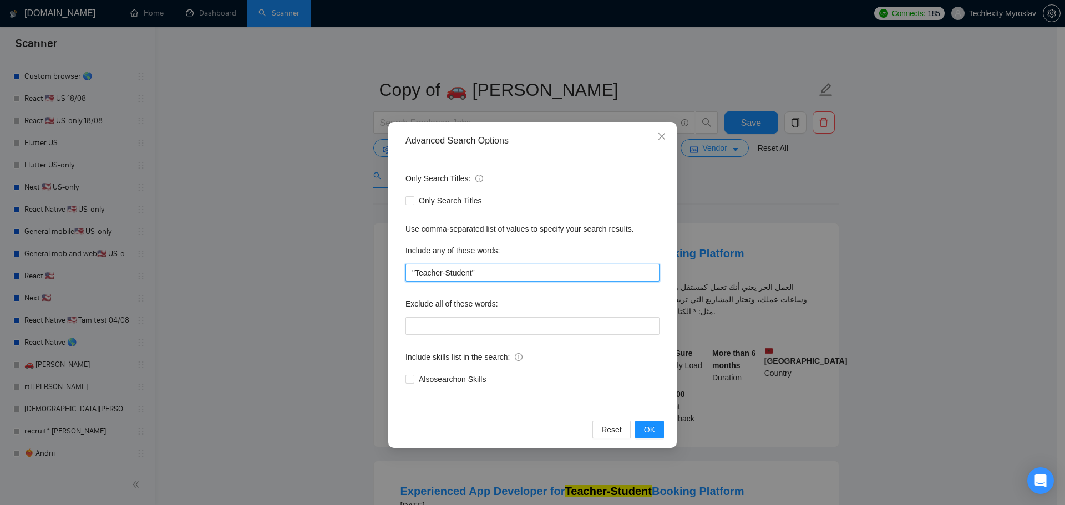
click at [483, 267] on input ""Teacher-Student"" at bounding box center [532, 273] width 254 height 18
paste input "exam prep app"
click at [411, 273] on input "exam prep app"" at bounding box center [532, 273] width 254 height 18
click at [649, 428] on span "OK" at bounding box center [649, 430] width 11 height 12
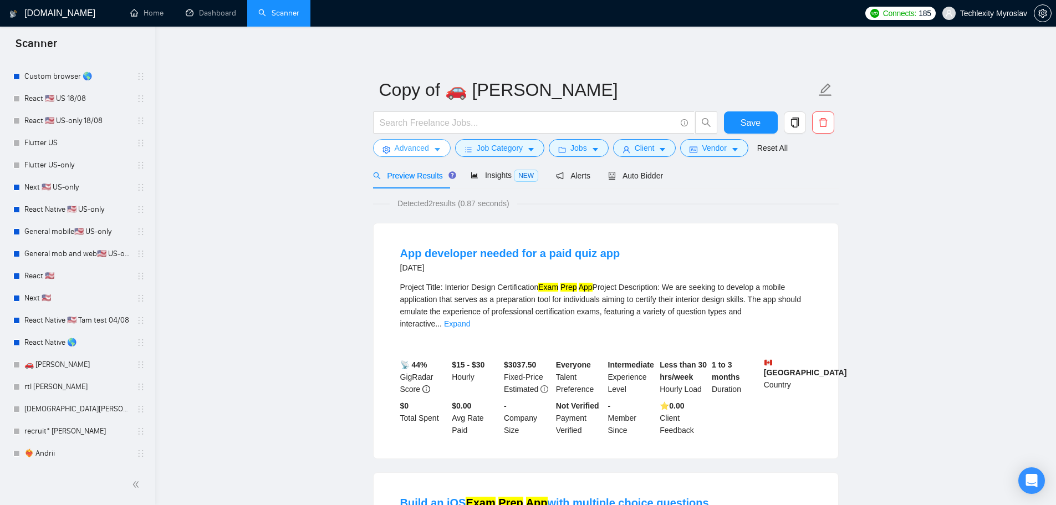
click at [408, 147] on span "Advanced" at bounding box center [412, 148] width 34 height 12
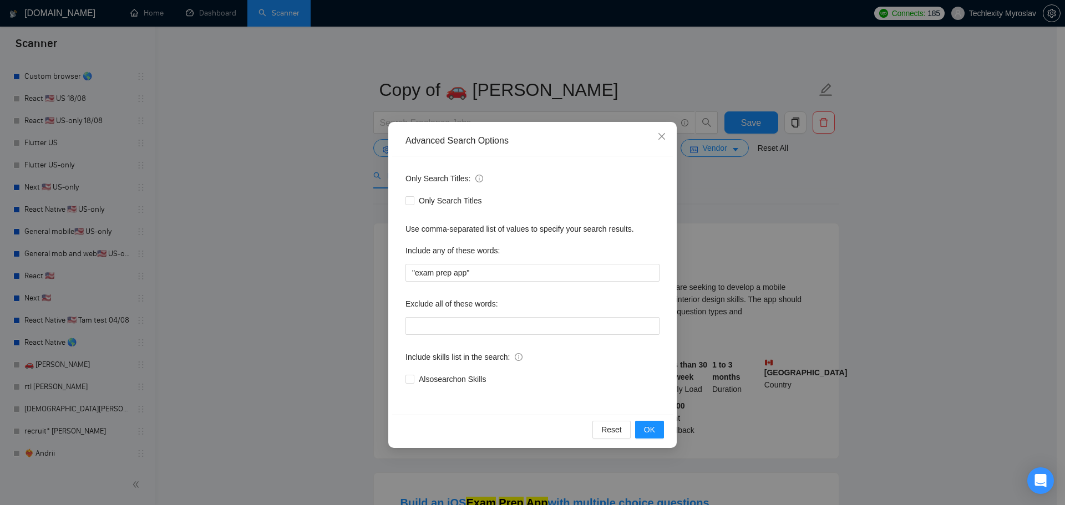
click at [485, 282] on div "Only Search Titles: Only Search Titles Use comma-separated list of values to sp…" at bounding box center [532, 285] width 281 height 258
click at [485, 276] on input ""exam prep app"" at bounding box center [532, 273] width 254 height 18
paste input "MOOC"
type input "MOOC"
click at [655, 423] on button "OK" at bounding box center [649, 430] width 29 height 18
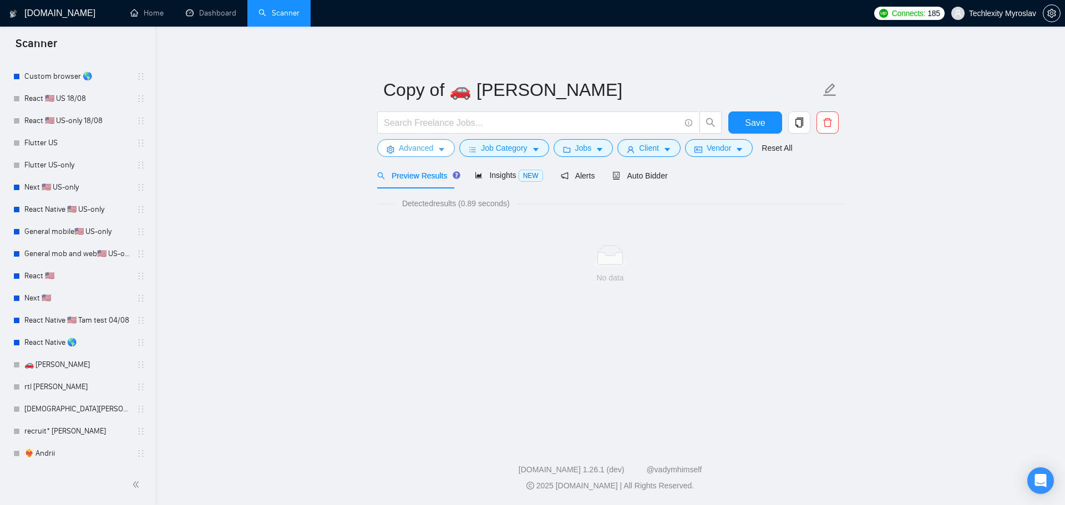
click at [431, 147] on span "Advanced" at bounding box center [416, 148] width 34 height 12
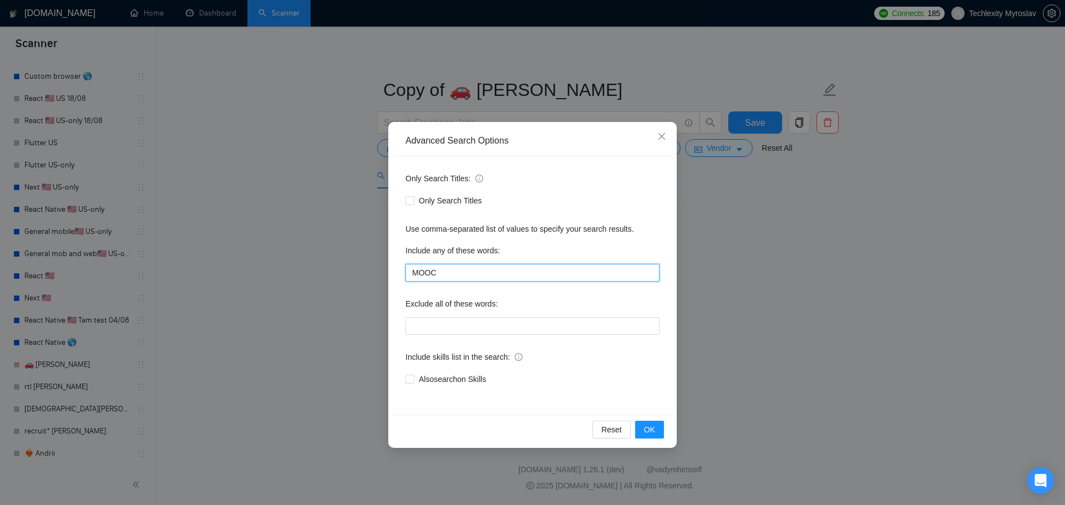
click at [459, 269] on input "MOOC" at bounding box center [532, 273] width 254 height 18
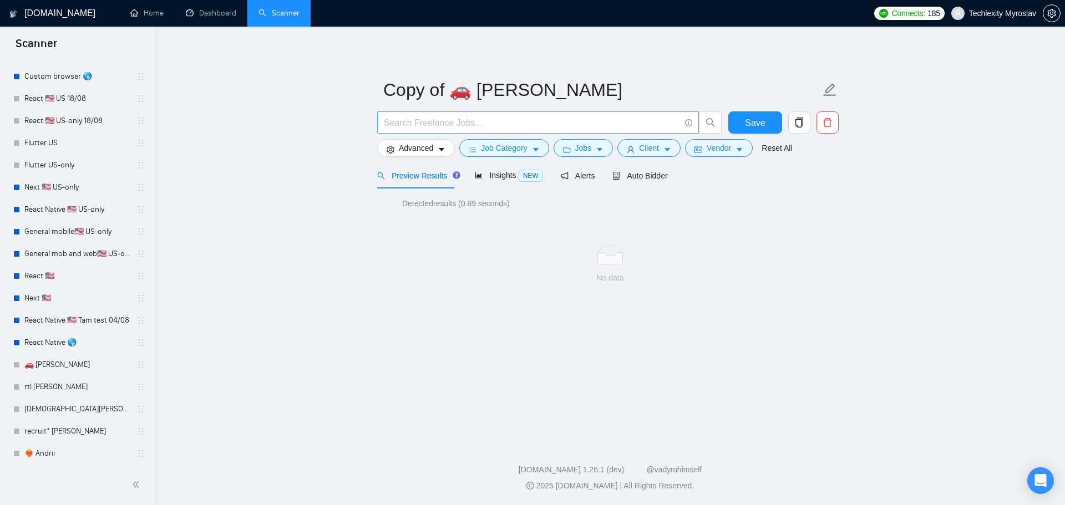
click at [419, 119] on input "text" at bounding box center [532, 123] width 296 height 14
paste input "MOOC"
paste input "(edtech OR "education app" OR elearning OR "e-learning" OR "learning management…"
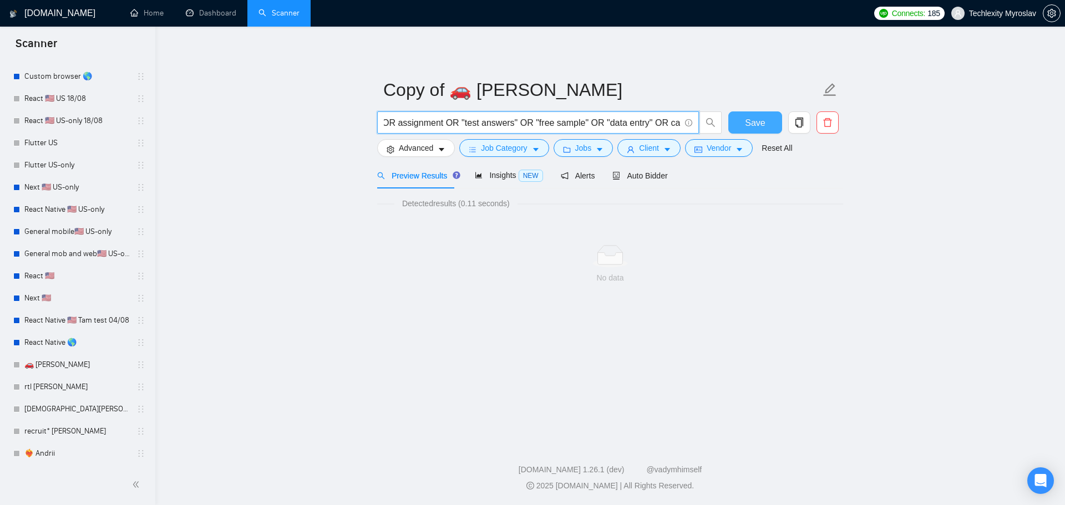
type input "(edtech OR "education app" OR elearning OR "e-learning" OR "learning management…"
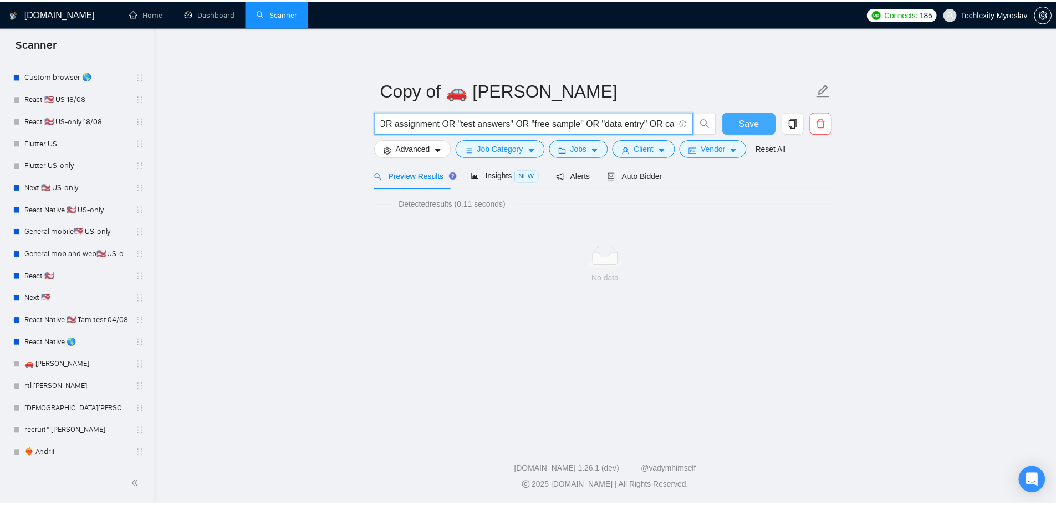
scroll to position [0, 0]
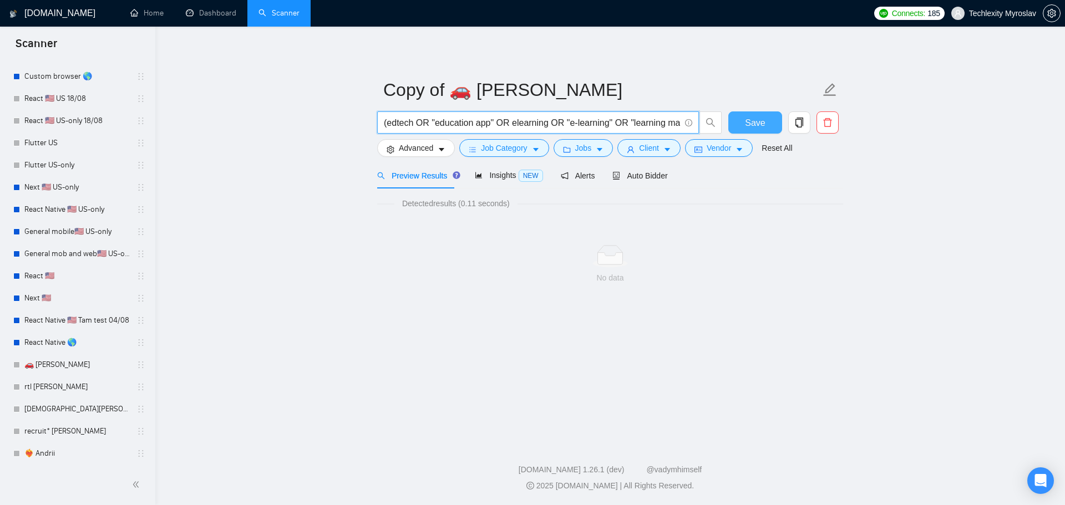
click at [745, 124] on button "Save" at bounding box center [755, 122] width 54 height 22
click at [500, 119] on input "(edtech OR "education app" OR elearning OR "e-learning" OR "learning management…" at bounding box center [532, 123] width 296 height 14
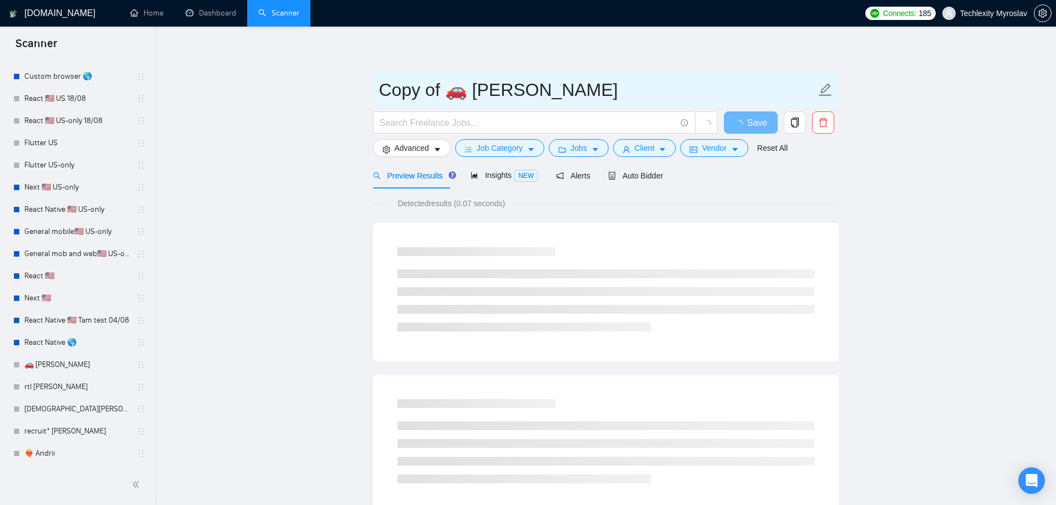
drag, startPoint x: 467, startPoint y: 91, endPoint x: 365, endPoint y: 88, distance: 102.6
click at [365, 88] on main "Copy of 🚗 [PERSON_NAME] Save Advanced Job Category Jobs Client Vendor Reset All…" at bounding box center [606, 506] width 866 height 925
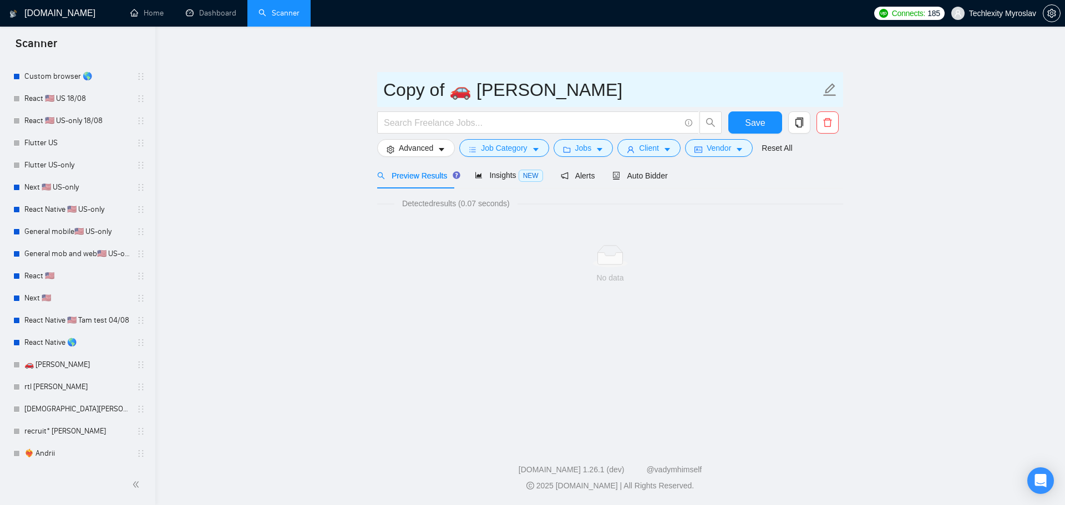
paste input "🎓"
drag, startPoint x: 469, startPoint y: 96, endPoint x: 411, endPoint y: 98, distance: 57.7
click at [411, 98] on input "🎓 [PERSON_NAME]" at bounding box center [601, 90] width 437 height 28
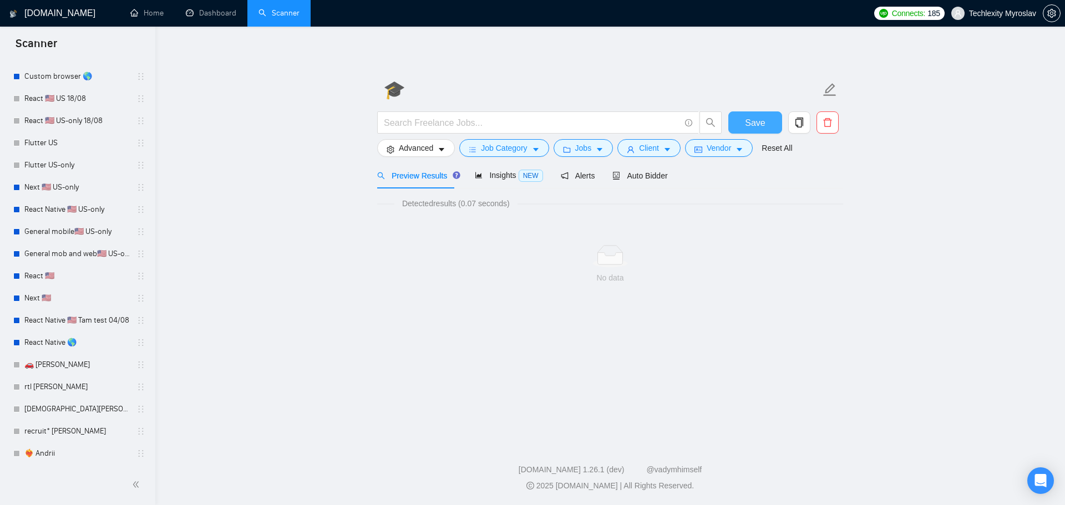
click at [751, 124] on span "Save" at bounding box center [755, 123] width 20 height 14
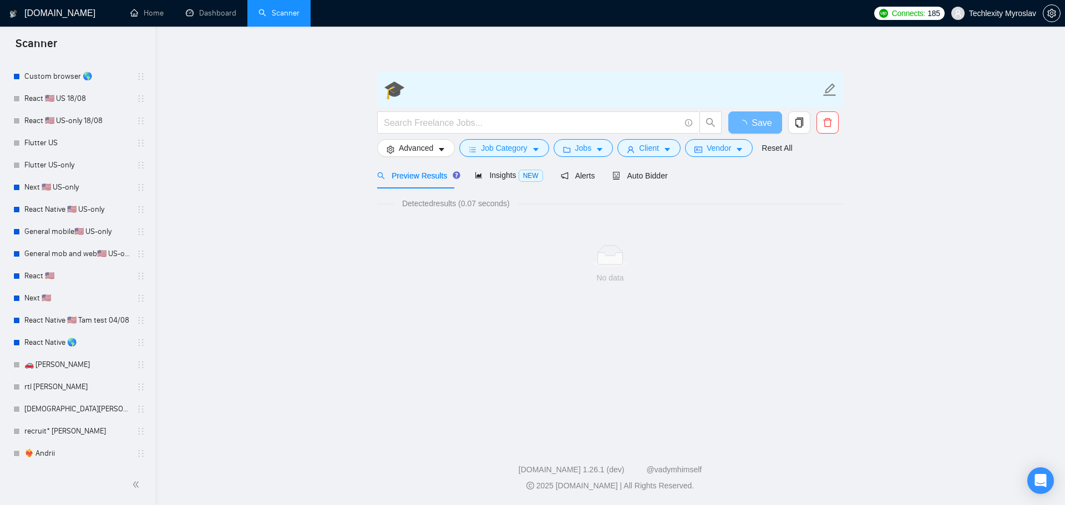
click at [424, 93] on input "🎓" at bounding box center [601, 90] width 437 height 28
type input "🎓Andrii"
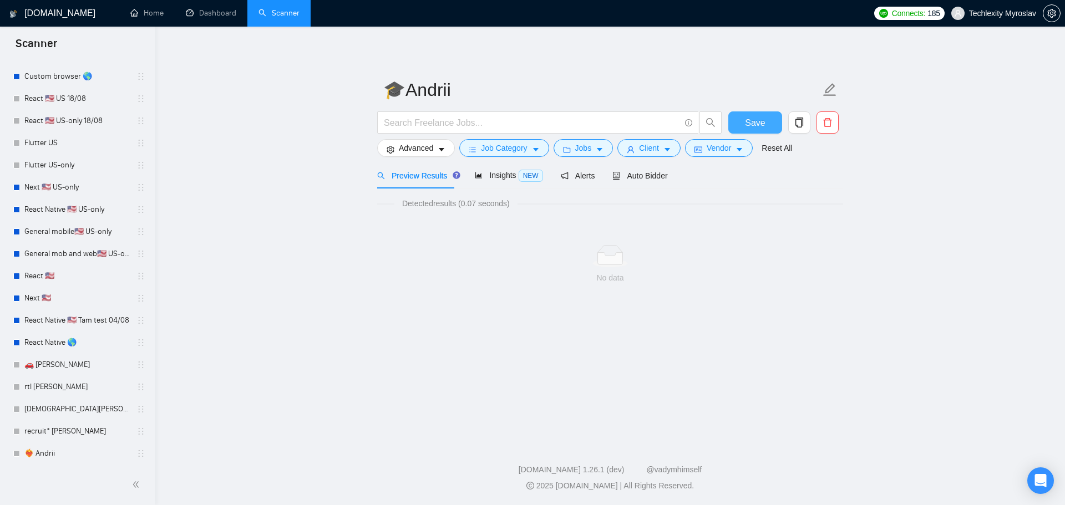
click at [761, 119] on span "Save" at bounding box center [755, 123] width 20 height 14
click at [419, 147] on span "Advanced" at bounding box center [416, 148] width 34 height 12
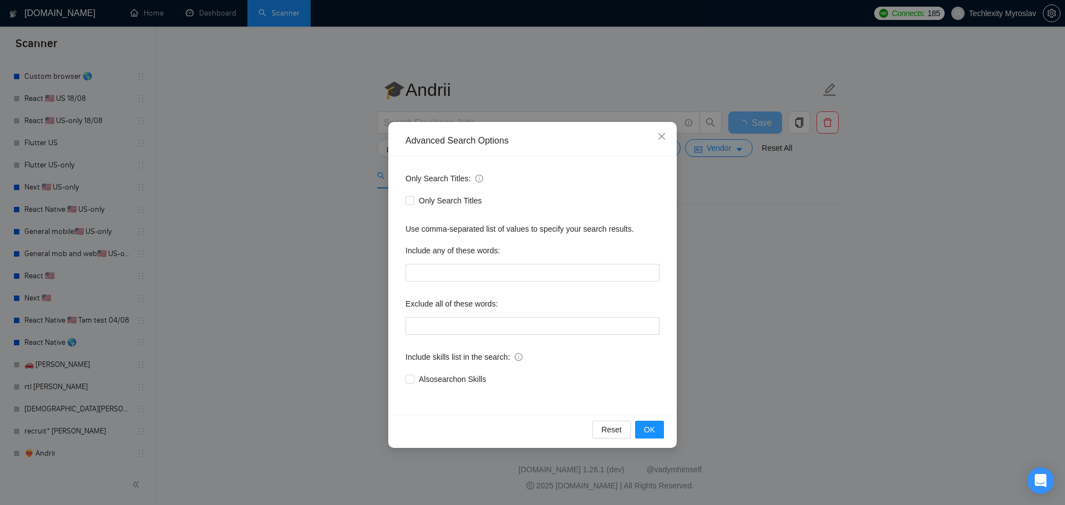
click at [740, 322] on div "Advanced Search Options Only Search Titles: Only Search Titles Use comma-separa…" at bounding box center [532, 252] width 1065 height 505
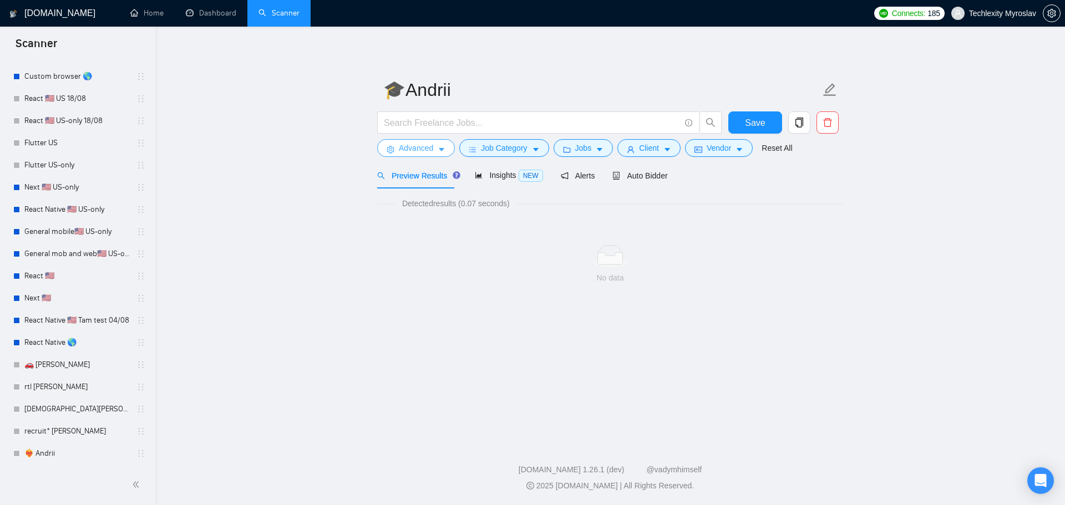
click at [423, 149] on span "Advanced" at bounding box center [416, 148] width 34 height 12
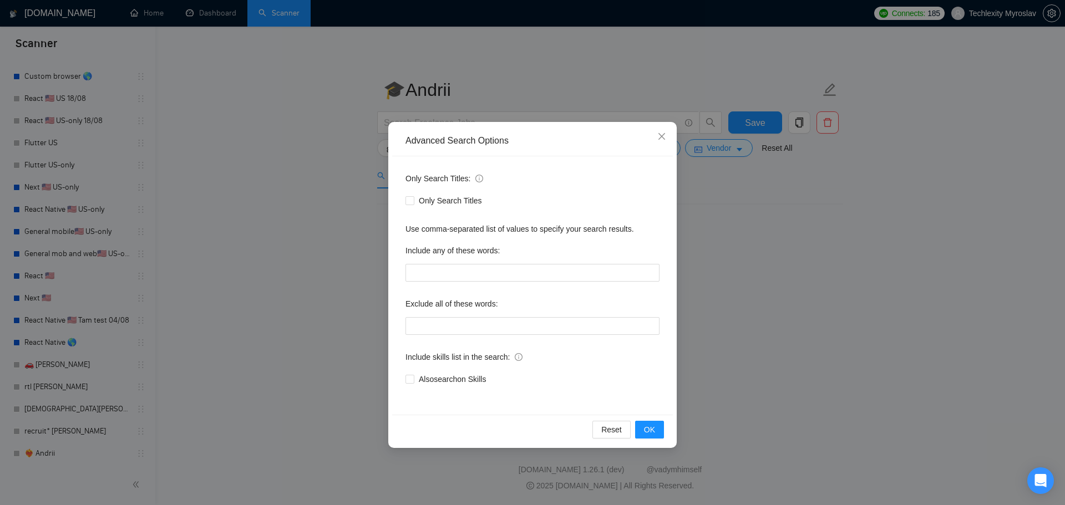
click at [824, 293] on div "Advanced Search Options Only Search Titles: Only Search Titles Use comma-separa…" at bounding box center [532, 252] width 1065 height 505
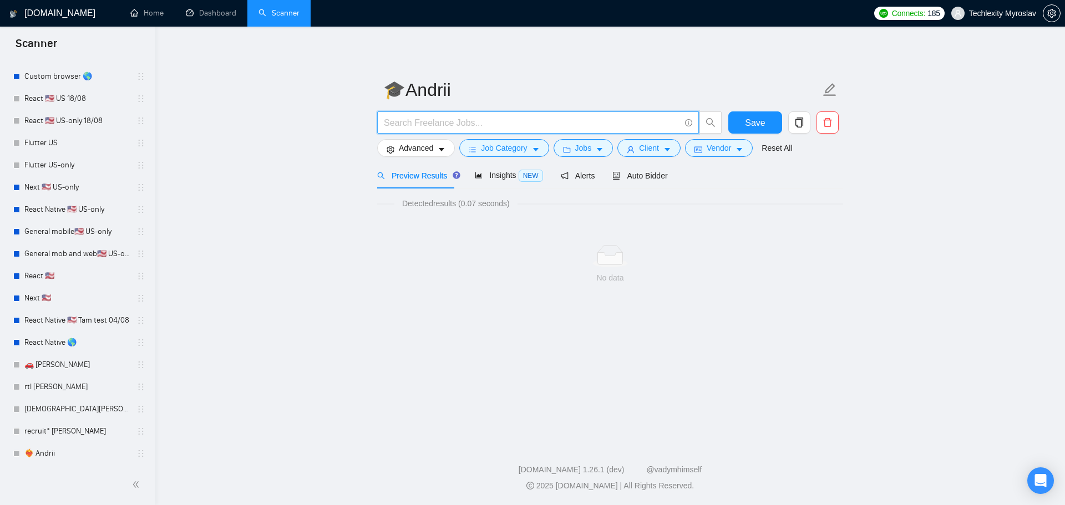
click at [532, 124] on input "text" at bounding box center [532, 123] width 296 height 14
click at [613, 206] on div "Detected results (0.07 seconds)" at bounding box center [610, 203] width 466 height 12
click at [506, 175] on span "Insights NEW" at bounding box center [509, 175] width 68 height 9
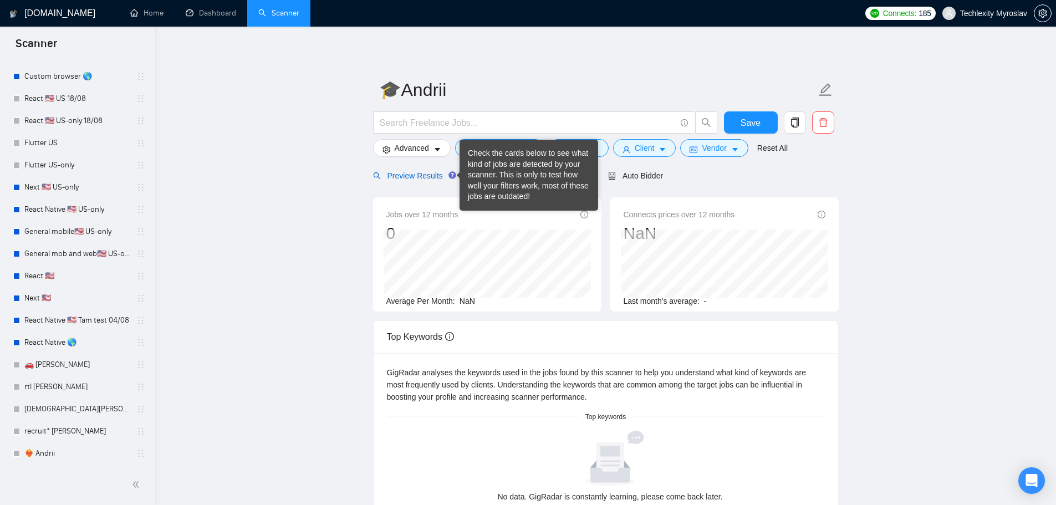
click at [421, 172] on span "Preview Results" at bounding box center [413, 175] width 80 height 9
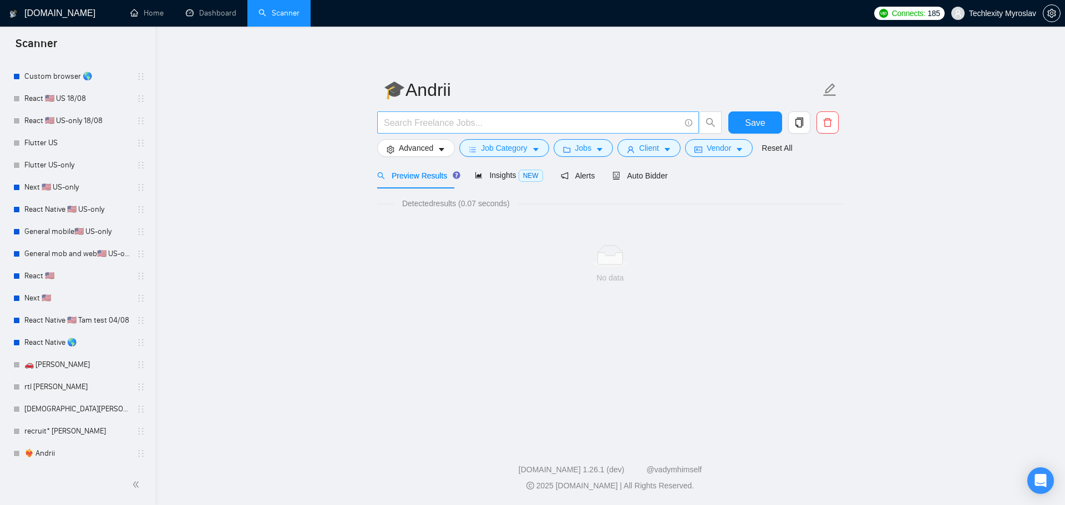
click at [425, 129] on span at bounding box center [538, 122] width 322 height 22
type input "a"
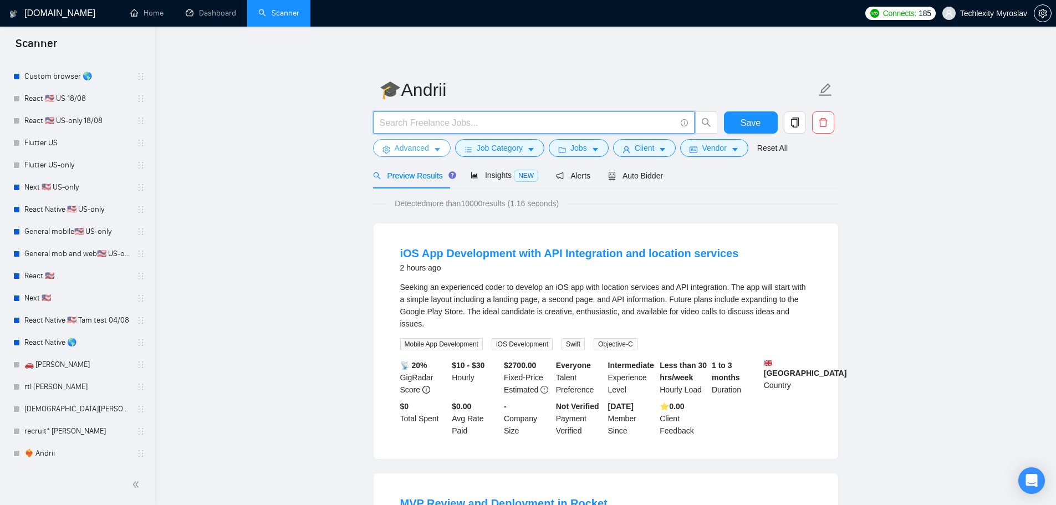
click at [412, 145] on span "Advanced" at bounding box center [412, 148] width 34 height 12
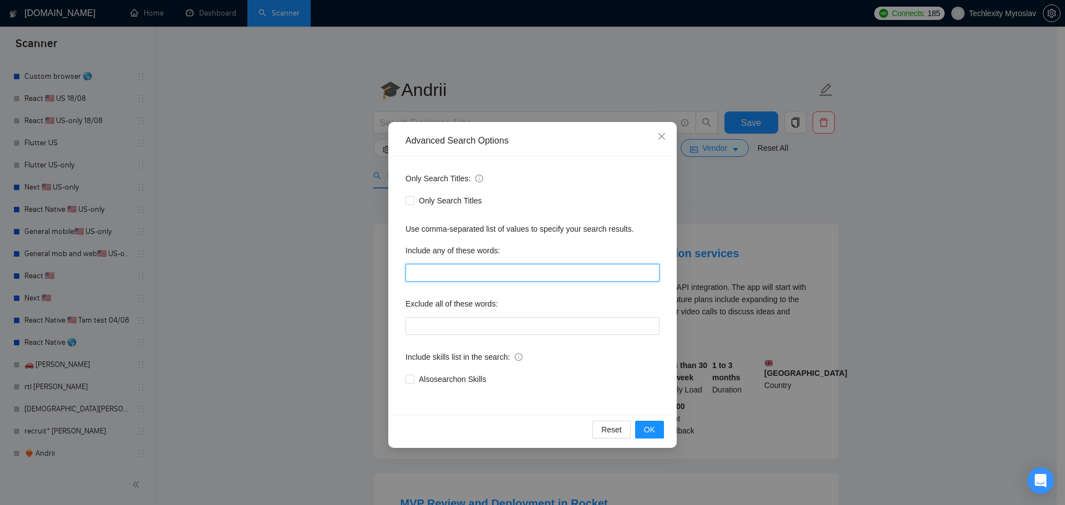
click at [471, 269] on input "text" at bounding box center [532, 273] width 254 height 18
paste input "LMS"
type input "LMS"
click at [657, 425] on button "OK" at bounding box center [649, 430] width 29 height 18
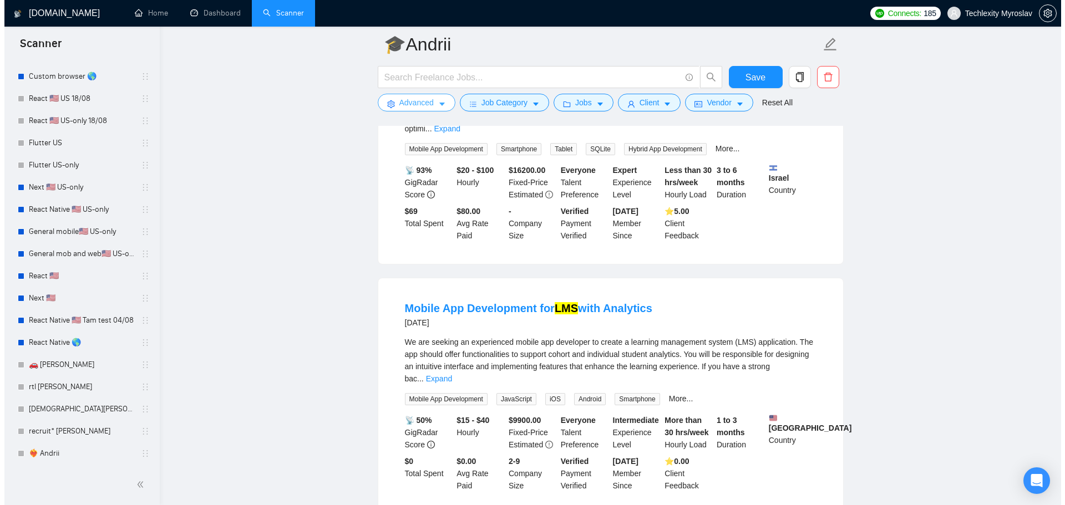
scroll to position [499, 0]
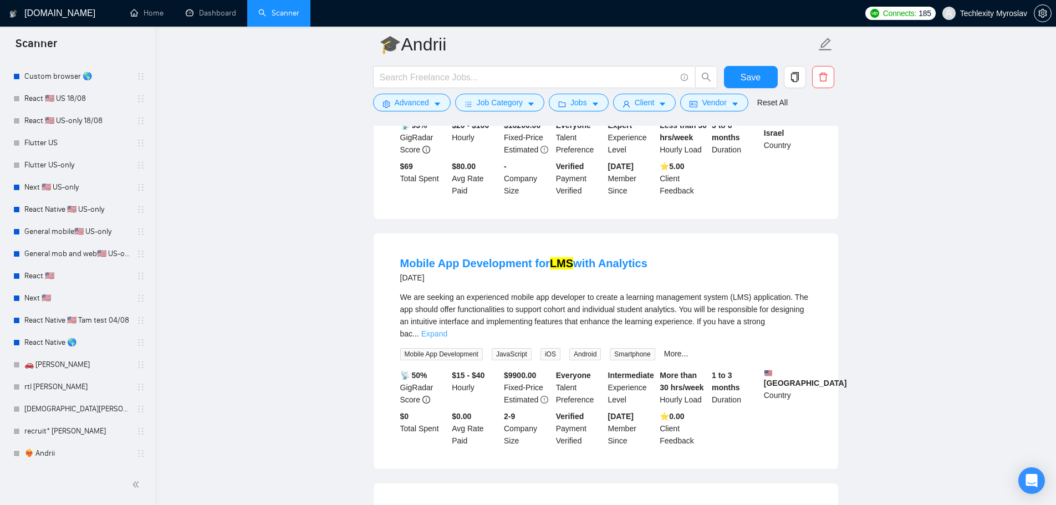
click at [447, 329] on link "Expand" at bounding box center [434, 333] width 26 height 9
click at [419, 104] on span "Advanced" at bounding box center [412, 102] width 34 height 12
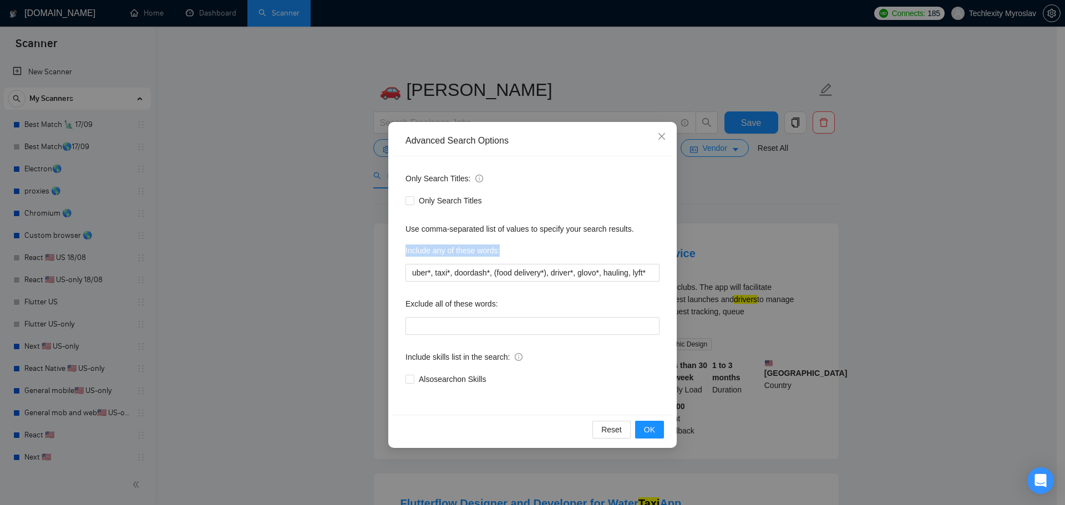
drag, startPoint x: 401, startPoint y: 247, endPoint x: 505, endPoint y: 250, distance: 103.2
click at [505, 250] on div "Only Search Titles: Only Search Titles Use comma-separated list of values to sp…" at bounding box center [532, 285] width 281 height 258
copy label "Include any of these words:"
